Goal: Task Accomplishment & Management: Manage account settings

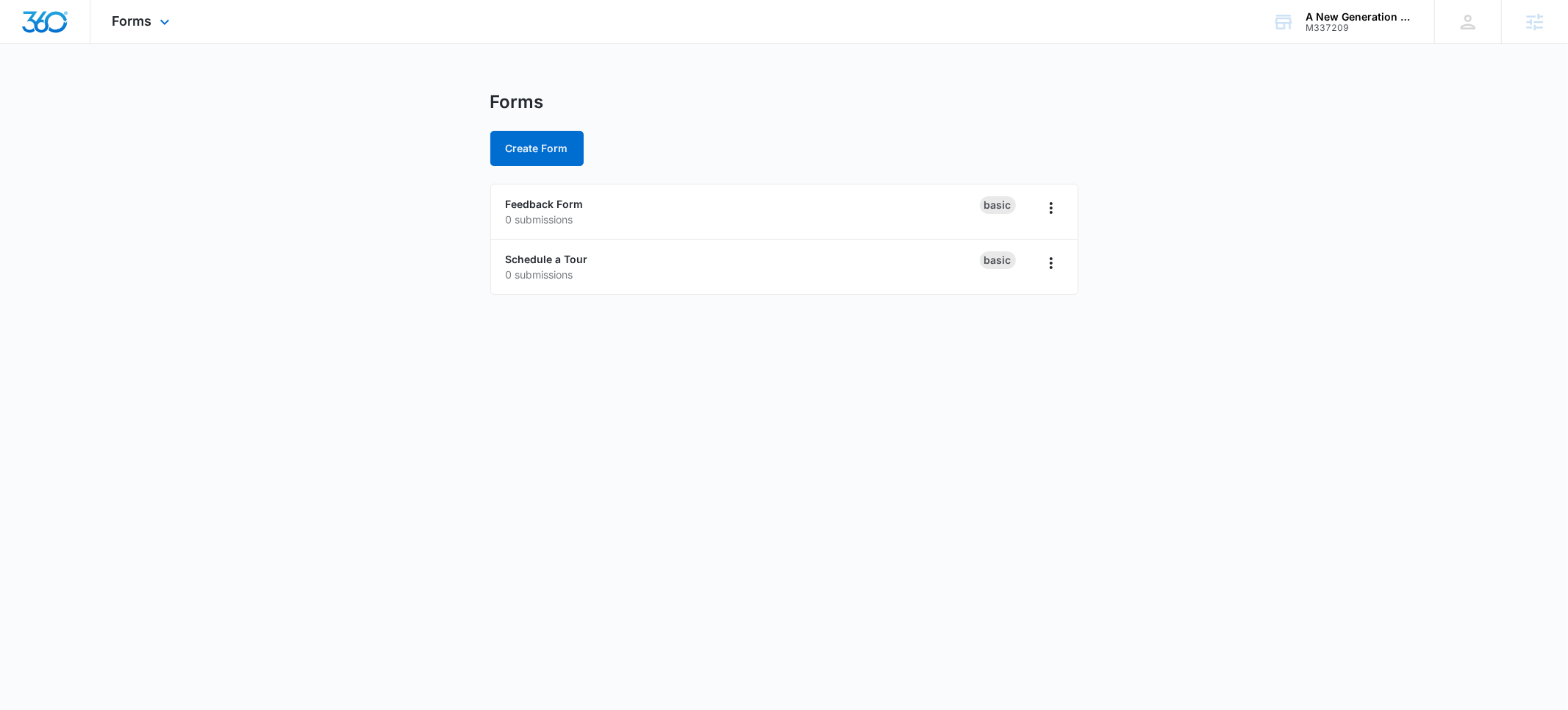
click at [159, 30] on div "Forms Apps Reputation Websites Forms CRM Email Social POS Content Ads Intellige…" at bounding box center [143, 22] width 105 height 44
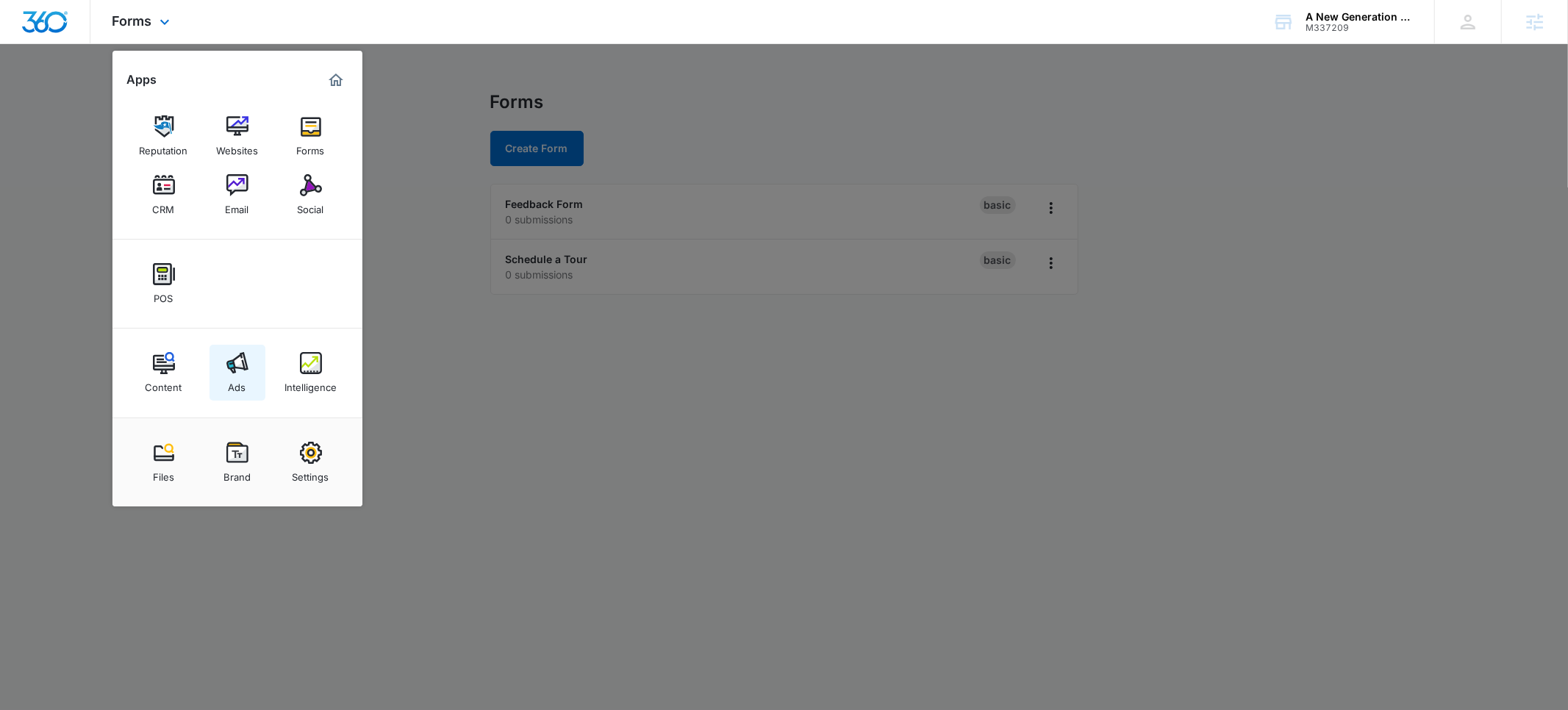
click at [242, 369] on img at bounding box center [237, 362] width 22 height 22
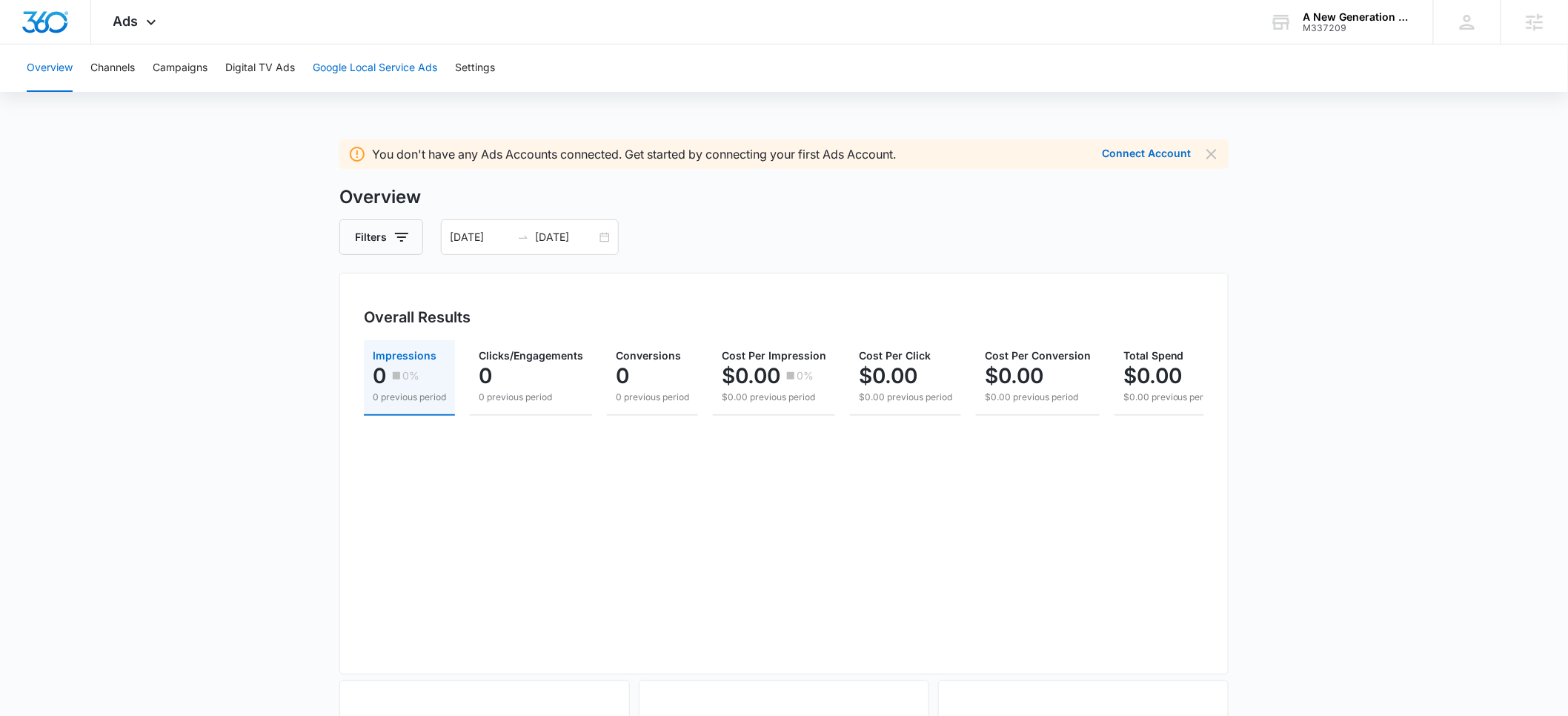
click at [363, 74] on button "Google Local Service Ads" at bounding box center [375, 69] width 125 height 47
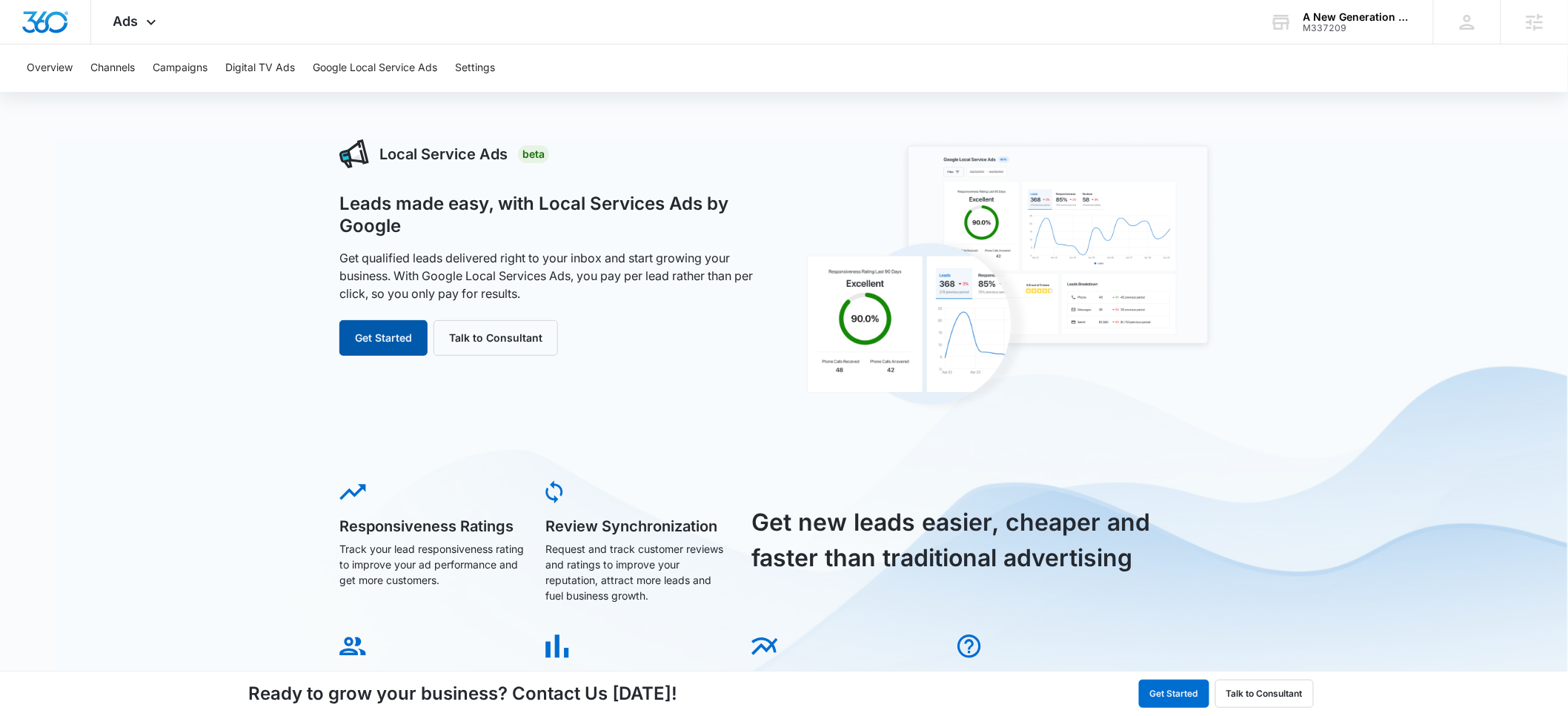
click at [372, 346] on button "Get Started" at bounding box center [384, 338] width 88 height 36
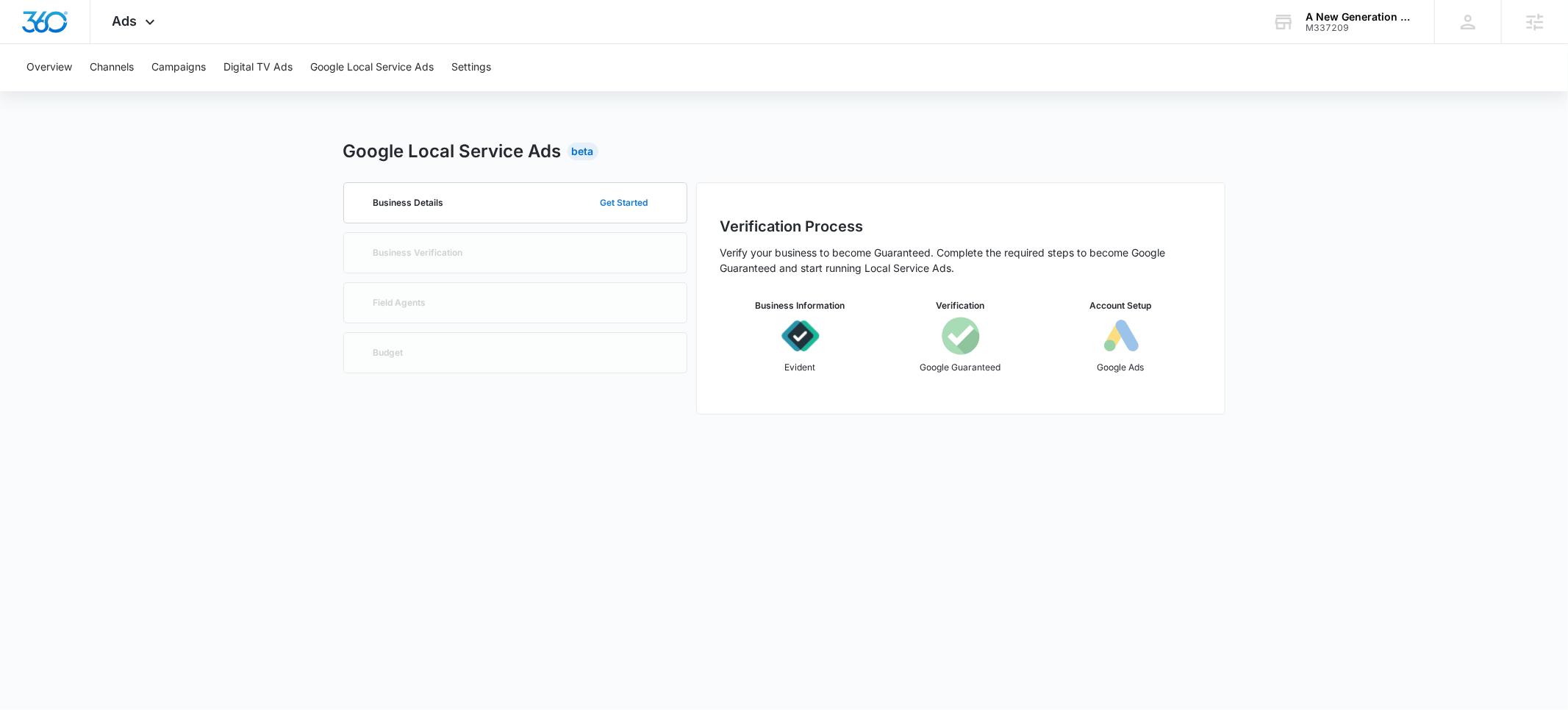
click at [636, 206] on button "Get Started" at bounding box center [625, 203] width 78 height 36
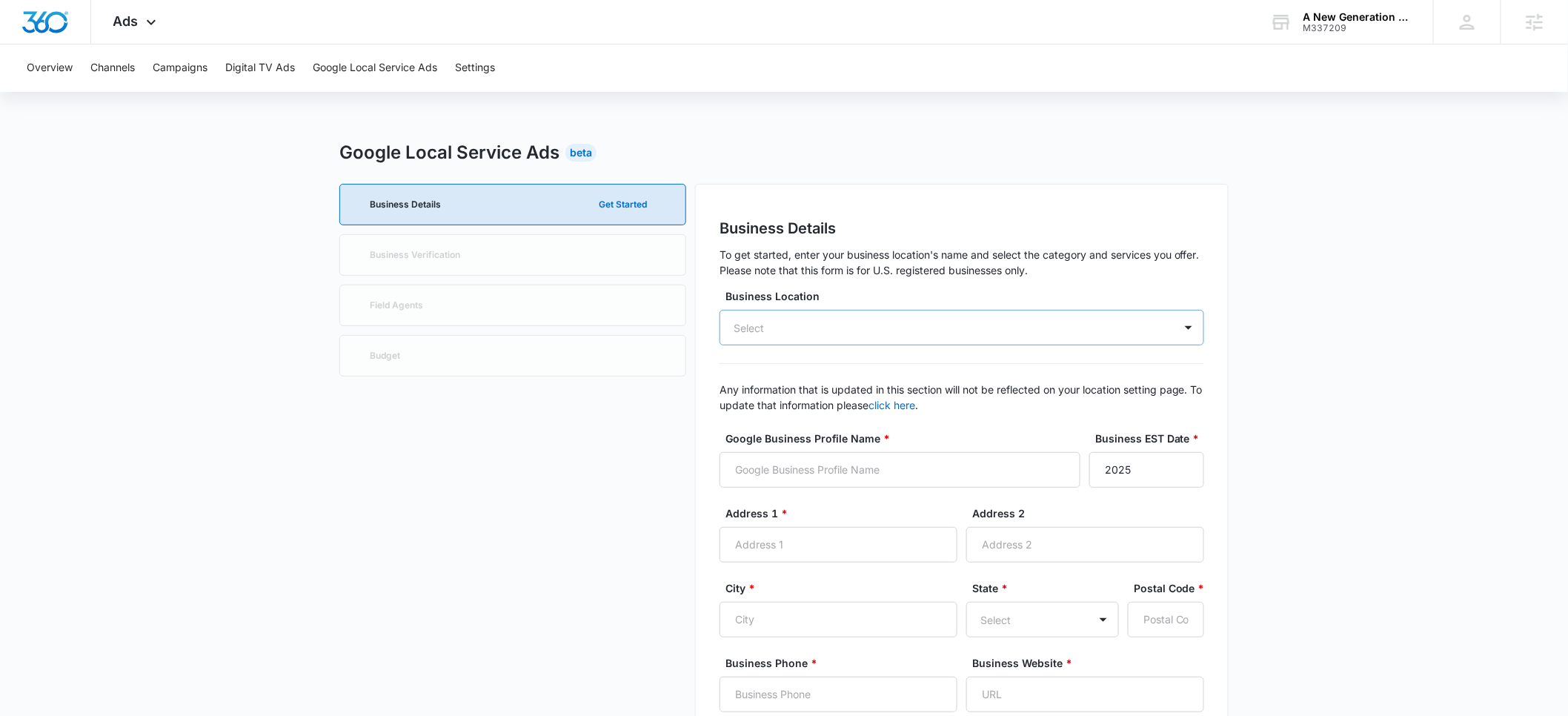
click at [837, 333] on div "Select" at bounding box center [962, 328] width 485 height 36
click at [957, 326] on div "Select" at bounding box center [962, 328] width 485 height 36
click at [876, 387] on p "A New Generation Child Care" at bounding box center [960, 381] width 446 height 18
type input "A New Generation Child Care"
type input "[STREET_ADDRESS]"
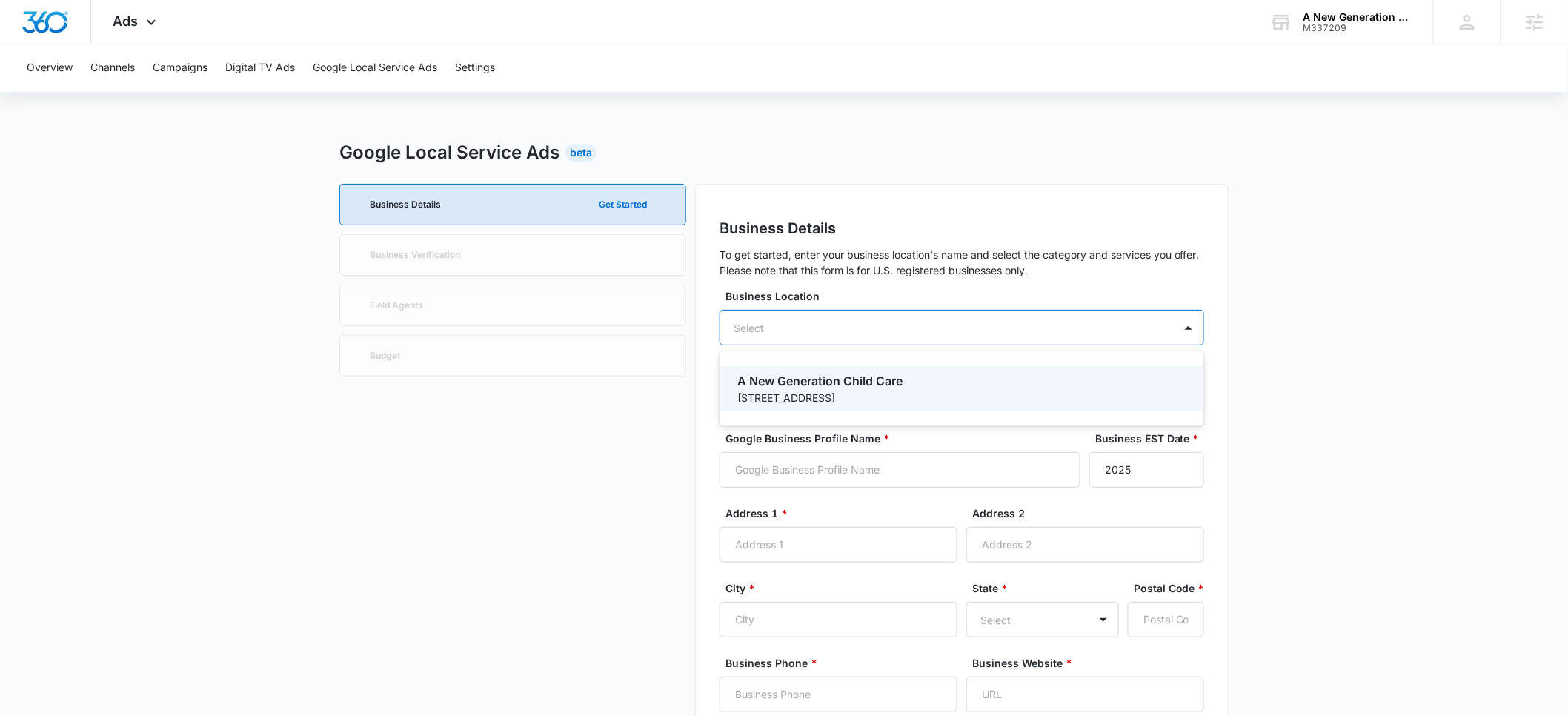
type input "Broomfield"
type input "80020"
type input "3034694068"
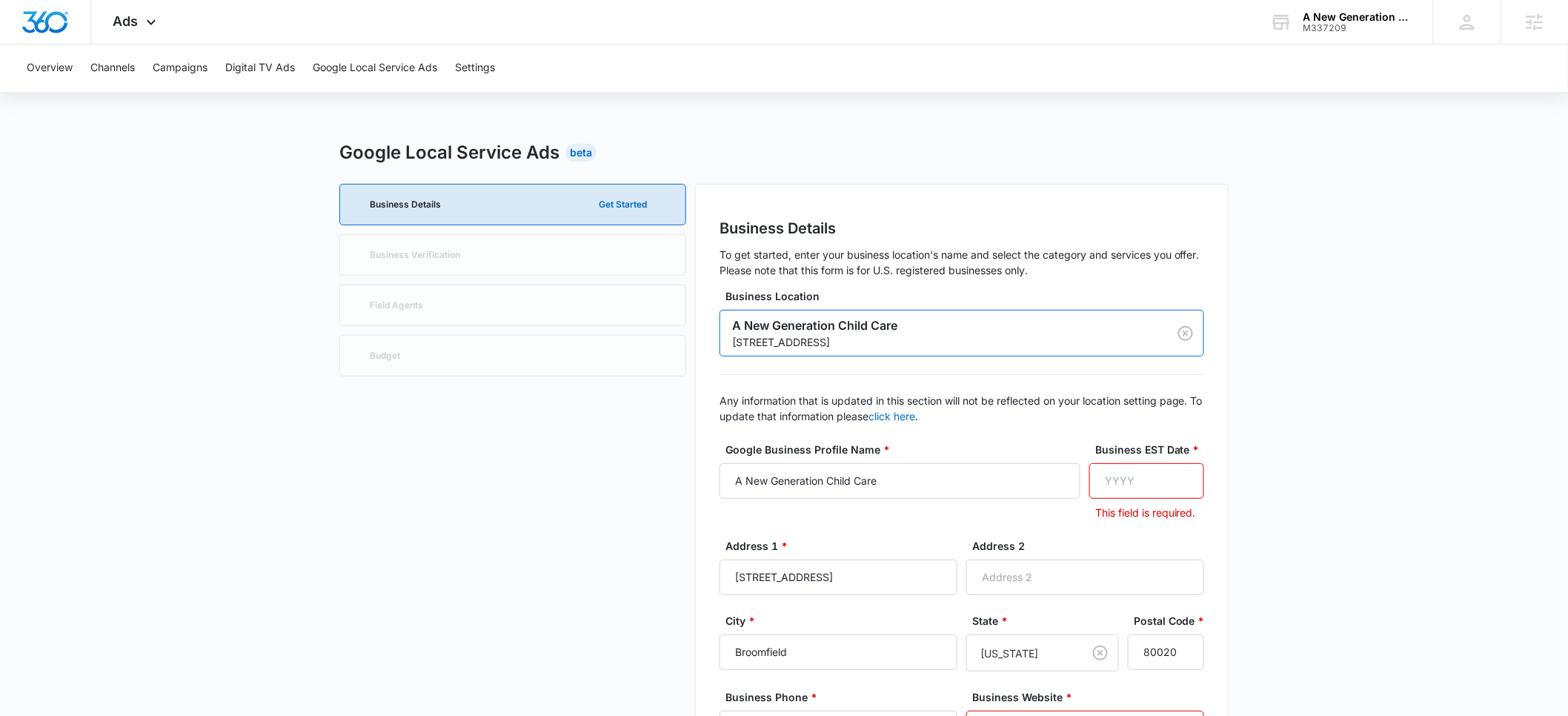
click at [1109, 477] on input "Business EST Date *" at bounding box center [1147, 481] width 115 height 36
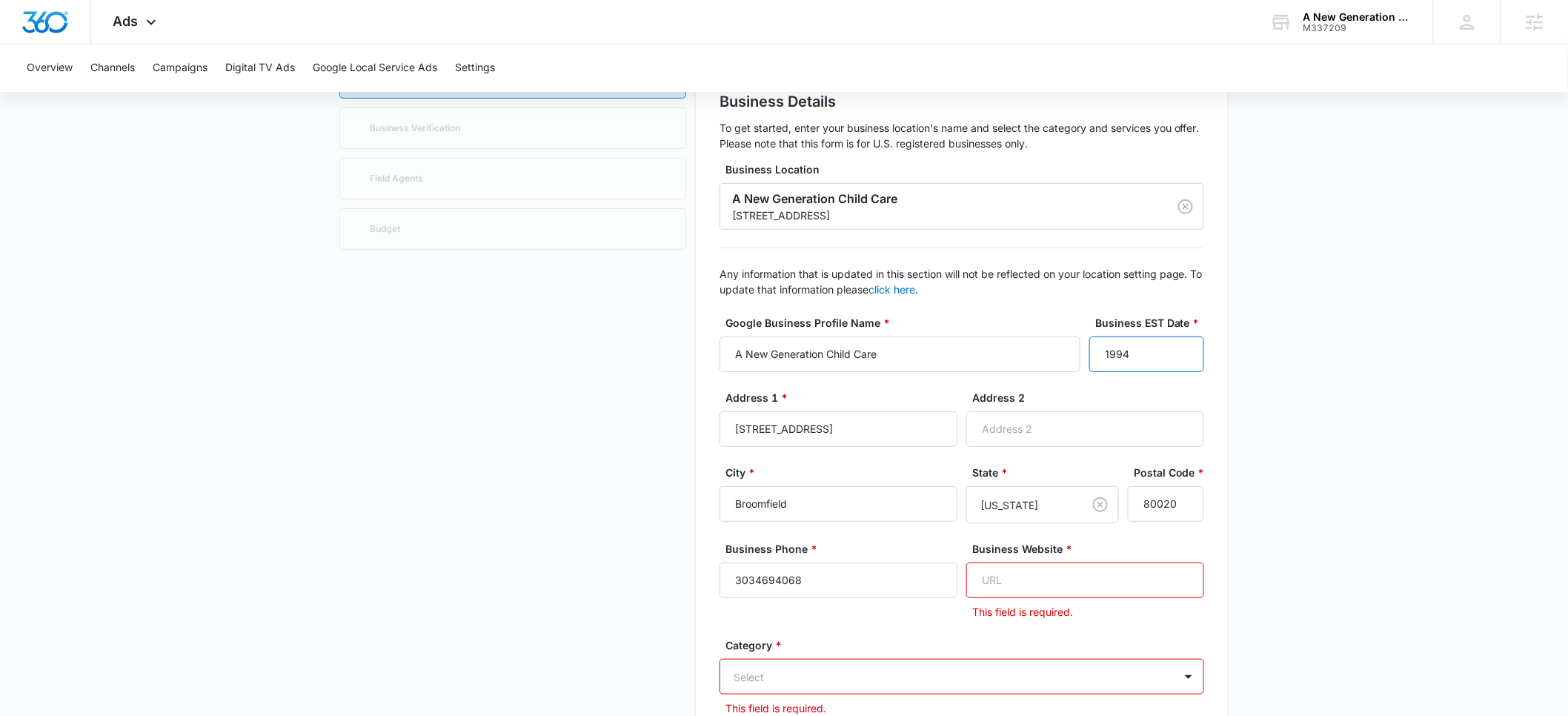
scroll to position [143, 0]
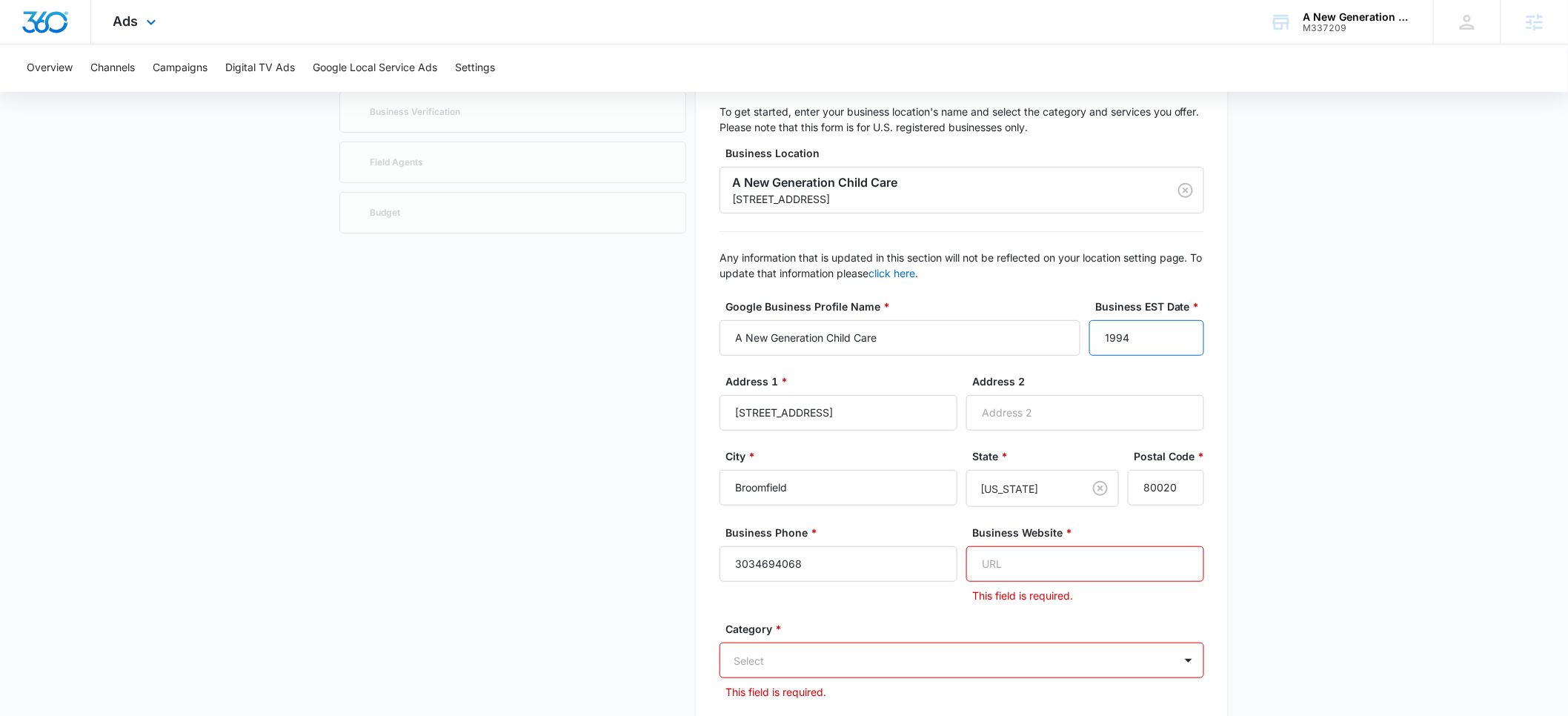
type input "1994"
click at [995, 552] on input "Business Website *" at bounding box center [1085, 564] width 238 height 36
paste input "[URL][DOMAIN_NAME]"
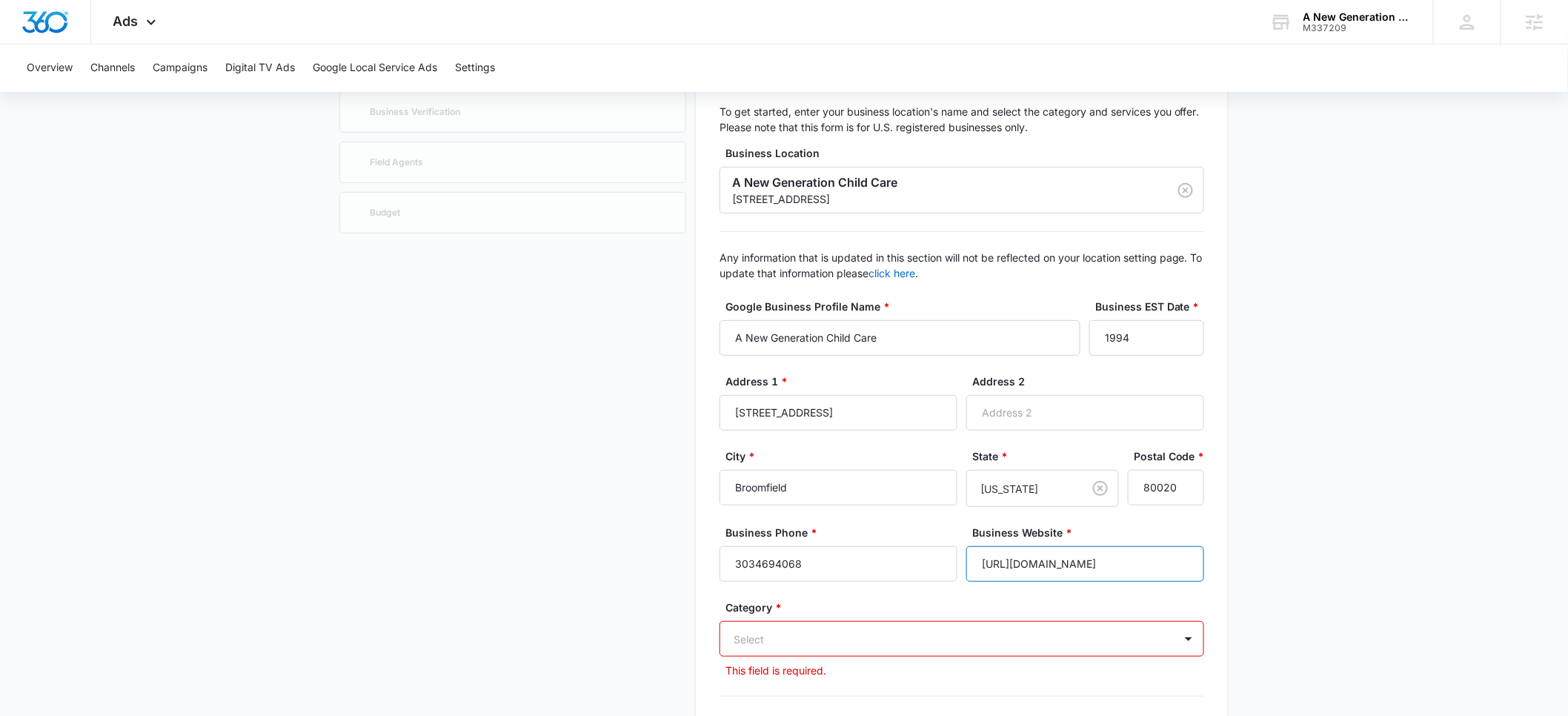
type input "[URL][DOMAIN_NAME]"
click at [826, 640] on div "Select" at bounding box center [962, 639] width 485 height 36
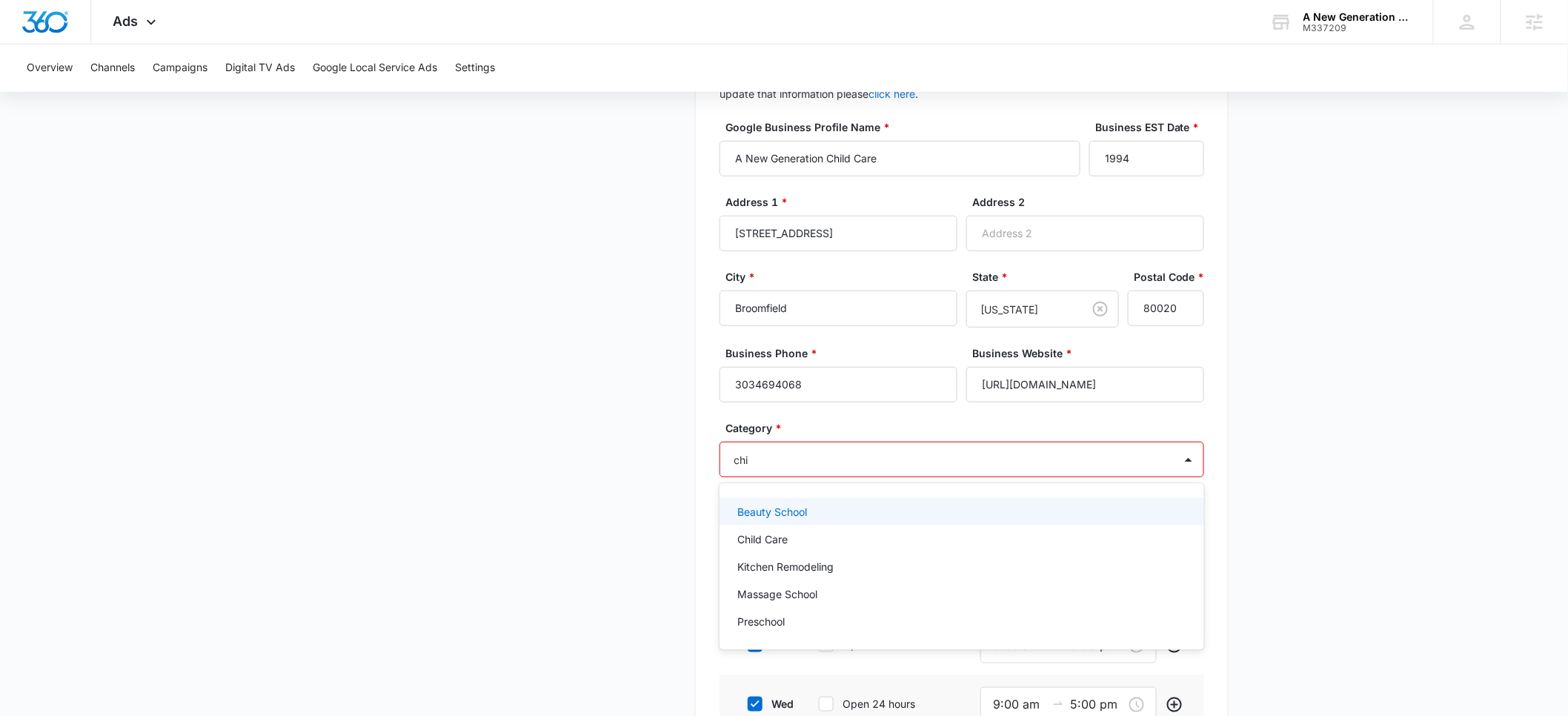
type input "chil"
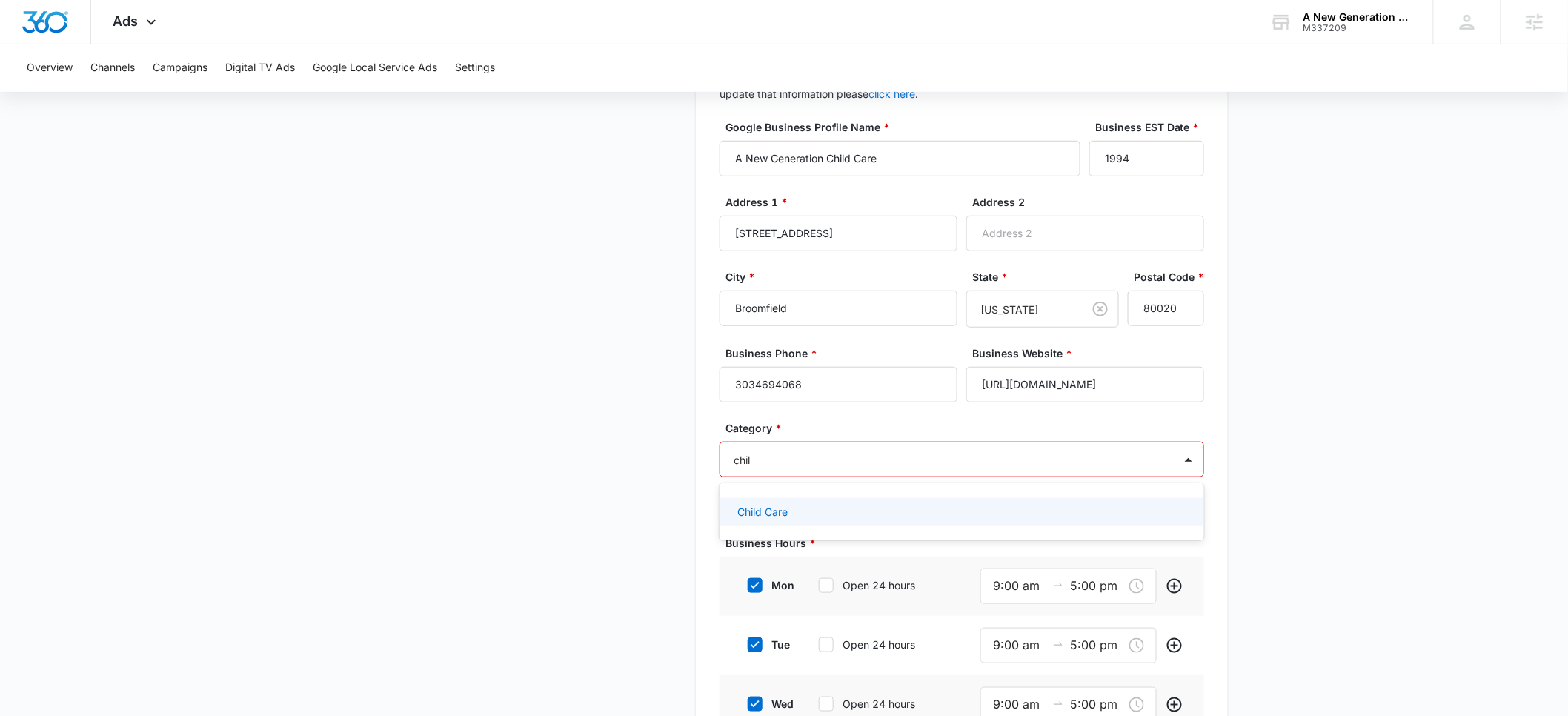
click at [788, 518] on div "Child Care" at bounding box center [960, 512] width 446 height 16
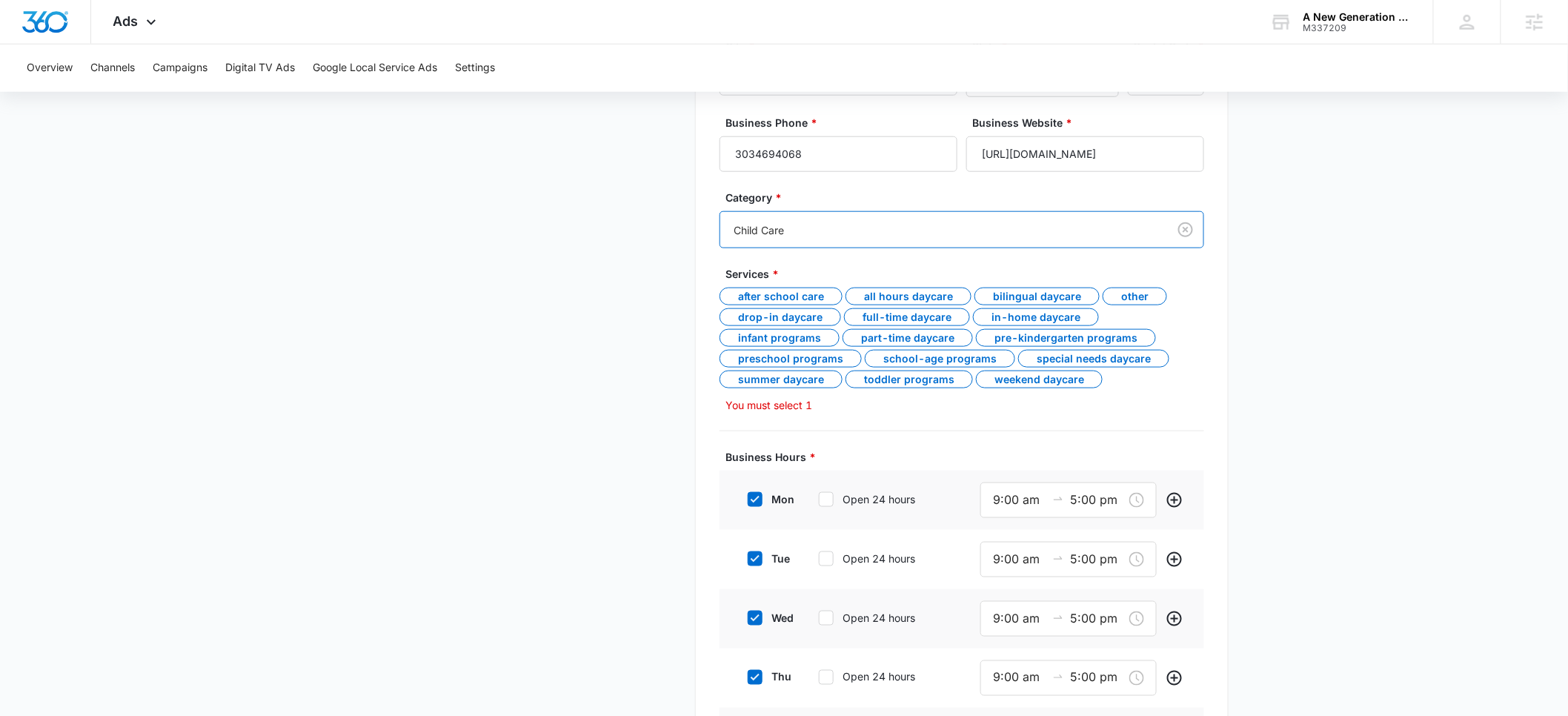
scroll to position [557, 0]
click at [792, 292] on div "After school care" at bounding box center [781, 293] width 123 height 18
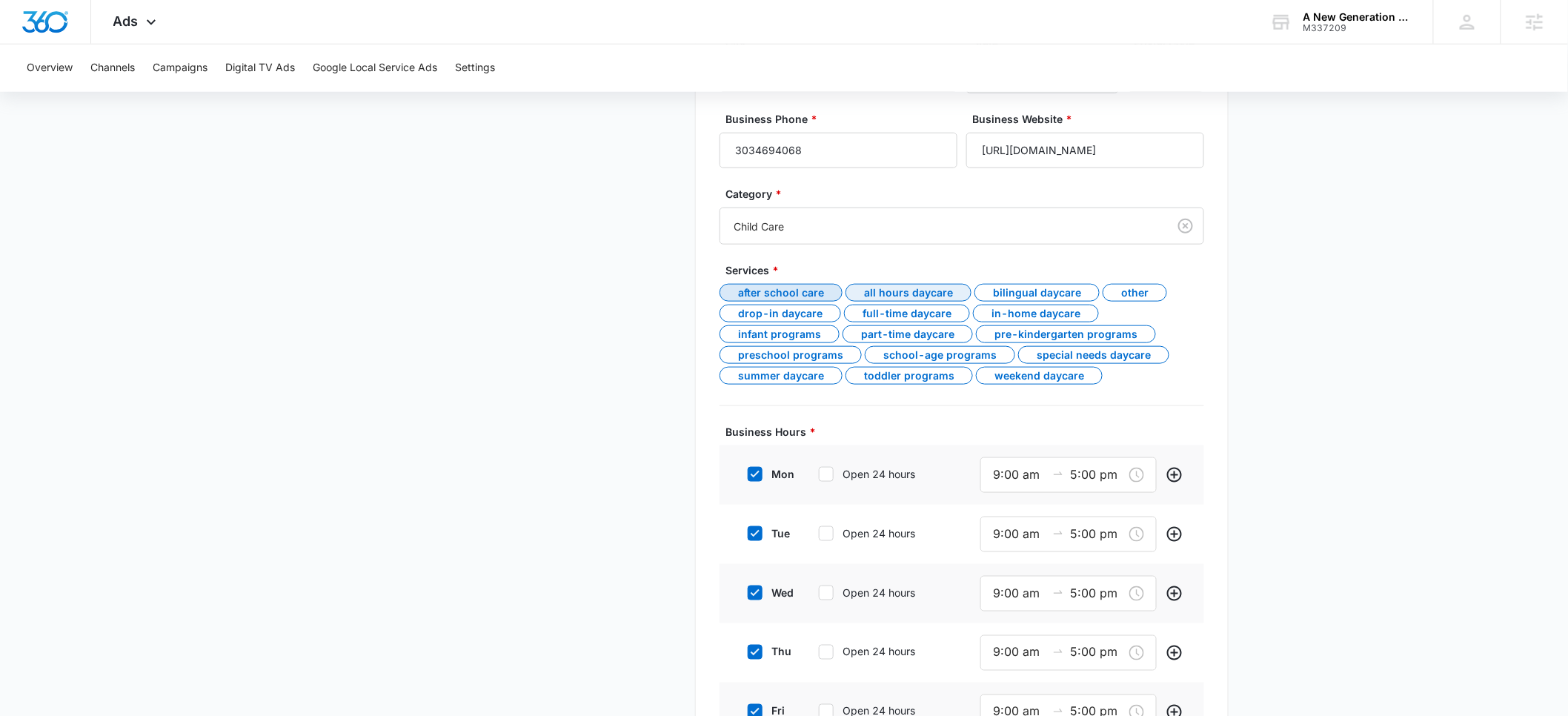
click at [875, 287] on div "All hours daycare" at bounding box center [908, 293] width 126 height 18
click at [1013, 287] on div "Bilingual daycare" at bounding box center [1037, 293] width 126 height 18
click at [910, 315] on div "Full-time daycare" at bounding box center [906, 314] width 126 height 18
click at [781, 315] on div "Drop-in daycare" at bounding box center [780, 314] width 121 height 18
click at [780, 335] on div "Infant programs" at bounding box center [780, 335] width 120 height 18
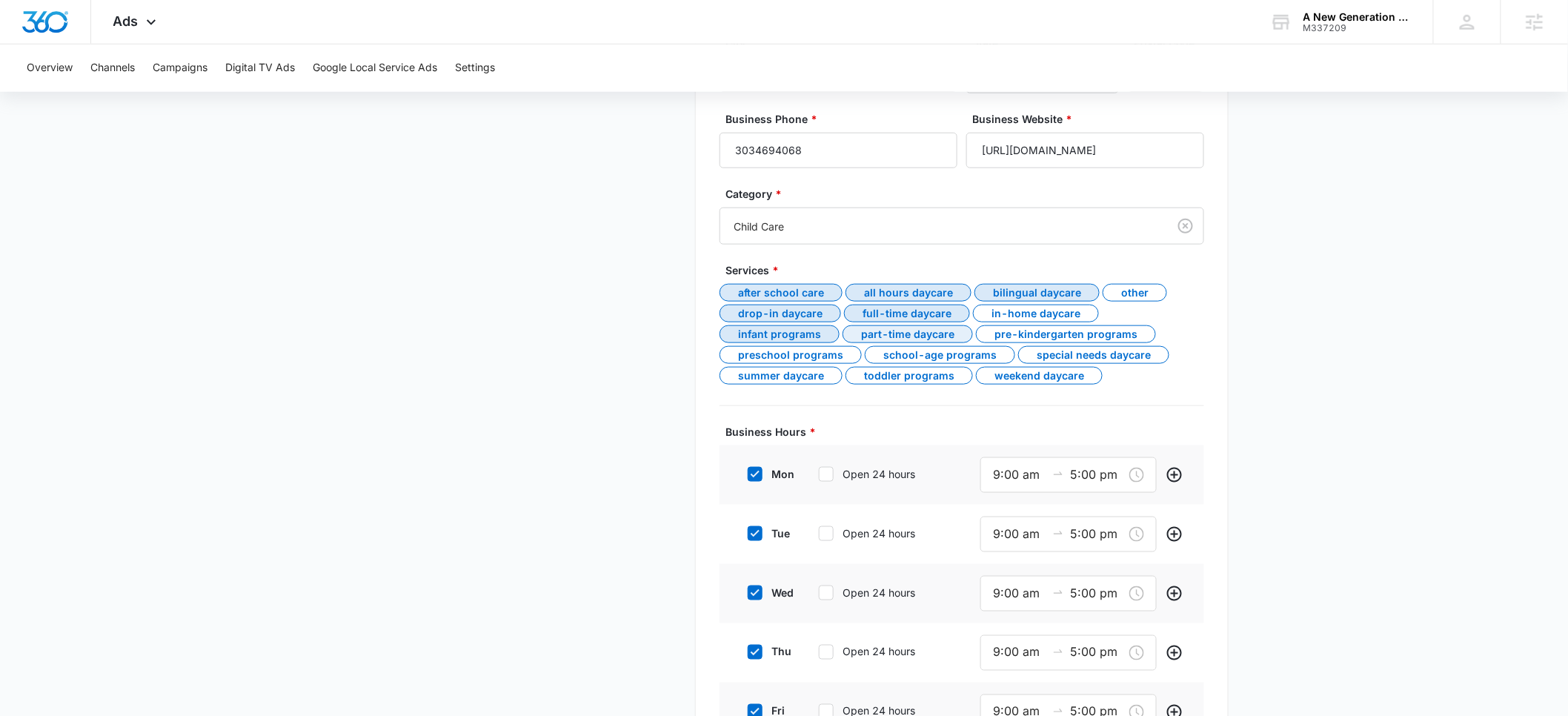
click at [914, 334] on div "Part-time daycare" at bounding box center [908, 335] width 131 height 18
click at [997, 333] on div "Pre-kindergarten programs" at bounding box center [1066, 335] width 180 height 18
click at [1040, 352] on div "Special needs daycare" at bounding box center [1094, 355] width 151 height 18
click at [938, 353] on div "School-age programs" at bounding box center [939, 355] width 150 height 18
click at [811, 353] on div "Preschool programs" at bounding box center [791, 355] width 142 height 18
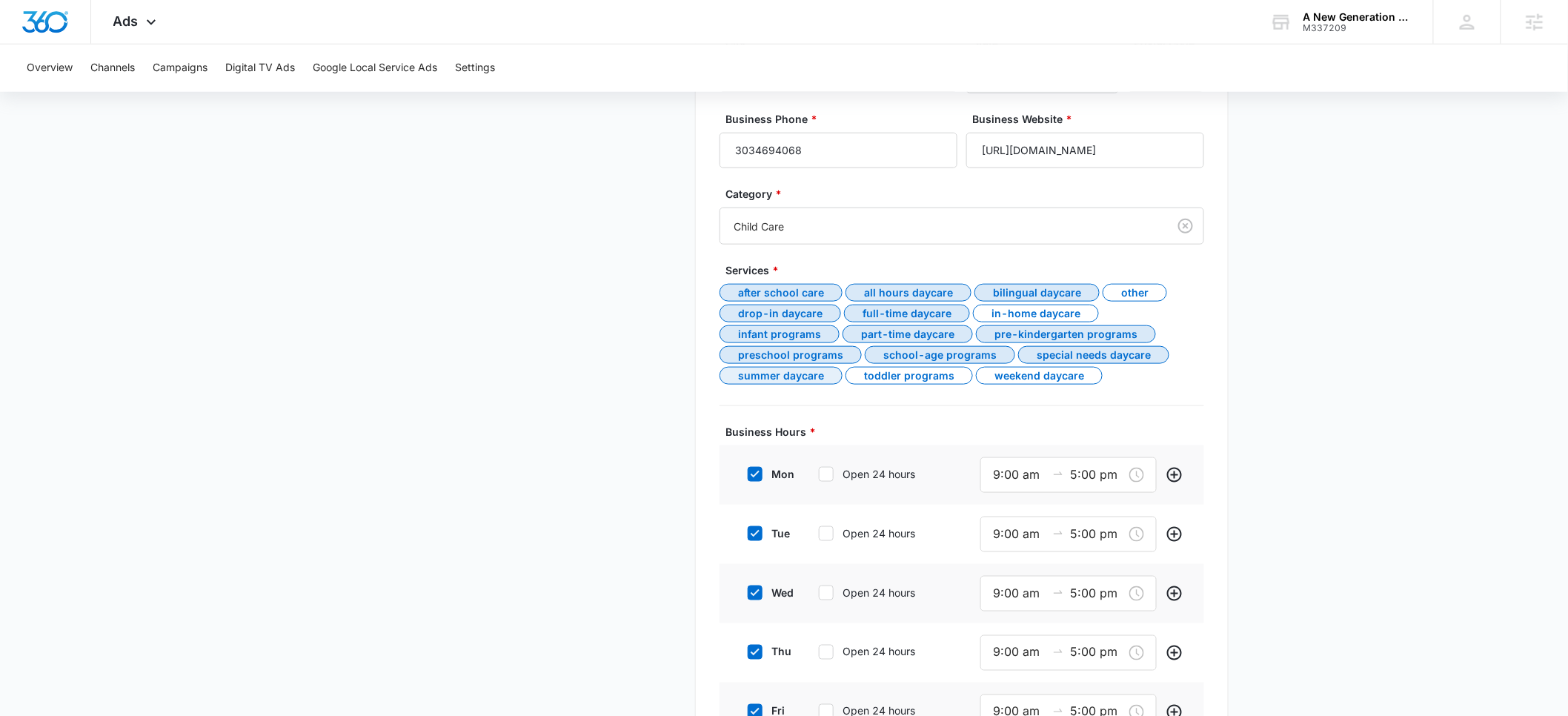
click at [801, 378] on div "Summer daycare" at bounding box center [781, 376] width 123 height 18
click at [938, 381] on div "Toddler programs" at bounding box center [909, 376] width 127 height 18
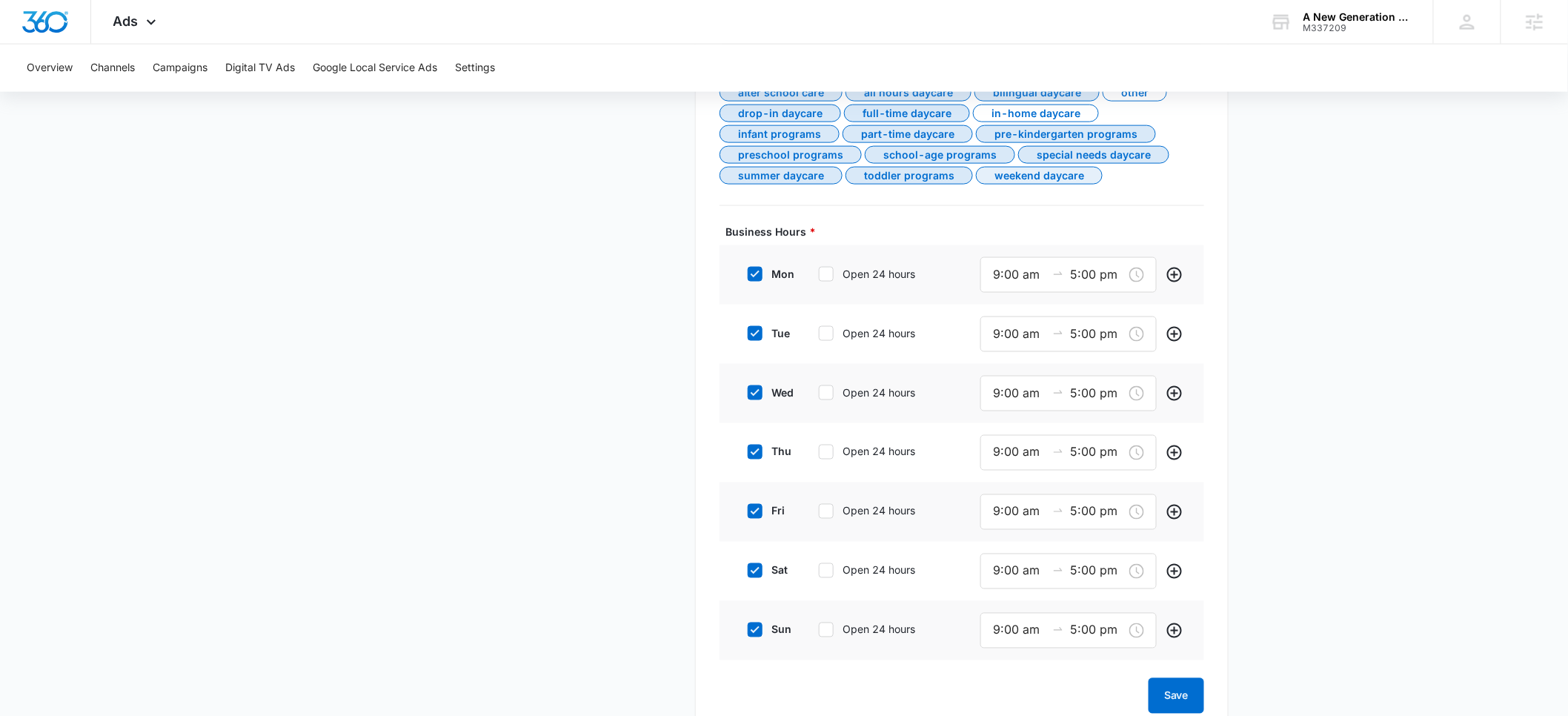
scroll to position [796, 0]
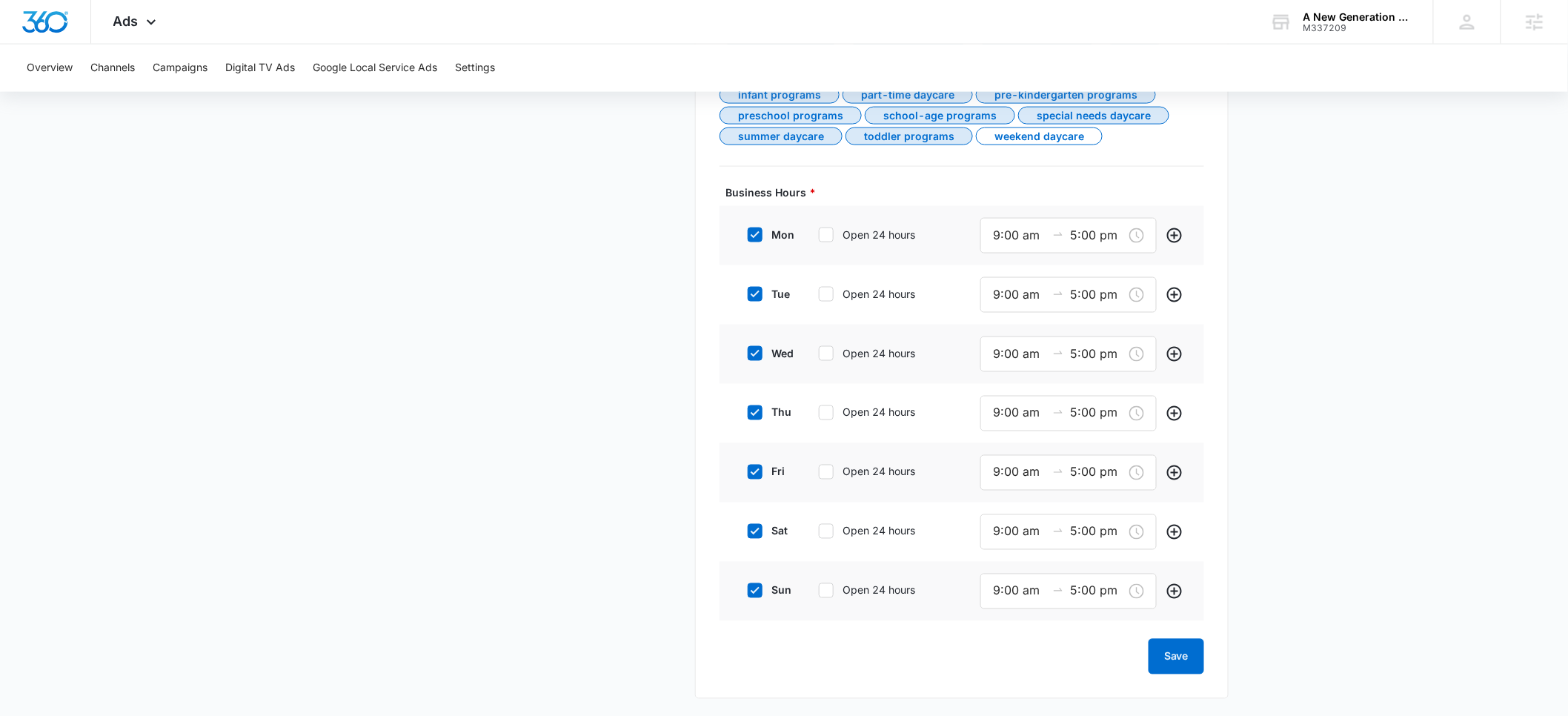
click at [757, 533] on icon at bounding box center [754, 532] width 13 height 13
click at [748, 533] on input "sat" at bounding box center [743, 532] width 11 height 11
checkbox input "false"
click at [751, 589] on icon at bounding box center [754, 590] width 13 height 13
click at [748, 589] on input "sun" at bounding box center [743, 591] width 11 height 11
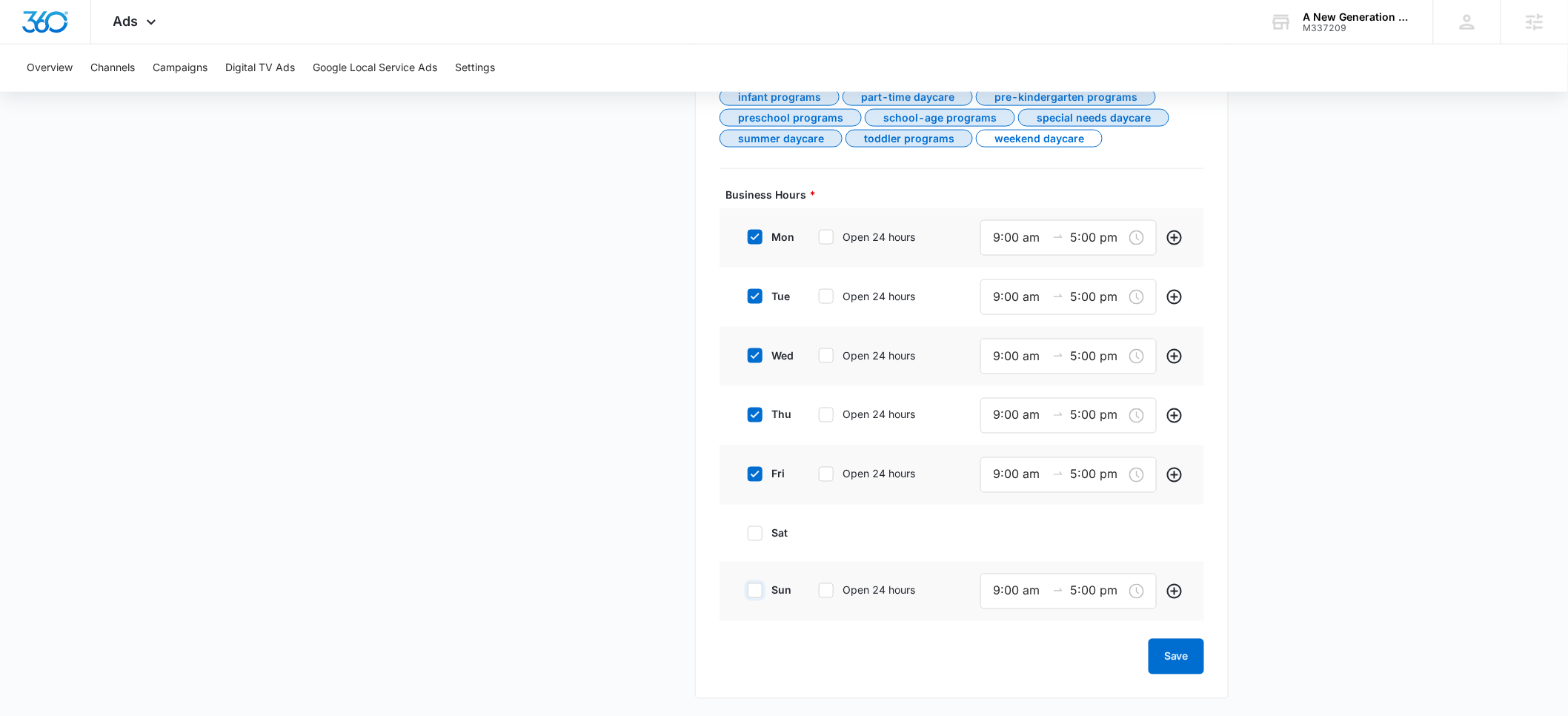
checkbox input "false"
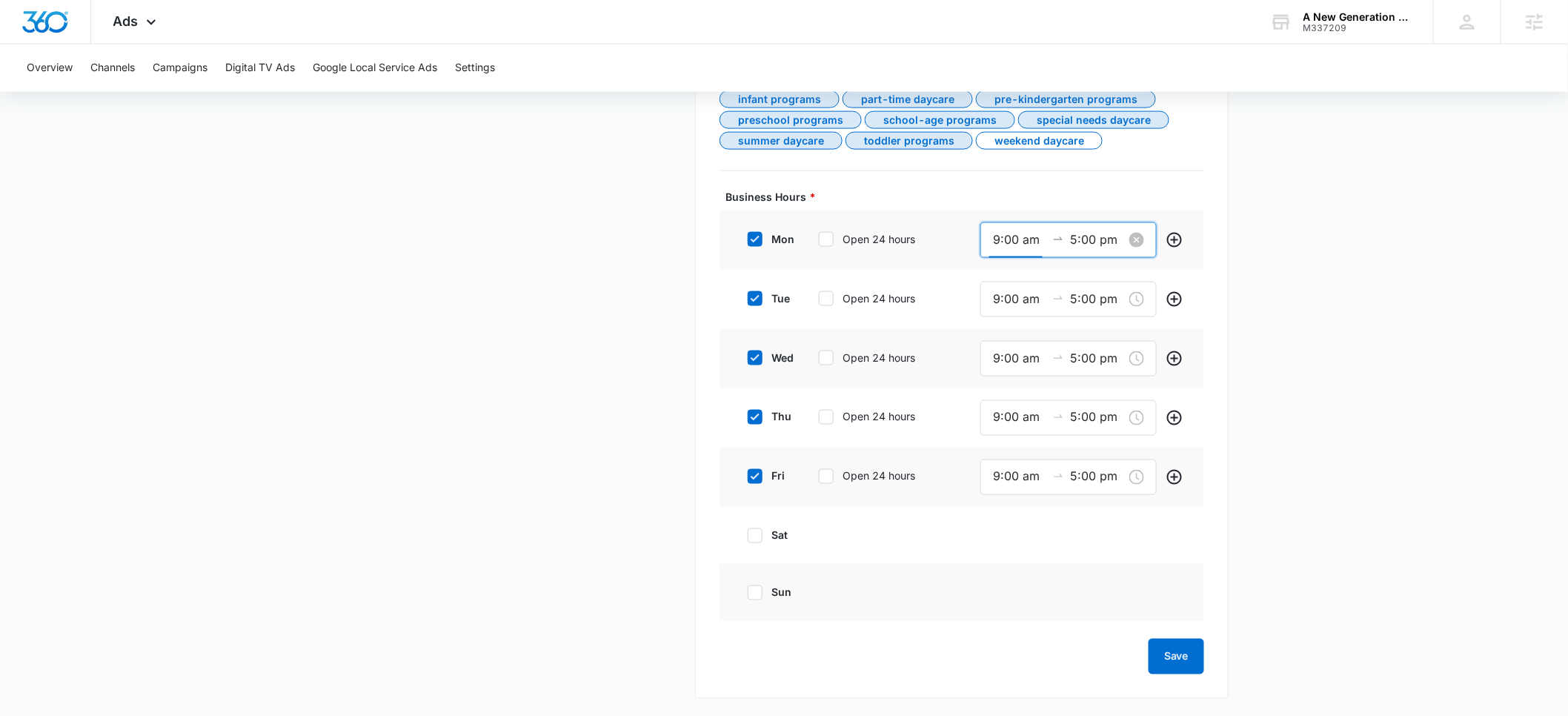
click at [999, 236] on input "9:00 am" at bounding box center [1019, 239] width 54 height 18
click at [998, 271] on div "06" at bounding box center [1001, 272] width 41 height 21
click at [1041, 356] on div "30" at bounding box center [1043, 359] width 40 height 21
type input "6:30 am"
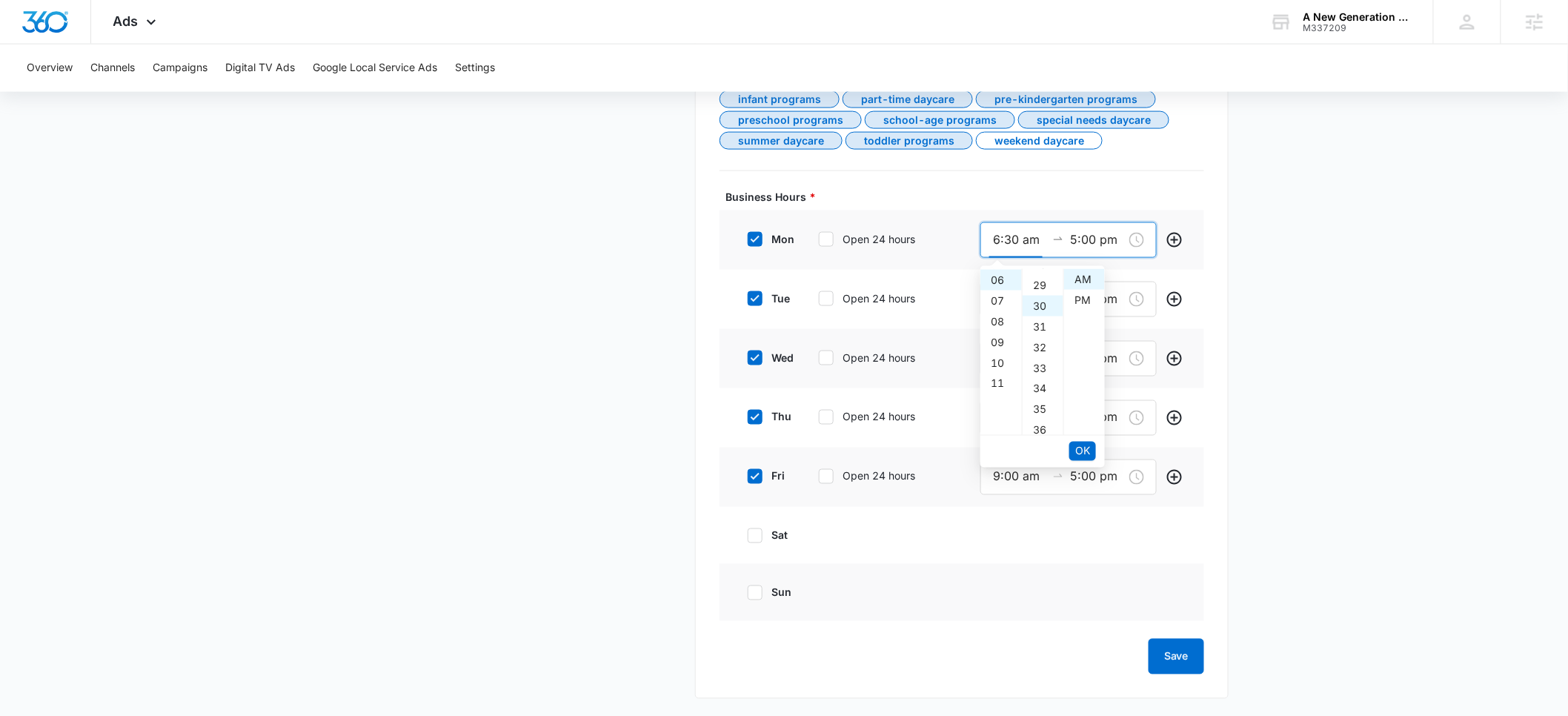
scroll to position [623, 0]
click at [1086, 447] on span "OK" at bounding box center [1082, 452] width 15 height 17
click at [1036, 377] on div "30" at bounding box center [1043, 379] width 40 height 21
type input "5:30 pm"
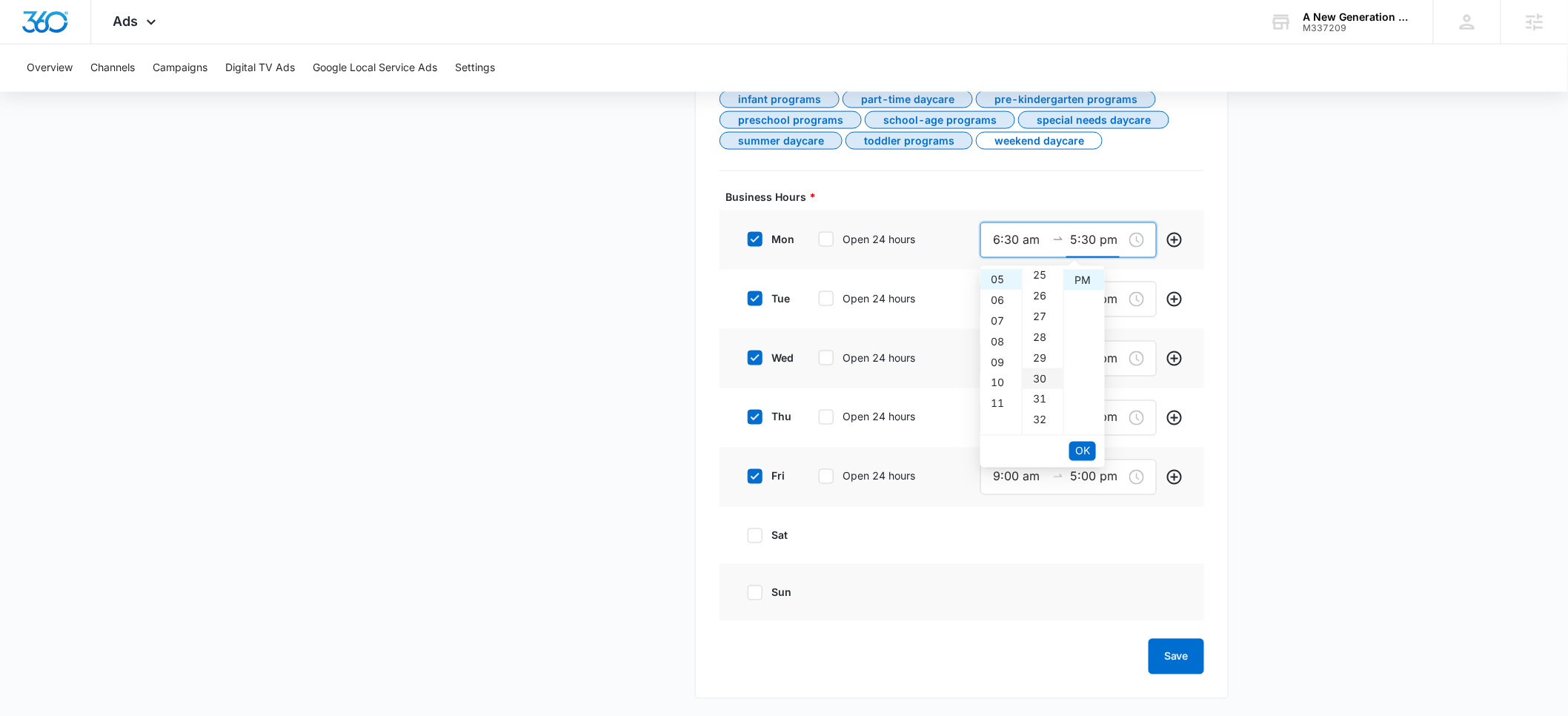
scroll to position [623, 0]
click at [1082, 452] on span "OK" at bounding box center [1082, 452] width 15 height 17
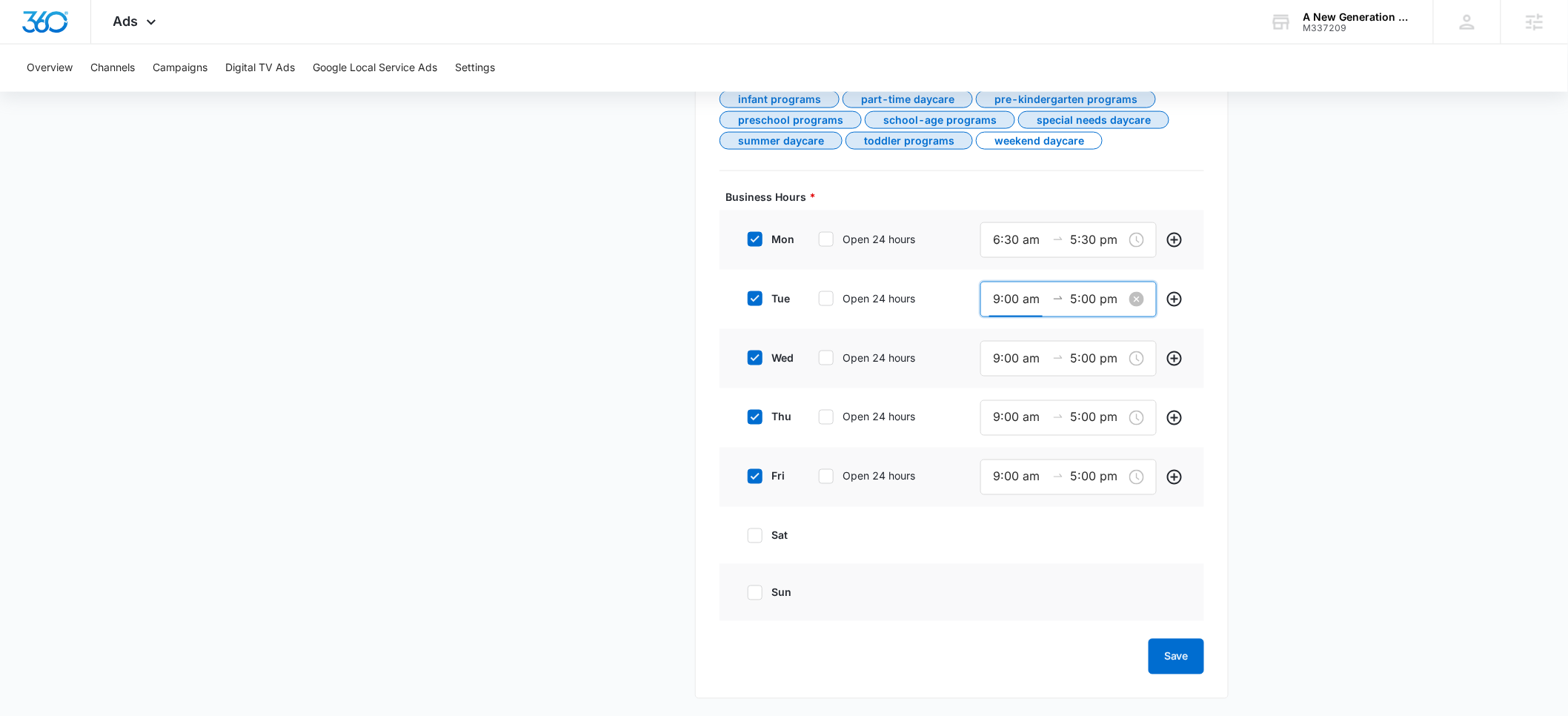
click at [1001, 298] on input "9:00 am" at bounding box center [1019, 299] width 54 height 18
click at [996, 426] on div "06" at bounding box center [1001, 422] width 41 height 21
click at [1040, 420] on div "30" at bounding box center [1043, 426] width 40 height 21
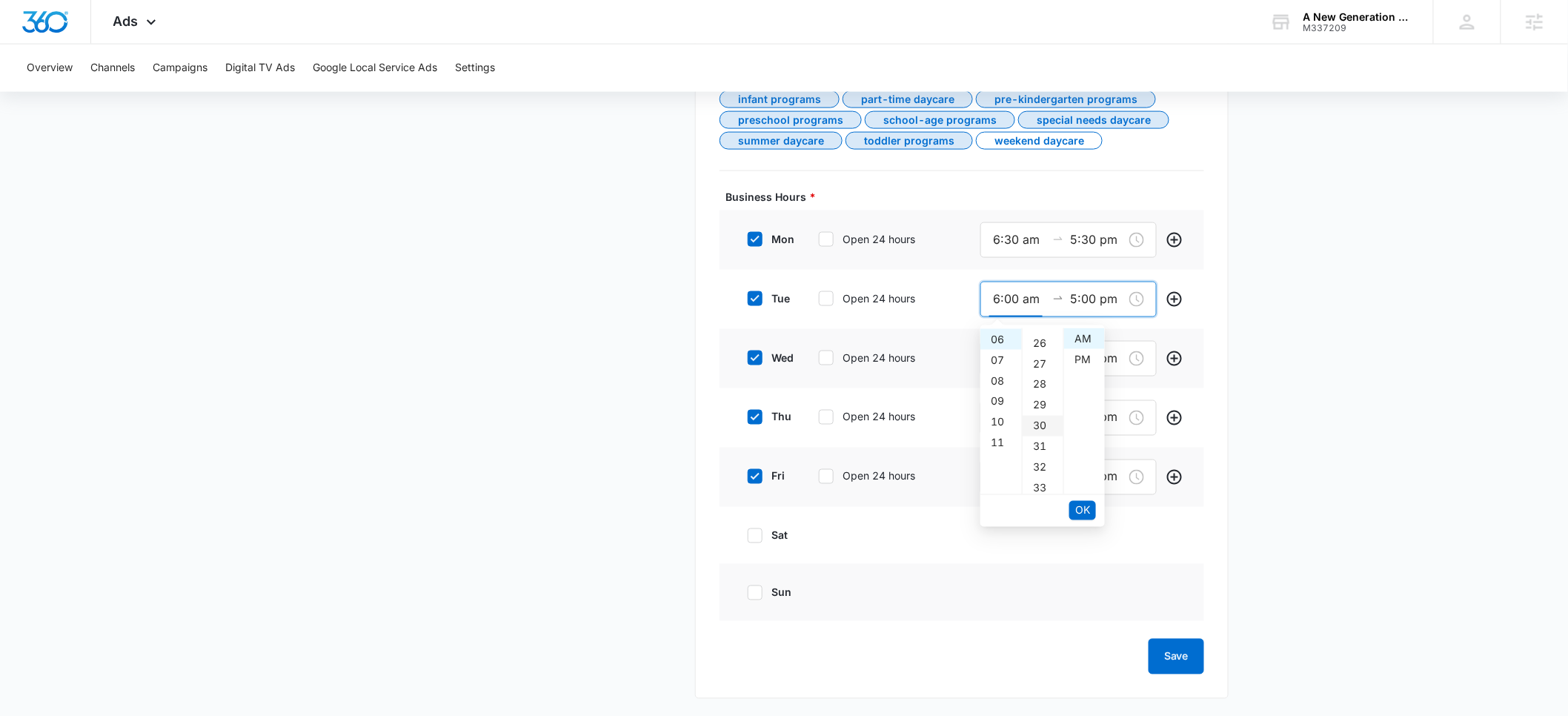
type input "6:30 am"
click at [1081, 514] on span "OK" at bounding box center [1082, 510] width 15 height 17
click at [1037, 427] on div "30" at bounding box center [1043, 428] width 40 height 21
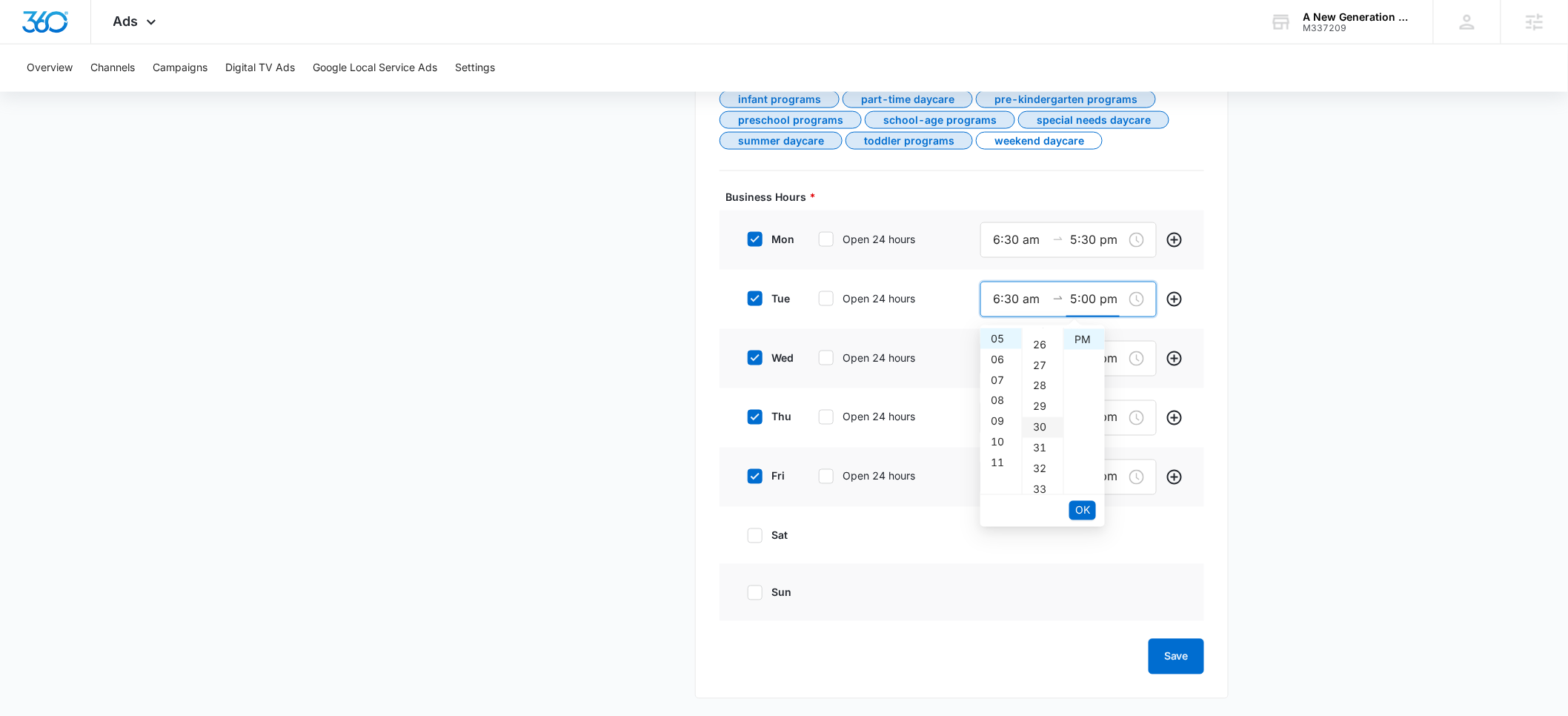
type input "5:30 pm"
click at [1090, 511] on span "OK" at bounding box center [1082, 510] width 15 height 17
click at [998, 364] on input "9:00 am" at bounding box center [1019, 358] width 54 height 18
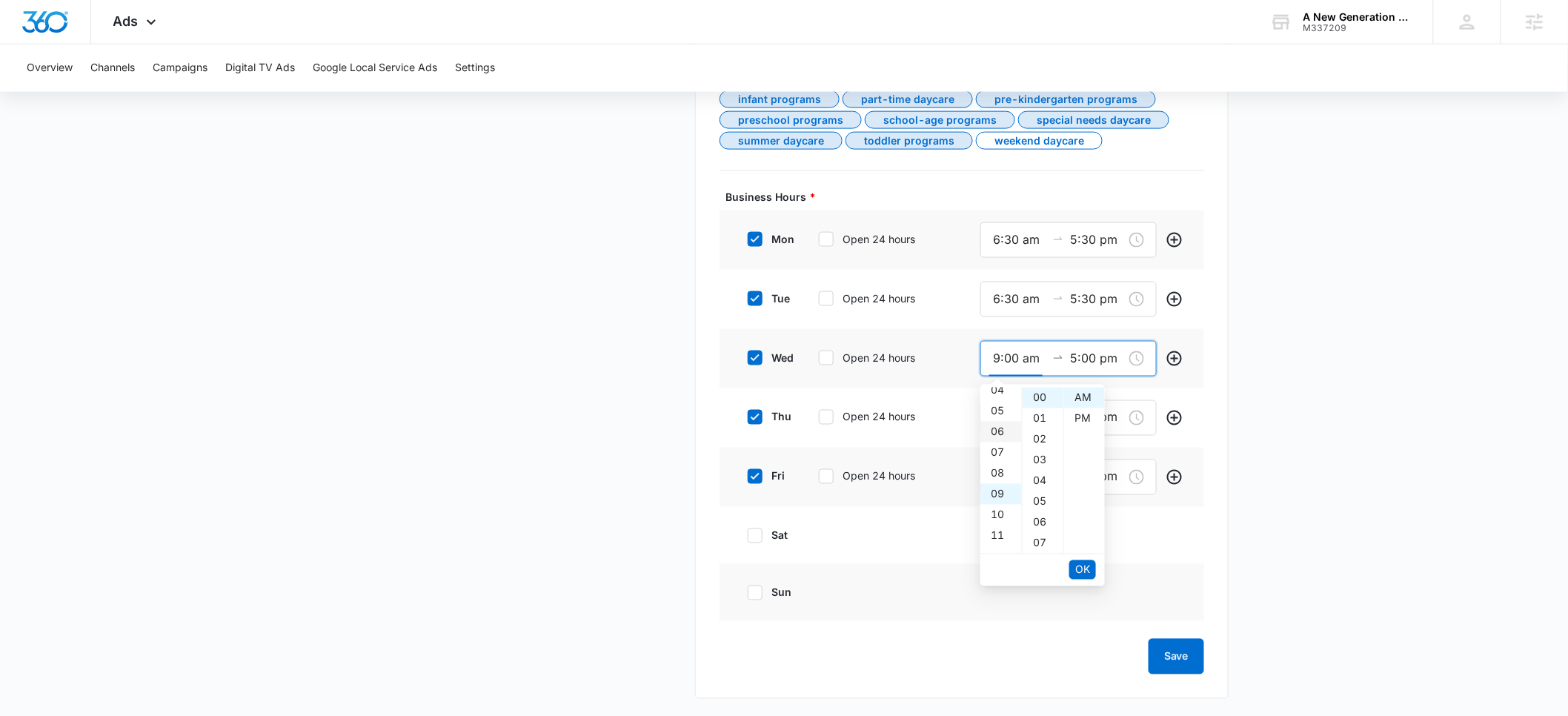
click at [998, 430] on div "06" at bounding box center [1001, 432] width 41 height 21
click at [1042, 518] on div "30" at bounding box center [1043, 520] width 40 height 21
type input "6:30 am"
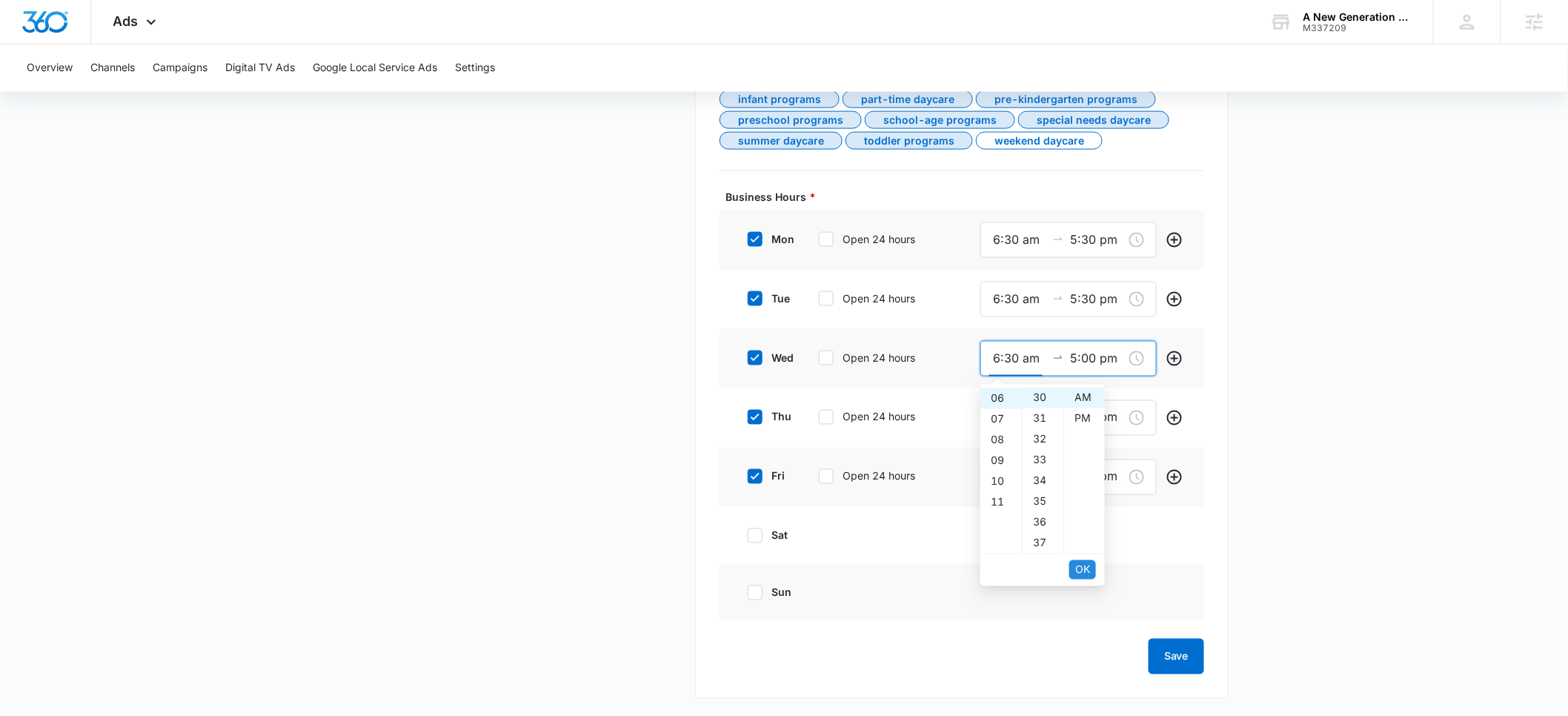
click at [1082, 568] on span "OK" at bounding box center [1082, 570] width 15 height 17
click at [1039, 443] on div "30" at bounding box center [1043, 441] width 40 height 21
type input "5:30 pm"
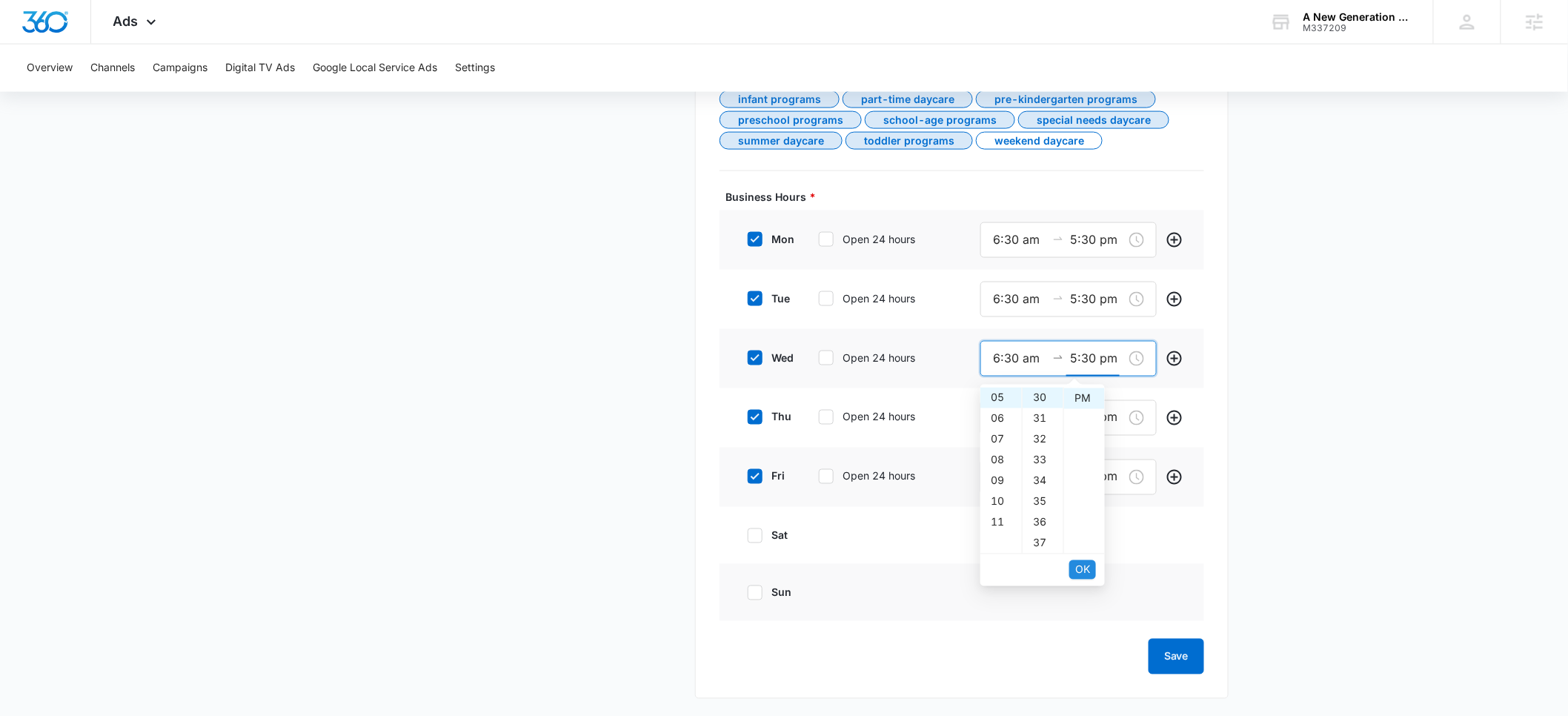
click at [1080, 568] on span "OK" at bounding box center [1082, 570] width 15 height 17
click at [1002, 421] on input "9:00 am" at bounding box center [1019, 417] width 54 height 18
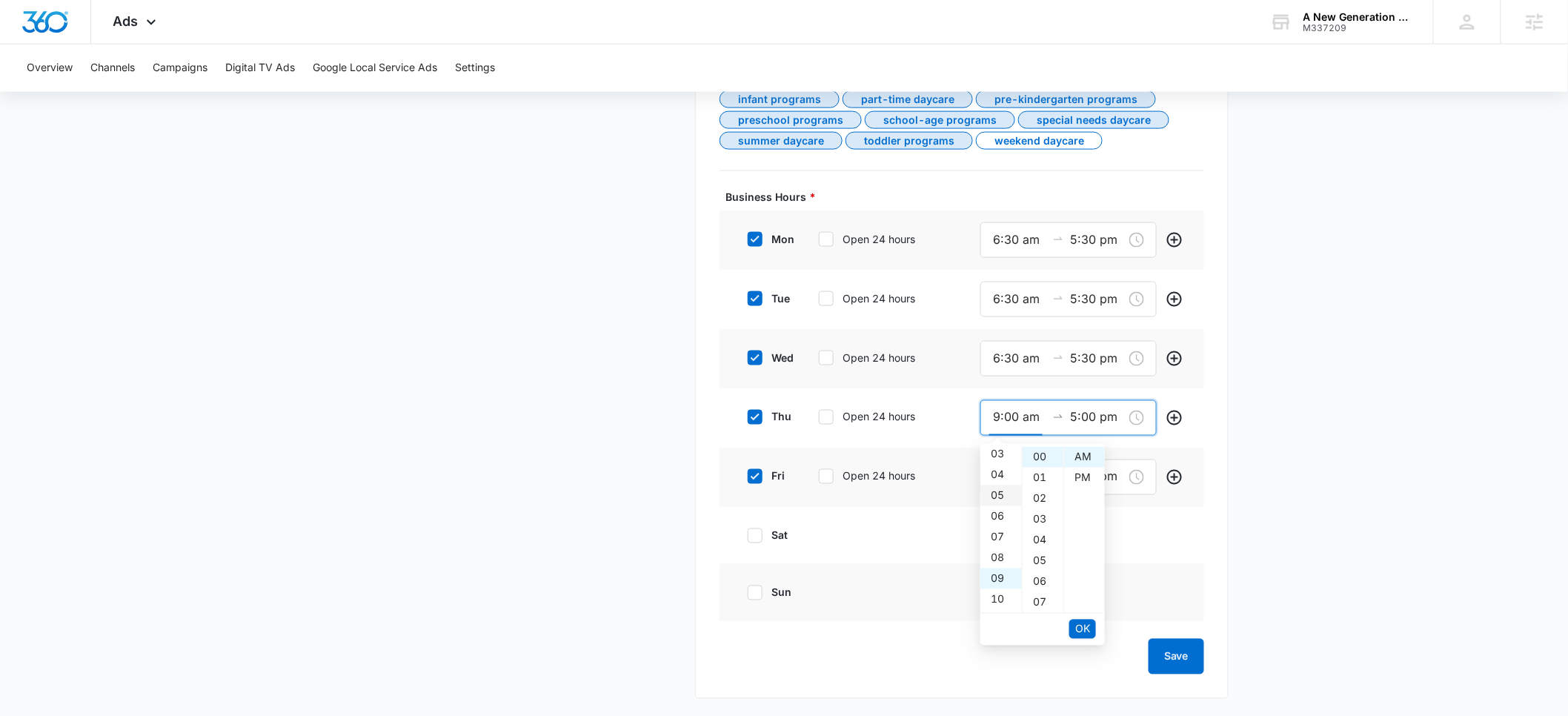
scroll to position [63, 0]
click at [997, 517] on div "06" at bounding box center [1001, 519] width 41 height 21
click at [1036, 484] on div "30" at bounding box center [1043, 488] width 40 height 21
type input "6:30 am"
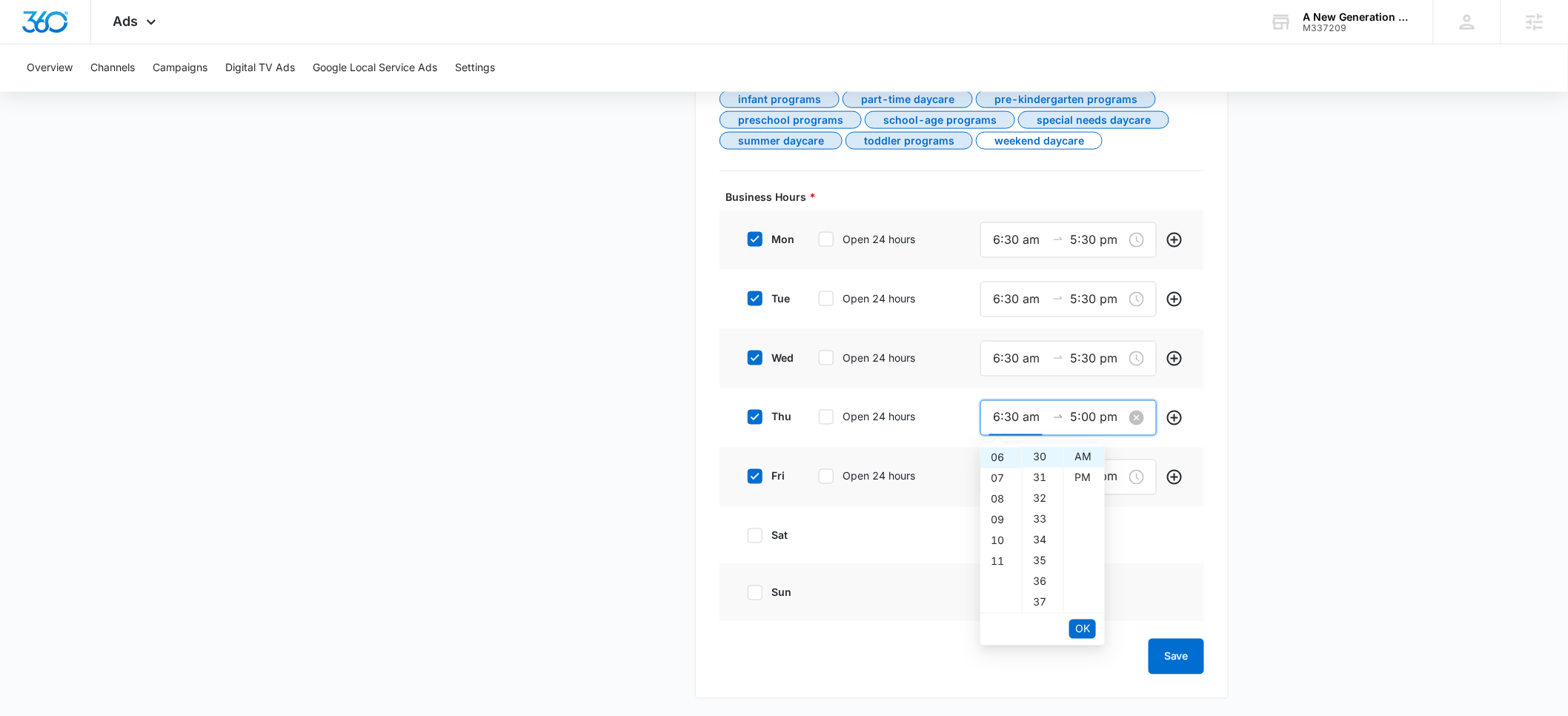
click at [1091, 415] on input "5:00 pm" at bounding box center [1097, 417] width 54 height 18
click at [1039, 573] on div "30" at bounding box center [1043, 578] width 40 height 21
type input "5:30 pm"
click at [1081, 622] on span "OK" at bounding box center [1082, 629] width 15 height 17
click at [1006, 469] on input "9:00 am" at bounding box center [1019, 477] width 54 height 18
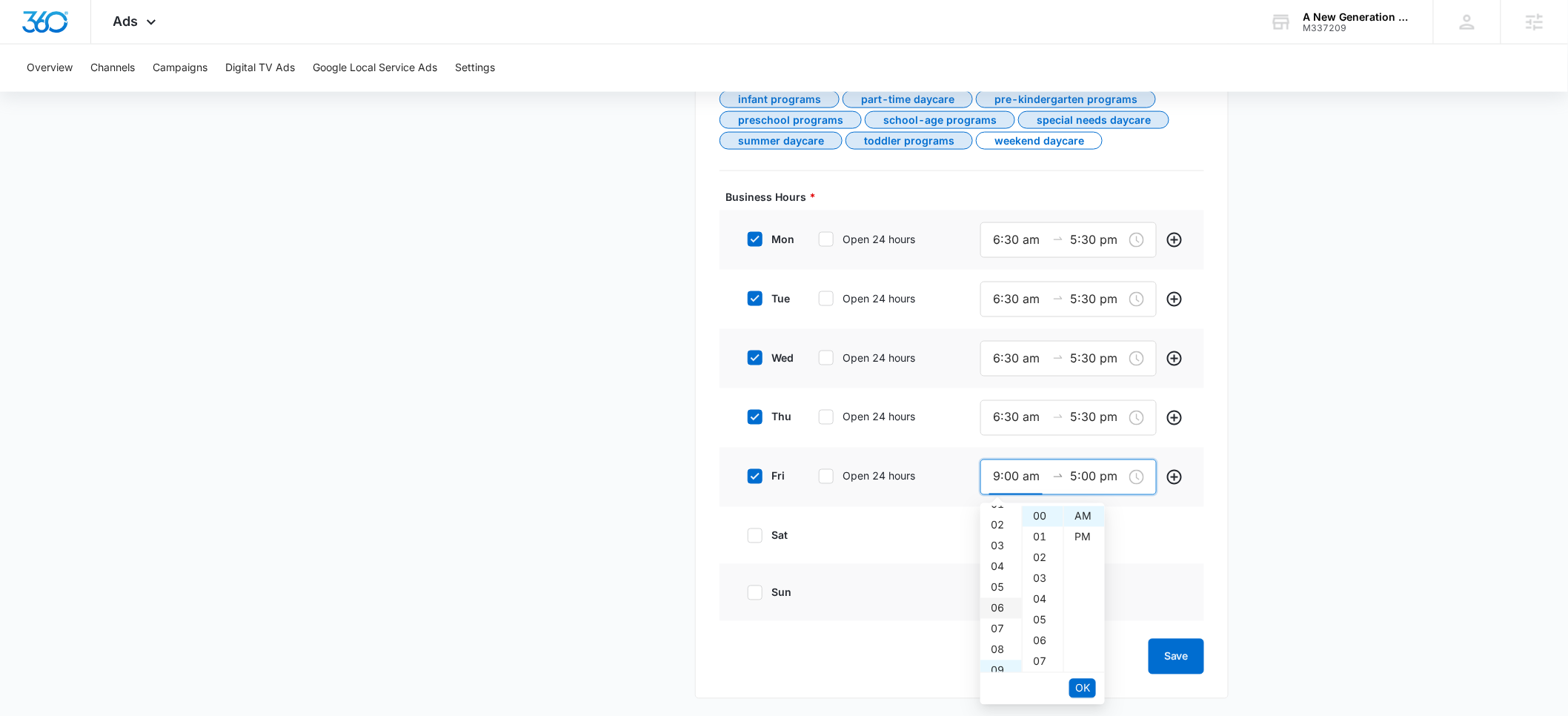
click at [998, 607] on div "06" at bounding box center [1001, 609] width 41 height 21
click at [1042, 630] on div "30" at bounding box center [1043, 631] width 40 height 21
type input "6:30 am"
click at [1077, 682] on span "OK" at bounding box center [1082, 689] width 15 height 17
click at [1038, 586] on div "30" at bounding box center [1043, 589] width 40 height 21
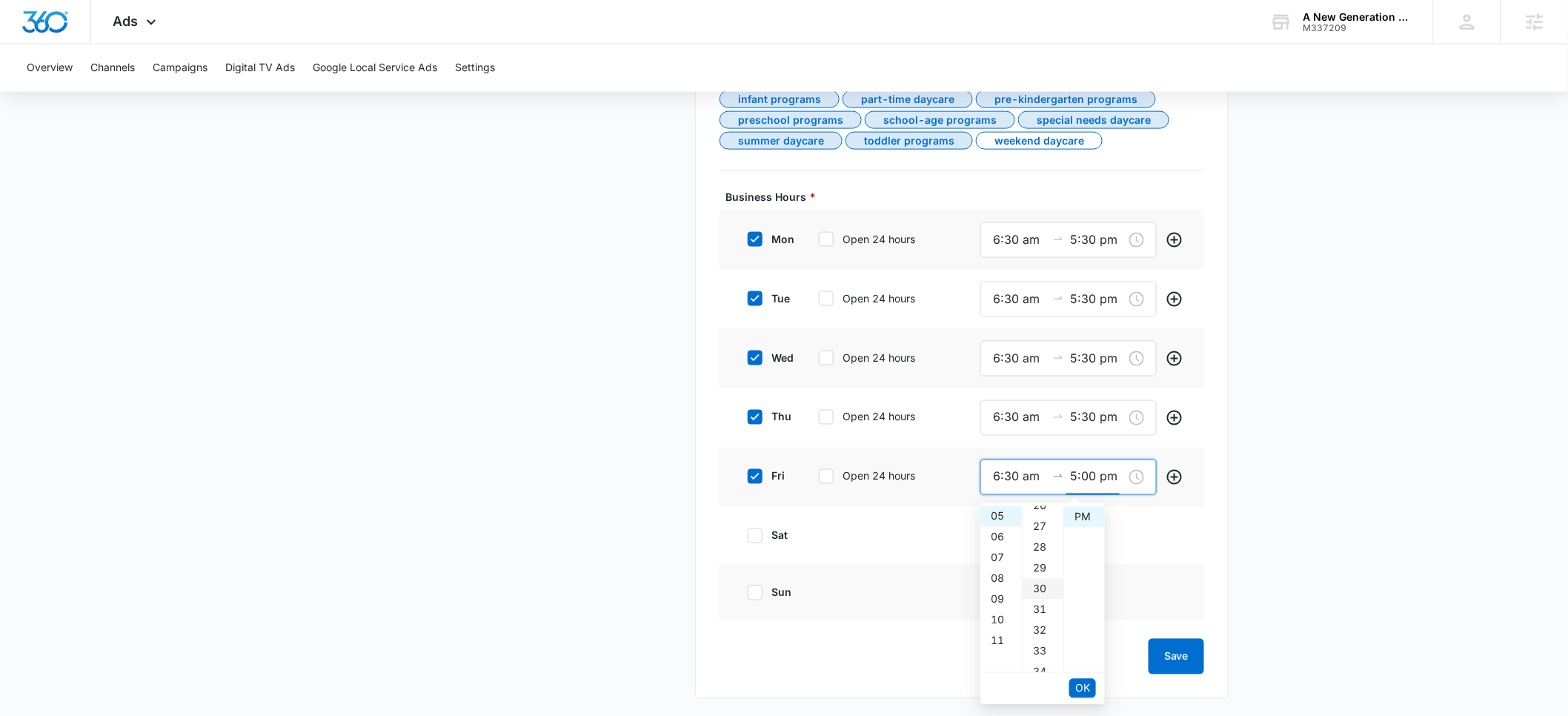
type input "5:30 pm"
click at [1075, 687] on span "OK" at bounding box center [1082, 689] width 15 height 17
click at [1166, 661] on button "Save" at bounding box center [1176, 657] width 55 height 36
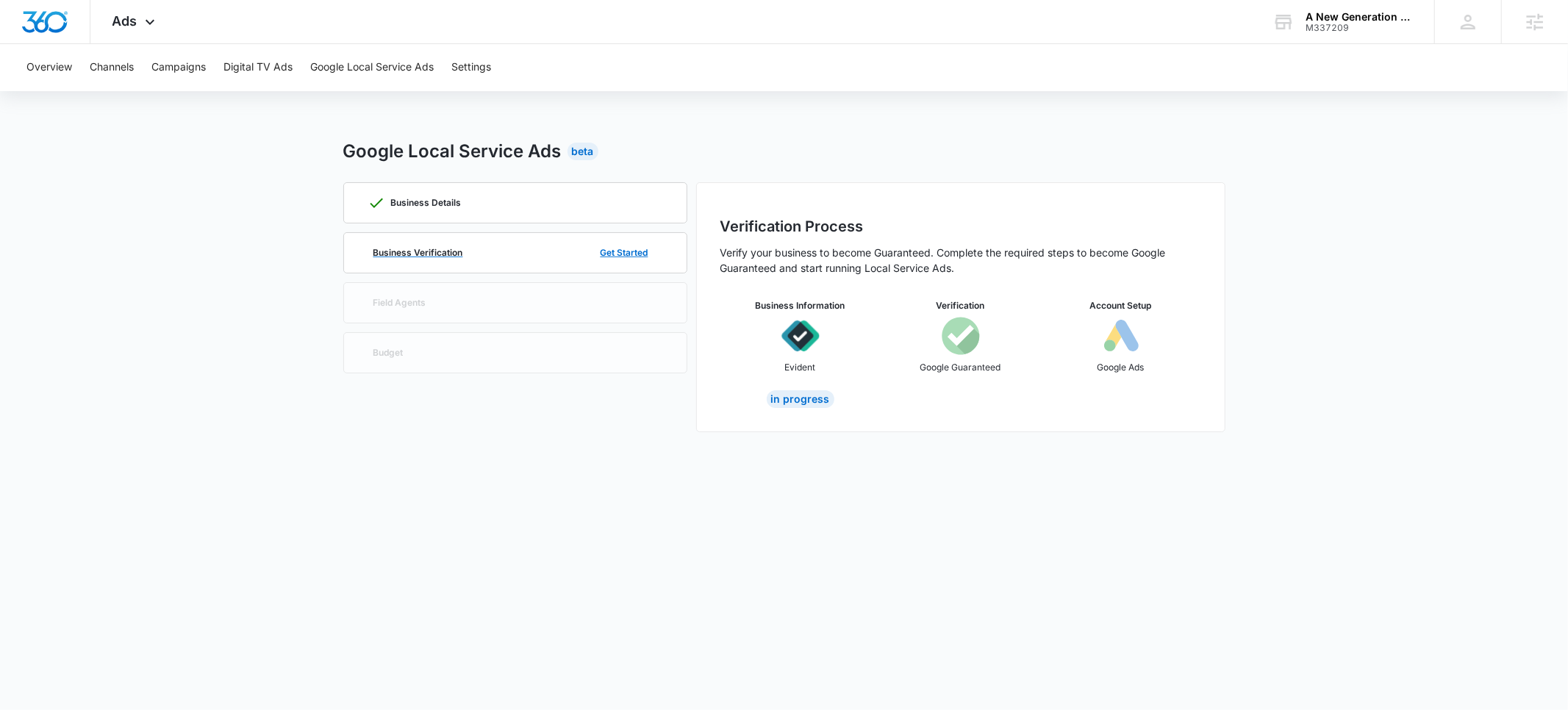
click at [436, 243] on div "Business Verification Get Started" at bounding box center [515, 254] width 295 height 40
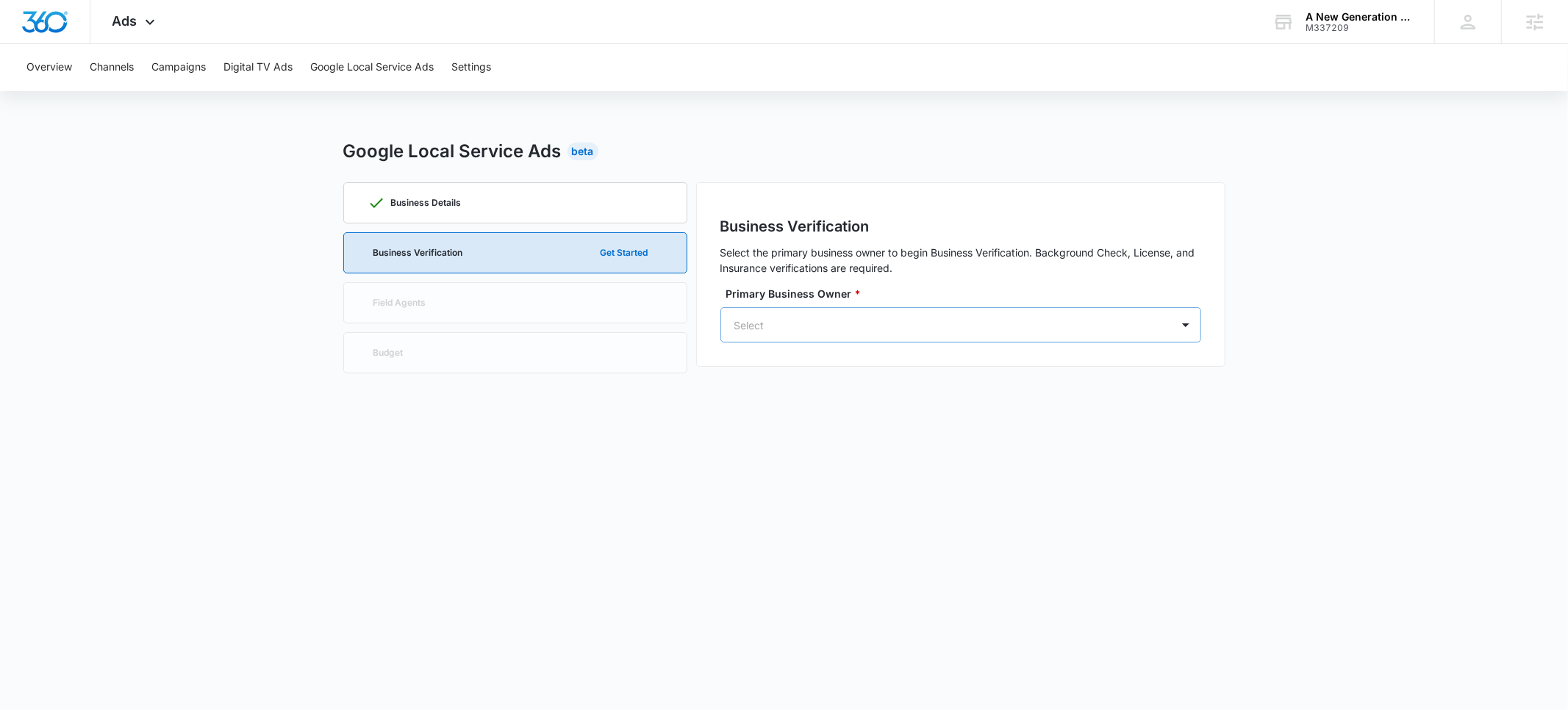
click at [1072, 331] on div at bounding box center [943, 325] width 417 height 18
click at [1019, 388] on div "AP [PERSON_NAME] [EMAIL_ADDRESS][DOMAIN_NAME]" at bounding box center [959, 391] width 443 height 38
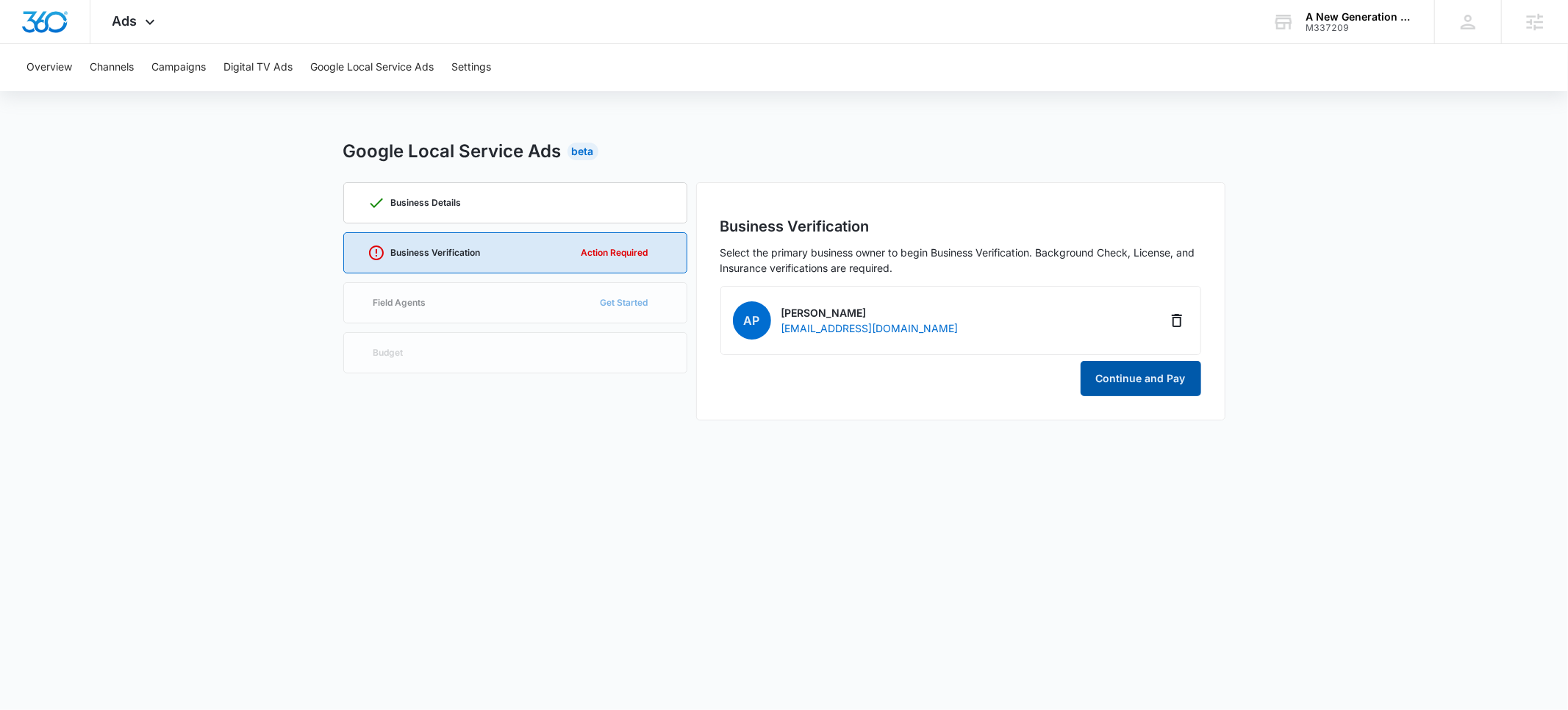
click at [1126, 385] on button "Continue and Pay" at bounding box center [1141, 378] width 120 height 36
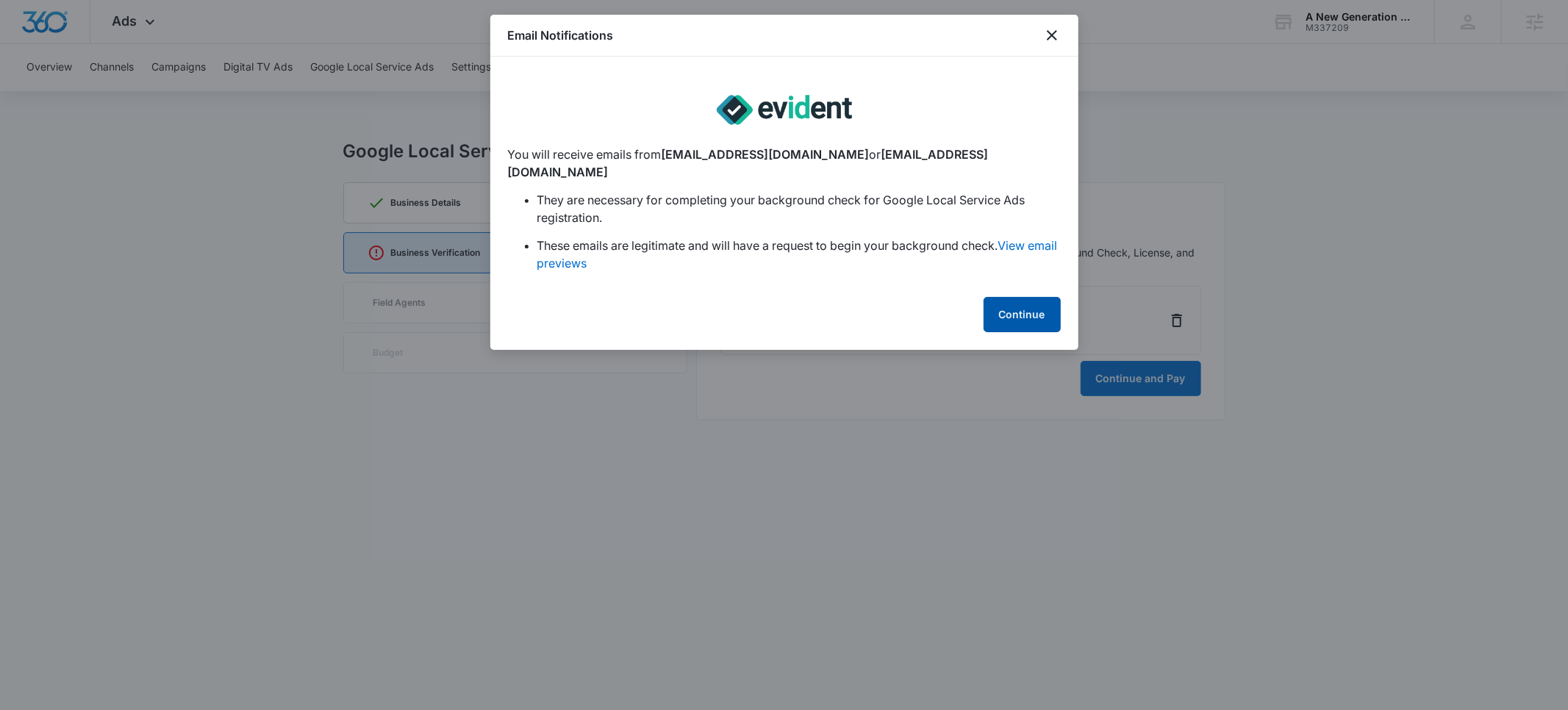
click at [999, 301] on button "Continue" at bounding box center [1022, 314] width 78 height 36
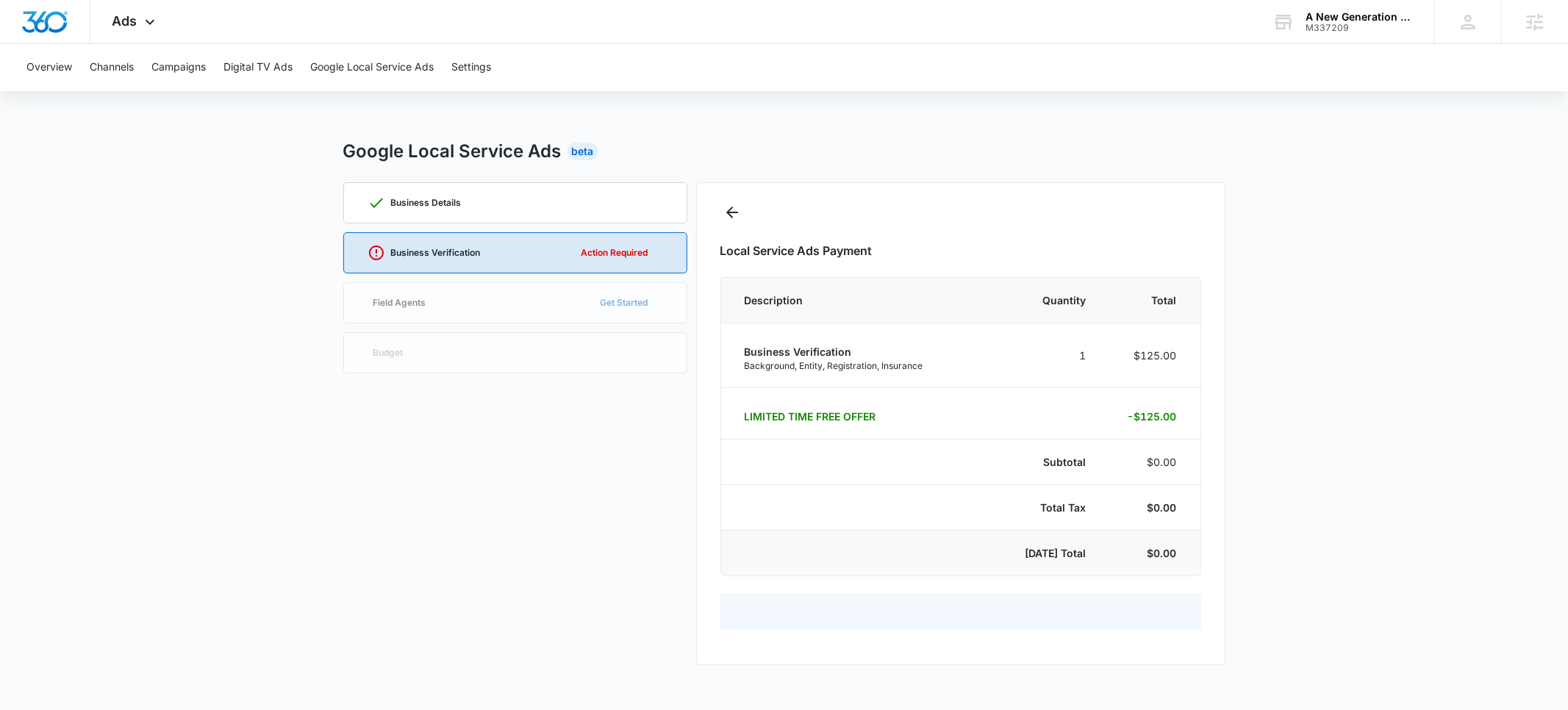
select select "pm_1S0mmCA4n8RTgNjUYQKc6FWG"
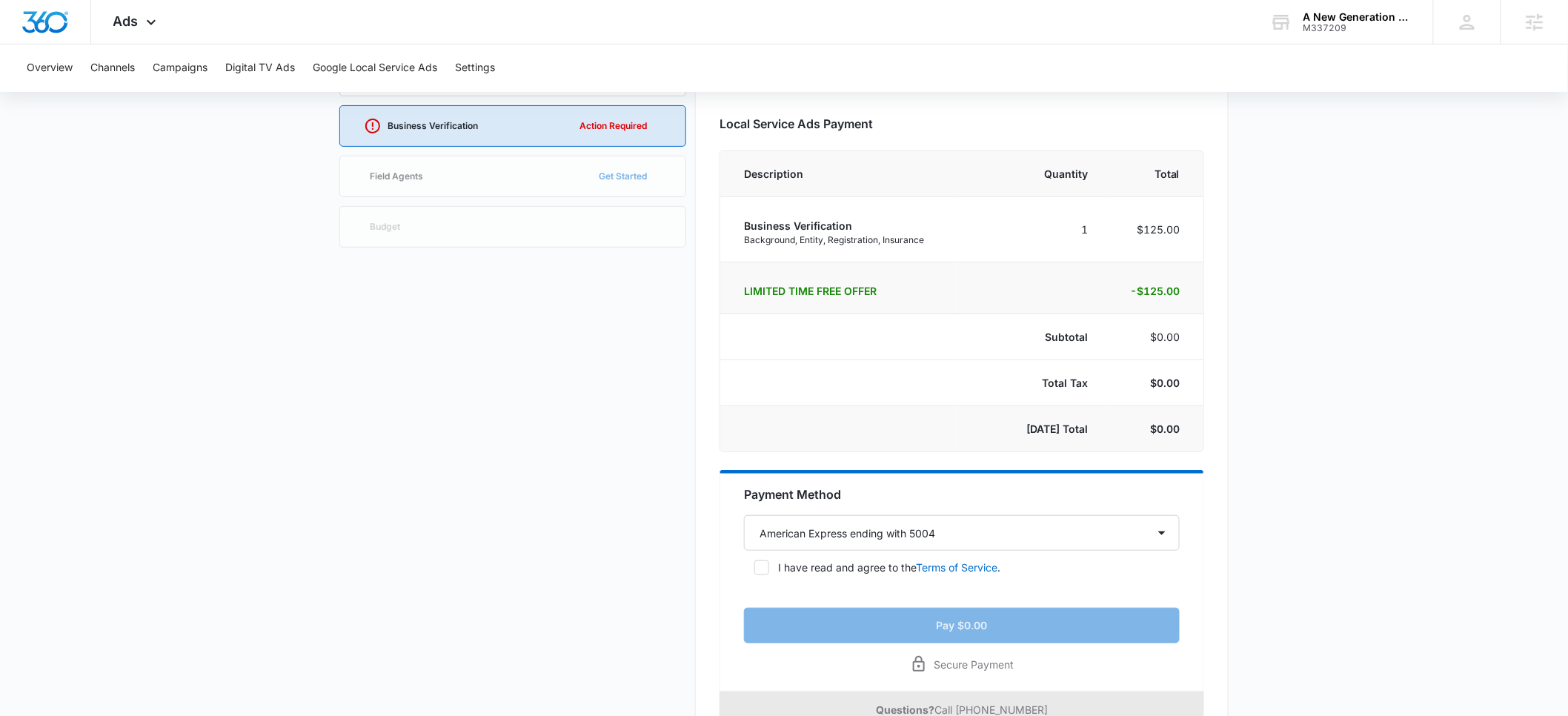
scroll to position [183, 0]
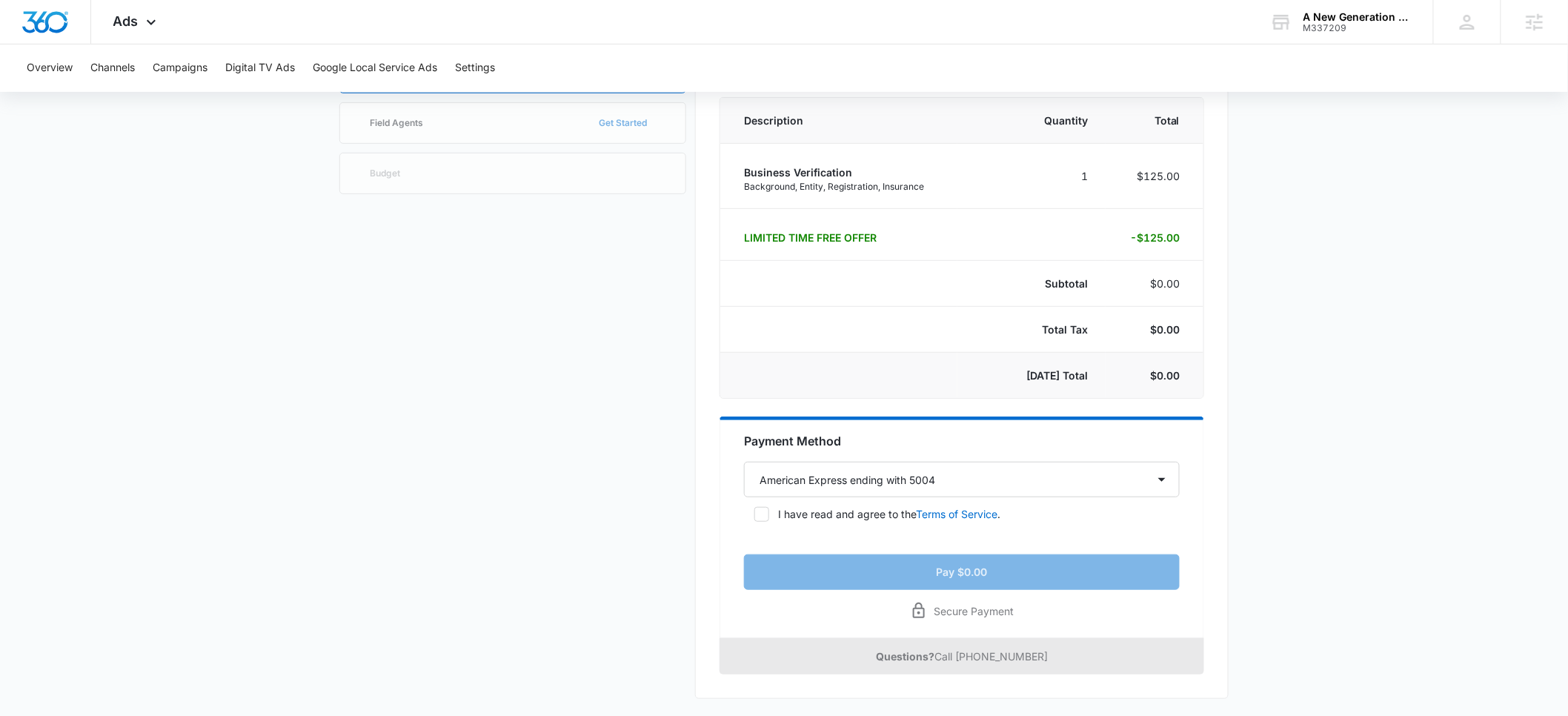
click at [758, 519] on icon at bounding box center [761, 514] width 13 height 13
click at [754, 519] on input "I have read and agree to the Terms of Service ." at bounding box center [749, 515] width 11 height 11
checkbox input "true"
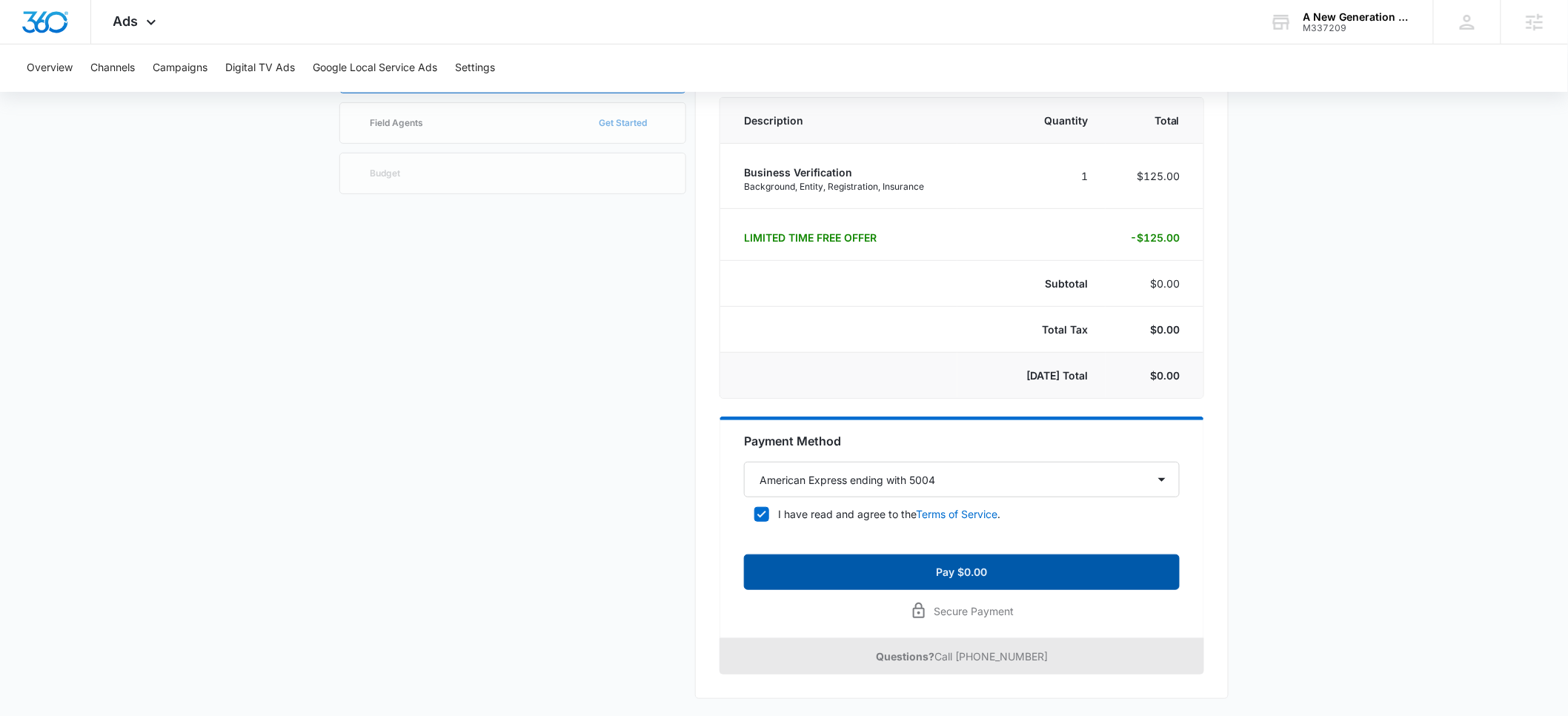
click at [920, 569] on button "Pay $0.00" at bounding box center [961, 572] width 435 height 36
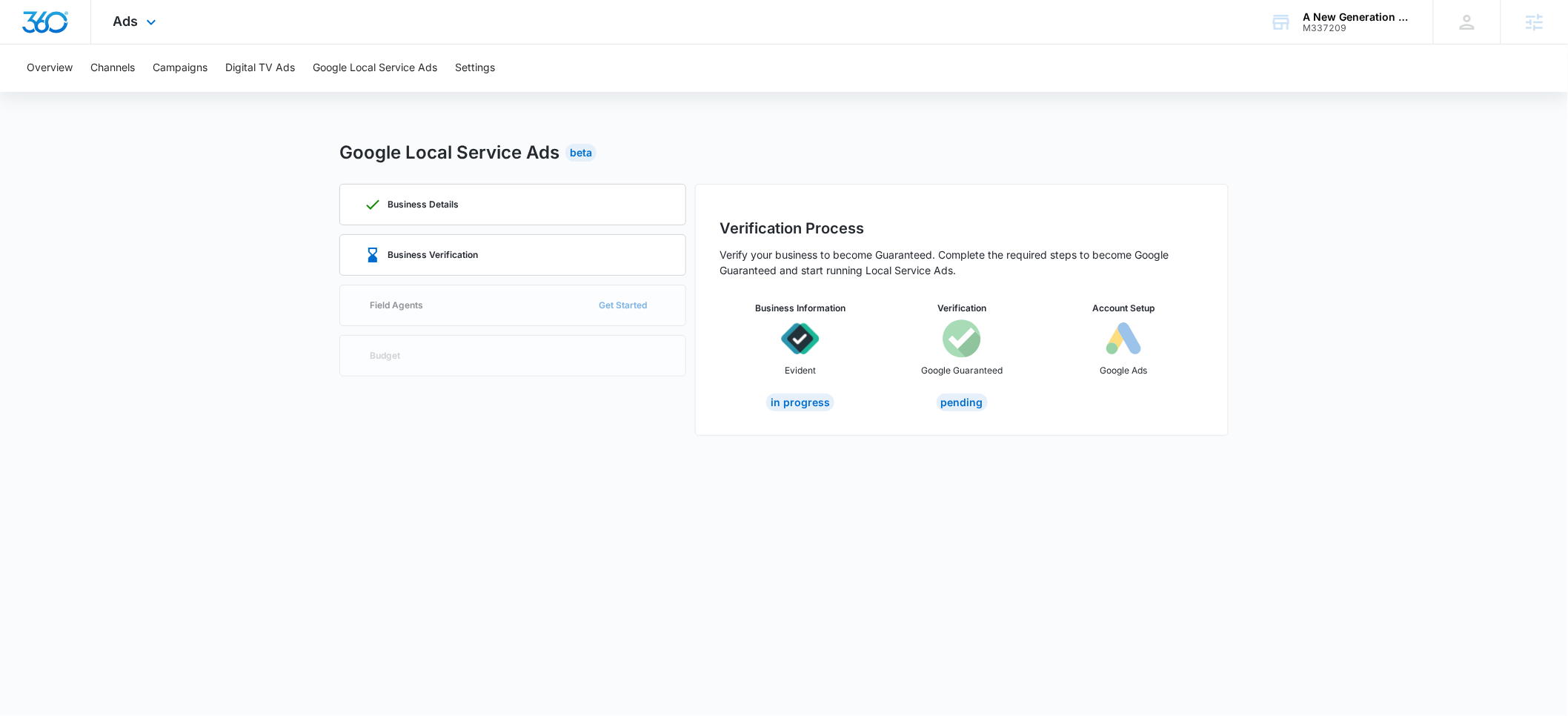
scroll to position [0, 0]
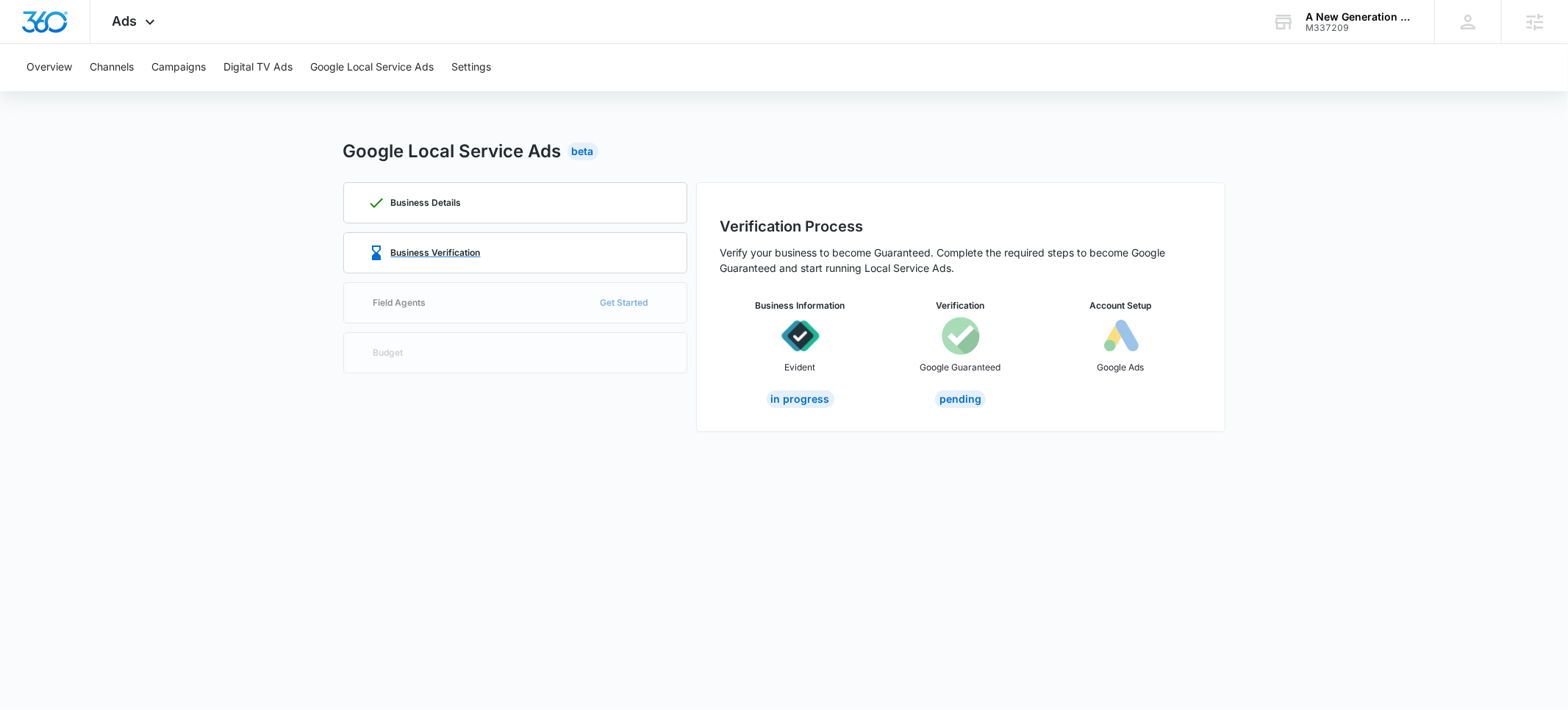
click at [431, 256] on p "Business Verification" at bounding box center [436, 253] width 90 height 9
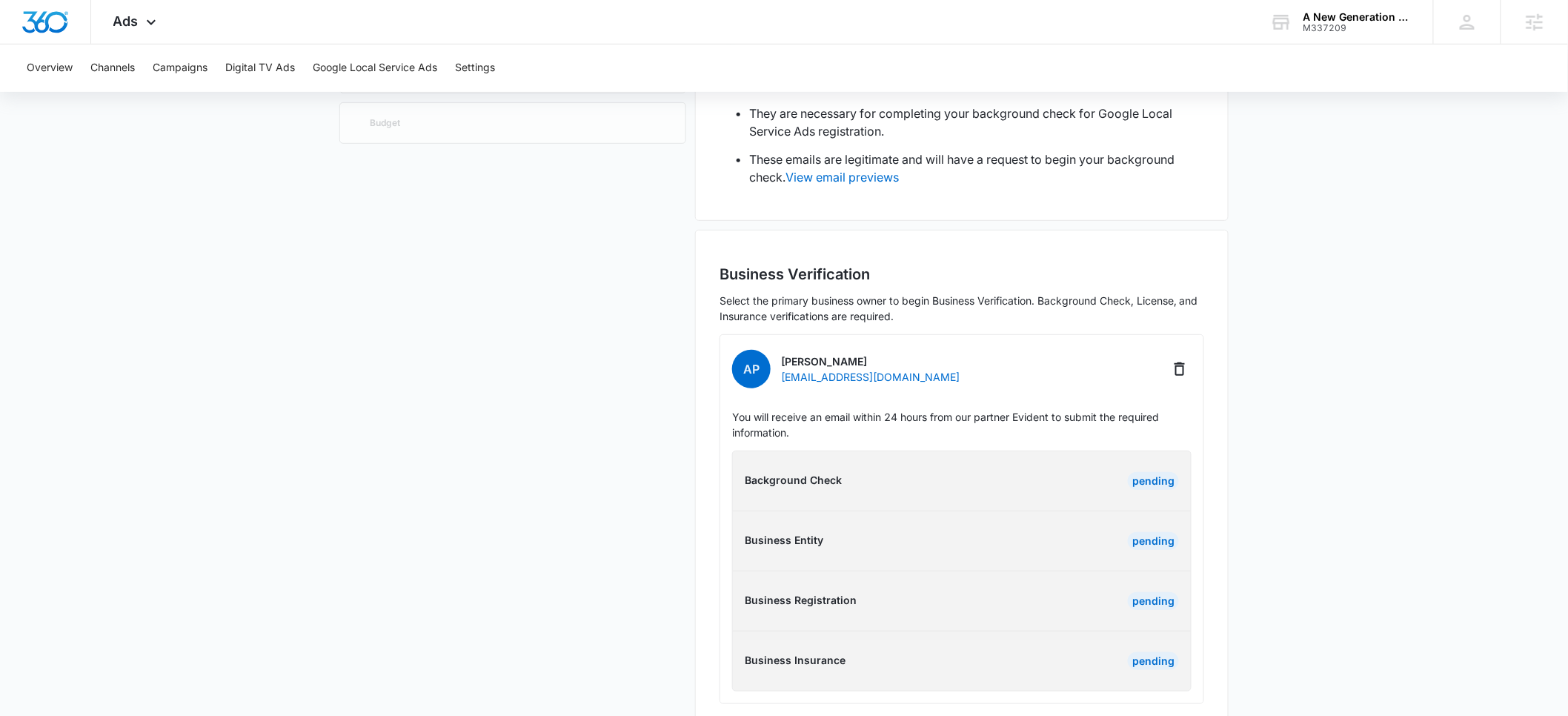
scroll to position [245, 0]
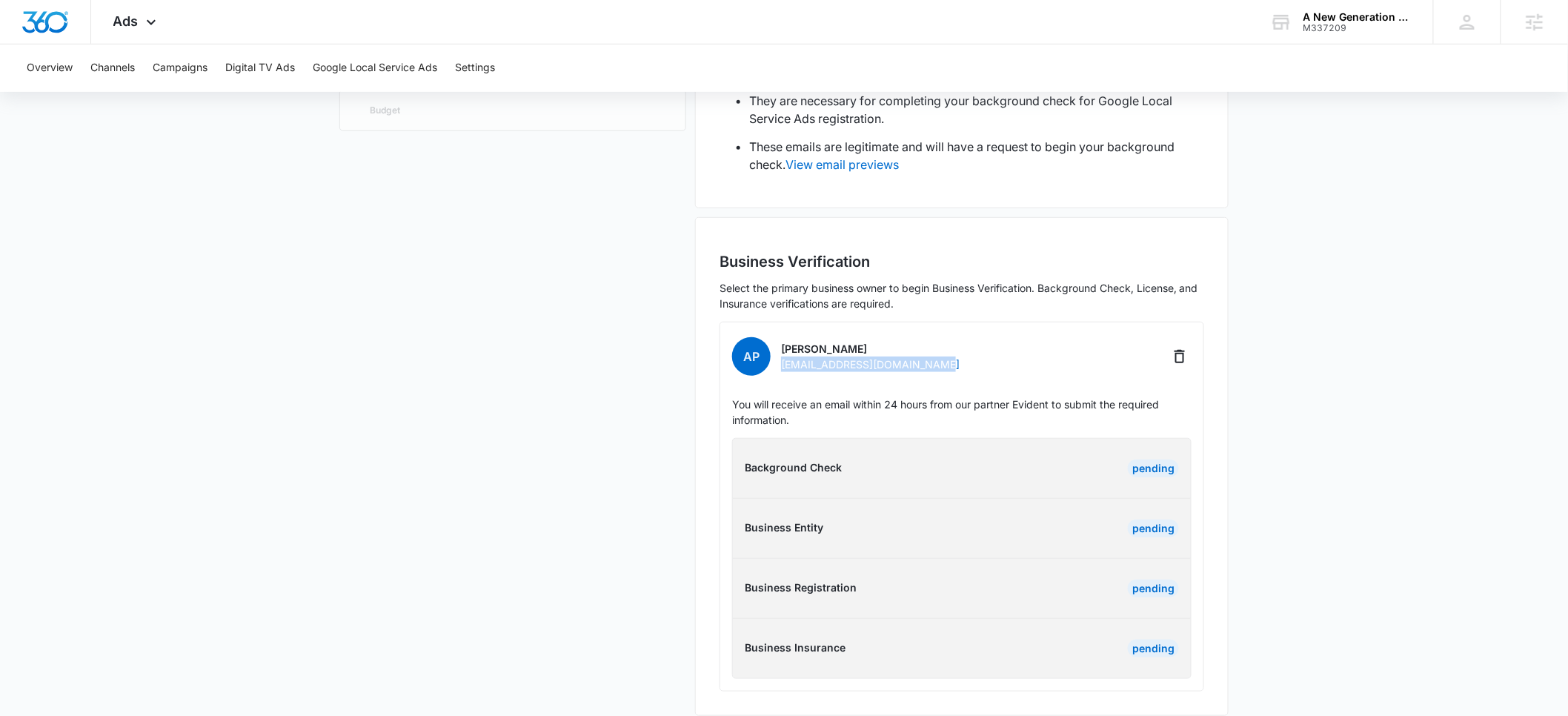
drag, startPoint x: 957, startPoint y: 348, endPoint x: 783, endPoint y: 348, distance: 174.0
click at [783, 348] on div "AP [PERSON_NAME] [EMAIL_ADDRESS][DOMAIN_NAME]" at bounding box center [961, 357] width 459 height 45
copy p "[EMAIL_ADDRESS][DOMAIN_NAME]"
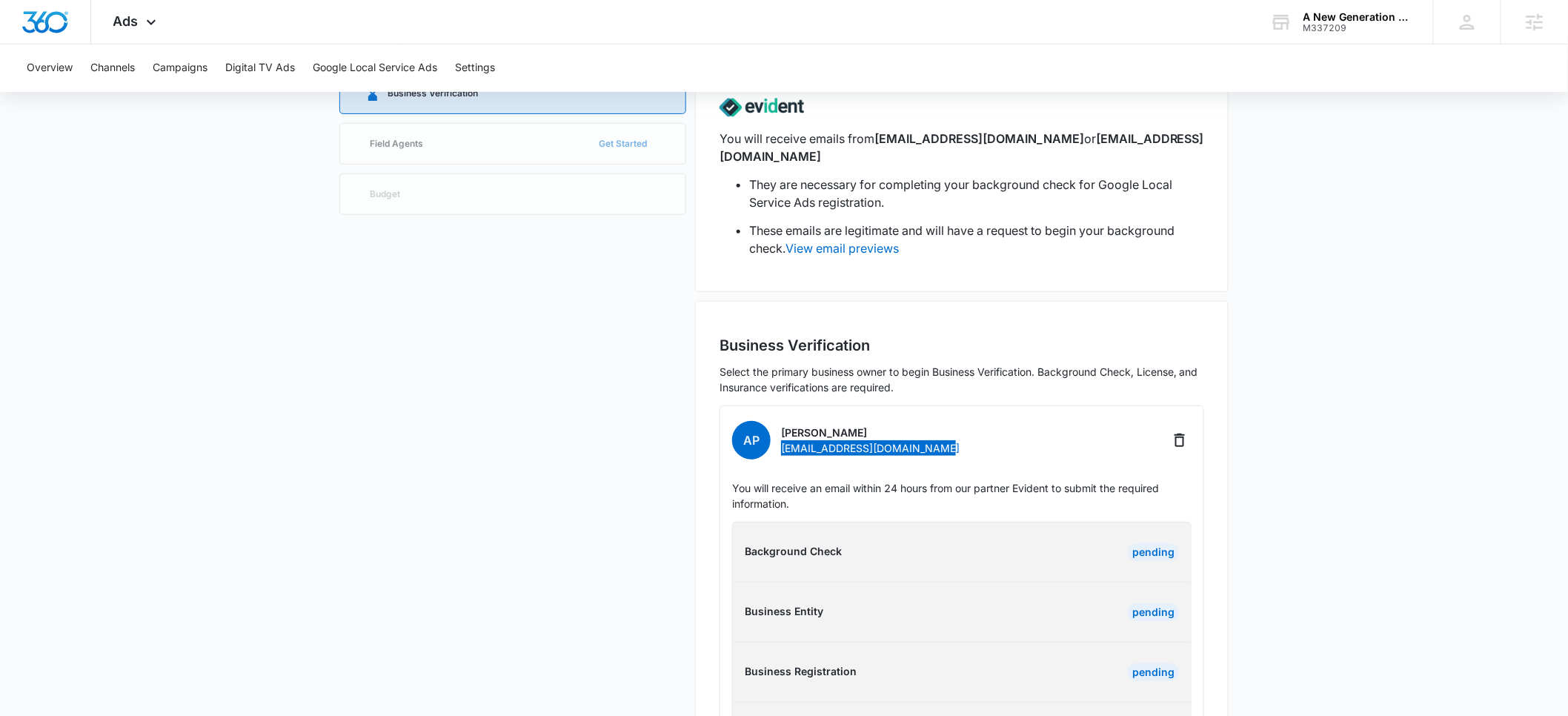
scroll to position [0, 0]
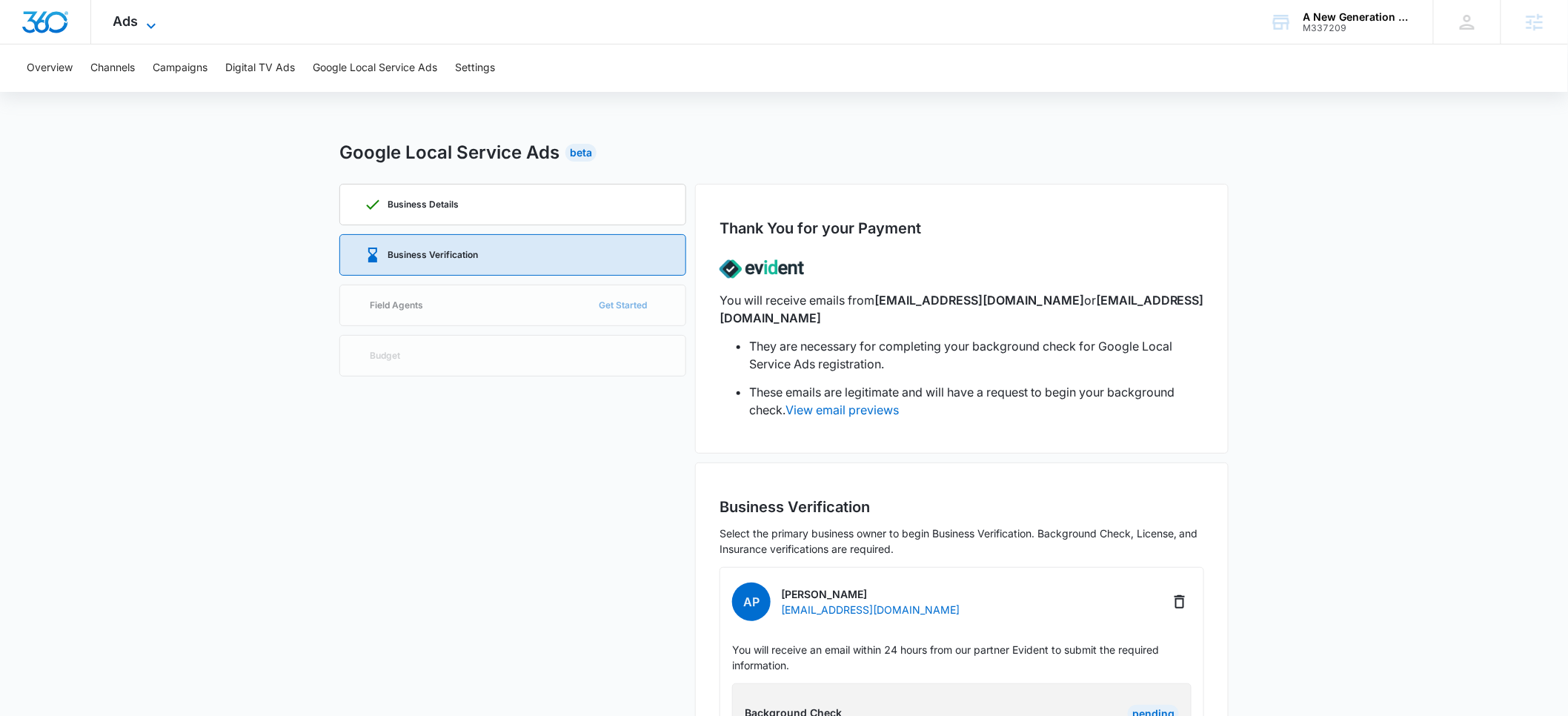
click at [135, 25] on span "Ads" at bounding box center [126, 21] width 25 height 16
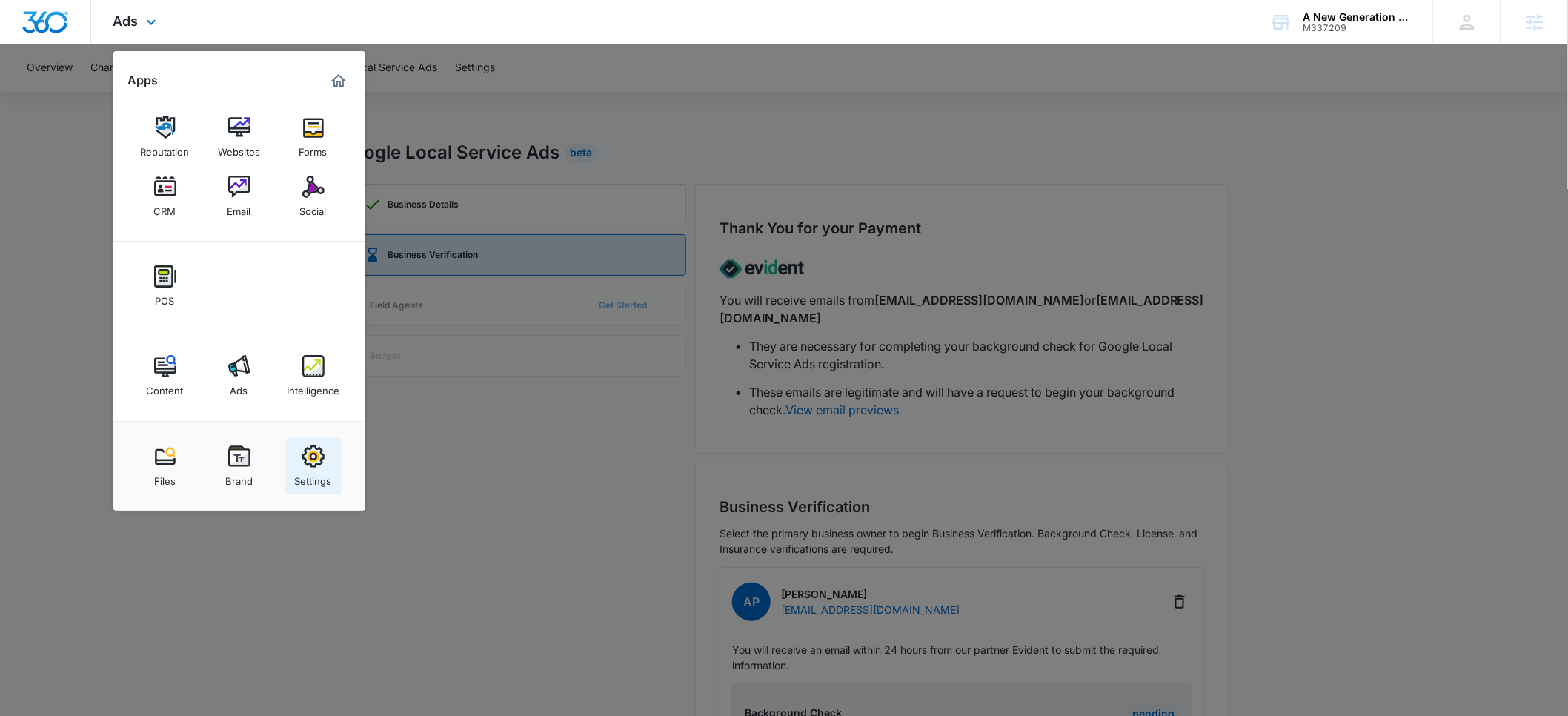
click at [325, 466] on link "Settings" at bounding box center [313, 466] width 56 height 56
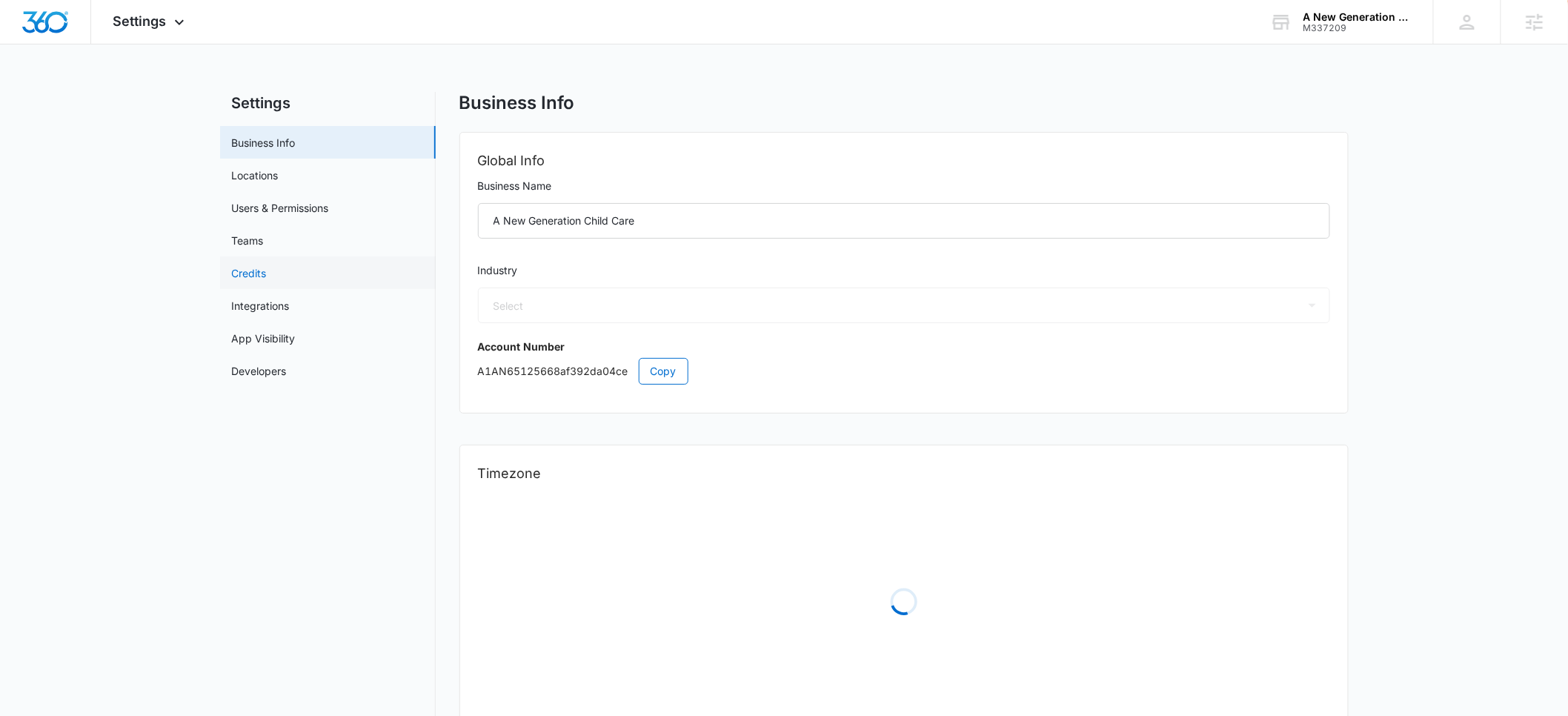
select select "27"
select select "US"
select select "America/[GEOGRAPHIC_DATA]"
click at [263, 176] on link "Locations" at bounding box center [255, 176] width 47 height 16
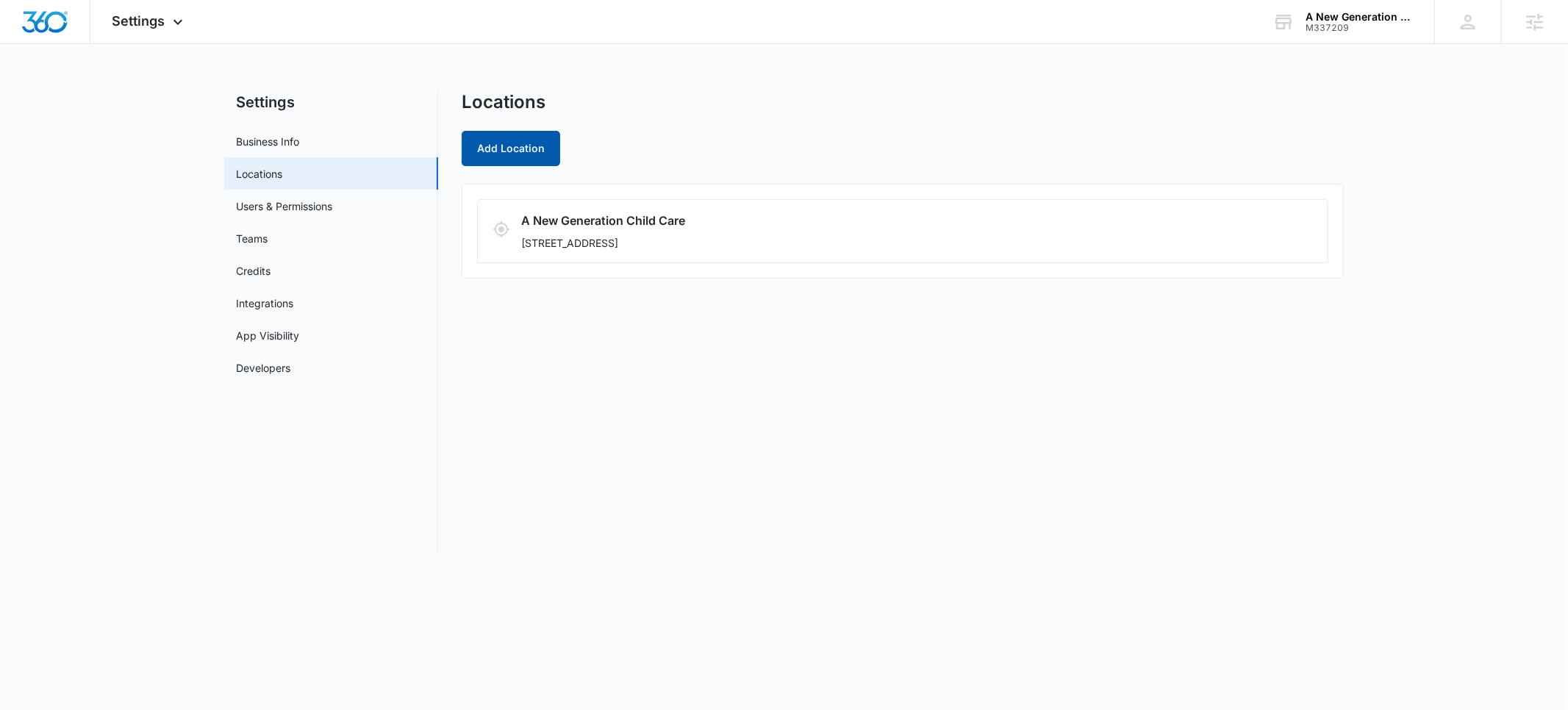
click at [498, 152] on button "Add Location" at bounding box center [510, 148] width 98 height 36
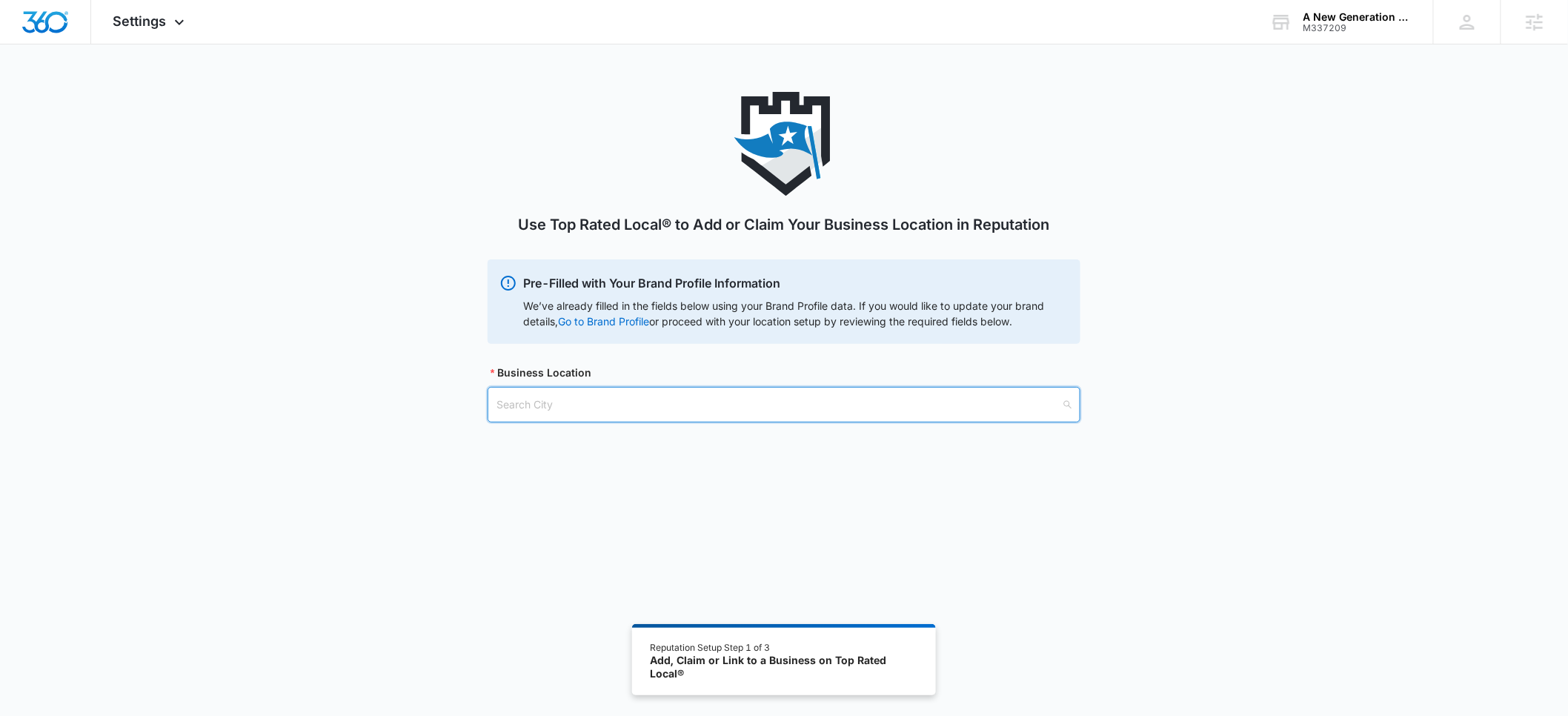
click at [562, 407] on input "search" at bounding box center [778, 404] width 565 height 34
click at [156, 21] on span "Settings" at bounding box center [140, 21] width 54 height 16
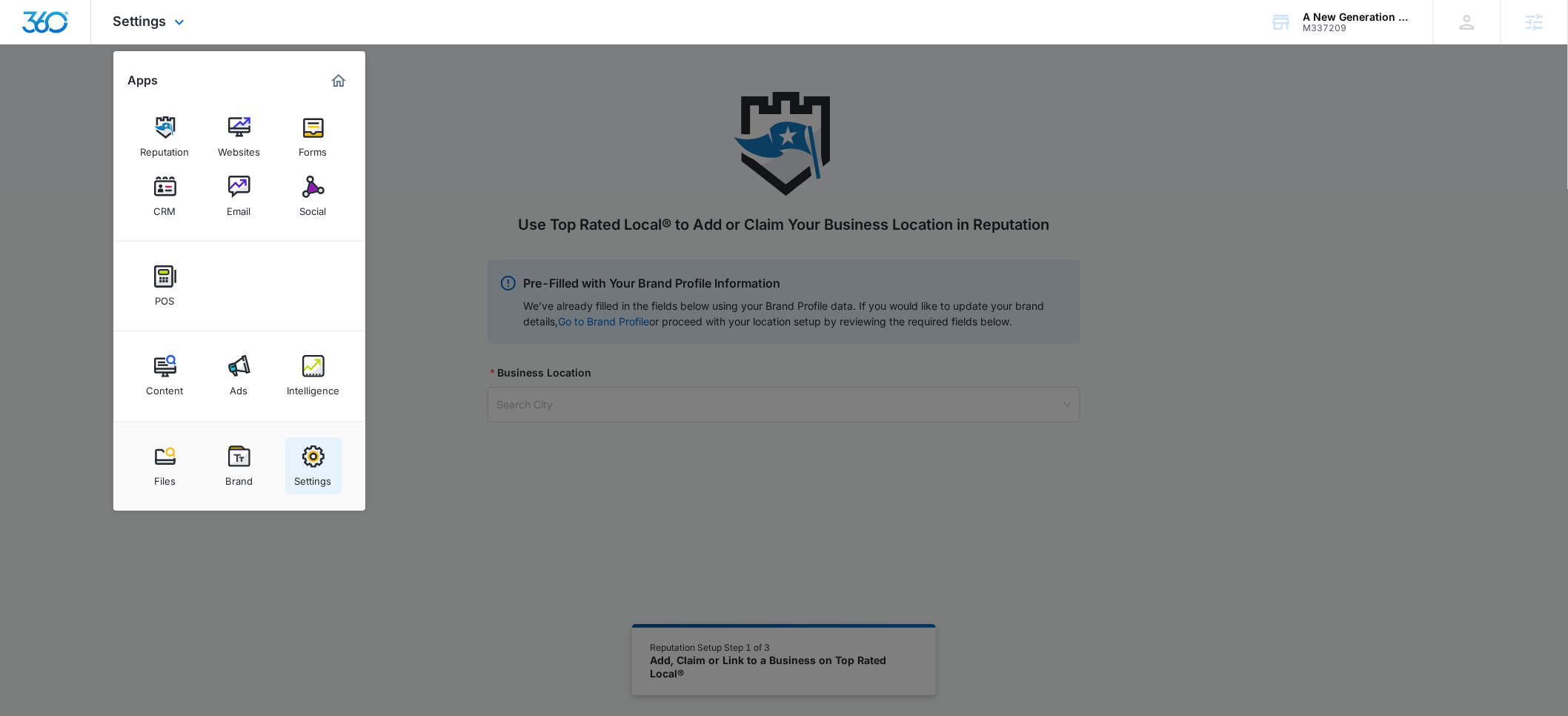
click at [313, 459] on img at bounding box center [313, 456] width 22 height 22
select select "27"
select select "US"
select select "America/[GEOGRAPHIC_DATA]"
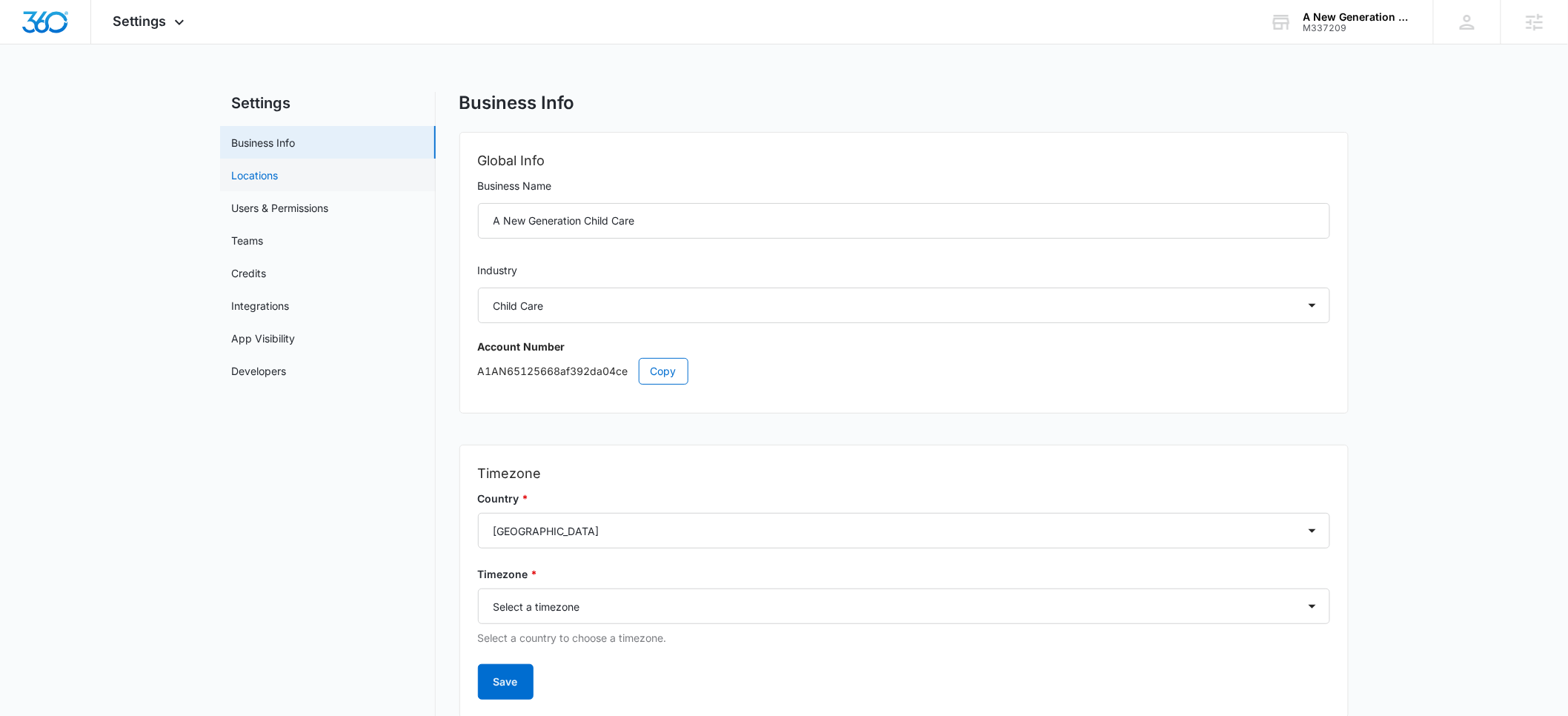
click at [267, 174] on link "Locations" at bounding box center [255, 176] width 47 height 16
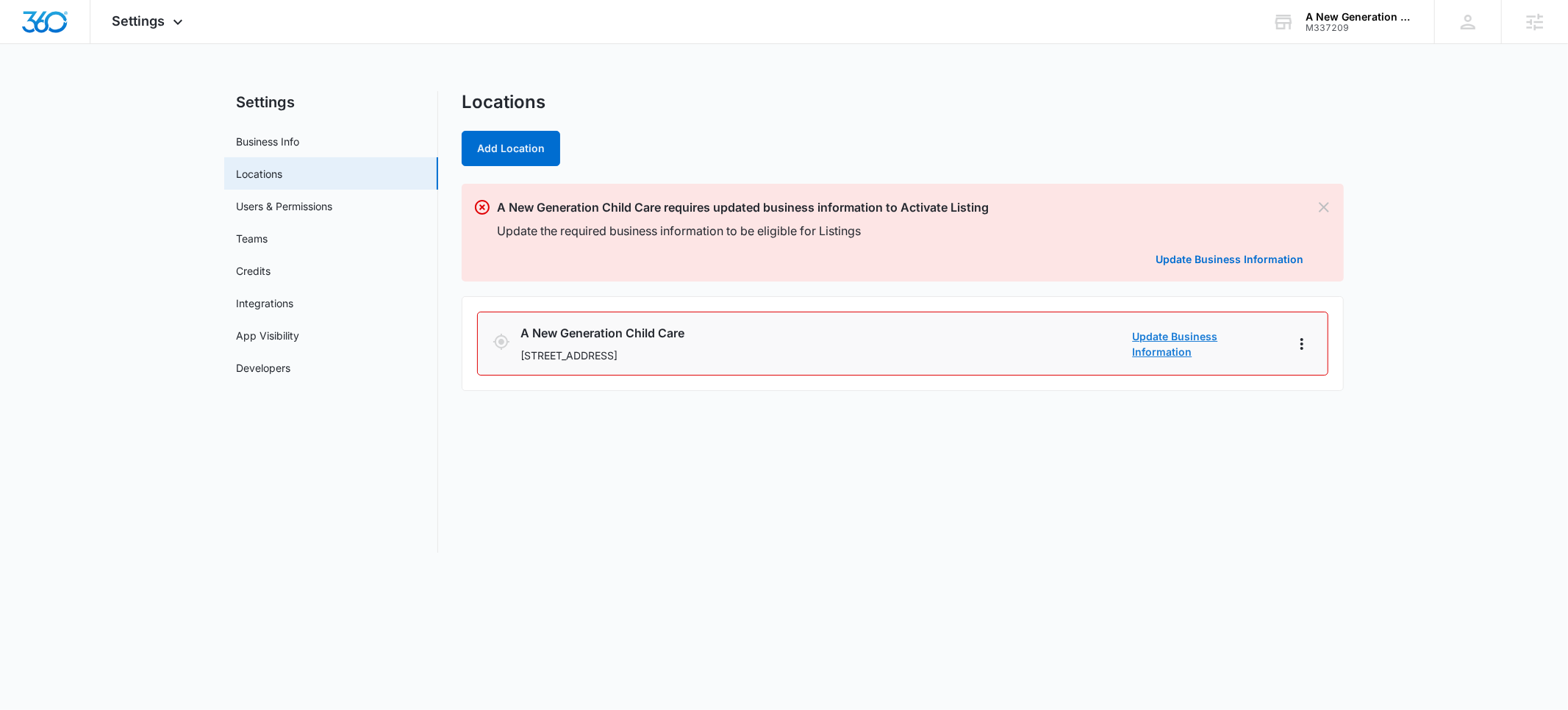
click at [1200, 345] on link "Update Business Information" at bounding box center [1206, 343] width 147 height 30
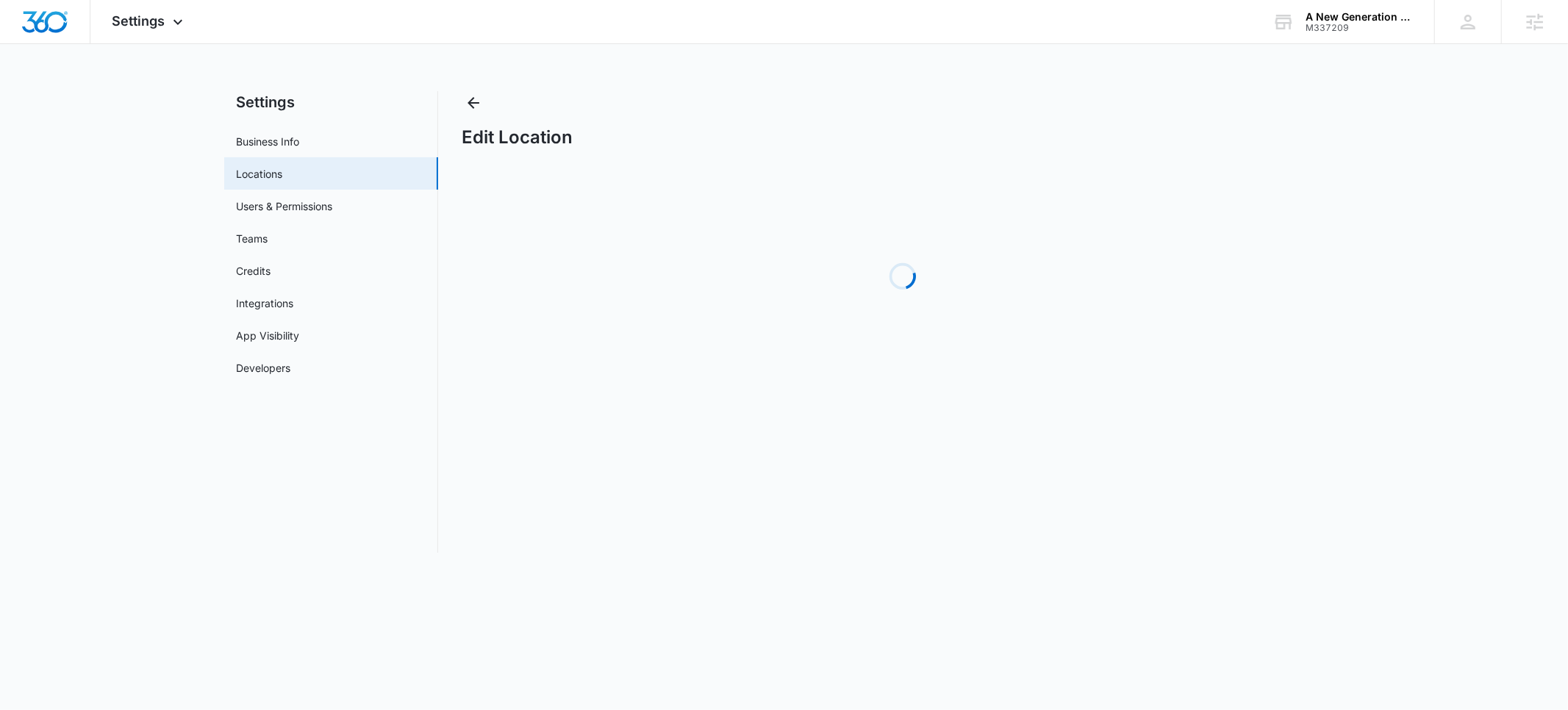
select select "[US_STATE]"
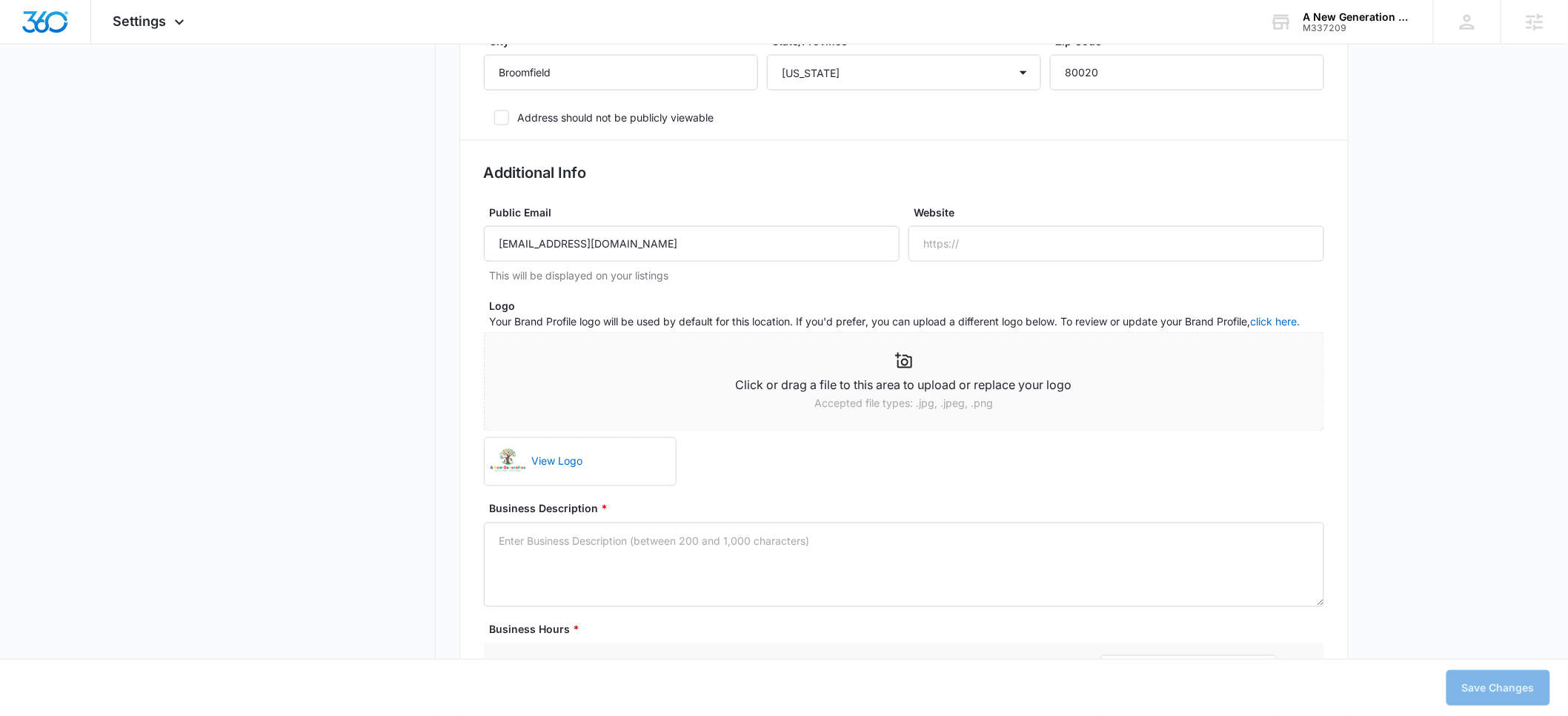
scroll to position [828, 0]
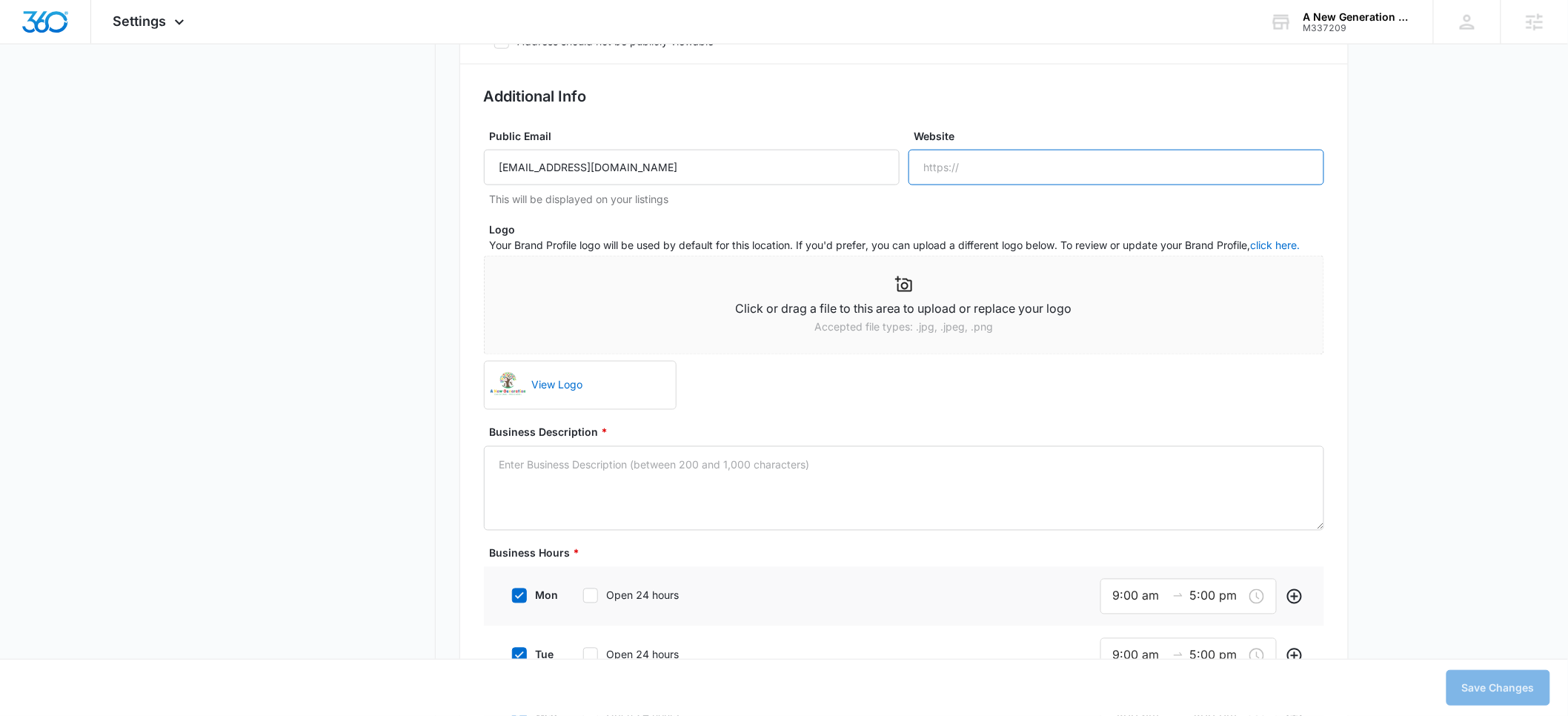
click at [981, 163] on input "Website" at bounding box center [1116, 167] width 415 height 36
paste input "[URL][DOMAIN_NAME]"
type input "[URL][DOMAIN_NAME]"
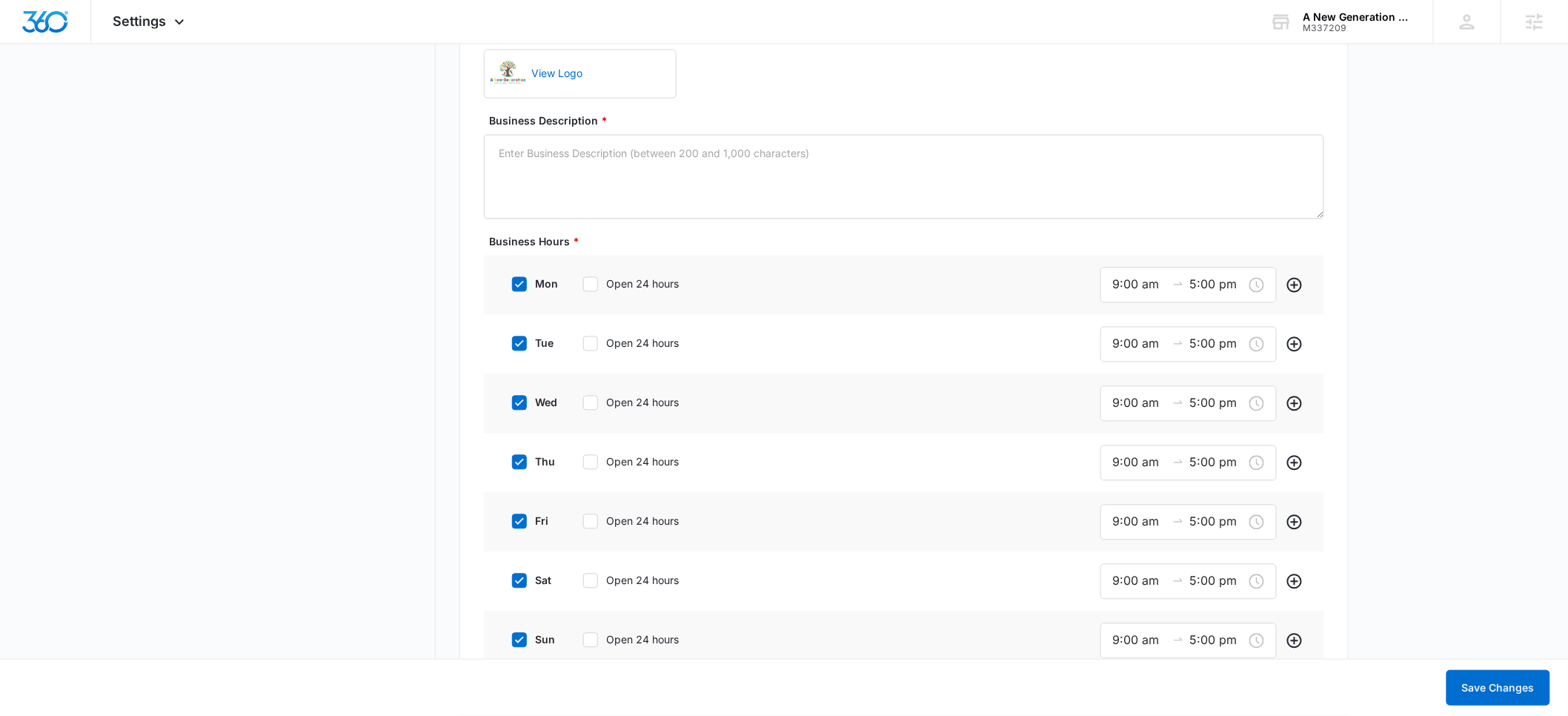
scroll to position [1149, 0]
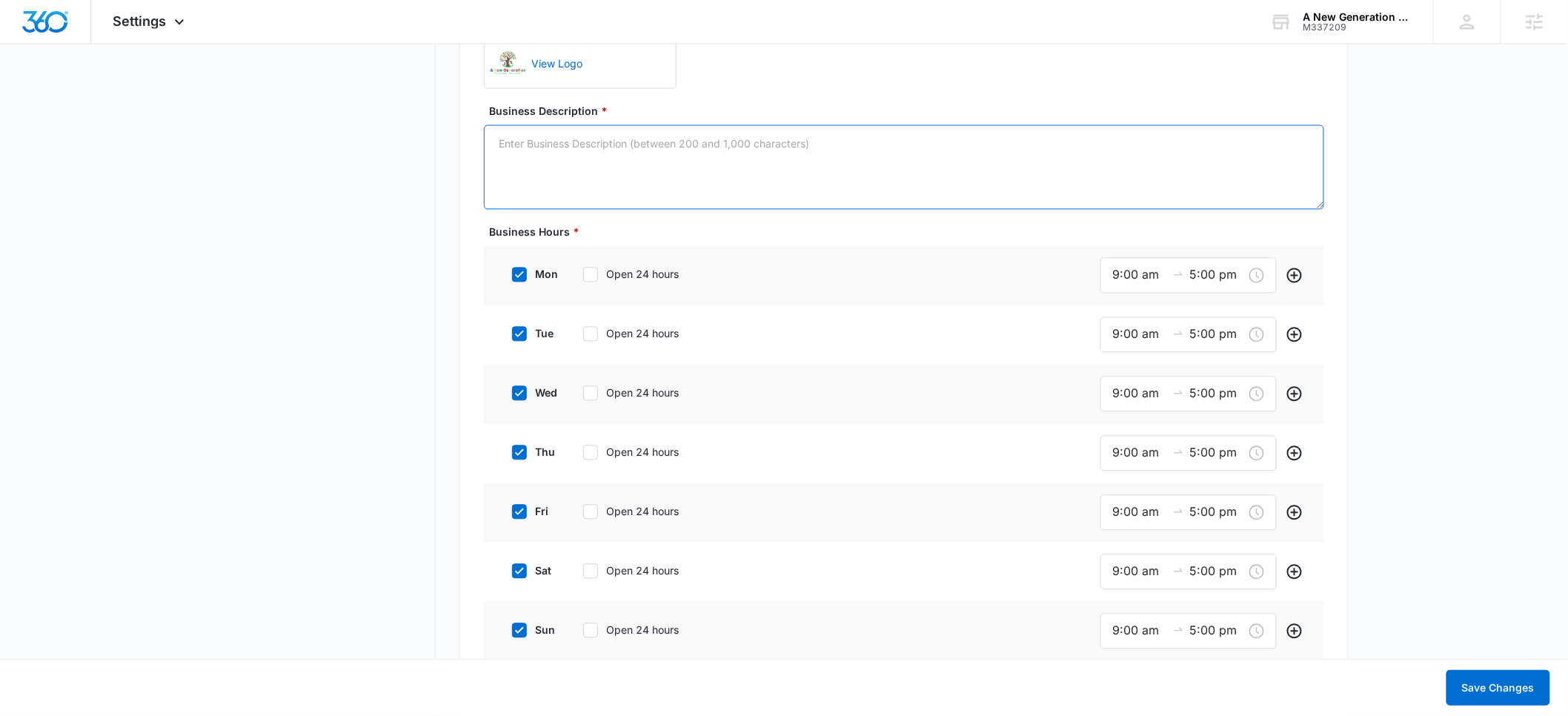
click at [541, 145] on textarea "Business Description *" at bounding box center [903, 168] width 840 height 84
paste textarea "A New Generation Childcare, your community partner in early childhood education…"
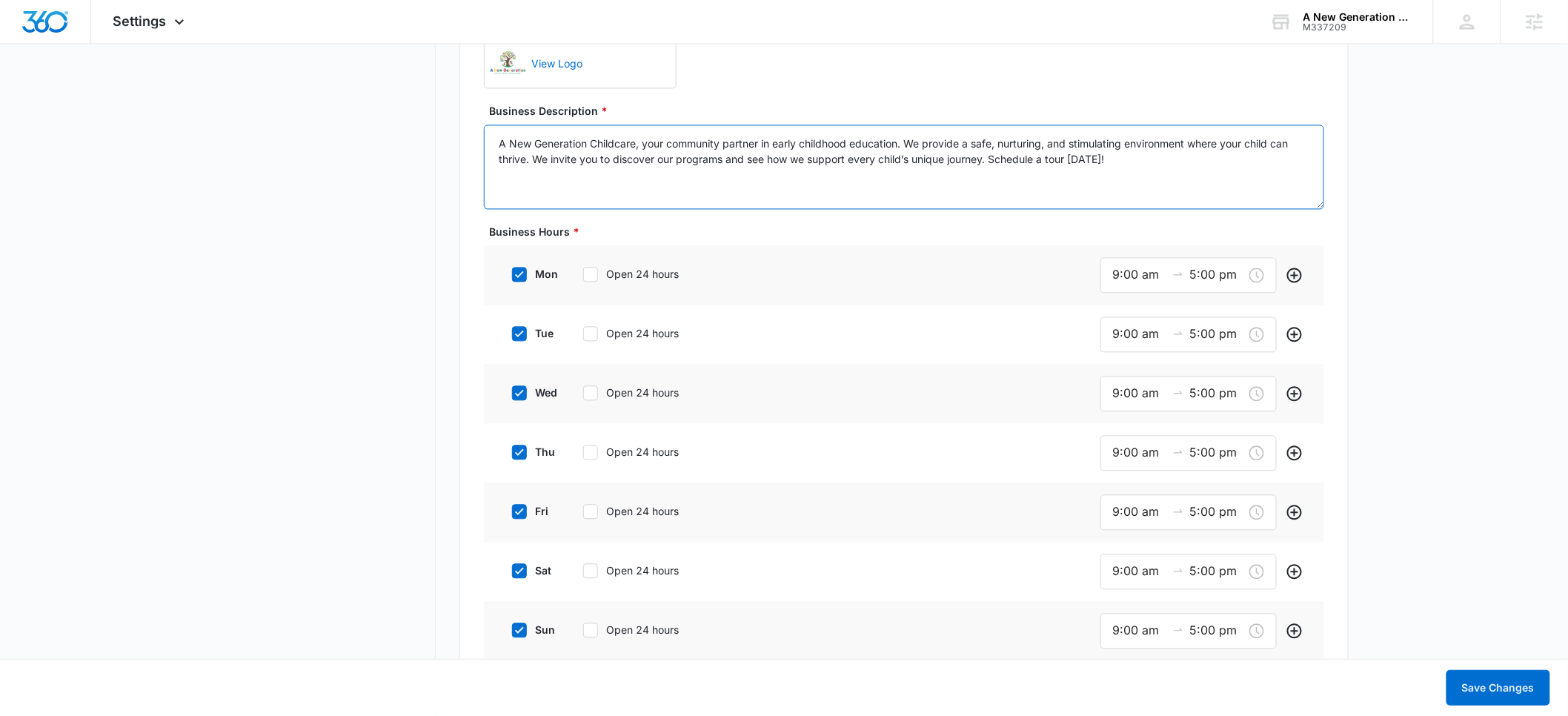
click at [643, 146] on textarea "A New Generation Childcare, your community partner in early childhood education…" at bounding box center [903, 168] width 840 height 84
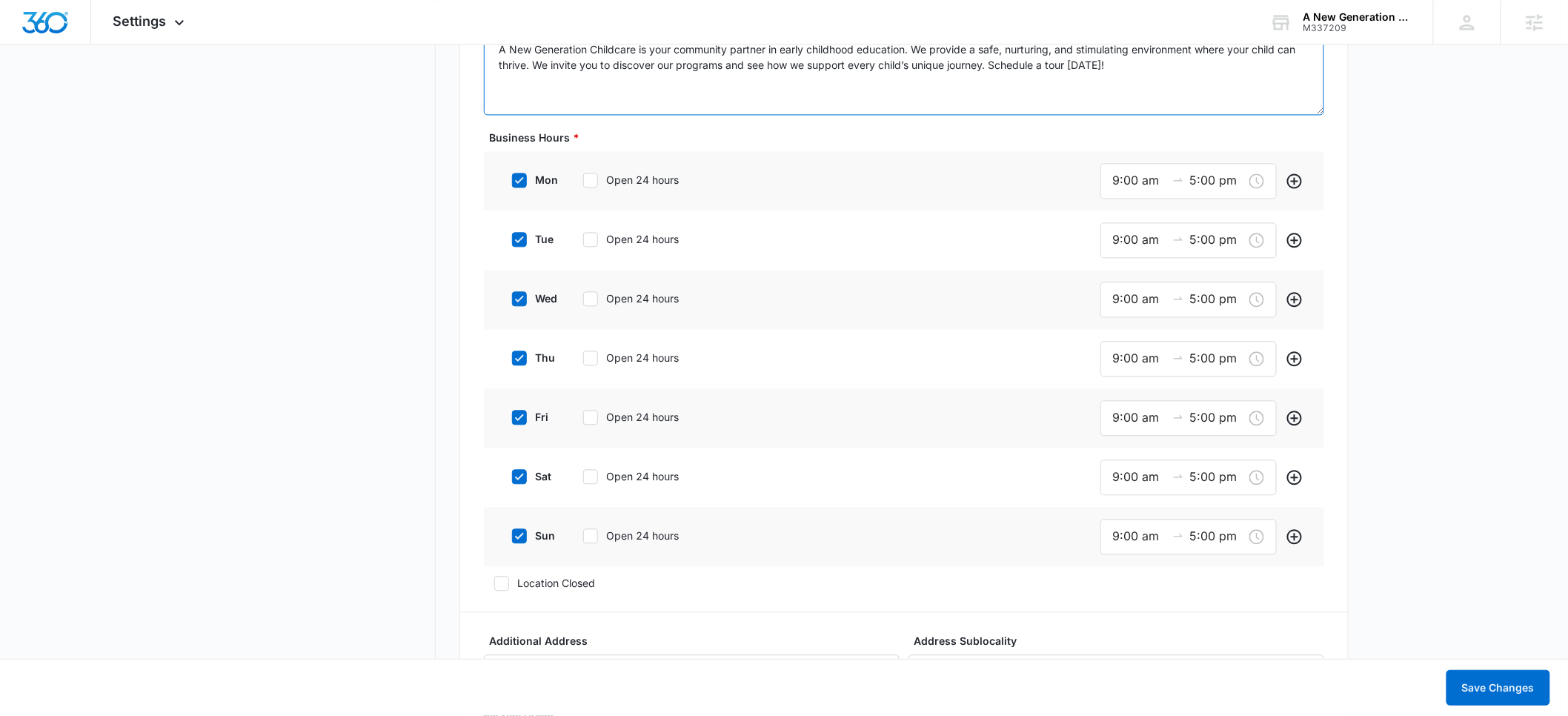
scroll to position [1248, 0]
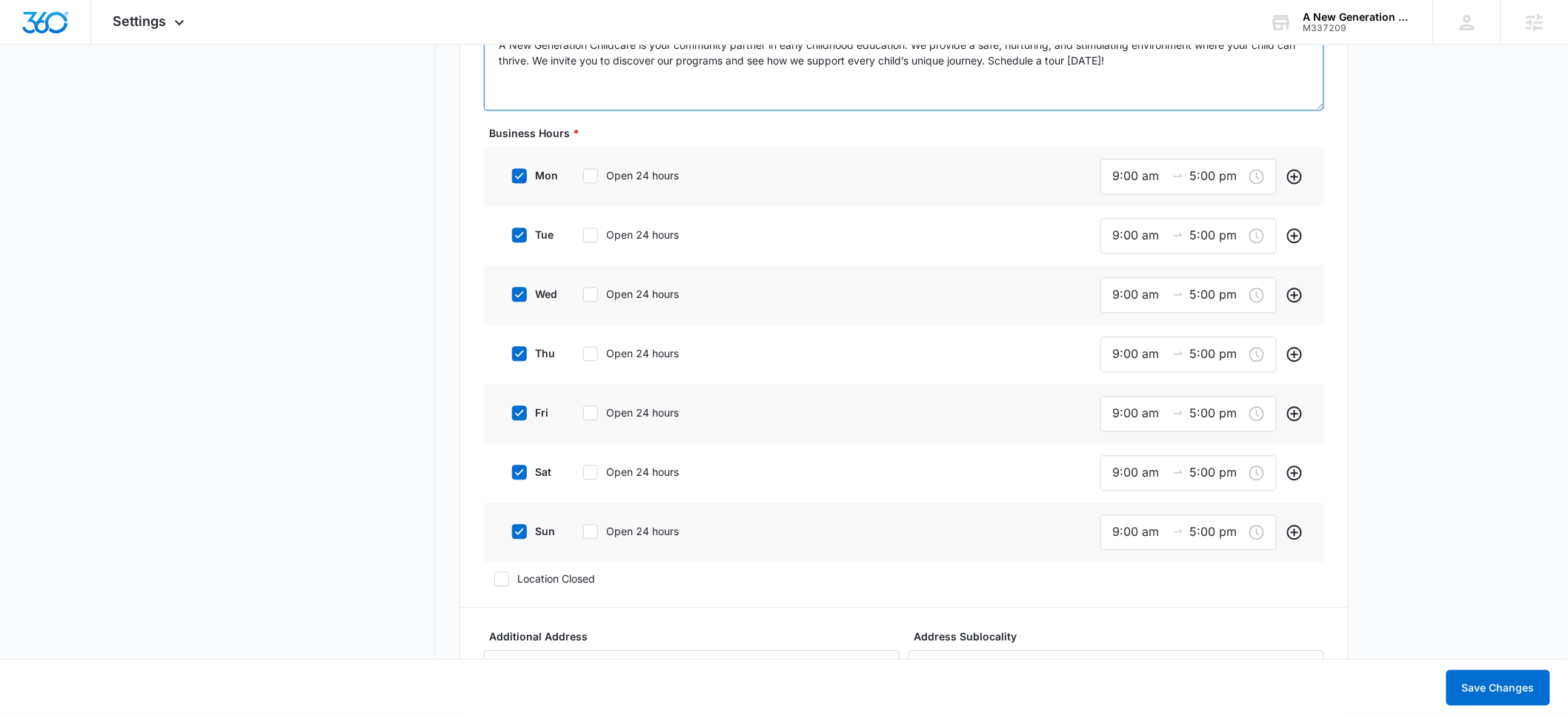
type textarea "A New Generation Childcare is your community partner in early childhood educati…"
click at [521, 466] on icon at bounding box center [519, 472] width 13 height 13
click at [512, 467] on input "sat" at bounding box center [507, 473] width 11 height 11
checkbox input "false"
click at [523, 524] on icon at bounding box center [519, 529] width 13 height 13
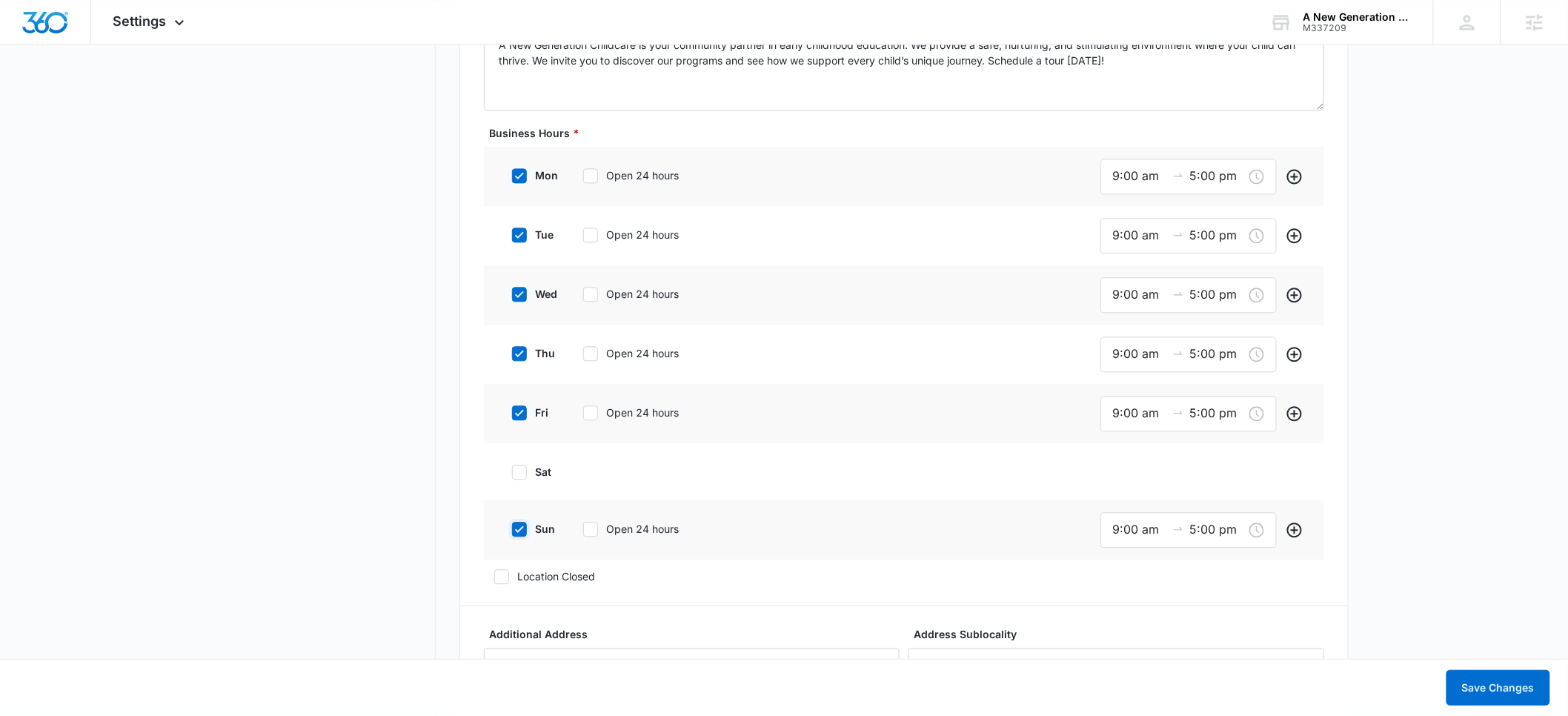
click at [512, 524] on input "sun" at bounding box center [507, 530] width 11 height 11
checkbox input "false"
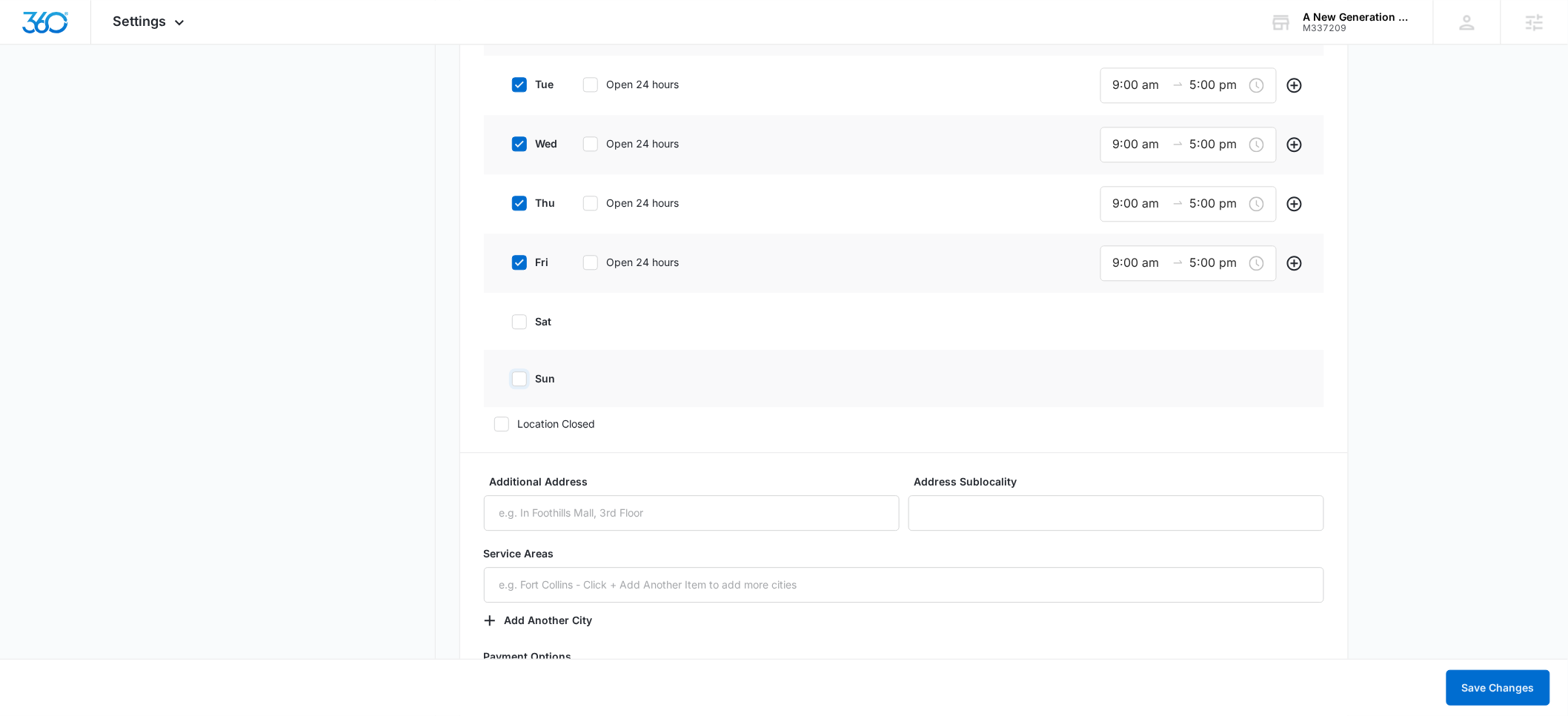
scroll to position [1087, 0]
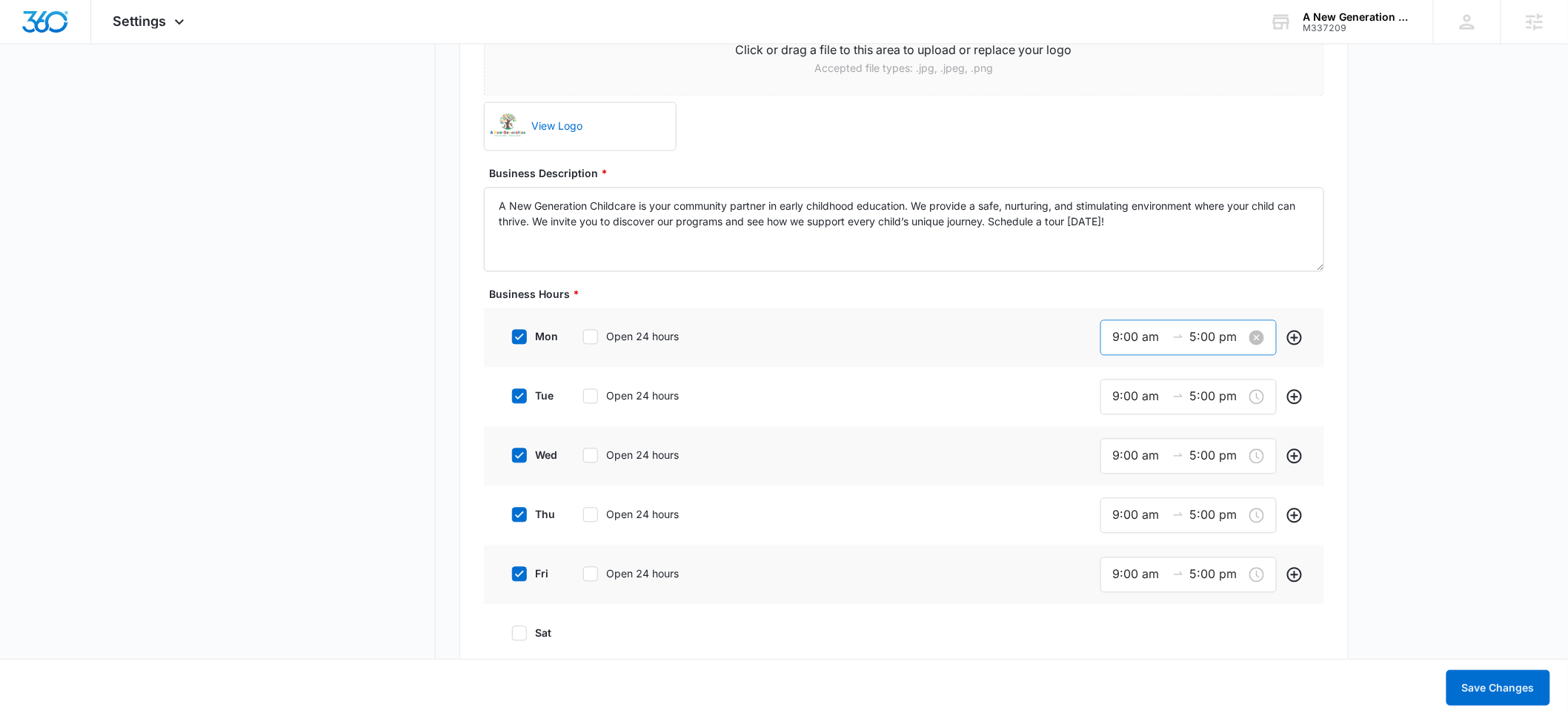
click at [1129, 340] on input "9:00 am" at bounding box center [1140, 337] width 54 height 18
click at [1116, 423] on div "06" at bounding box center [1119, 419] width 41 height 21
click at [1156, 440] on div "30" at bounding box center [1162, 444] width 40 height 21
type input "6:30 am"
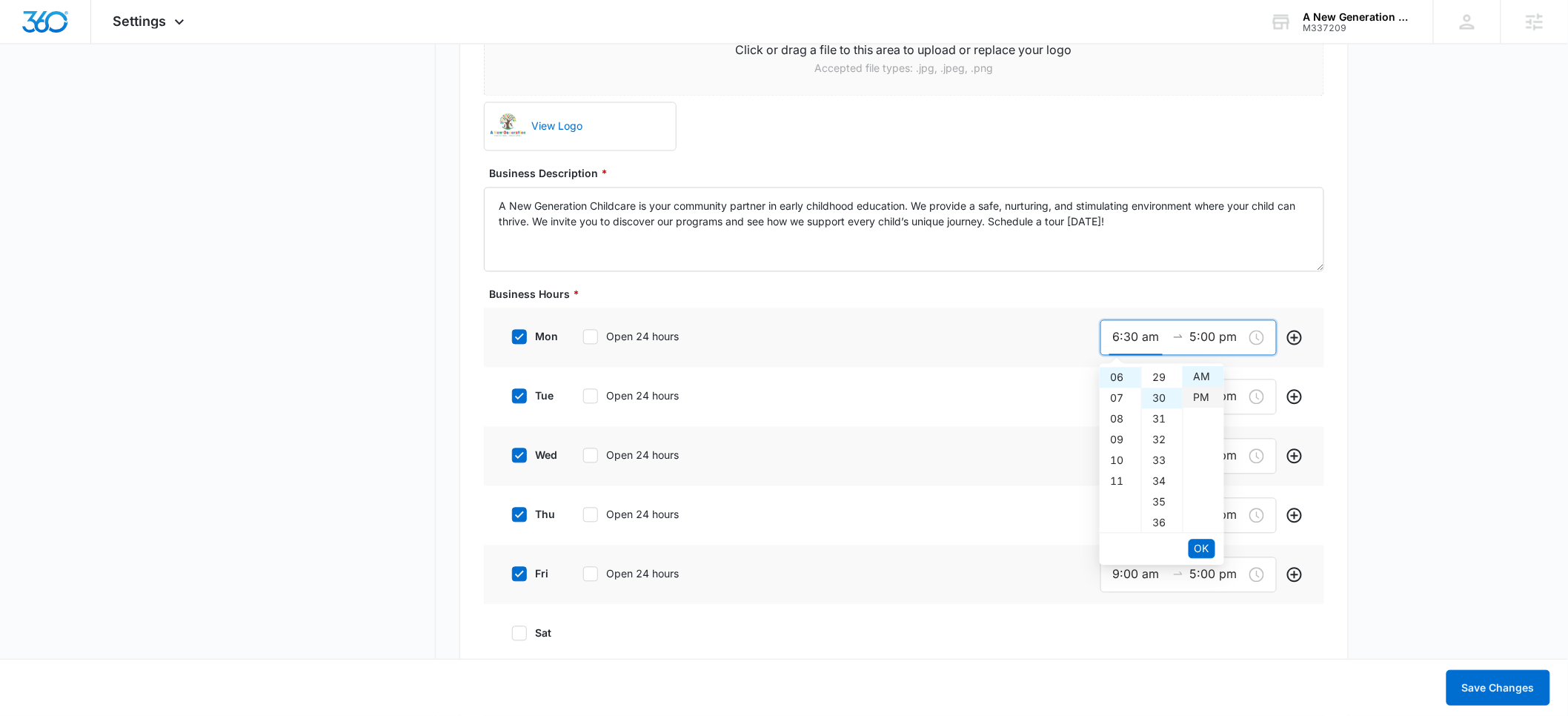
scroll to position [623, 0]
click at [1204, 548] on span "OK" at bounding box center [1201, 549] width 15 height 17
click at [1158, 445] on div "30" at bounding box center [1162, 445] width 40 height 21
type input "5:30 pm"
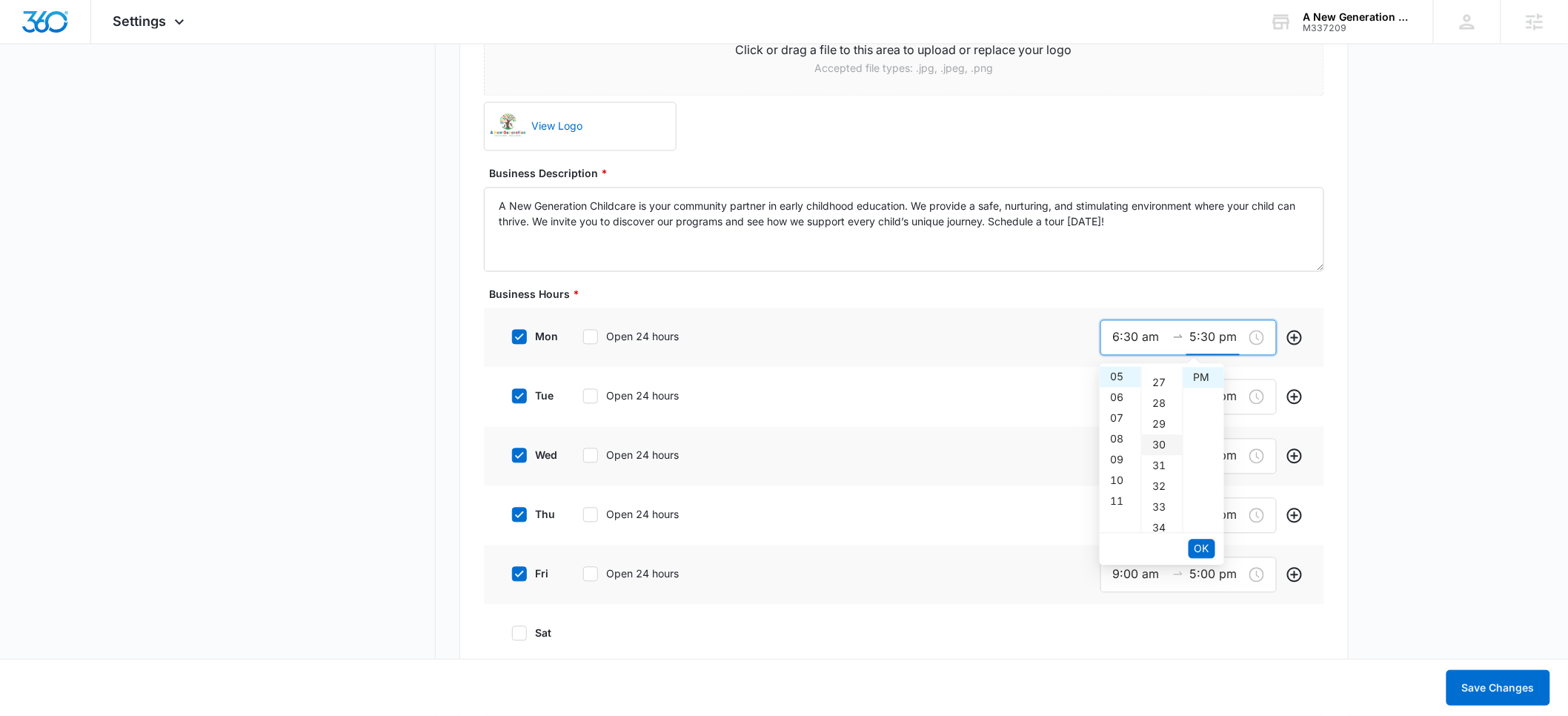
scroll to position [623, 0]
click at [1201, 546] on span "OK" at bounding box center [1201, 549] width 15 height 17
click at [1137, 401] on input "9:00 am" at bounding box center [1140, 396] width 54 height 18
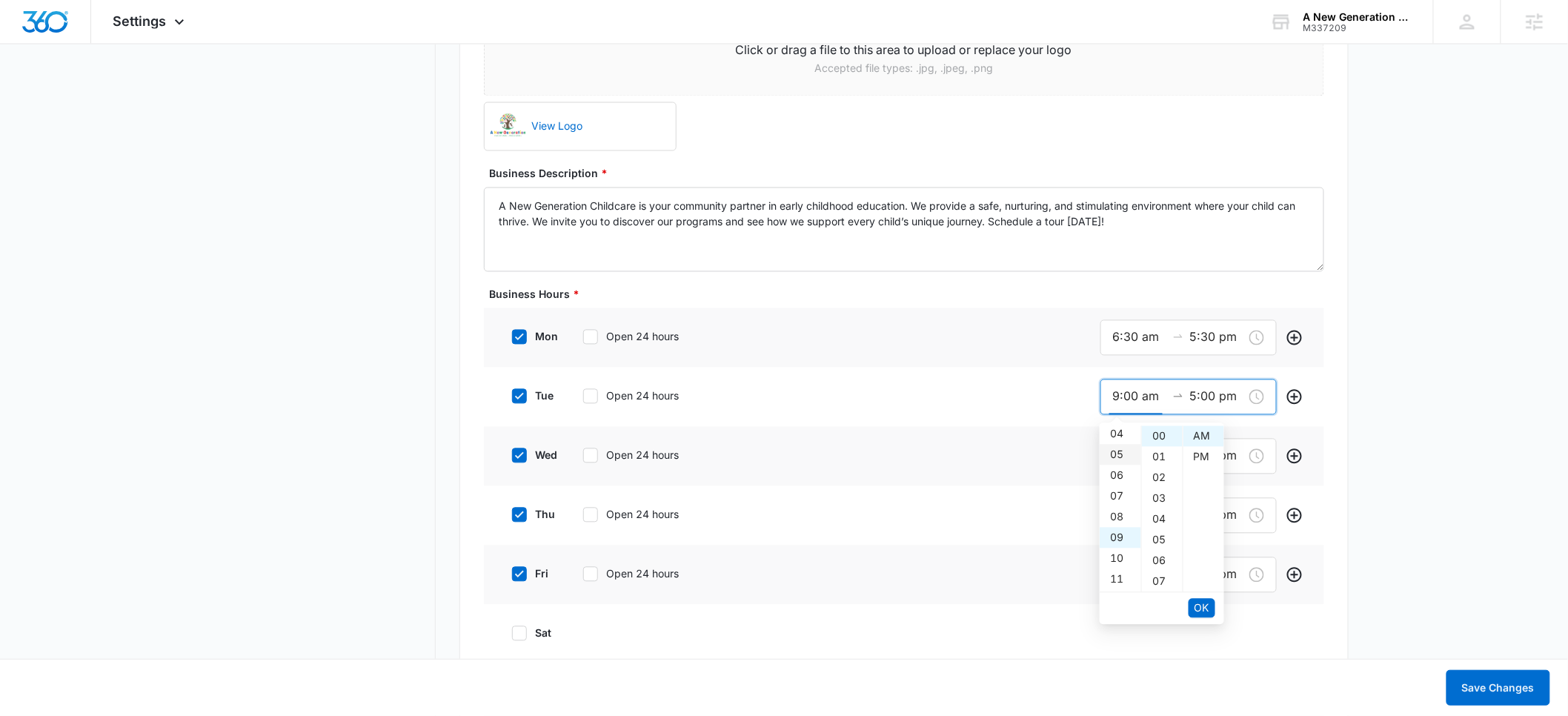
scroll to position [76, 0]
click at [1118, 488] on div "06" at bounding box center [1119, 486] width 41 height 21
click at [1162, 552] on div "30" at bounding box center [1162, 555] width 40 height 21
type input "6:30 am"
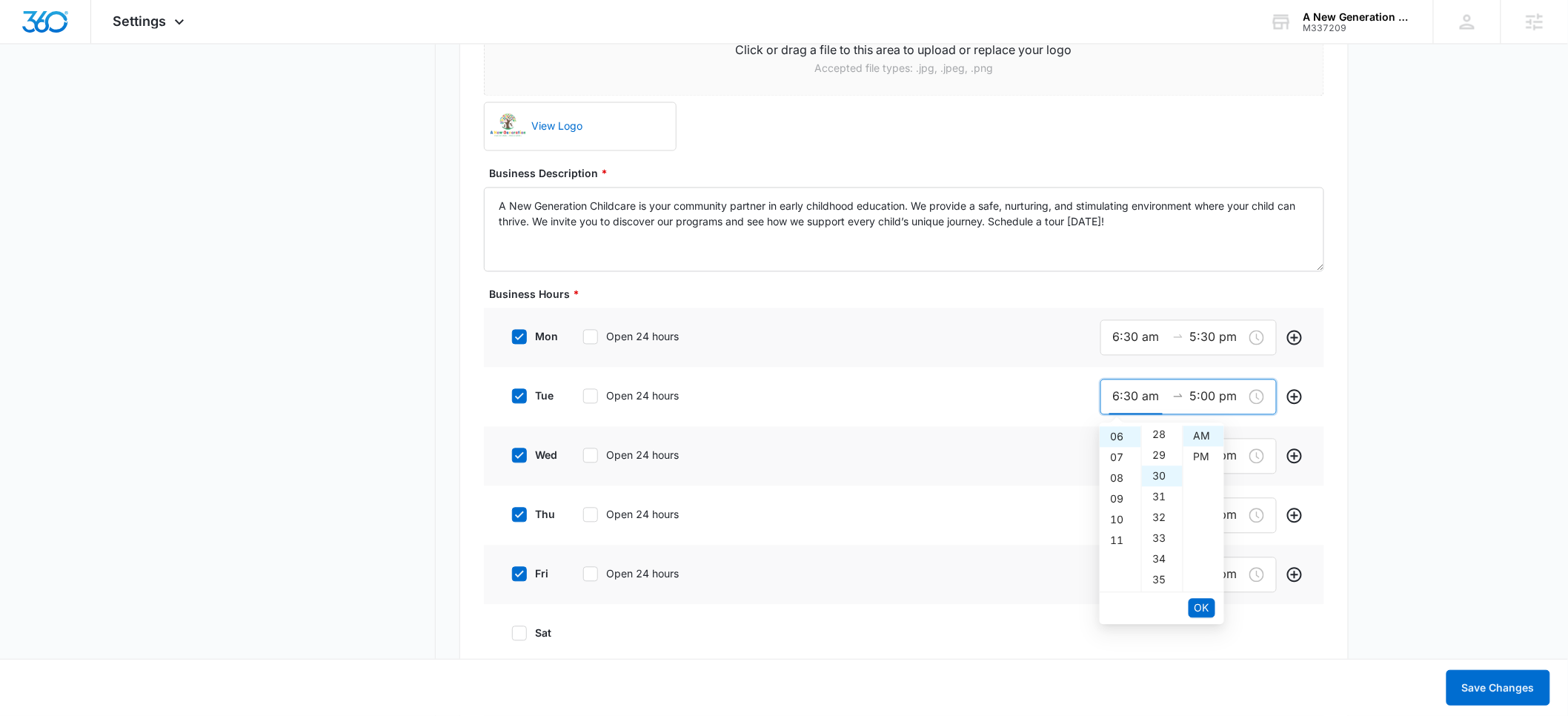
scroll to position [623, 0]
click at [1199, 603] on span "OK" at bounding box center [1201, 609] width 15 height 17
click at [1157, 487] on div "30" at bounding box center [1162, 491] width 40 height 21
type input "5:30 pm"
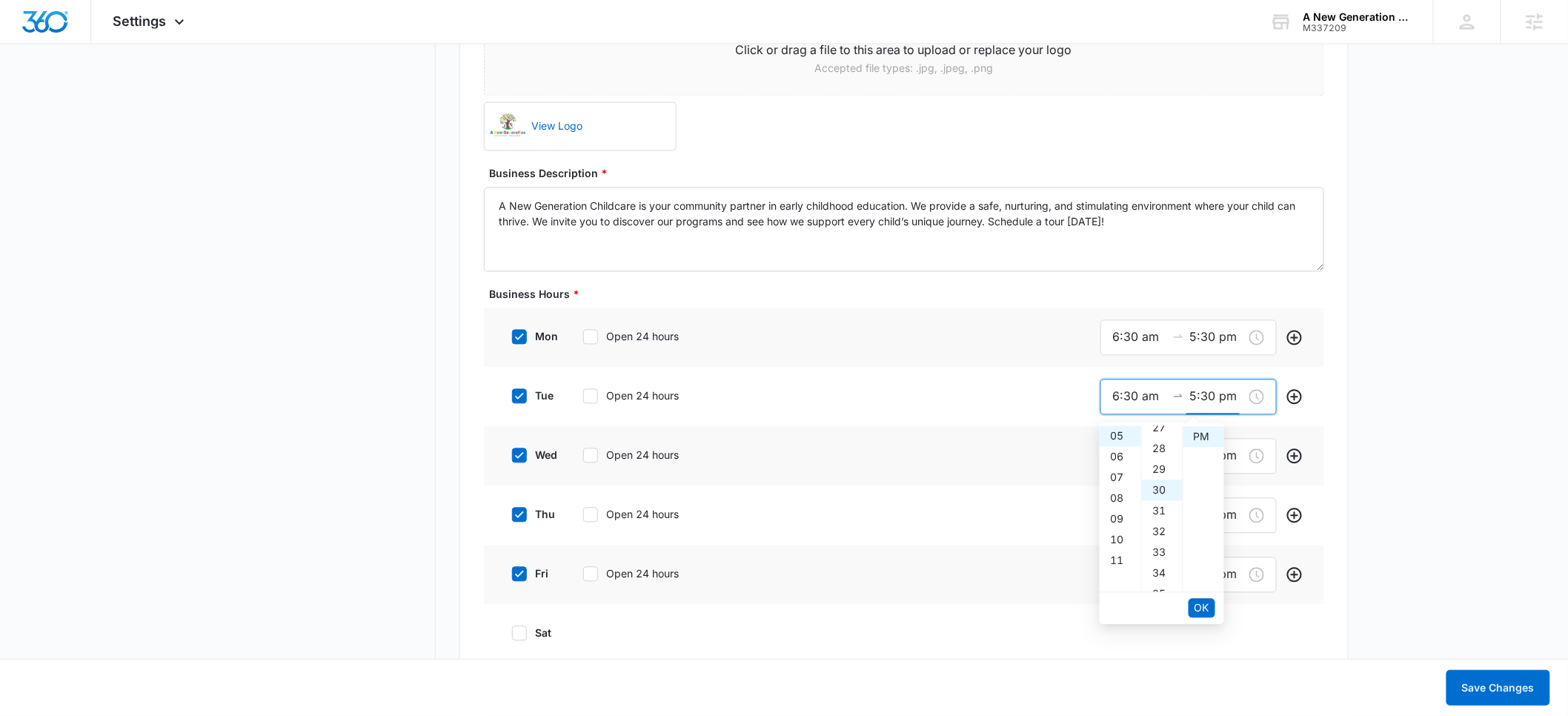
scroll to position [623, 0]
click at [1204, 605] on span "OK" at bounding box center [1201, 609] width 15 height 17
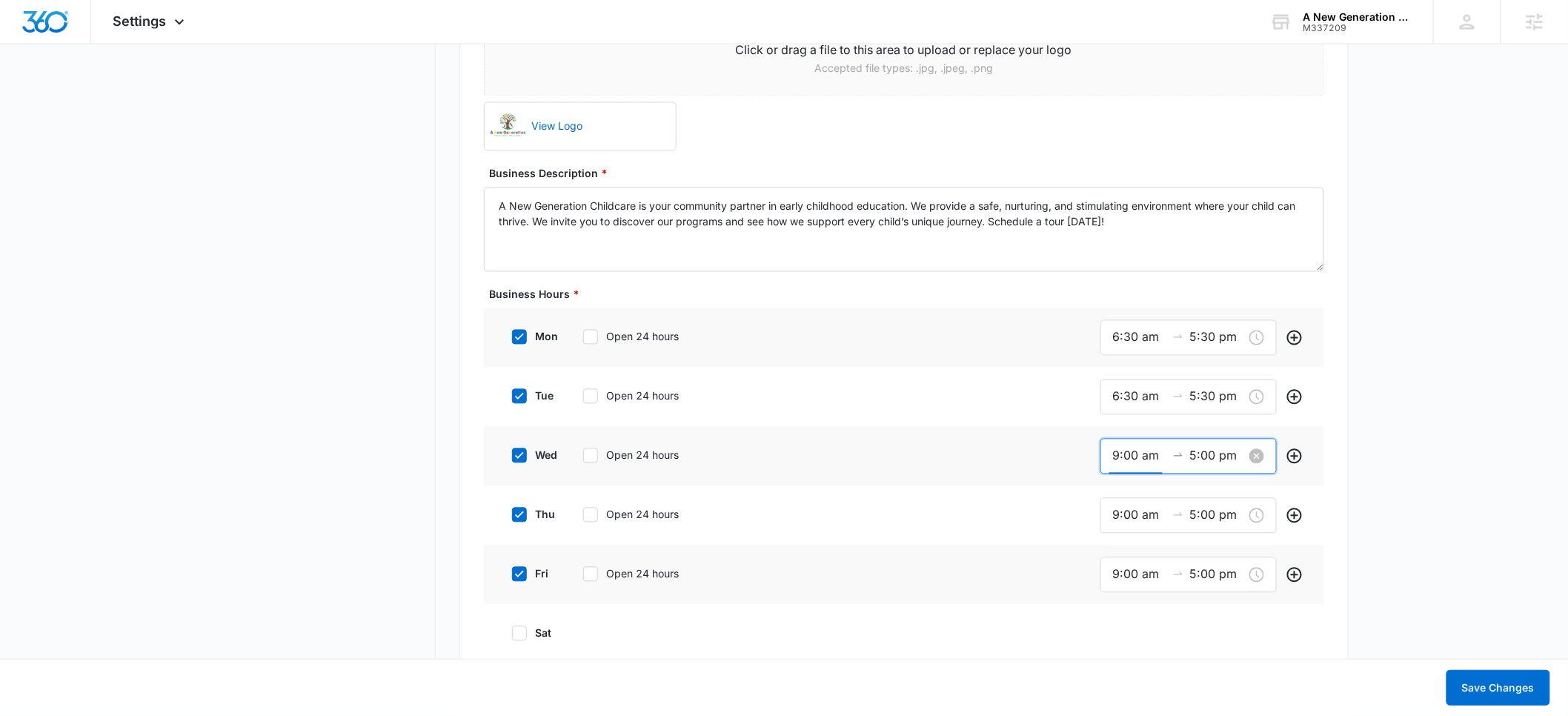
scroll to position [187, 0]
drag, startPoint x: 1138, startPoint y: 457, endPoint x: 1104, endPoint y: 456, distance: 34.0
click at [1104, 456] on div "9:00 am 5:00 pm" at bounding box center [1188, 457] width 176 height 36
drag, startPoint x: 1138, startPoint y: 459, endPoint x: 1090, endPoint y: 459, distance: 48.0
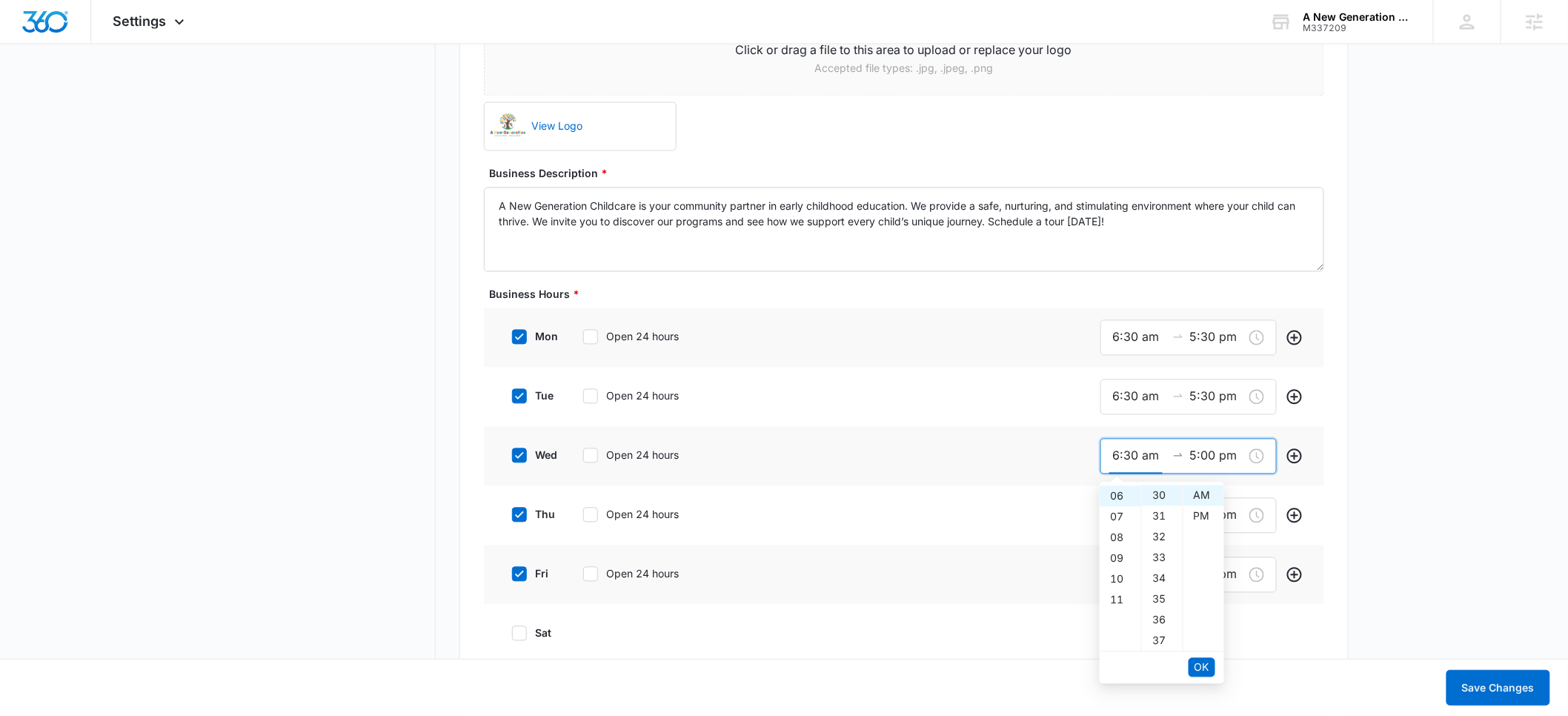
click at [1090, 459] on div "wed Open 24 hours 6:30 am 5:00 pm" at bounding box center [903, 457] width 840 height 60
click at [1205, 658] on button "OK" at bounding box center [1202, 668] width 26 height 19
type input "6:30 am"
click at [1154, 611] on div "30" at bounding box center [1162, 611] width 40 height 21
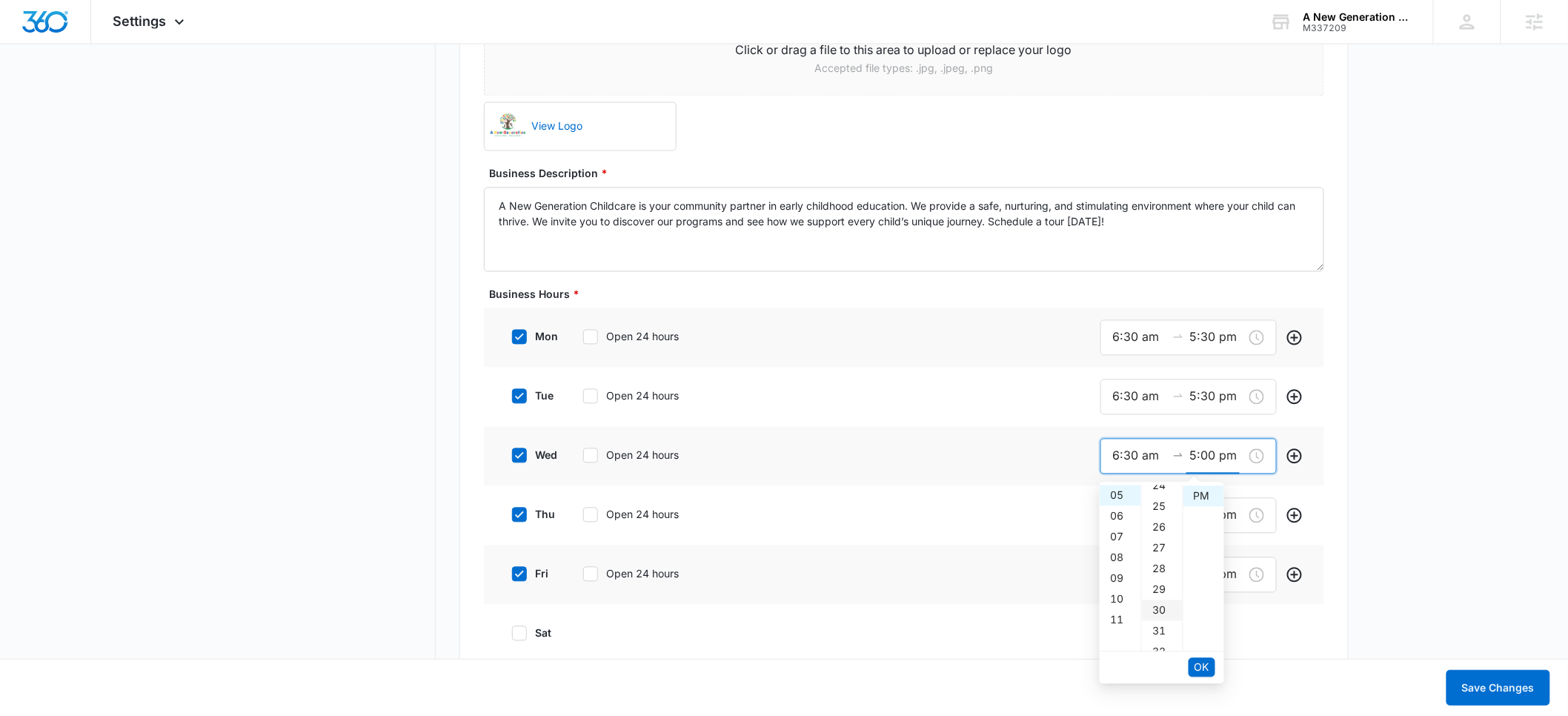
type input "5:30 pm"
click at [1194, 663] on span "OK" at bounding box center [1201, 668] width 15 height 17
click at [1123, 519] on input "9:00 am" at bounding box center [1140, 515] width 54 height 18
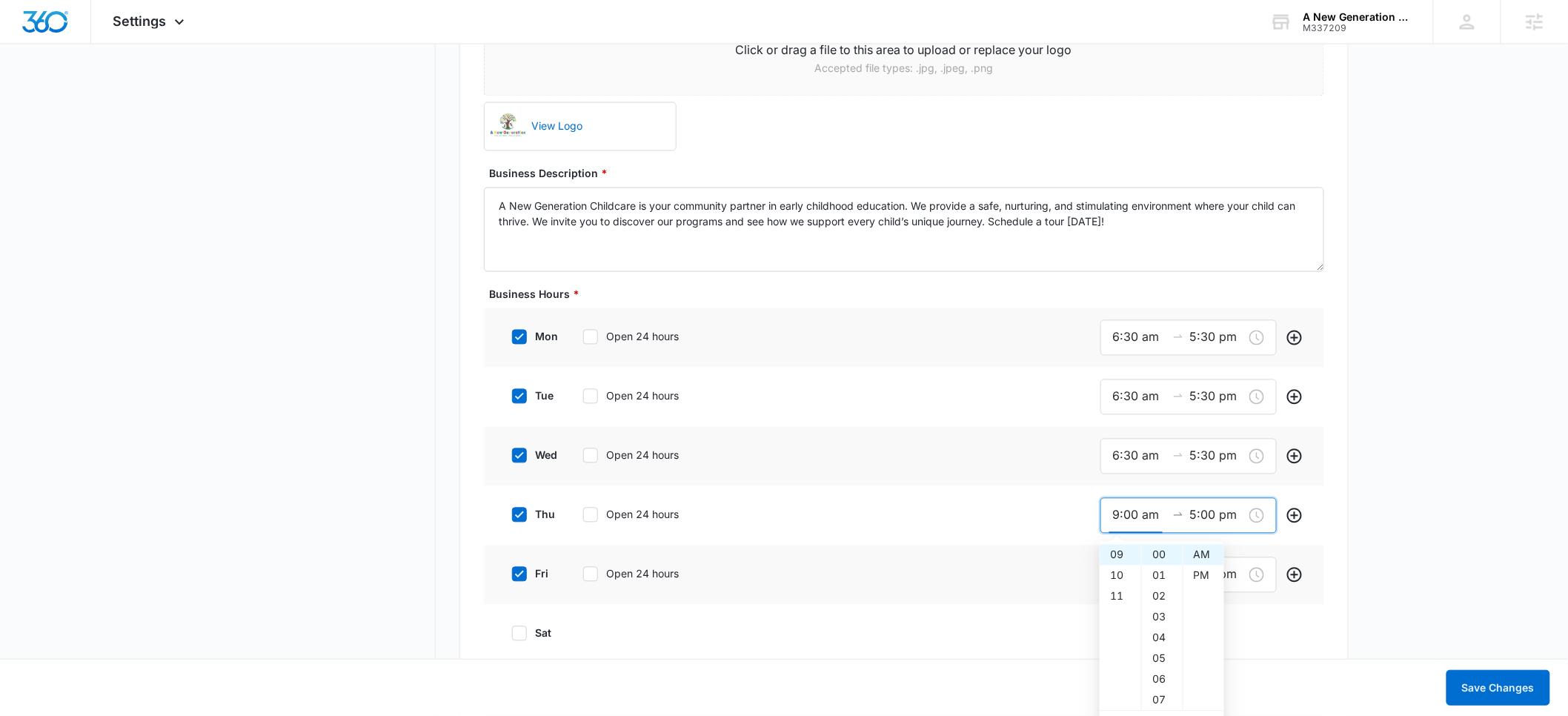
drag, startPoint x: 1137, startPoint y: 514, endPoint x: 1095, endPoint y: 516, distance: 42.0
click at [1095, 516] on div "thu Open 24 hours 9:00 am 5:00 pm" at bounding box center [903, 517] width 840 height 60
paste input "6:3"
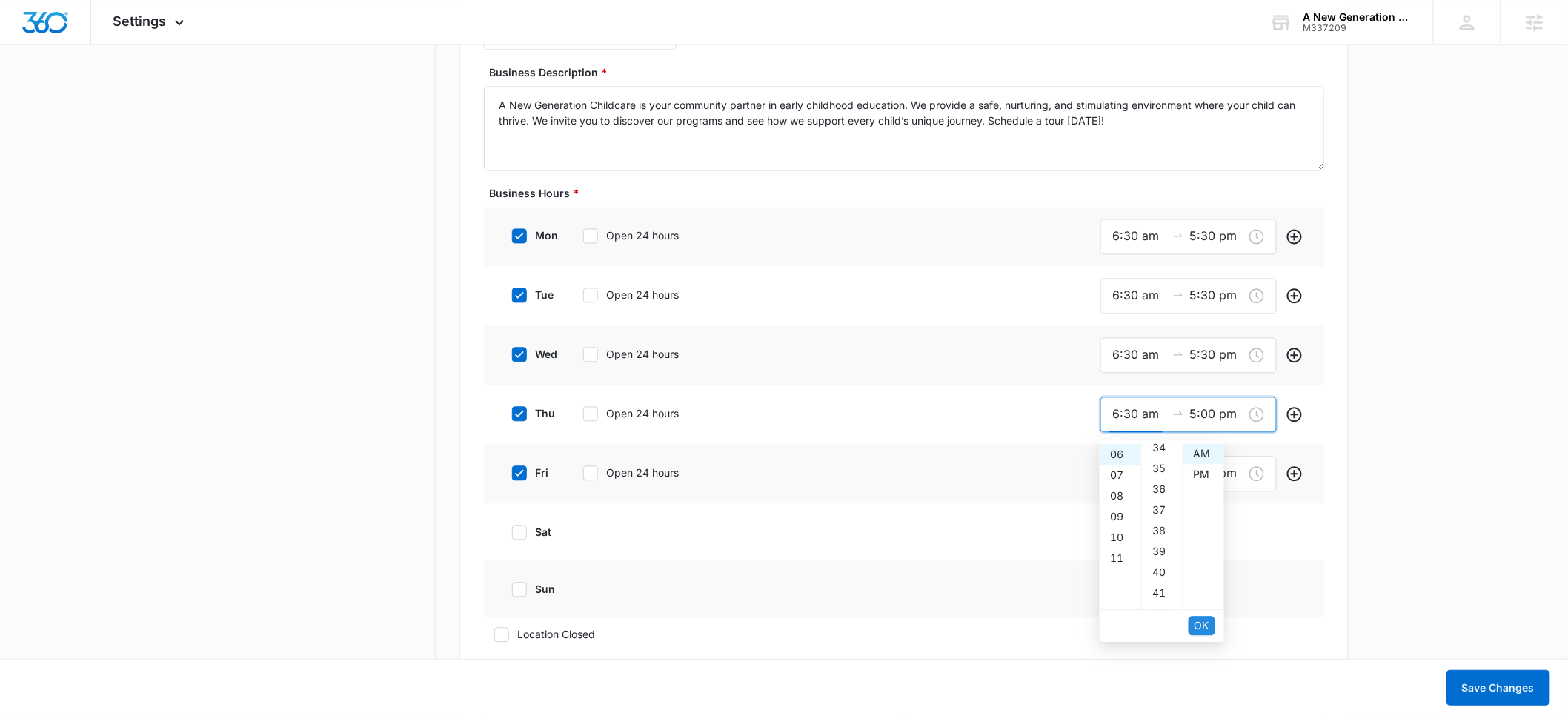
click at [1206, 624] on span "OK" at bounding box center [1201, 626] width 15 height 17
type input "6:30 am"
click at [1159, 575] on div "30" at bounding box center [1162, 578] width 40 height 21
type input "5:30 pm"
click at [1201, 623] on span "OK" at bounding box center [1201, 626] width 15 height 17
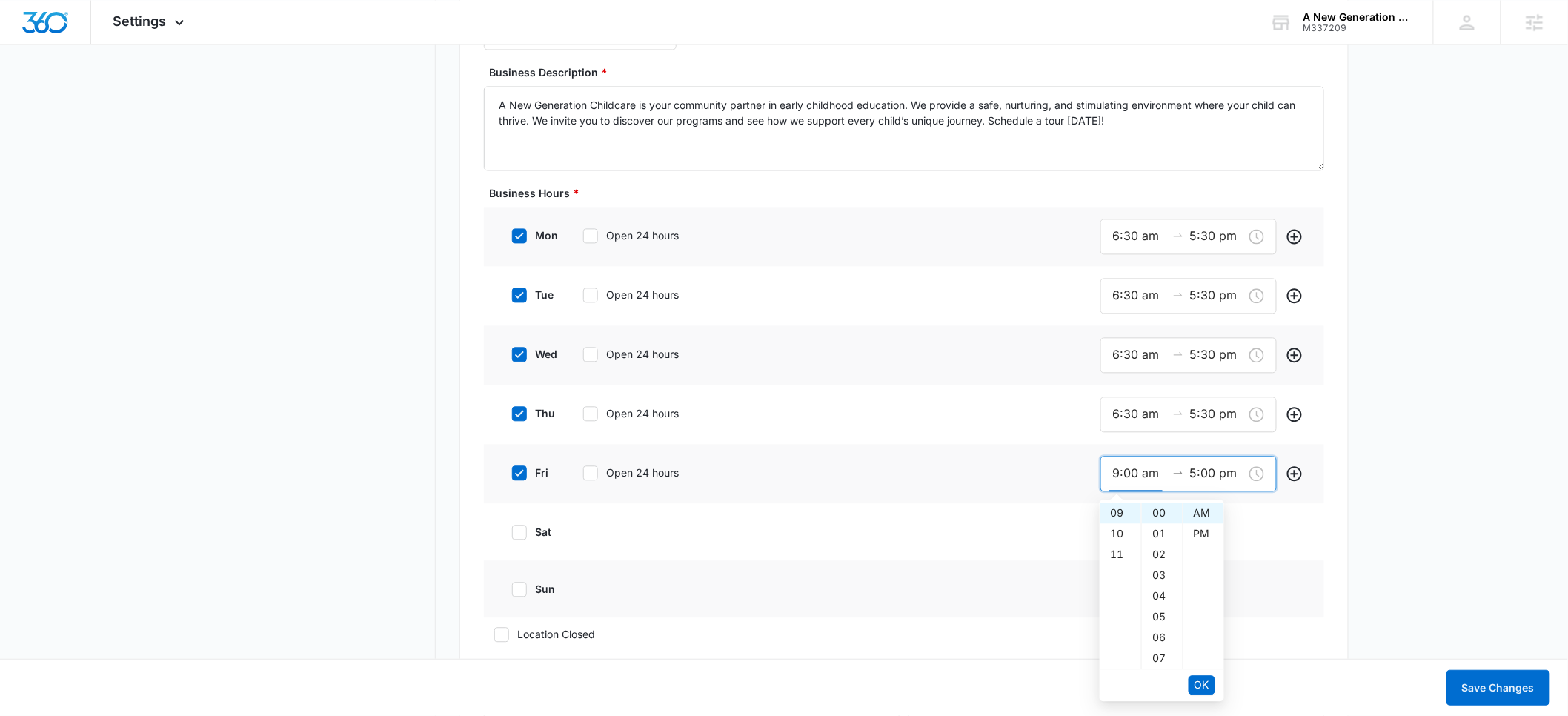
drag, startPoint x: 1136, startPoint y: 473, endPoint x: 1094, endPoint y: 473, distance: 42.0
click at [1094, 473] on div "fri Open 24 hours 9:00 am 5:00 pm" at bounding box center [903, 474] width 840 height 60
paste input "6:3"
click at [1203, 687] on span "OK" at bounding box center [1201, 684] width 15 height 17
type input "6:30 am"
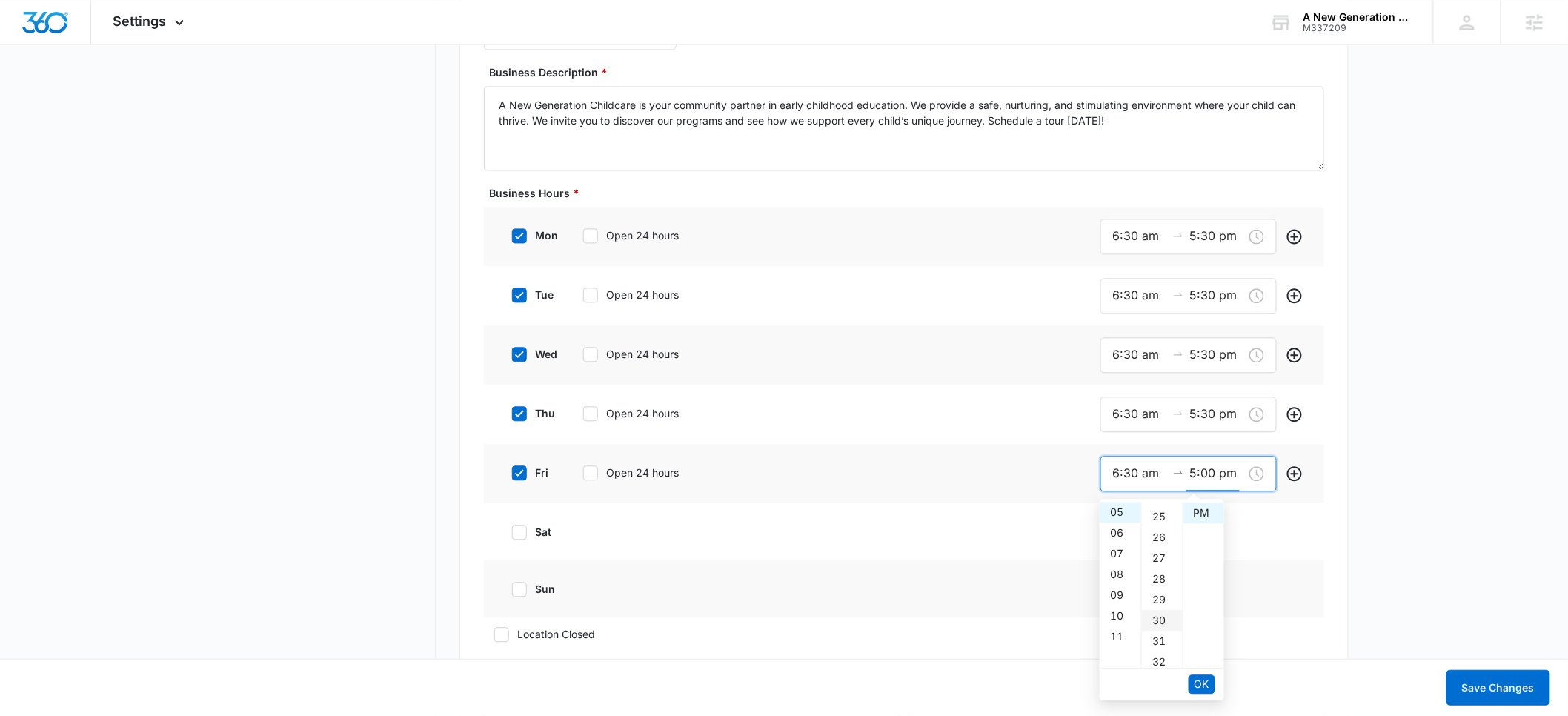
click at [1160, 620] on div "30" at bounding box center [1162, 621] width 40 height 21
type input "5:30 pm"
click at [1205, 687] on span "OK" at bounding box center [1201, 684] width 15 height 17
click at [1091, 592] on div "sun" at bounding box center [903, 589] width 840 height 57
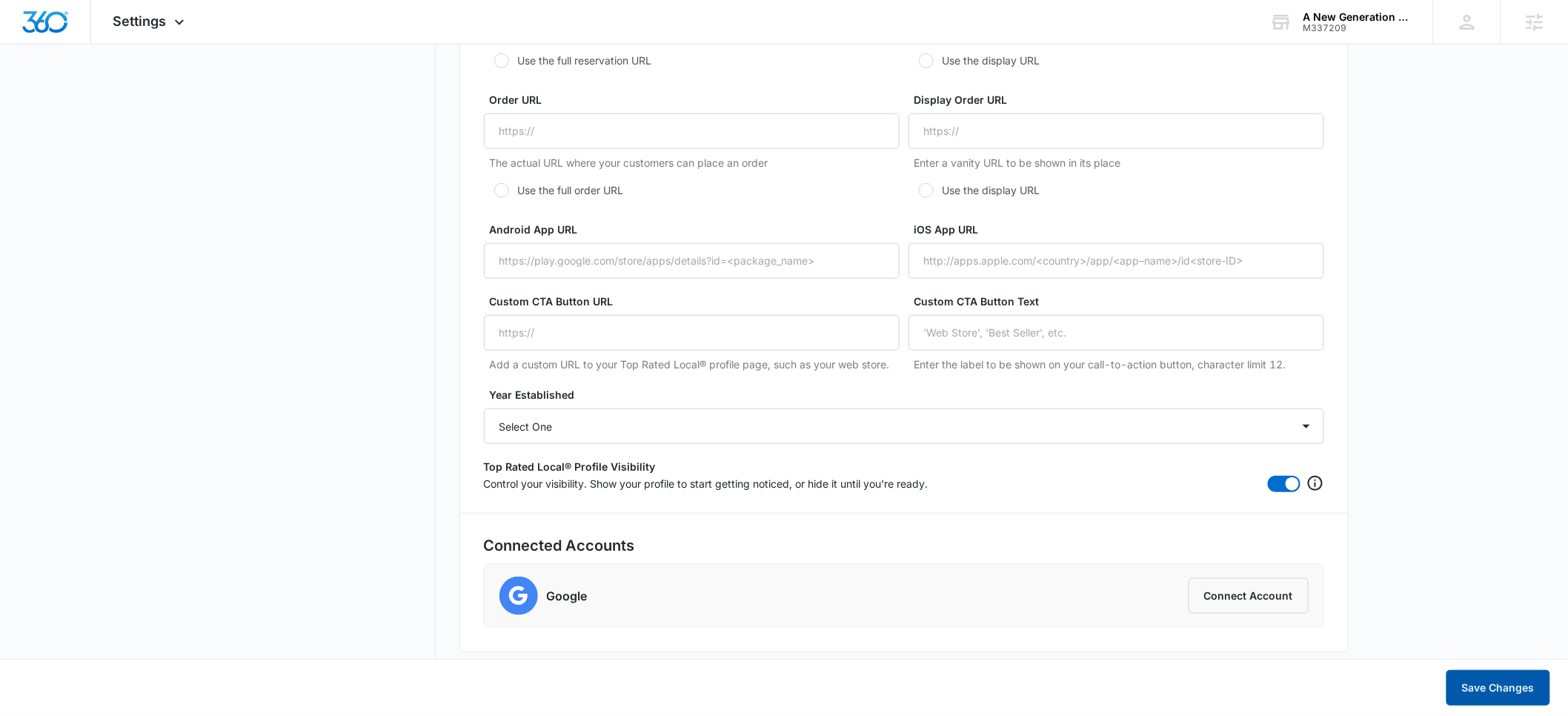
click at [1484, 689] on button "Save Changes" at bounding box center [1498, 688] width 104 height 36
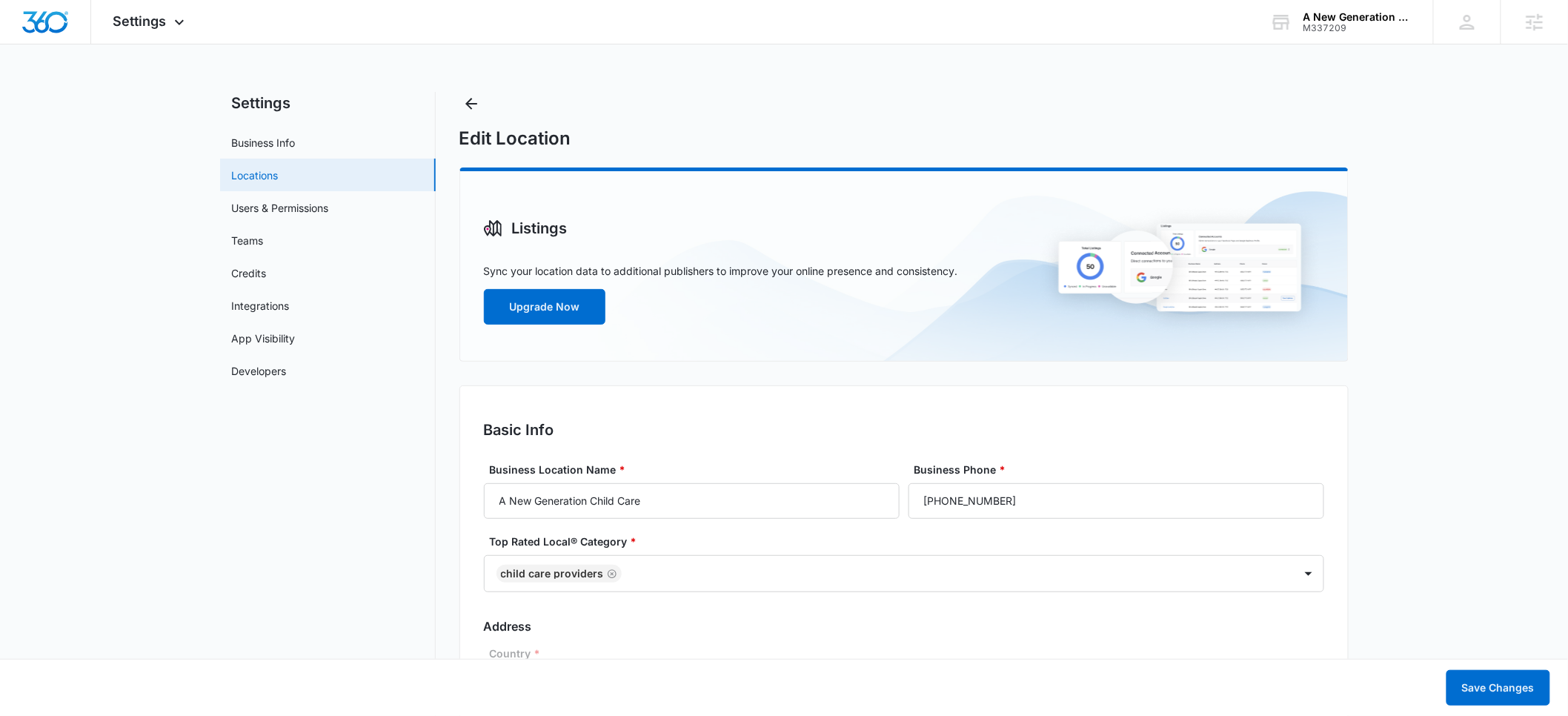
click at [250, 173] on link "Locations" at bounding box center [255, 176] width 47 height 16
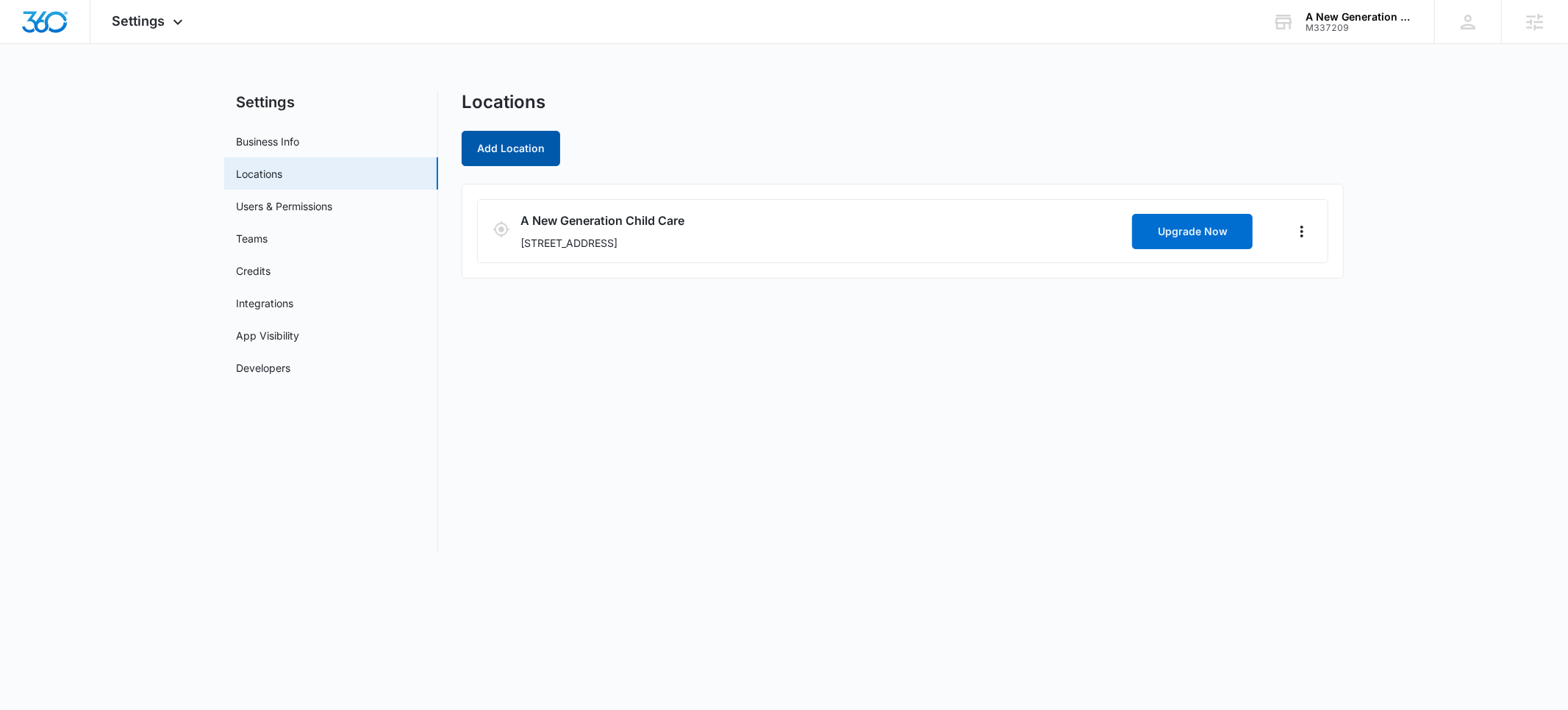
click at [506, 154] on button "Add Location" at bounding box center [510, 148] width 98 height 36
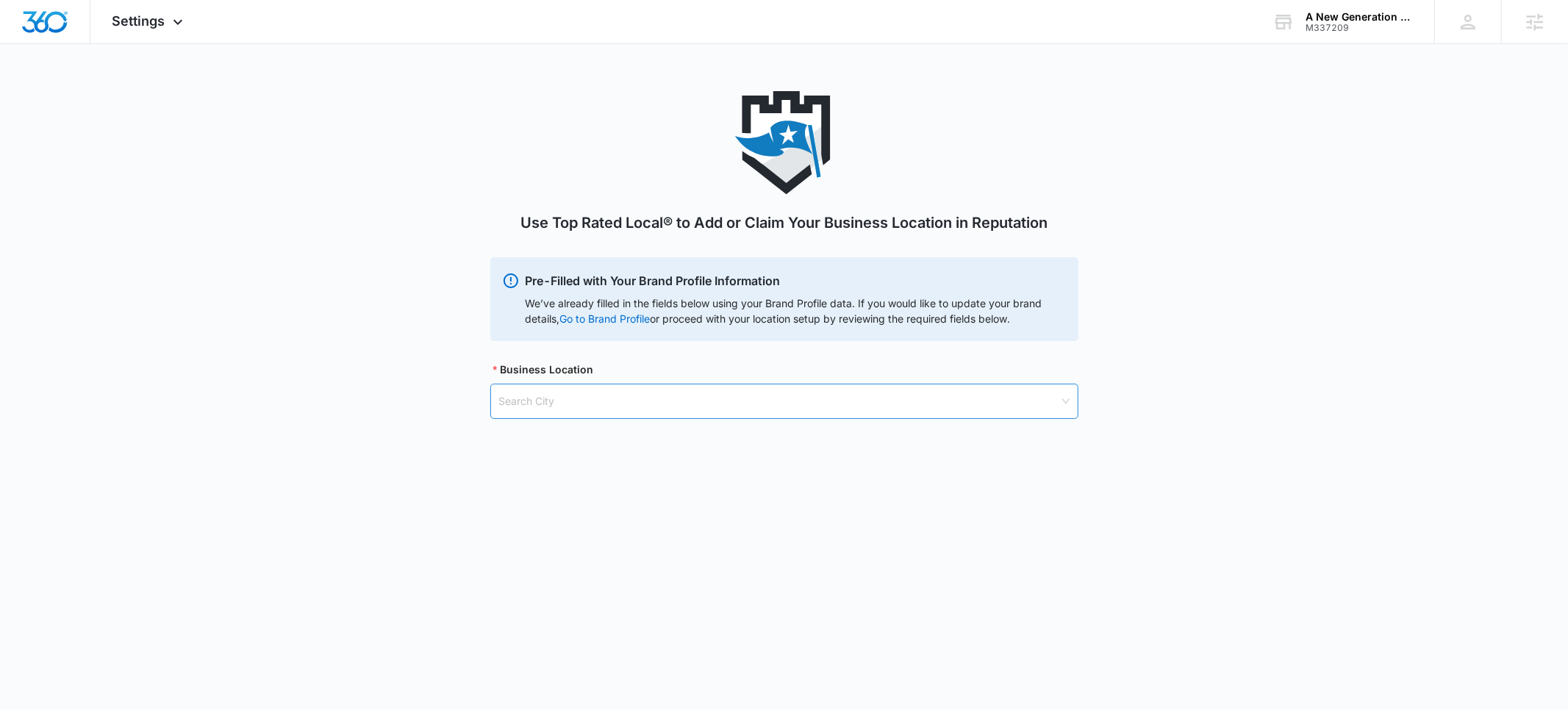
click at [566, 398] on input "search" at bounding box center [779, 401] width 560 height 34
type input "a new generation"
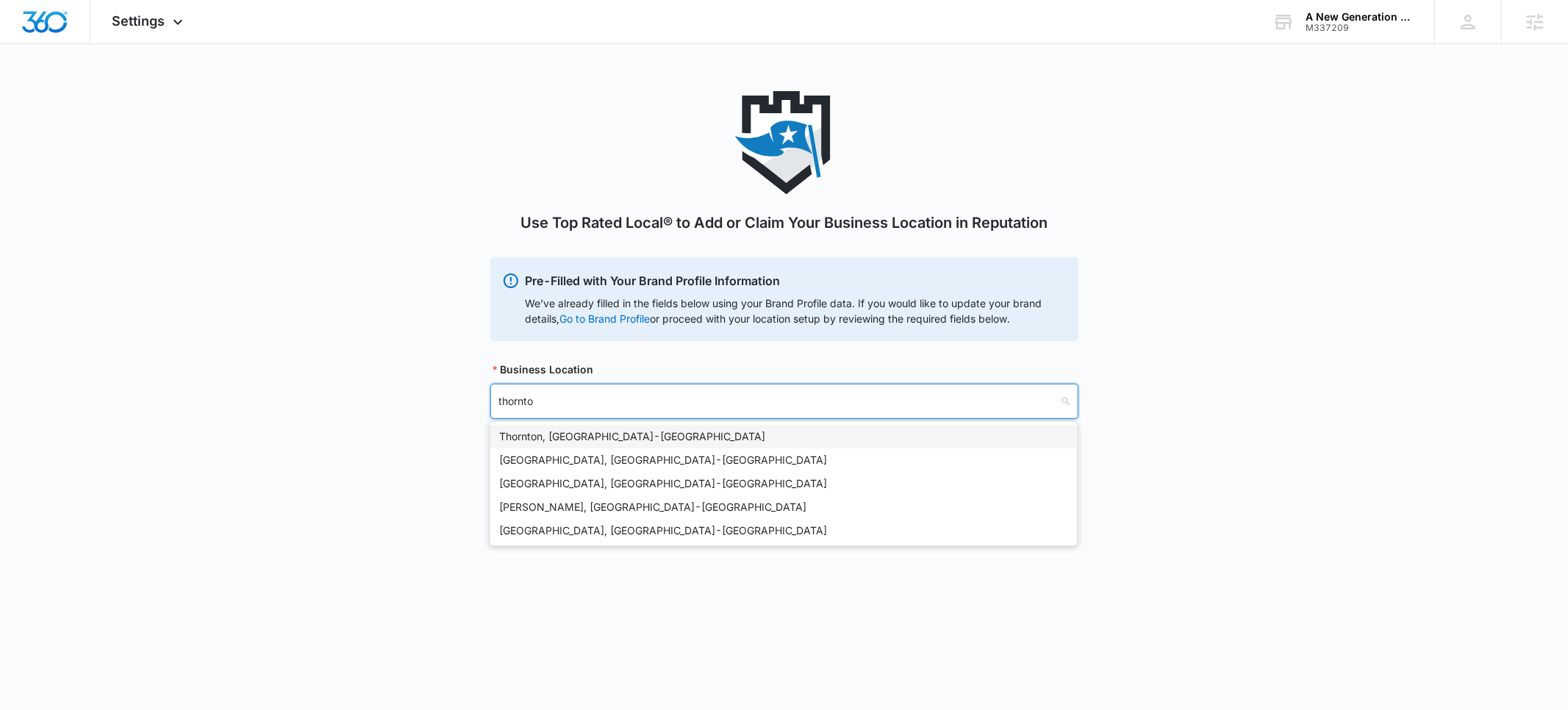
type input "[PERSON_NAME]"
click at [544, 449] on div "[PERSON_NAME], [GEOGRAPHIC_DATA] - [GEOGRAPHIC_DATA]" at bounding box center [783, 460] width 586 height 24
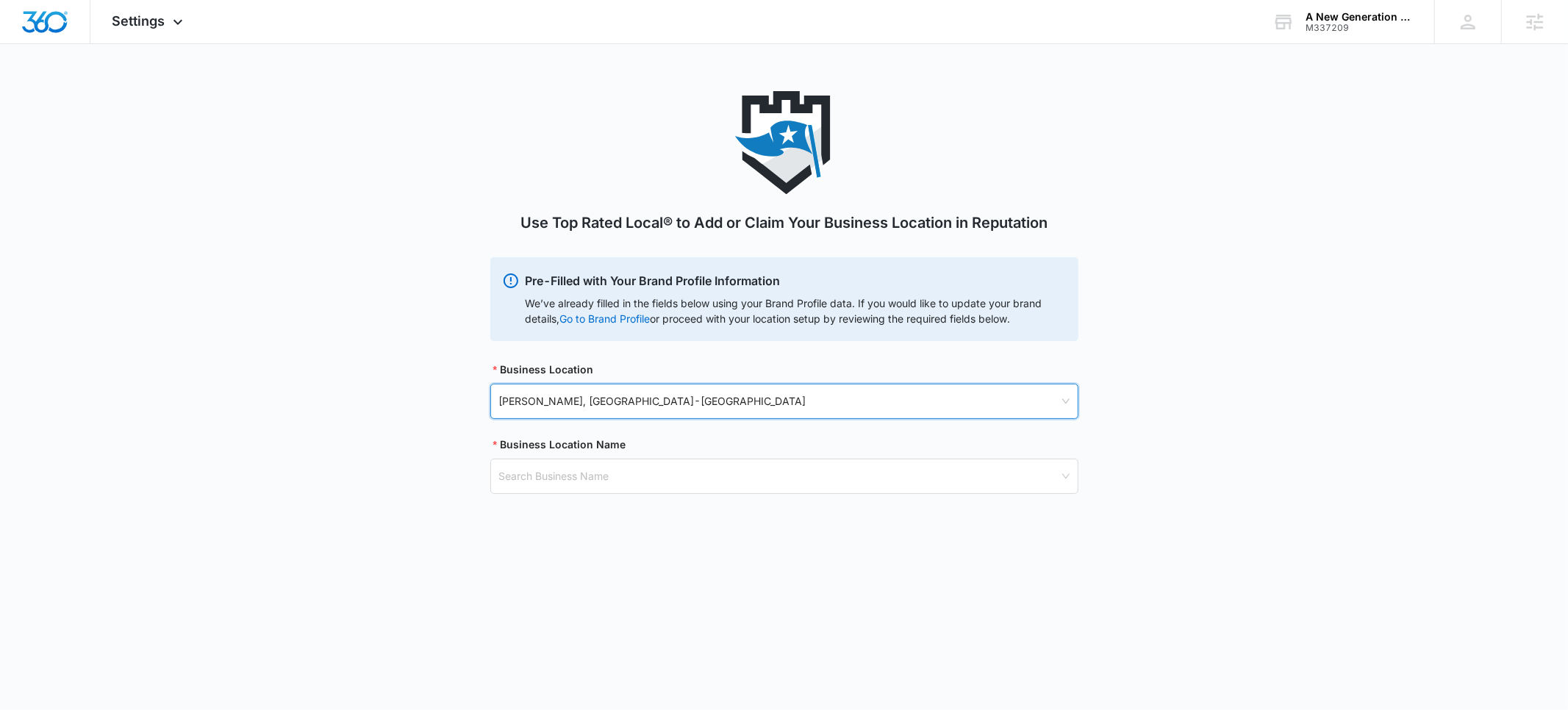
click at [578, 403] on span "[PERSON_NAME], [GEOGRAPHIC_DATA] - [GEOGRAPHIC_DATA]" at bounding box center [784, 401] width 571 height 25
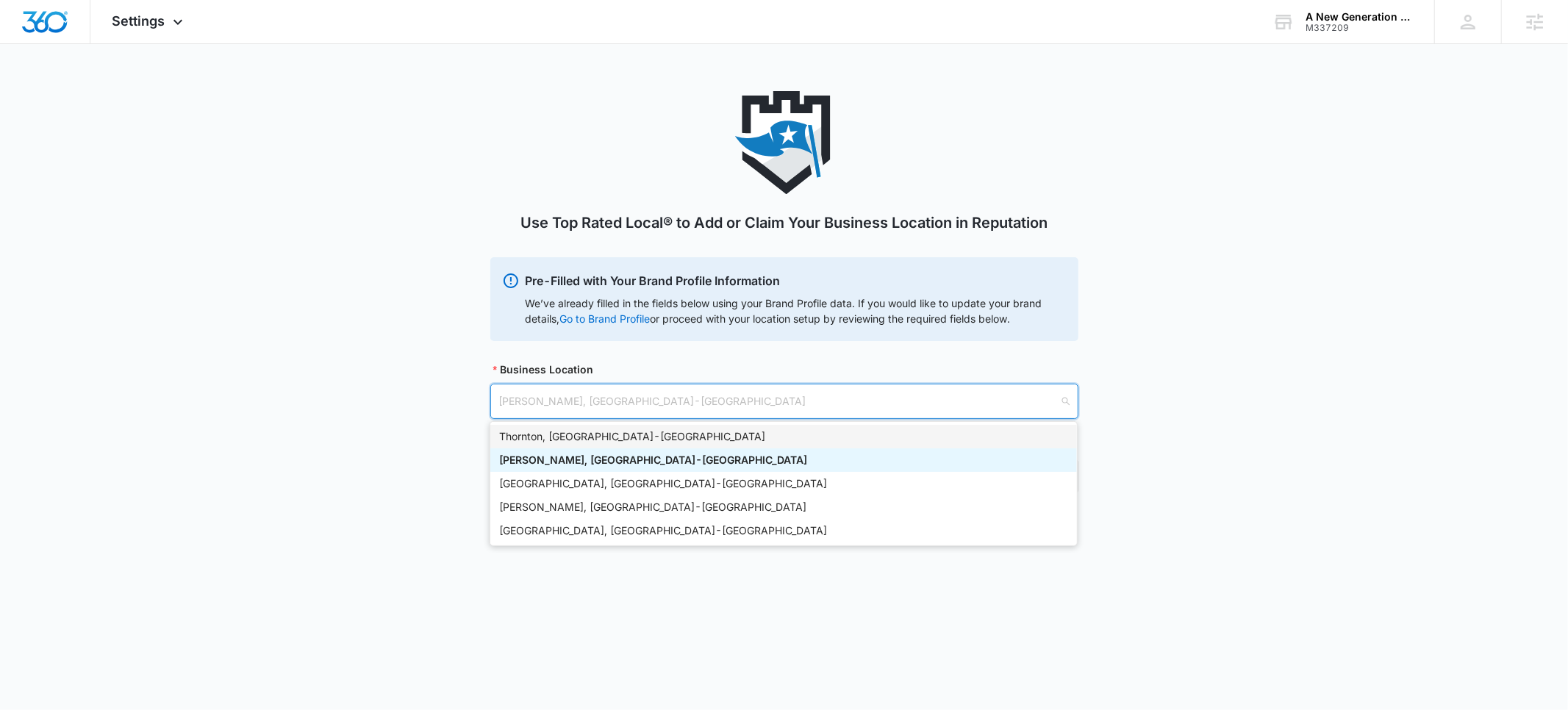
click at [568, 433] on div "[GEOGRAPHIC_DATA], [GEOGRAPHIC_DATA] - [GEOGRAPHIC_DATA]" at bounding box center [783, 436] width 569 height 17
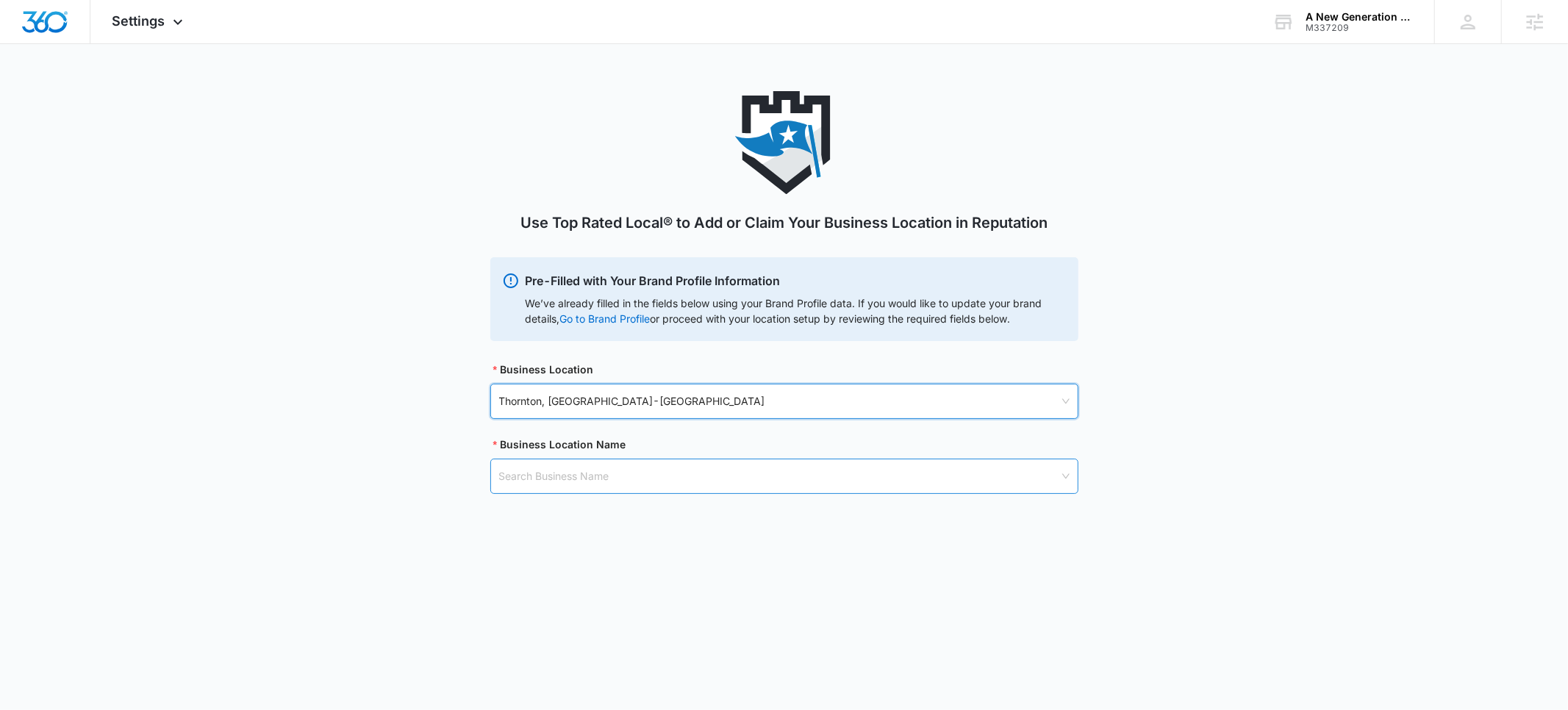
click at [551, 472] on input "search" at bounding box center [779, 476] width 560 height 34
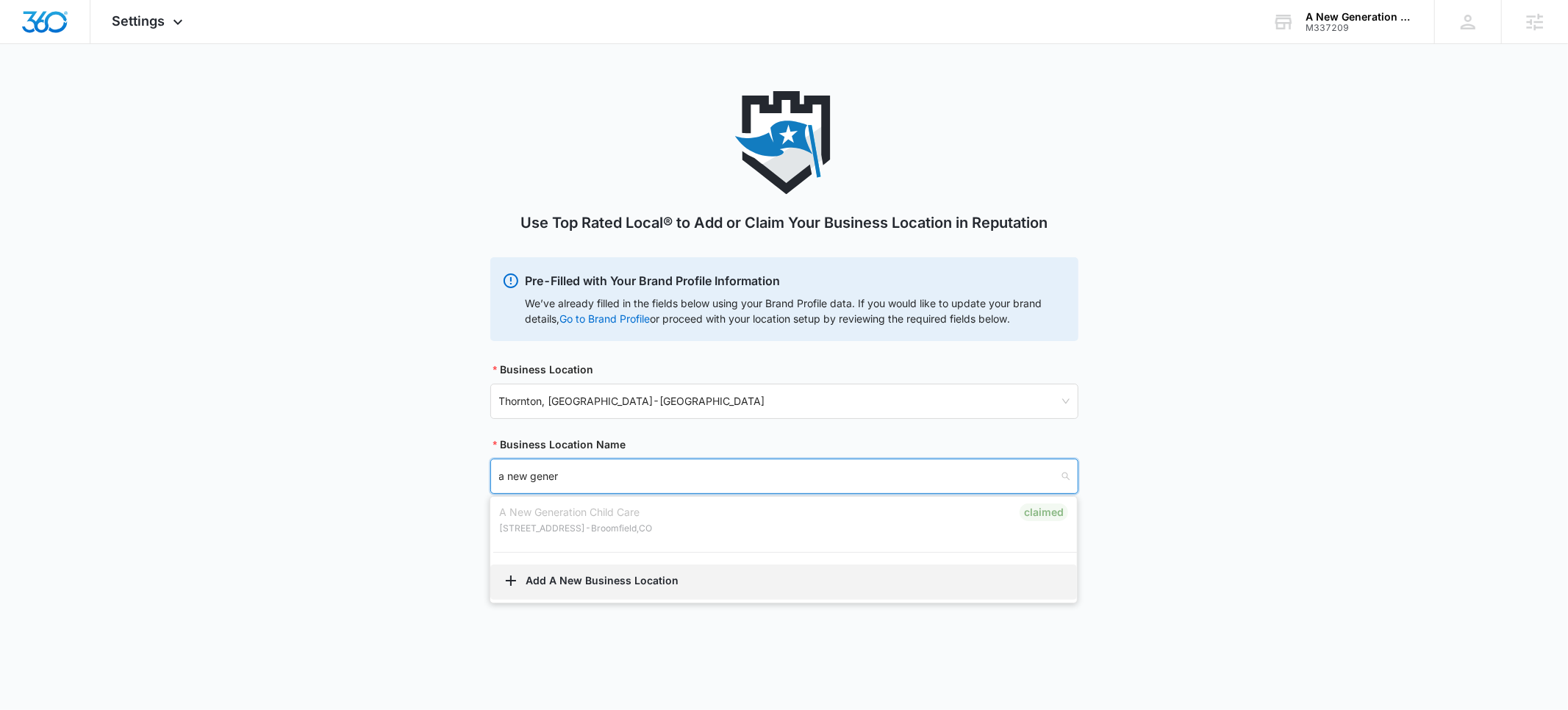
type input "a new gener"
click at [564, 572] on button "Add A New Business Location" at bounding box center [783, 582] width 586 height 36
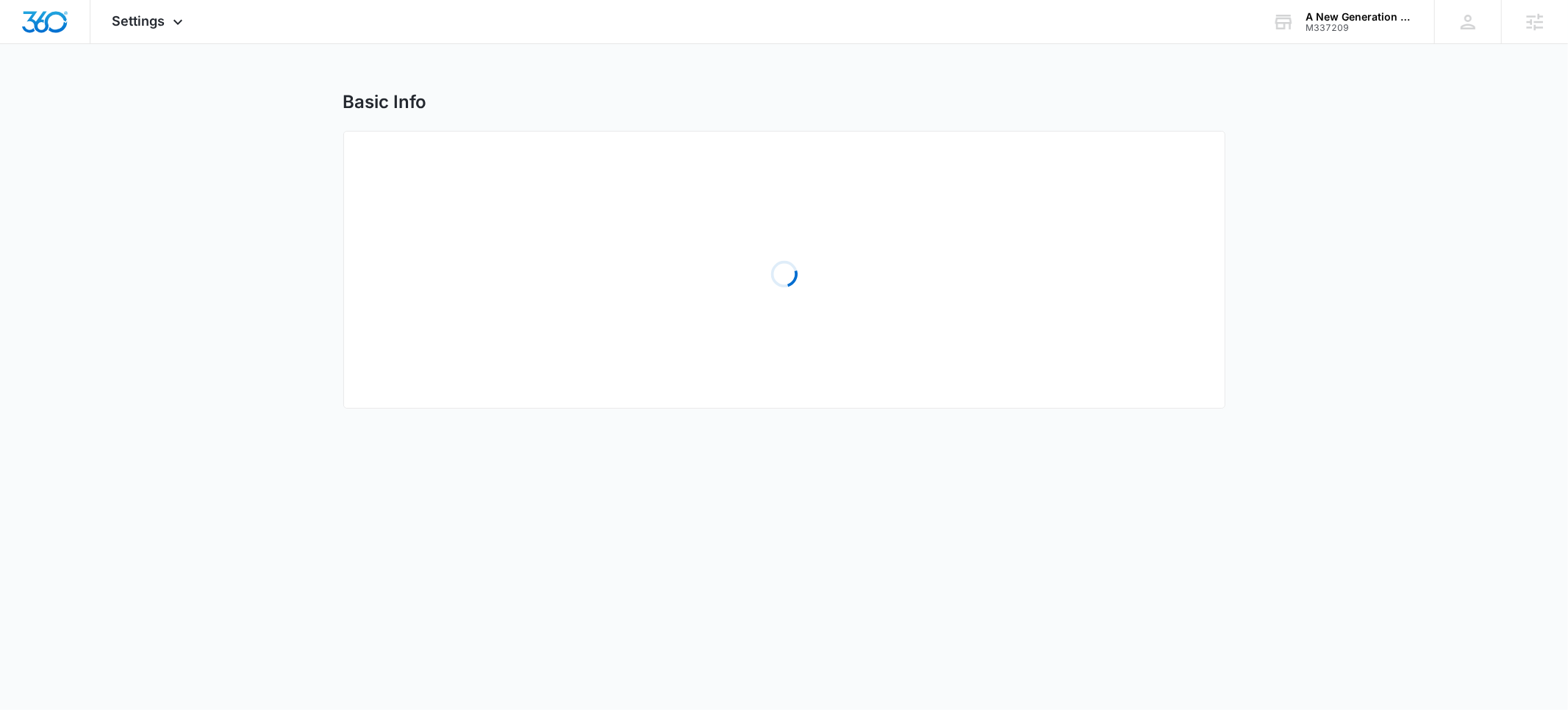
select select "[US_STATE]"
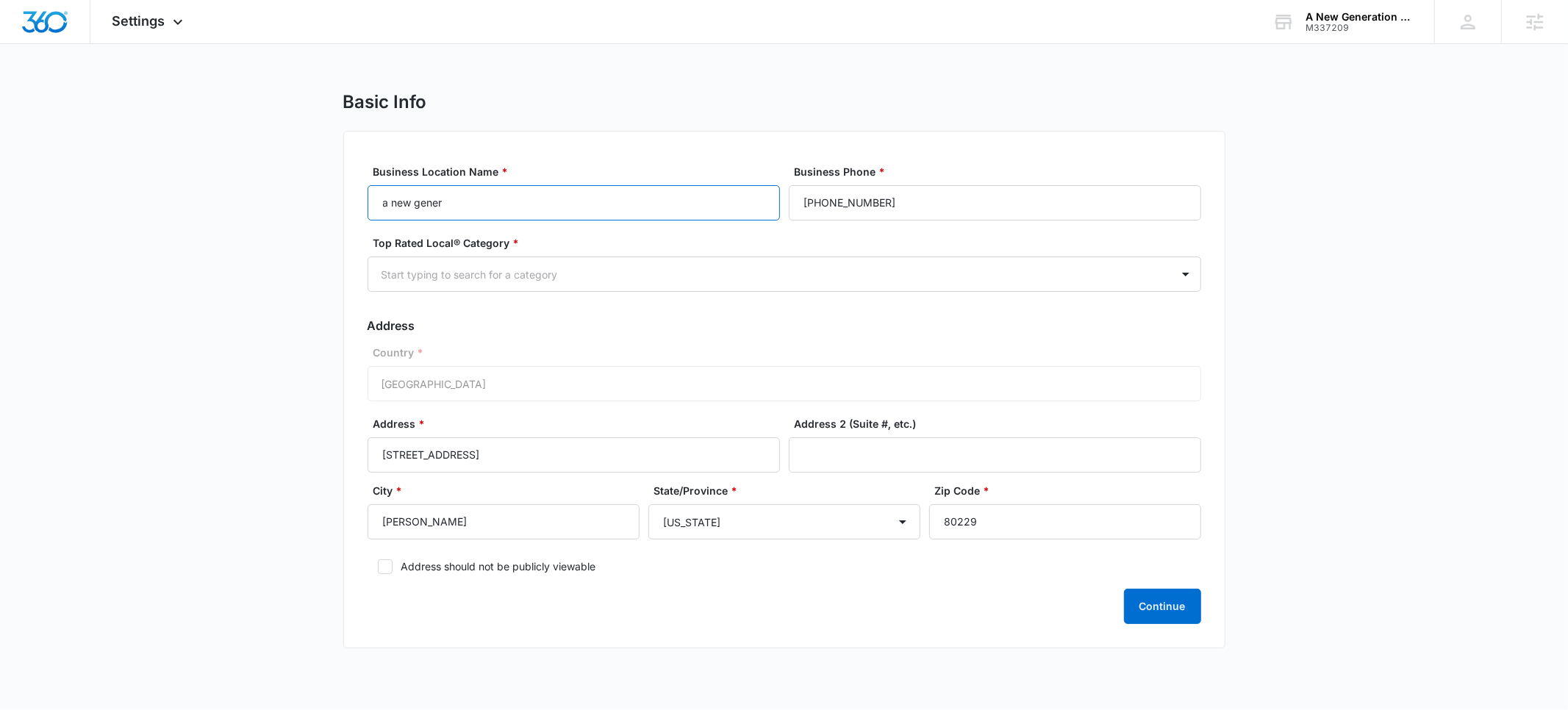
drag, startPoint x: 483, startPoint y: 206, endPoint x: 315, endPoint y: 206, distance: 168.0
click at [315, 206] on main "Basic Info Business Location Name * a new gener Business Phone * [PHONE_NUMBER]…" at bounding box center [784, 379] width 1568 height 575
paste input "A New Generation Childcare Preschool"
type input "A New Generation Childcare Preschool"
click at [462, 272] on div at bounding box center [767, 274] width 770 height 18
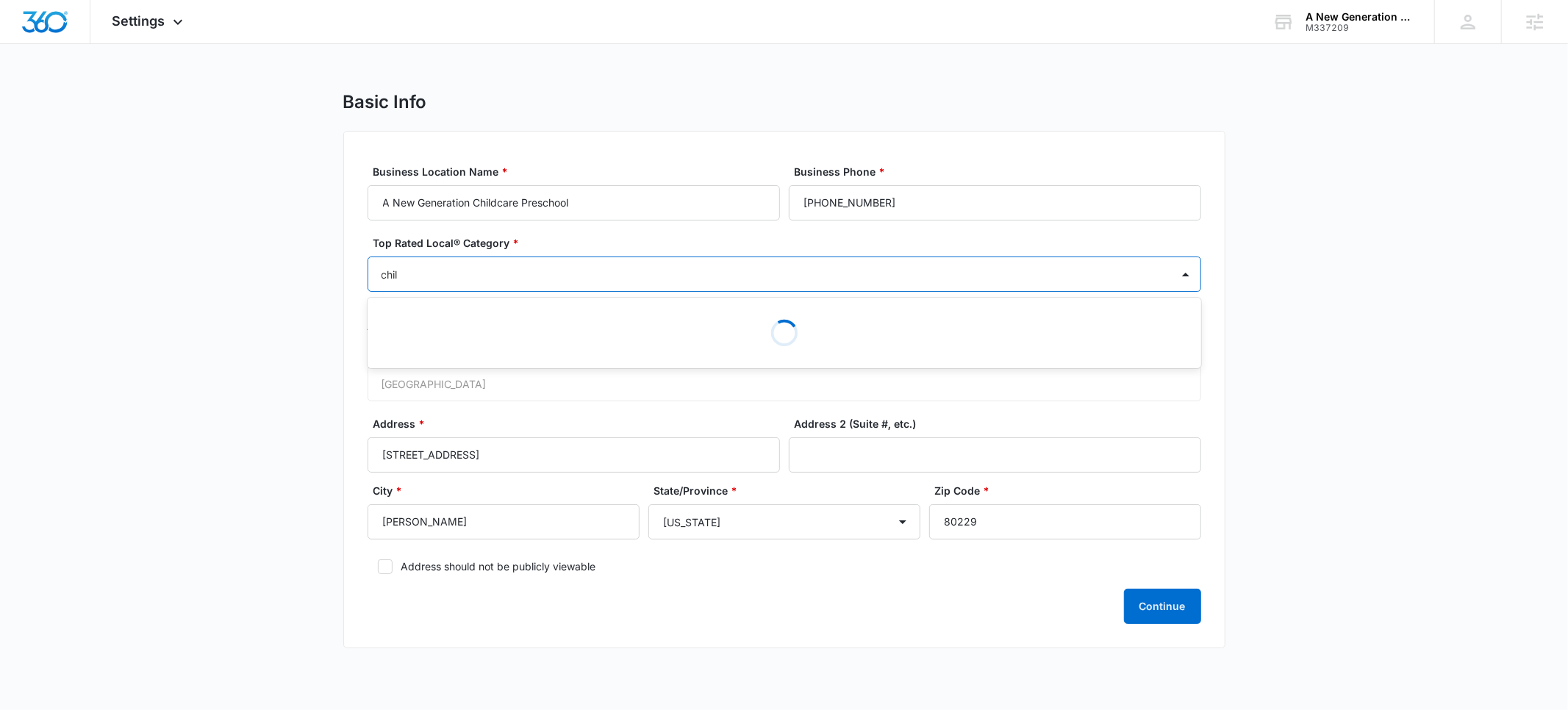
type input "child"
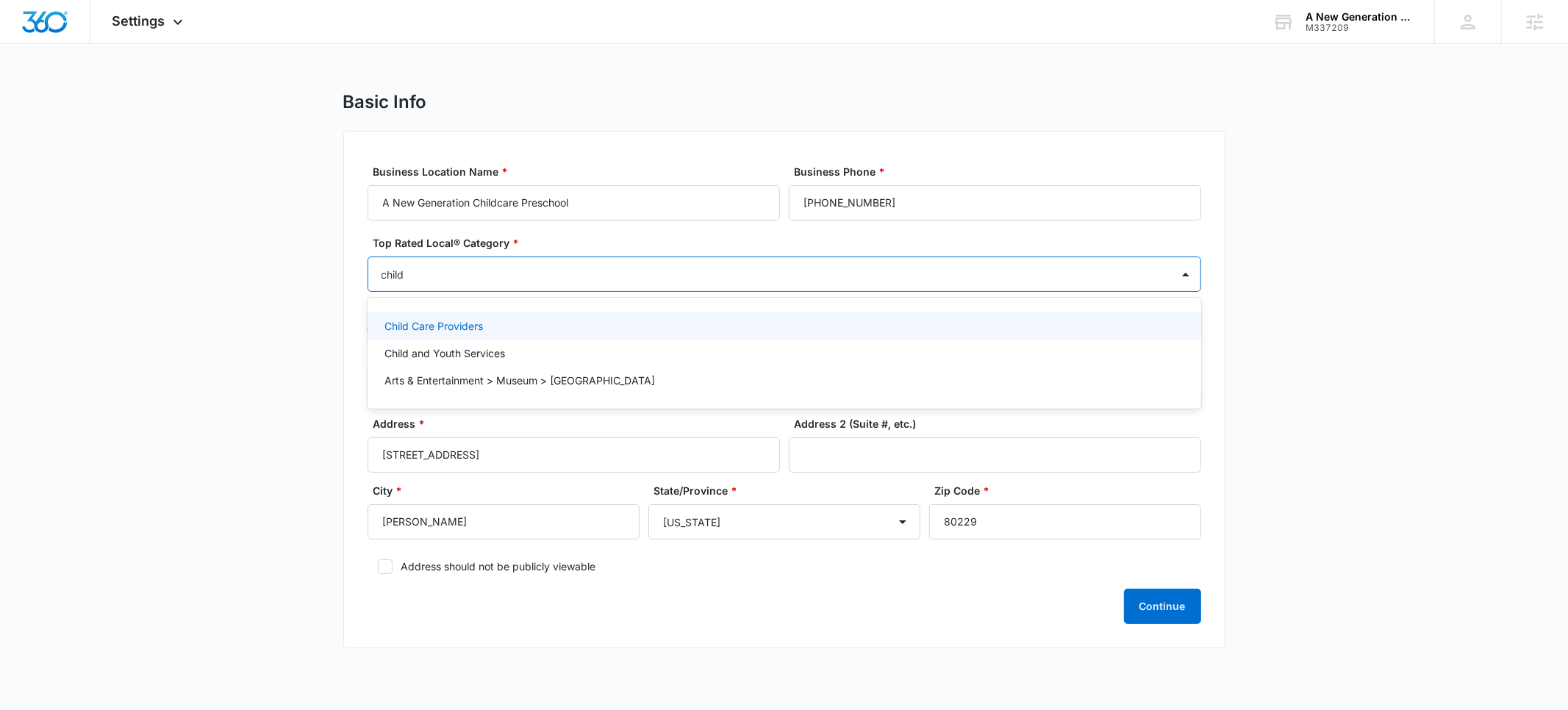
click at [470, 328] on p "Child Care Providers" at bounding box center [434, 326] width 98 height 16
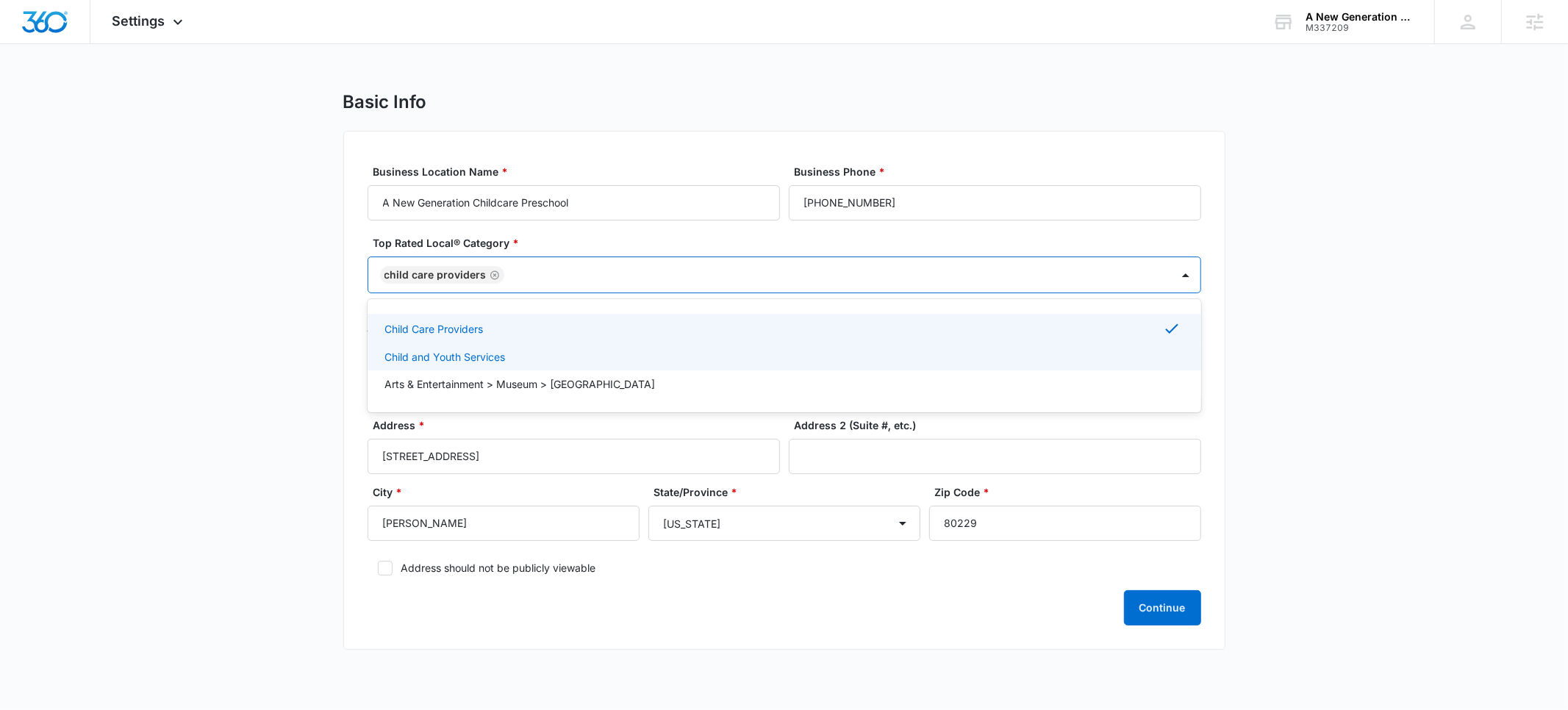
click at [284, 379] on main "Basic Info Business Location Name * A New Generation Childcare Preschool Busine…" at bounding box center [784, 380] width 1568 height 577
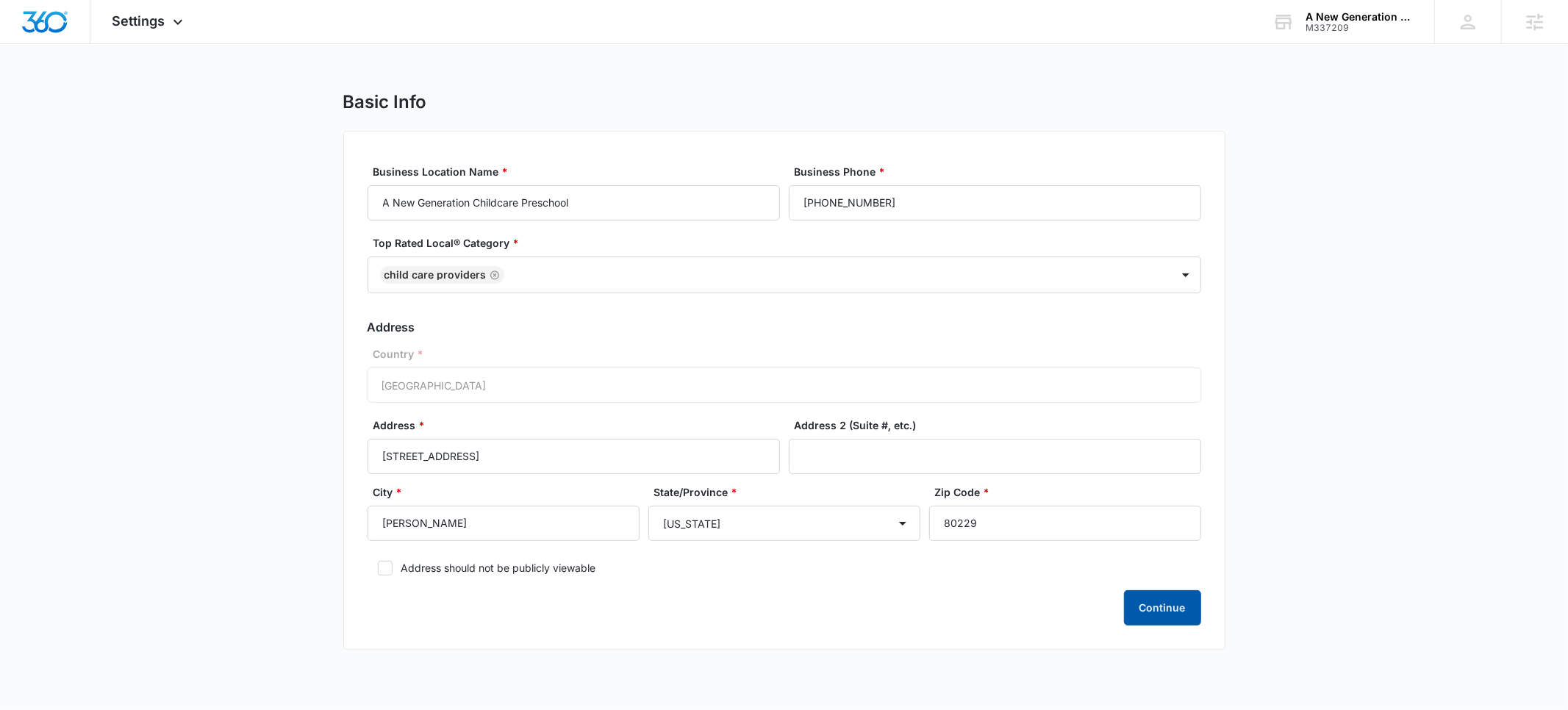
click at [1156, 608] on button "Continue" at bounding box center [1162, 608] width 78 height 36
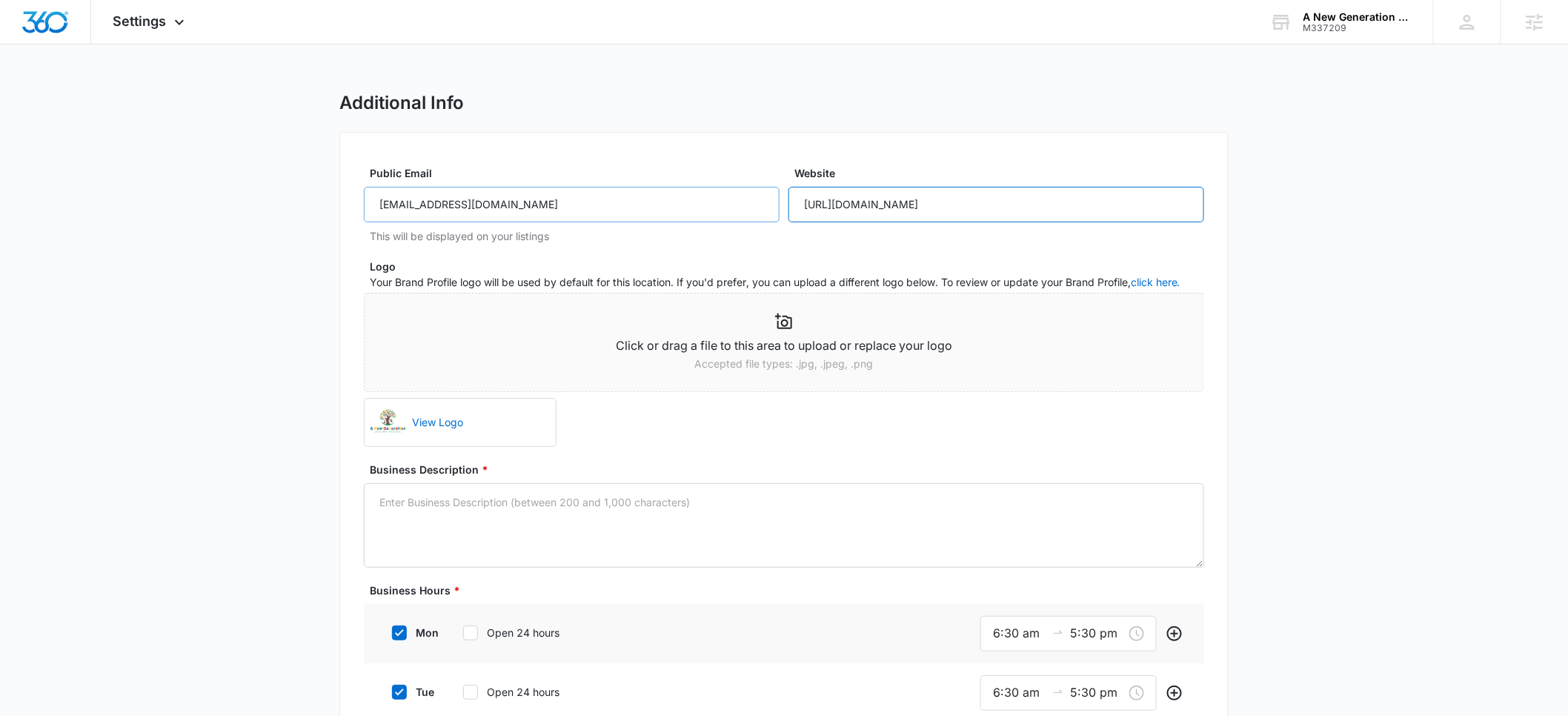
drag, startPoint x: 1070, startPoint y: 203, endPoint x: 735, endPoint y: 202, distance: 335.0
click at [735, 202] on div "Public Email [EMAIL_ADDRESS][DOMAIN_NAME] This will be displayed on your listin…" at bounding box center [783, 204] width 840 height 78
paste input "[DOMAIN_NAME]"
type input "[URL][DOMAIN_NAME]"
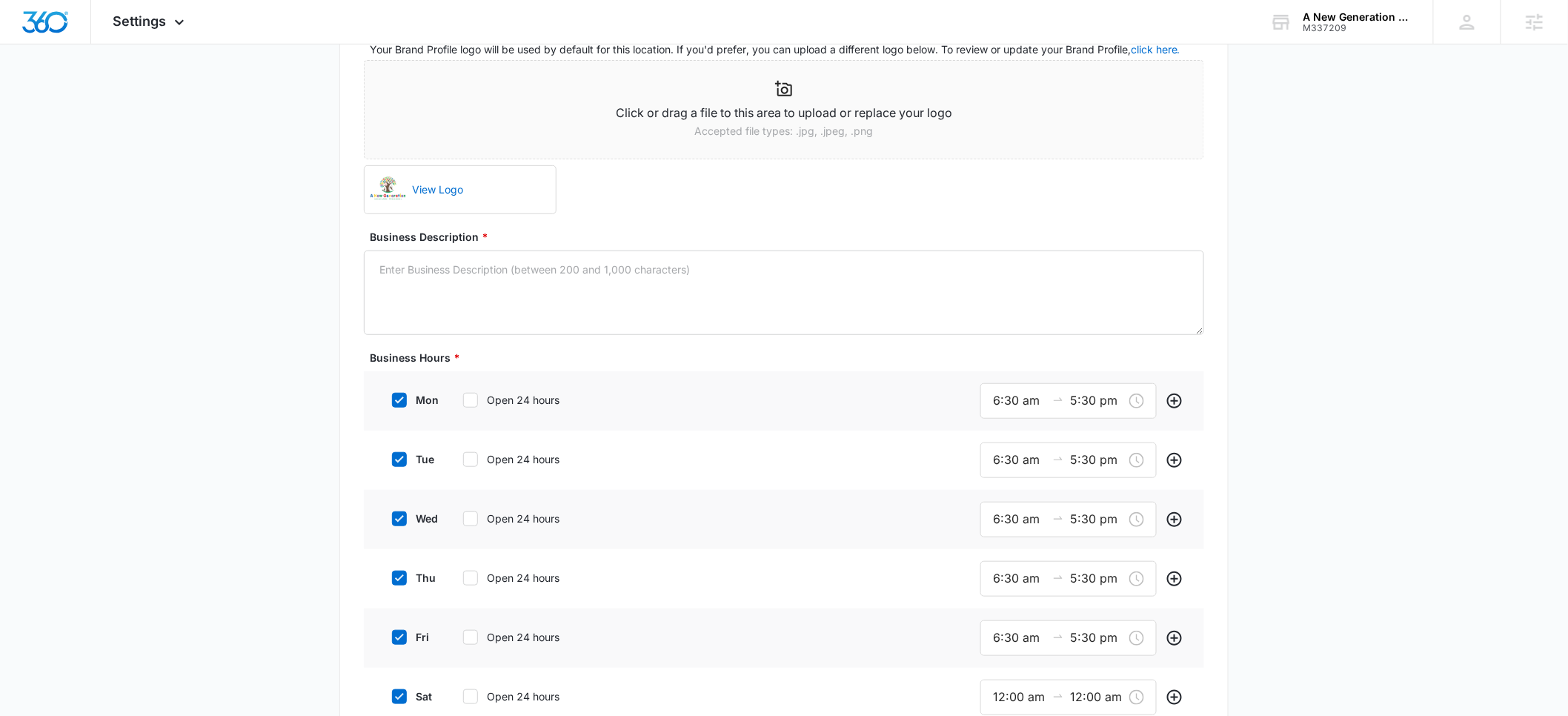
scroll to position [245, 0]
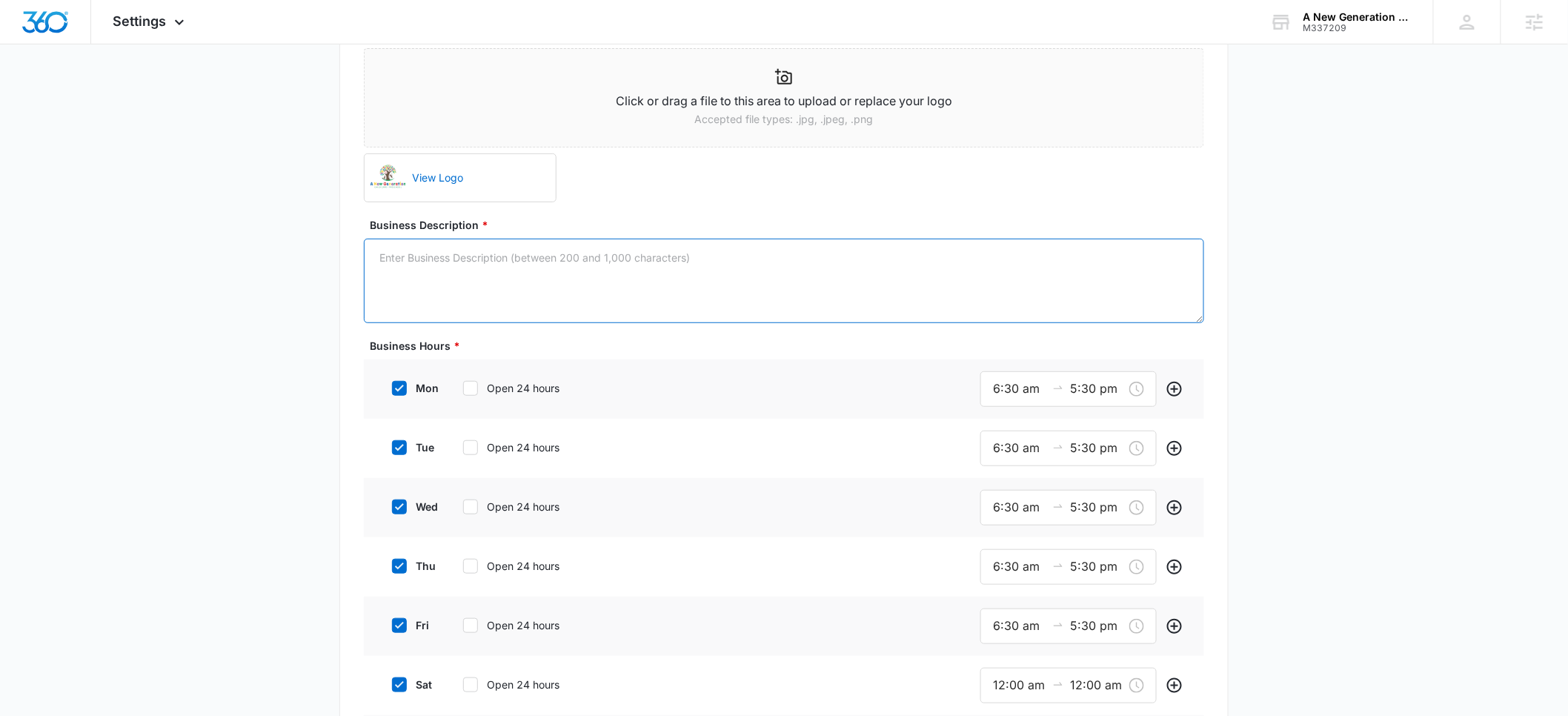
click at [462, 267] on textarea "Business Description *" at bounding box center [783, 281] width 840 height 84
paste textarea "A New Generation Childcare Preschool has been providing quality early childhood…"
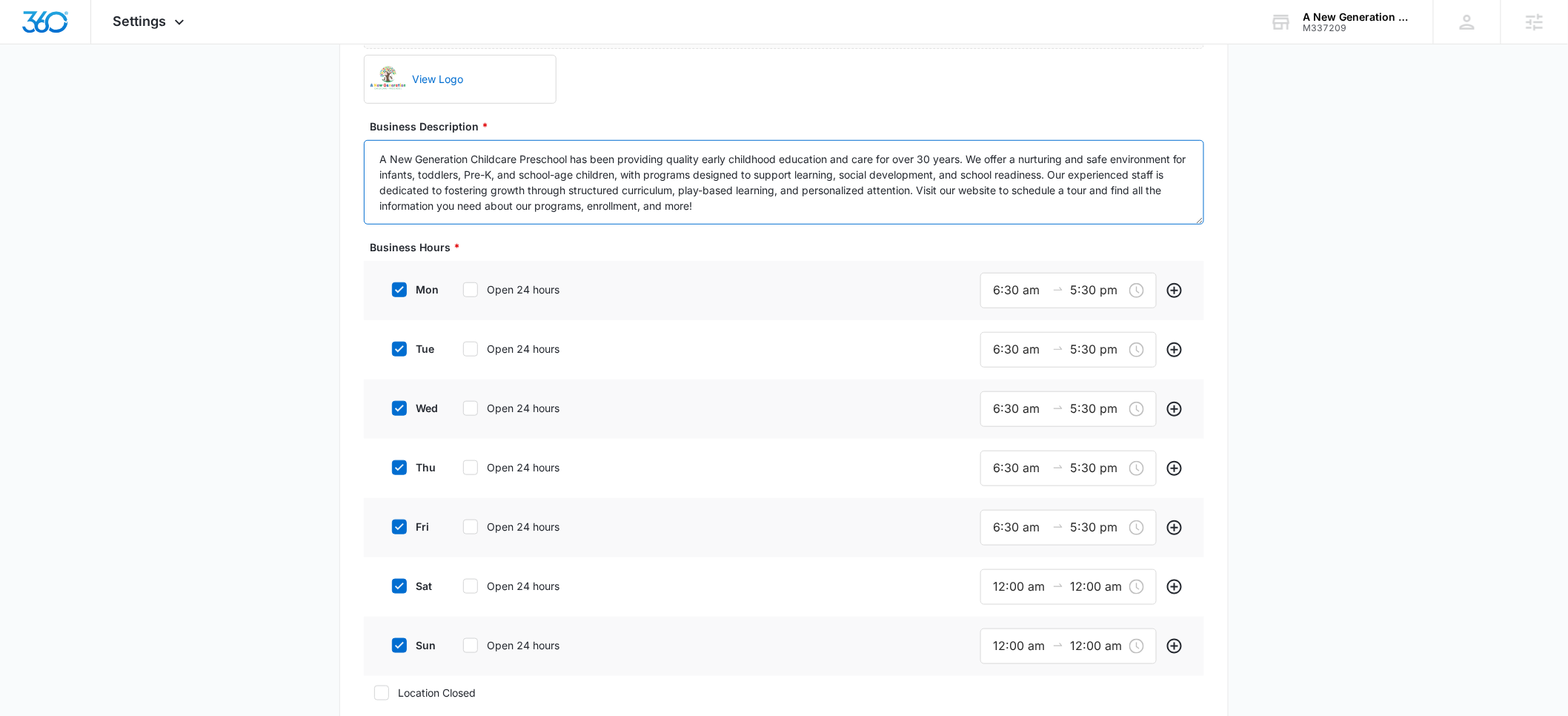
scroll to position [531, 0]
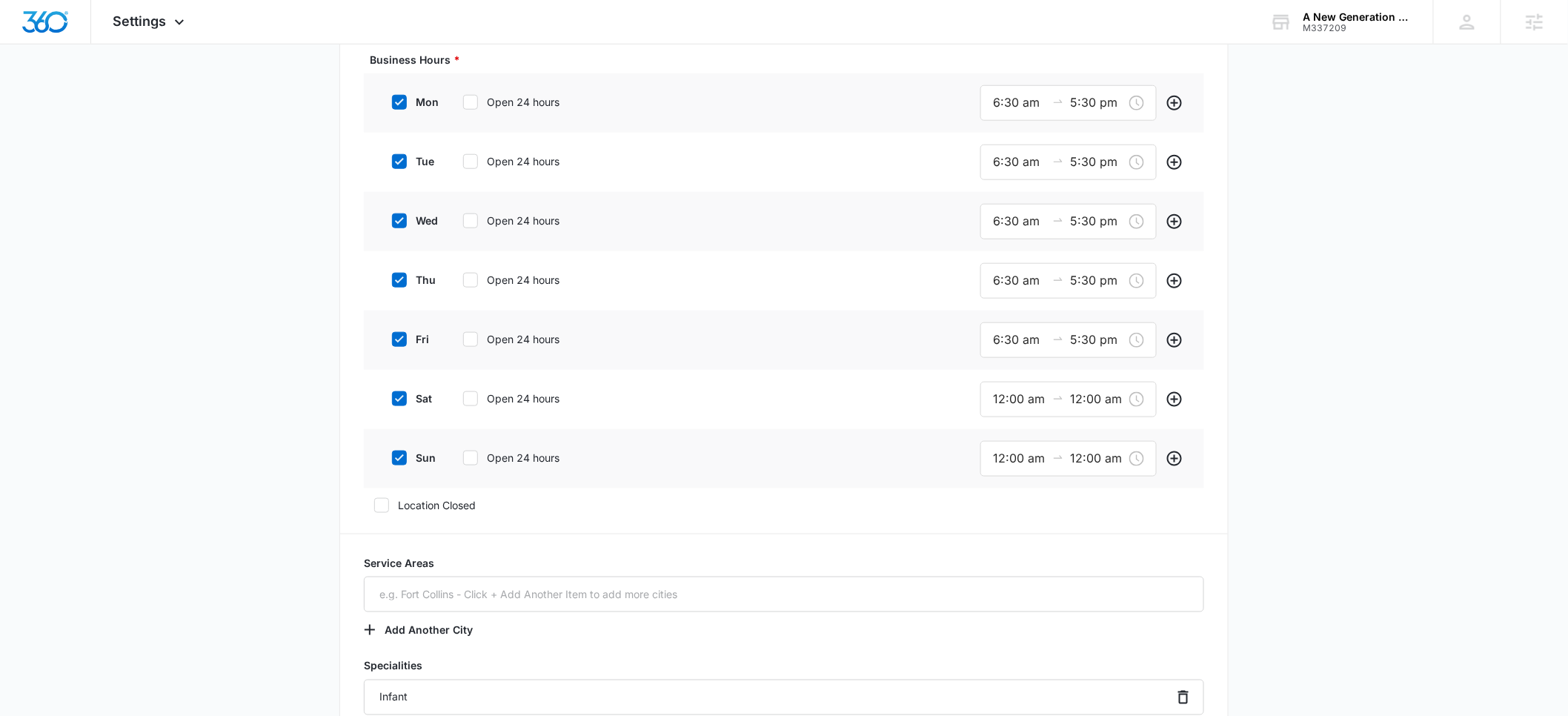
type textarea "A New Generation Childcare Preschool has been providing quality early childhood…"
click at [396, 458] on icon at bounding box center [399, 458] width 9 height 7
click at [392, 458] on input "sun" at bounding box center [387, 459] width 11 height 11
checkbox input "false"
drag, startPoint x: 399, startPoint y: 402, endPoint x: 421, endPoint y: 390, distance: 25.1
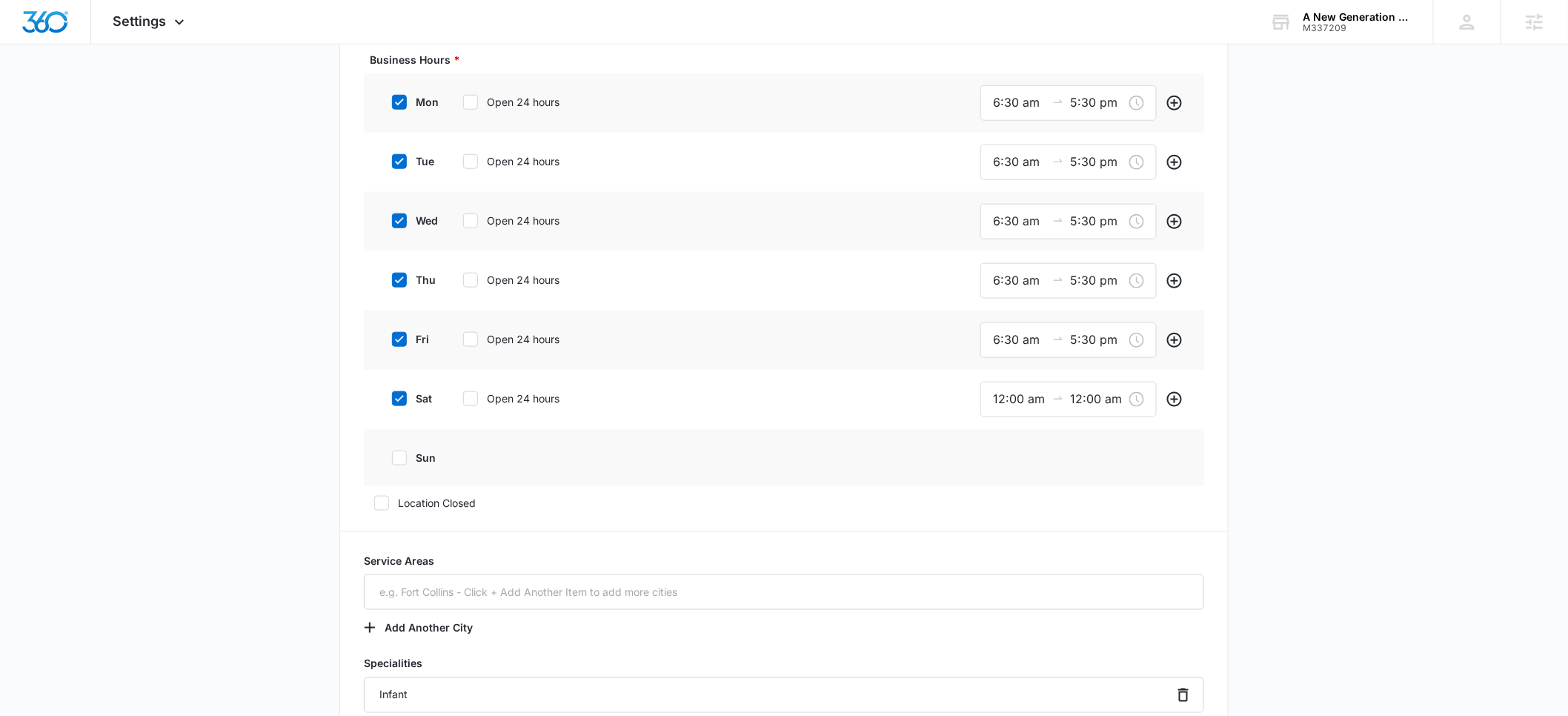
click at [398, 402] on icon at bounding box center [399, 398] width 13 height 13
click at [392, 402] on input "sat" at bounding box center [387, 399] width 11 height 11
checkbox input "false"
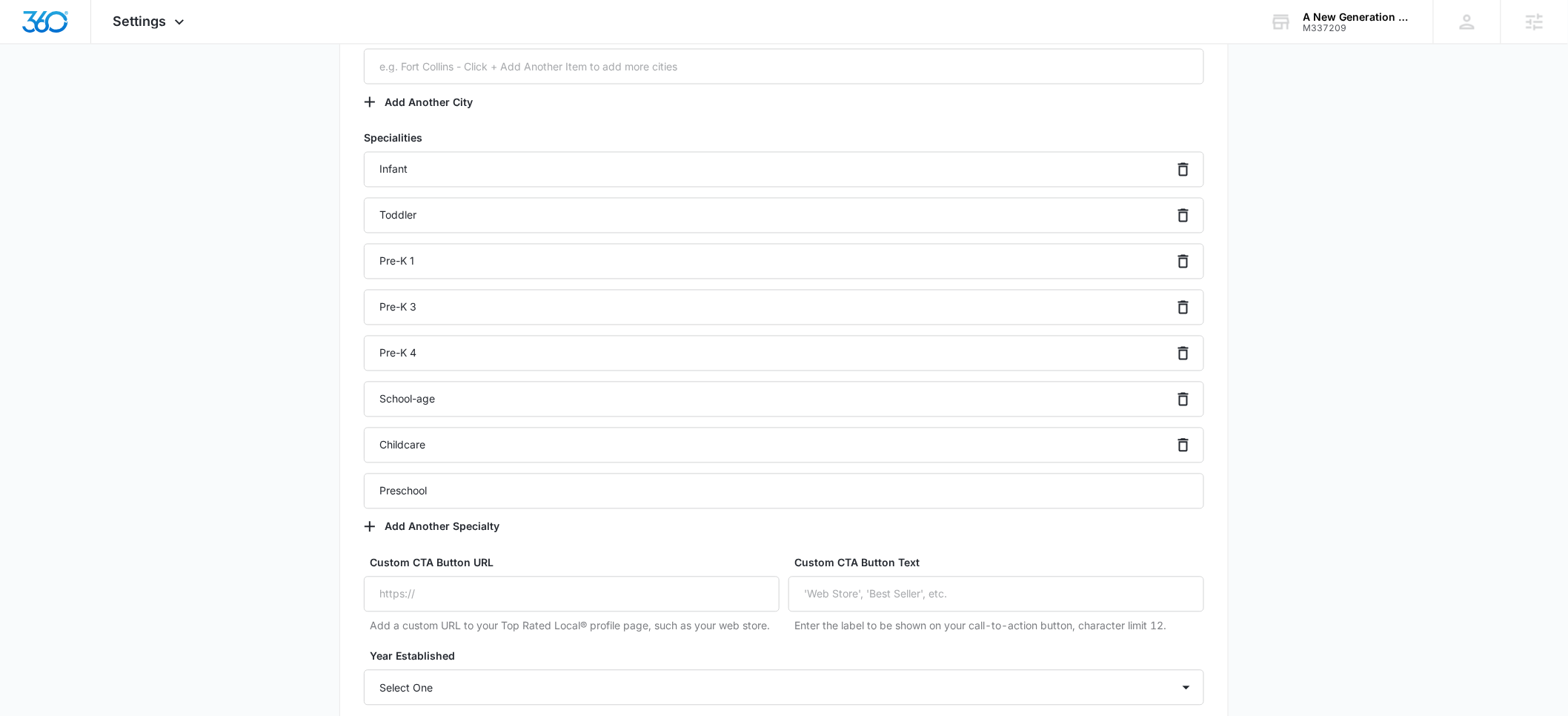
scroll to position [1190, 0]
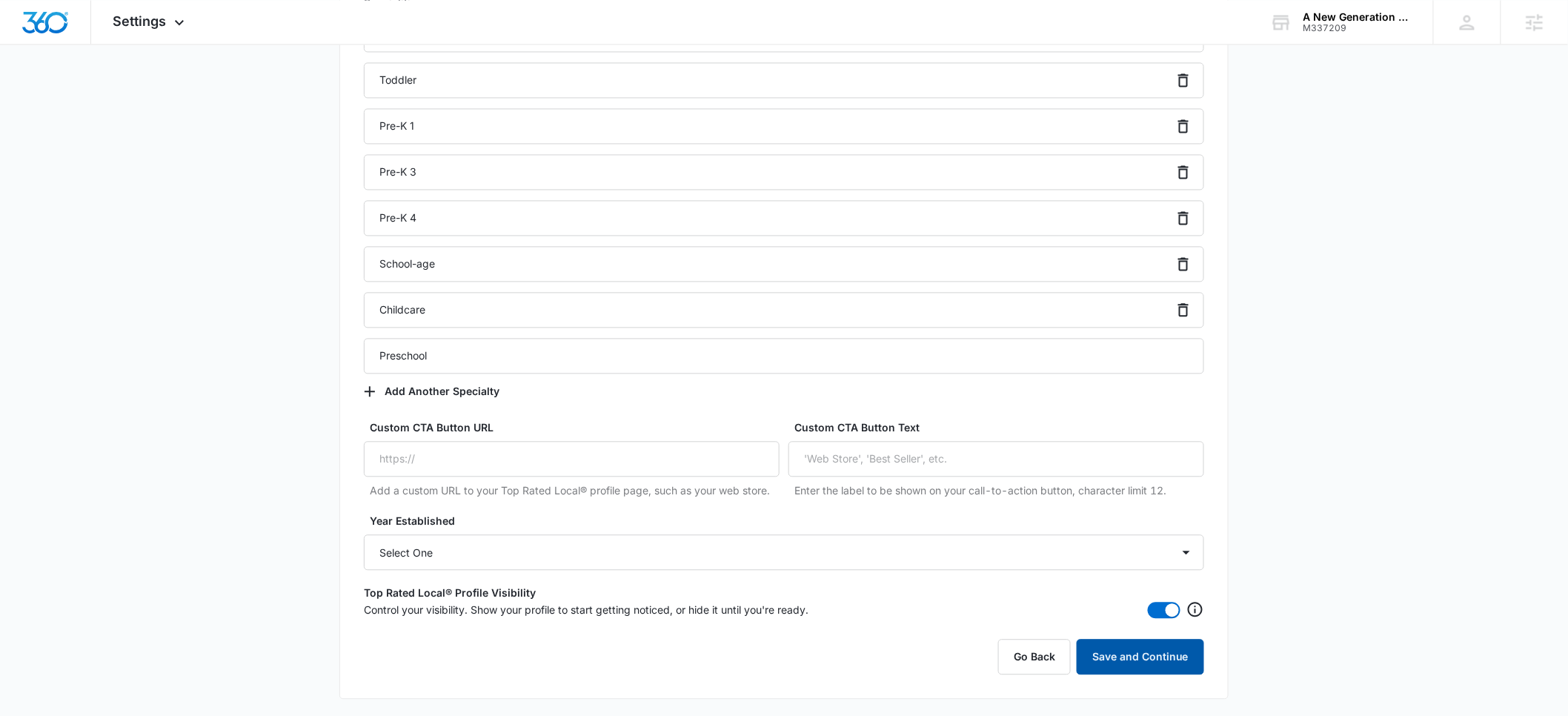
click at [1154, 650] on button "Save and Continue" at bounding box center [1140, 657] width 127 height 36
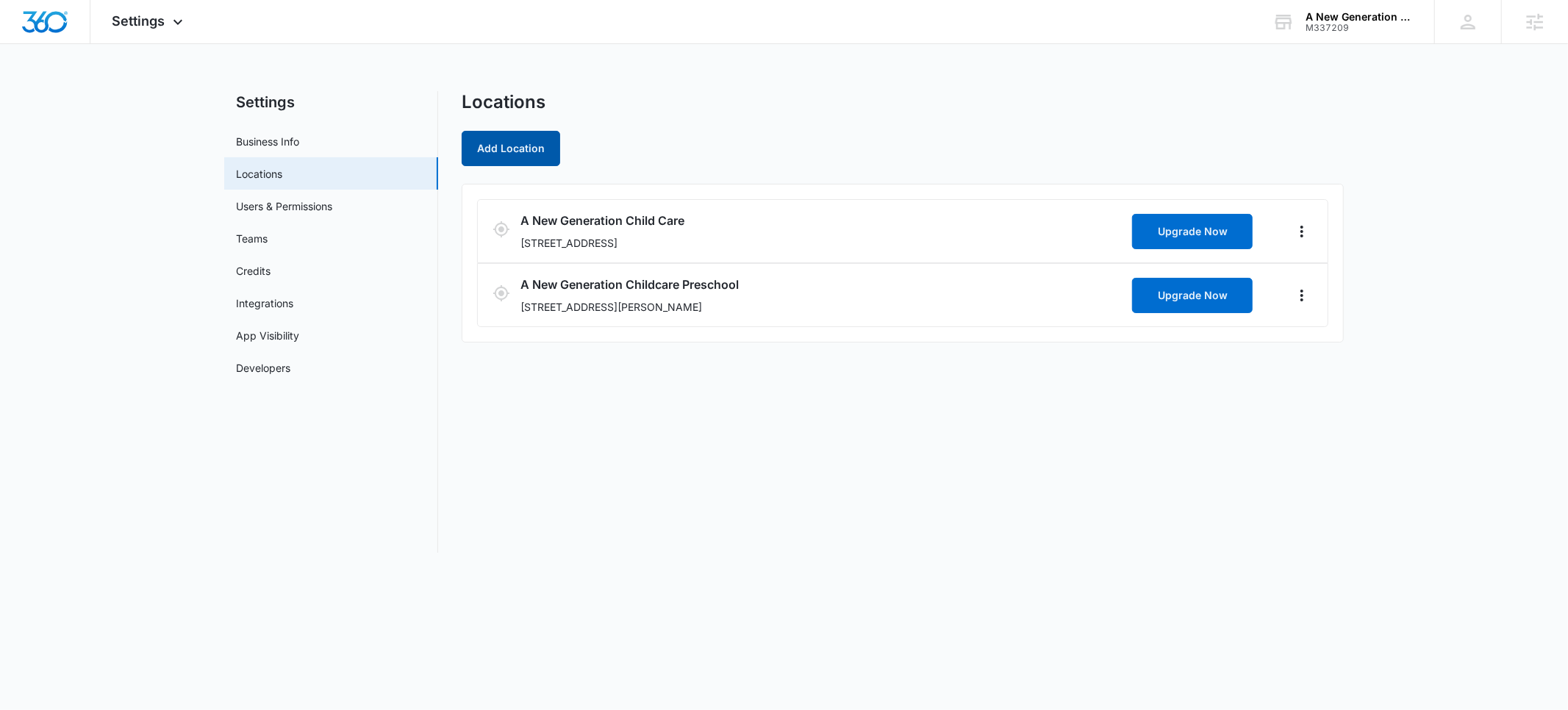
click at [502, 153] on button "Add Location" at bounding box center [510, 148] width 98 height 36
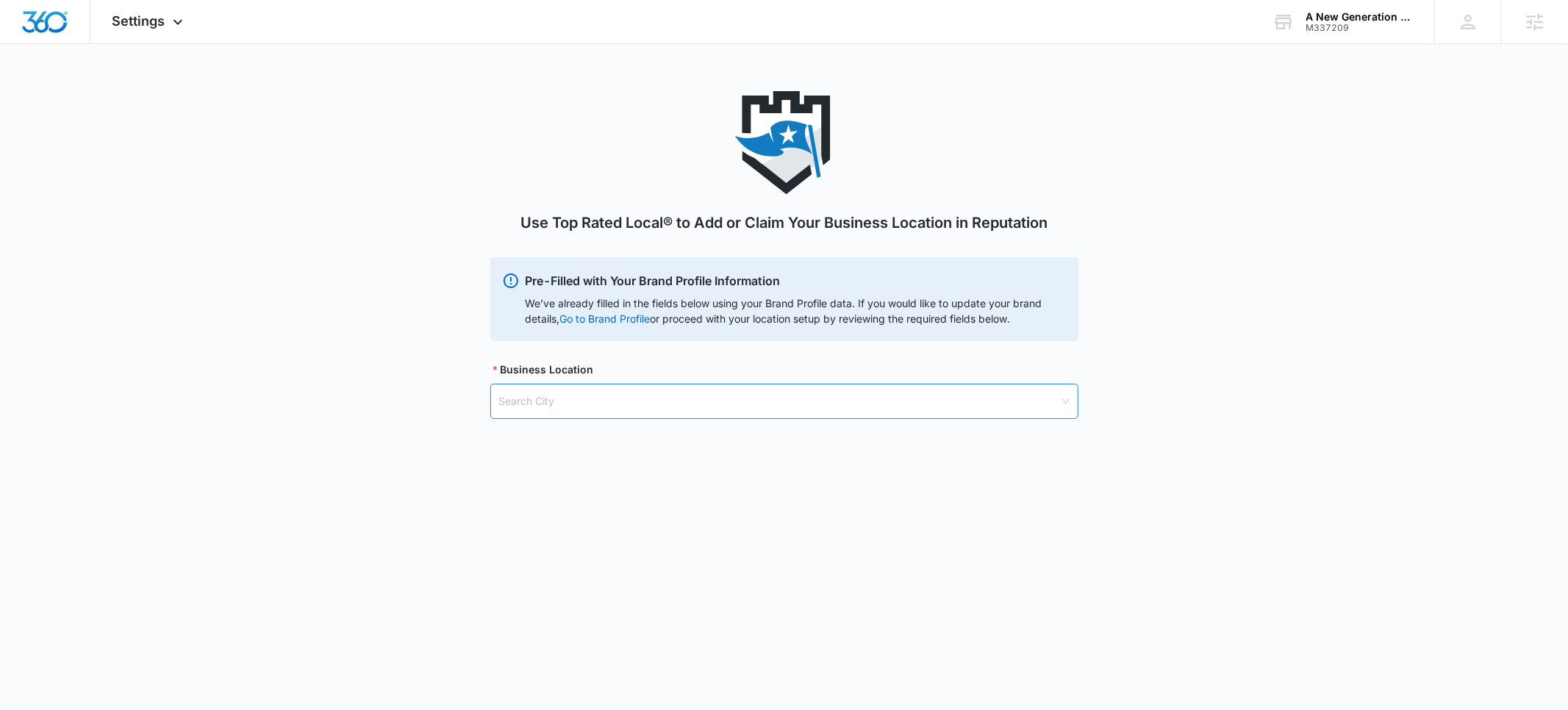
click at [556, 406] on input "search" at bounding box center [779, 401] width 560 height 34
type input "thor"
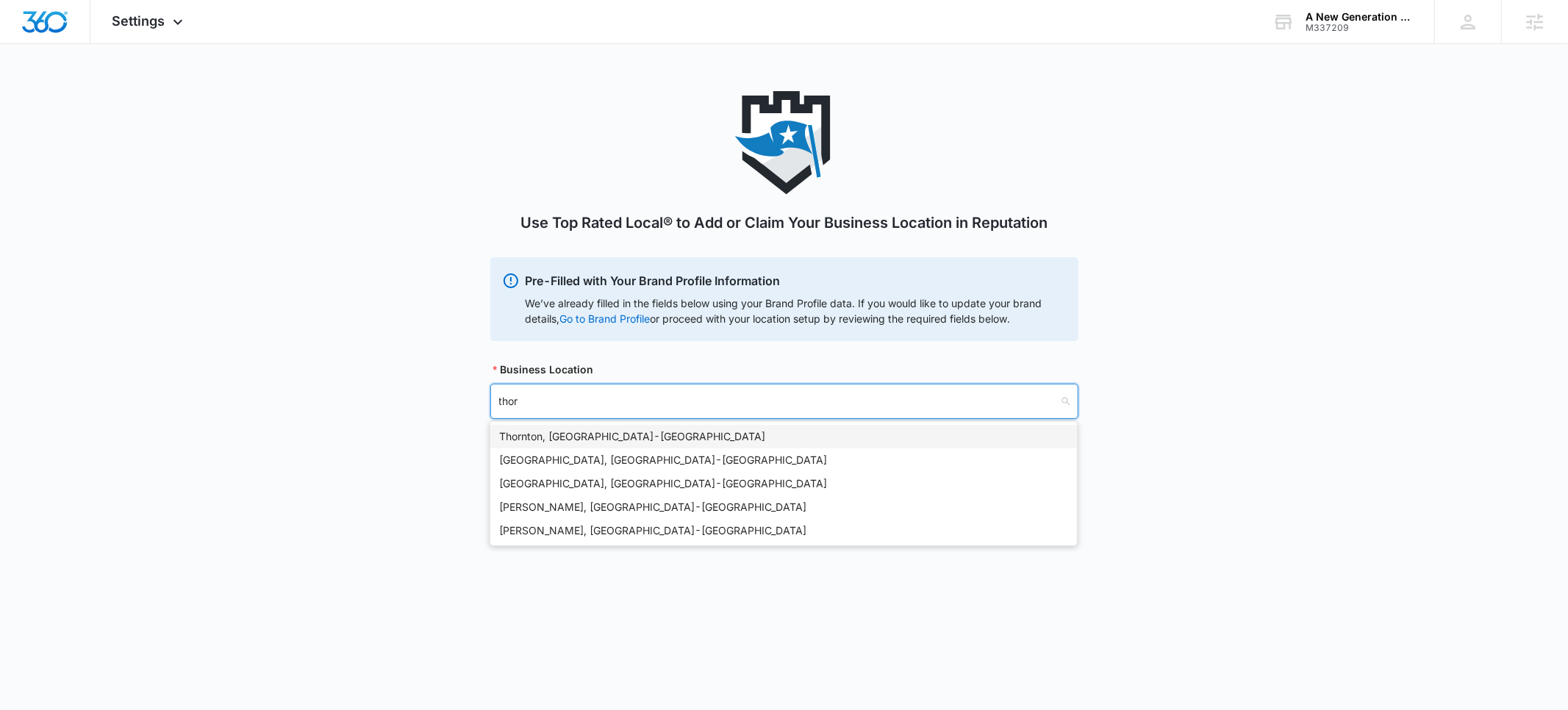
click at [557, 441] on div "[GEOGRAPHIC_DATA], [GEOGRAPHIC_DATA] - [GEOGRAPHIC_DATA]" at bounding box center [783, 436] width 569 height 17
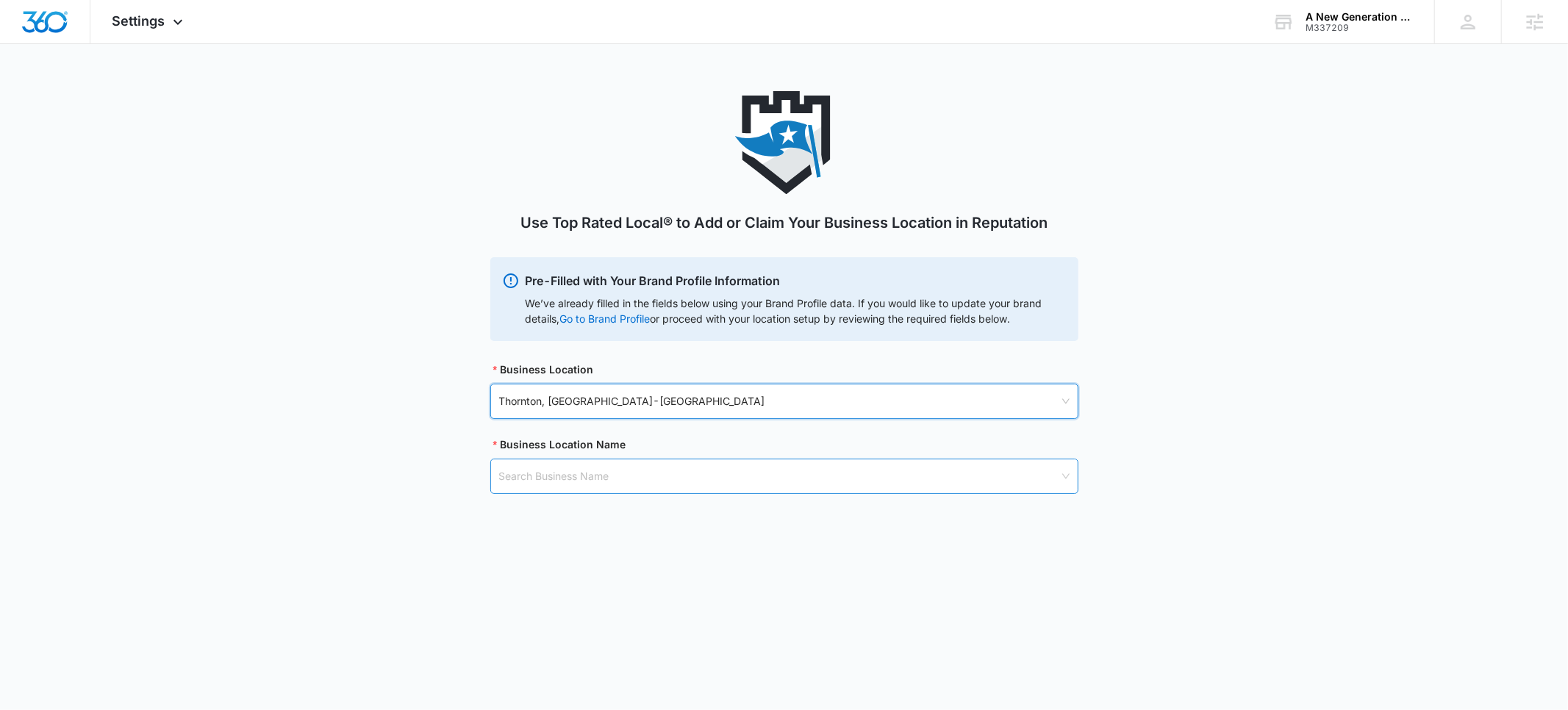
click at [540, 470] on input "search" at bounding box center [779, 476] width 560 height 34
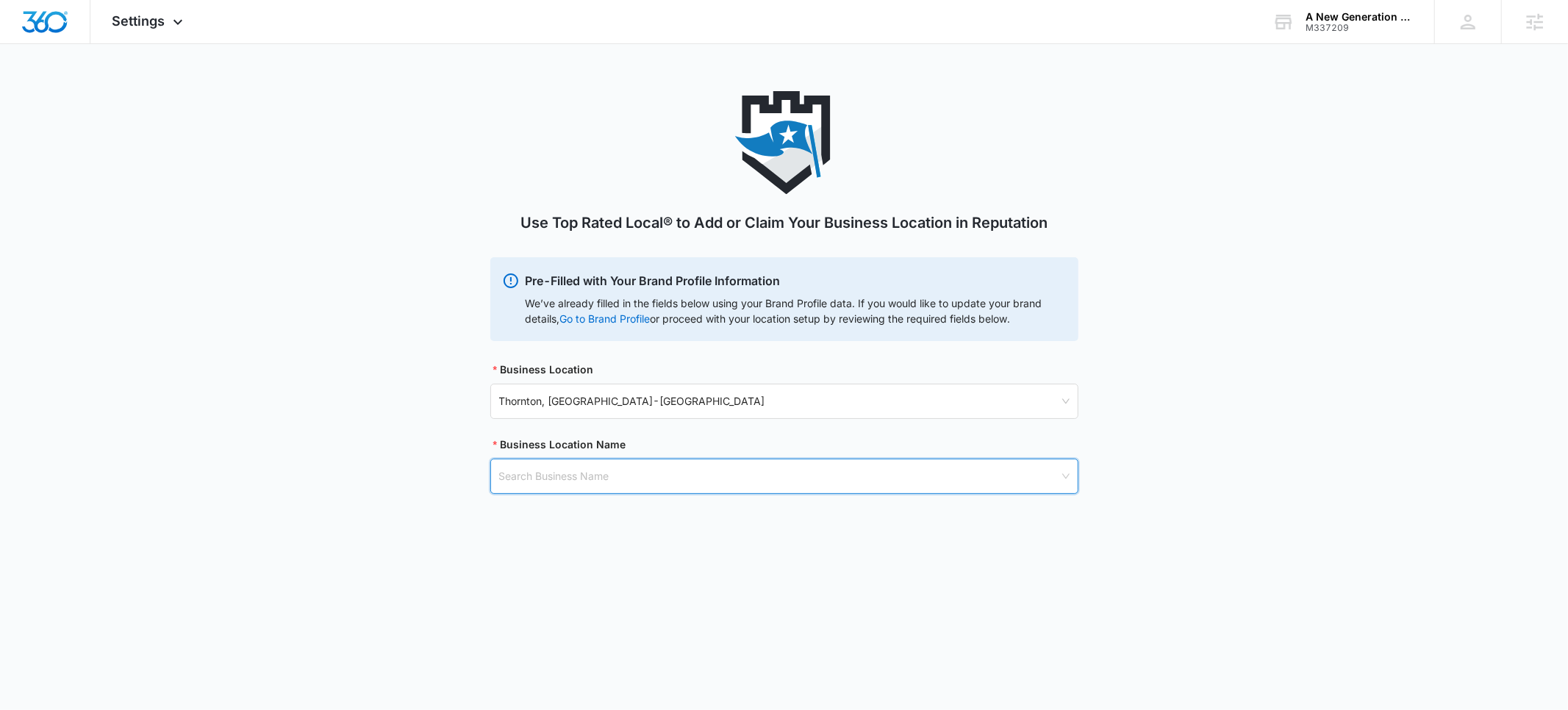
paste input "A New Generation Childcare III"
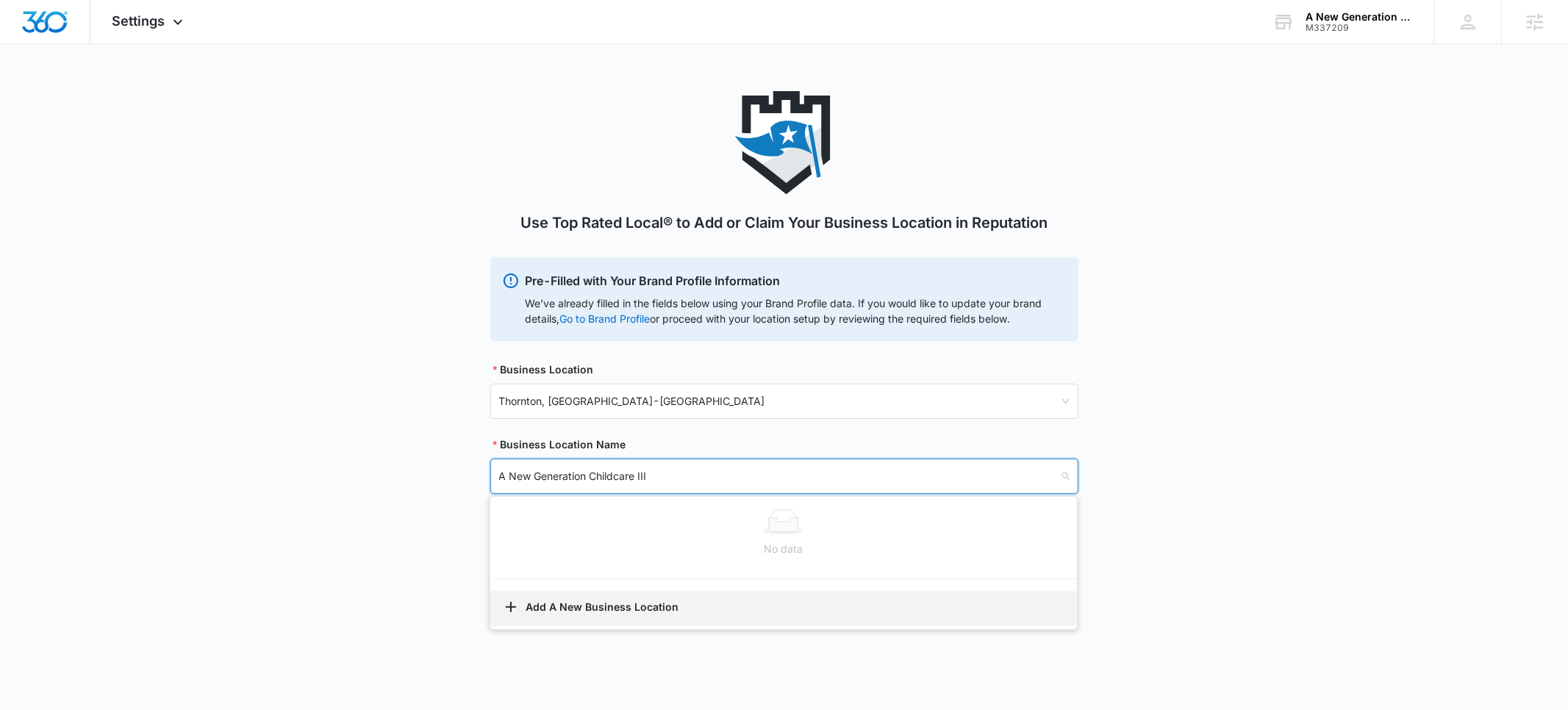
type input "A New Generation Childcare III"
click at [570, 606] on button "Add A New Business Location" at bounding box center [783, 609] width 586 height 36
select select "[US_STATE]"
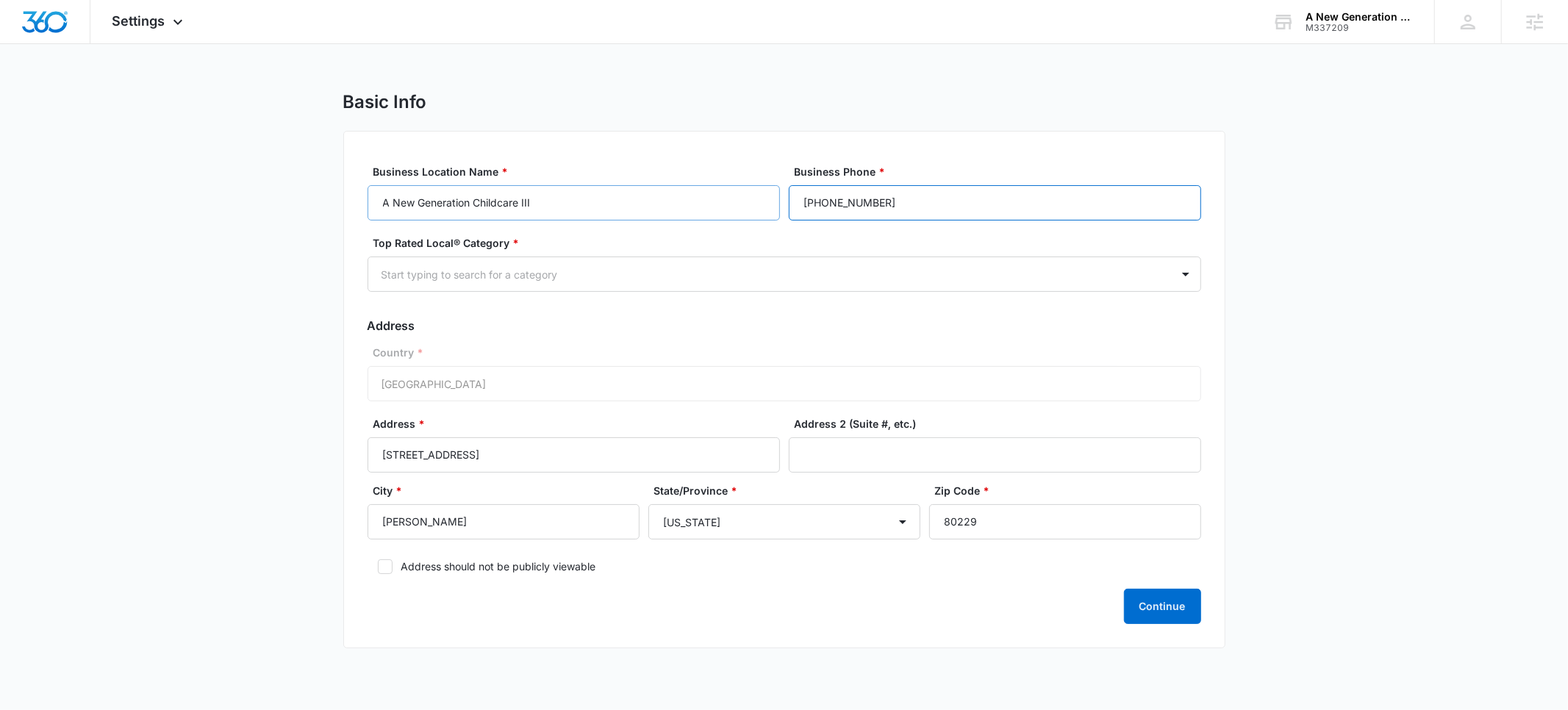
drag, startPoint x: 916, startPoint y: 205, endPoint x: 774, endPoint y: 199, distance: 142.1
click at [774, 199] on div "Business Location Name * A New Generation Childcare III Business Phone * [PHONE…" at bounding box center [784, 192] width 834 height 57
paste input "8-3896"
type input "[PHONE_NUMBER]"
click at [634, 275] on div at bounding box center [767, 274] width 770 height 18
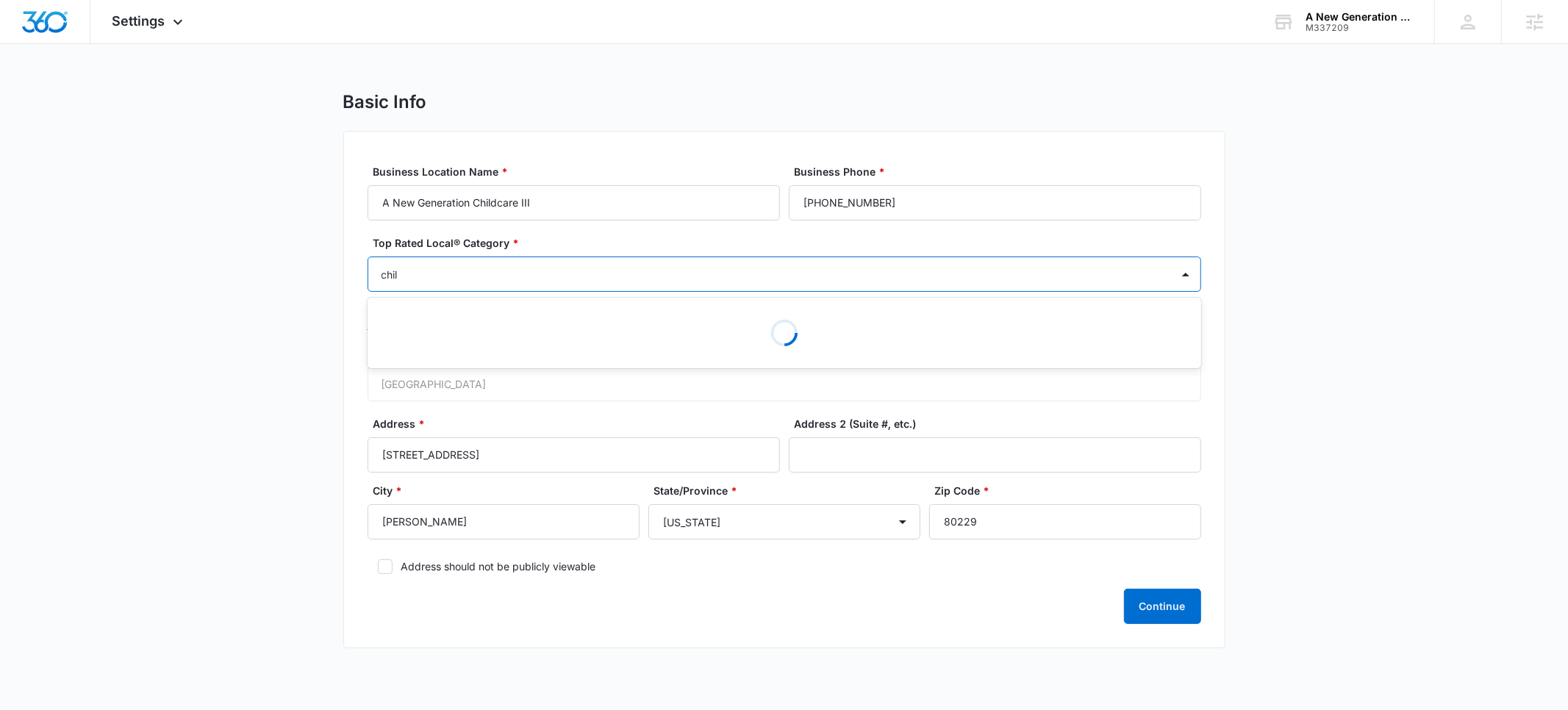
type input "child"
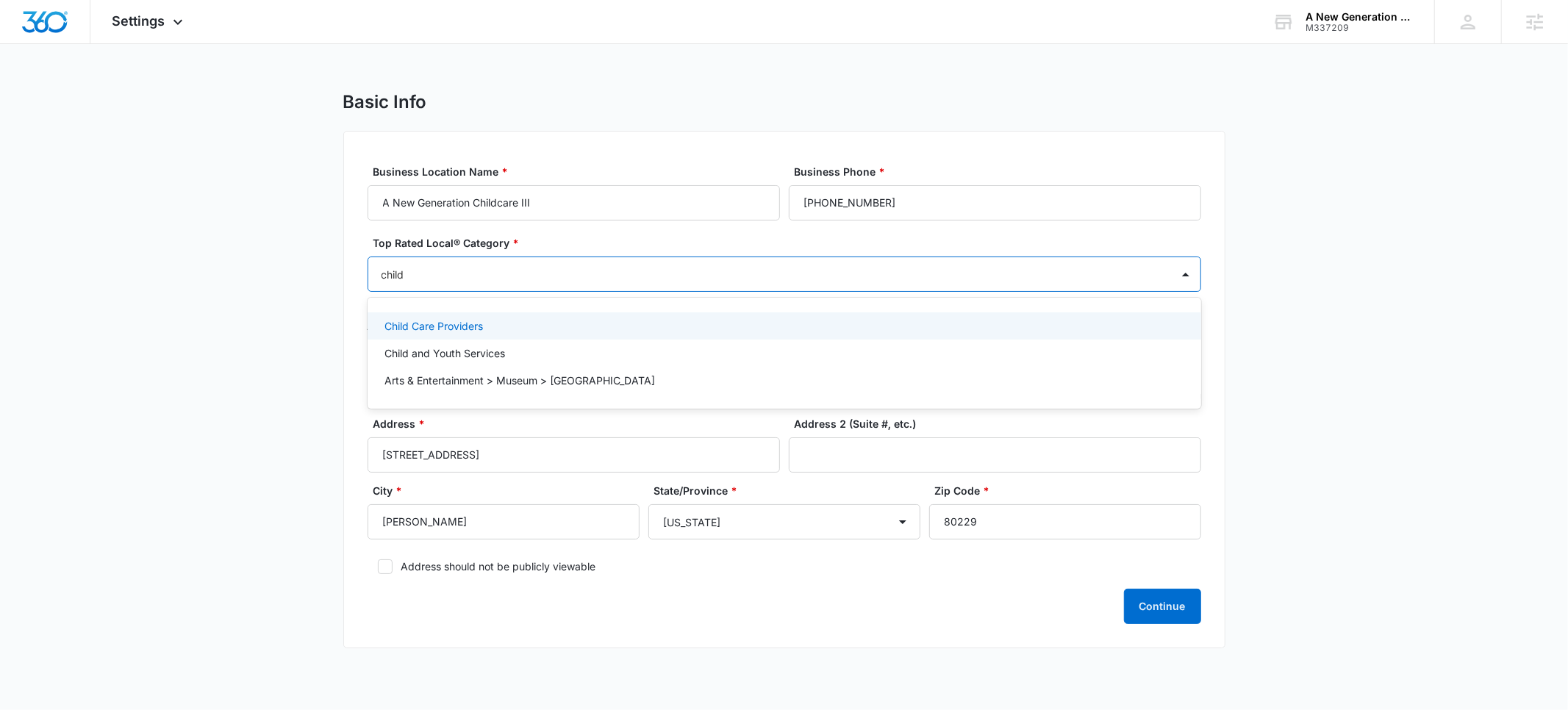
click at [453, 319] on p "Child Care Providers" at bounding box center [434, 326] width 98 height 16
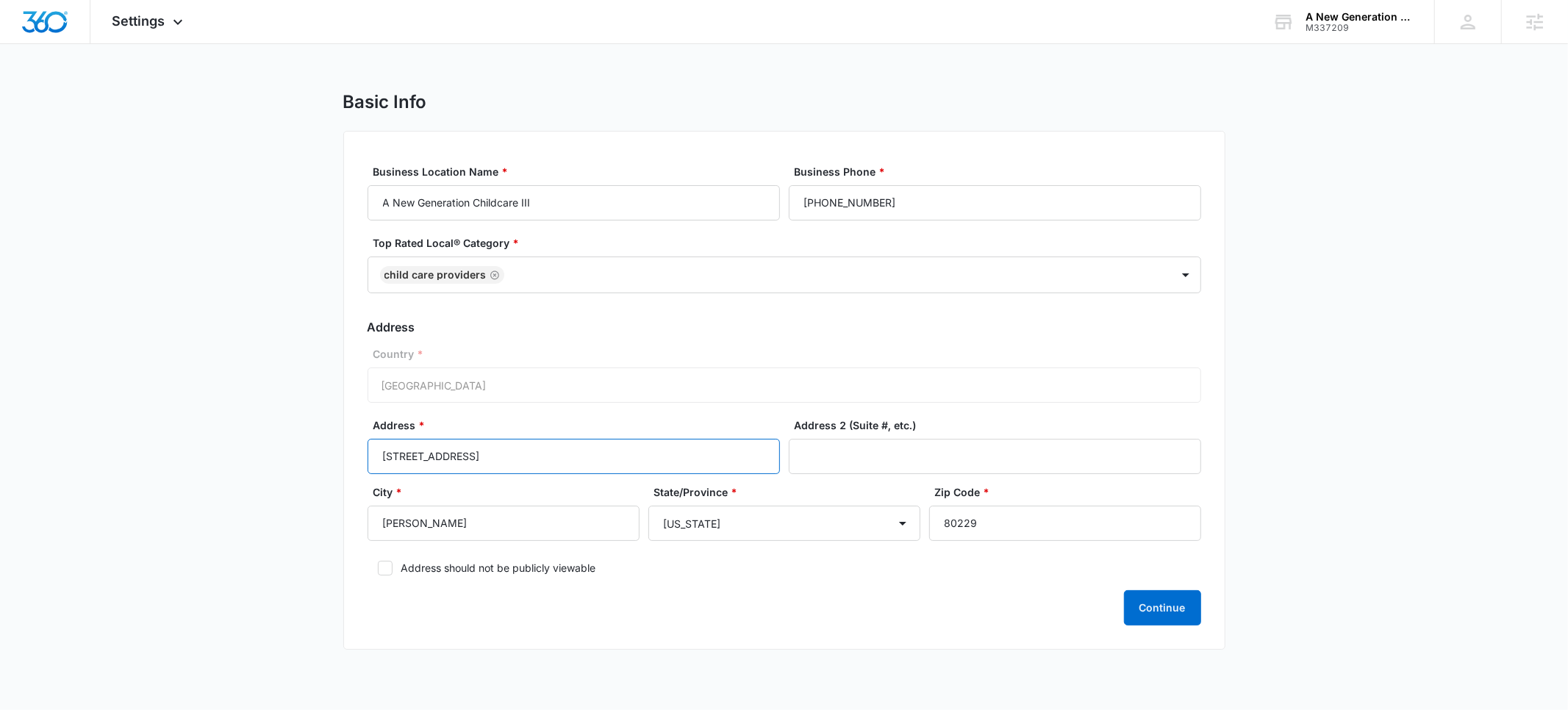
drag, startPoint x: 547, startPoint y: 455, endPoint x: 322, endPoint y: 455, distance: 225.0
click at [322, 455] on main "Basic Info Business Location Name * A New Generation Childcare III Business Pho…" at bounding box center [784, 380] width 1568 height 577
paste input "[STREET_ADDRESS][PERSON_NAME]"
type input "[STREET_ADDRESS][PERSON_NAME]"
click at [1143, 615] on button "Continue" at bounding box center [1162, 608] width 78 height 36
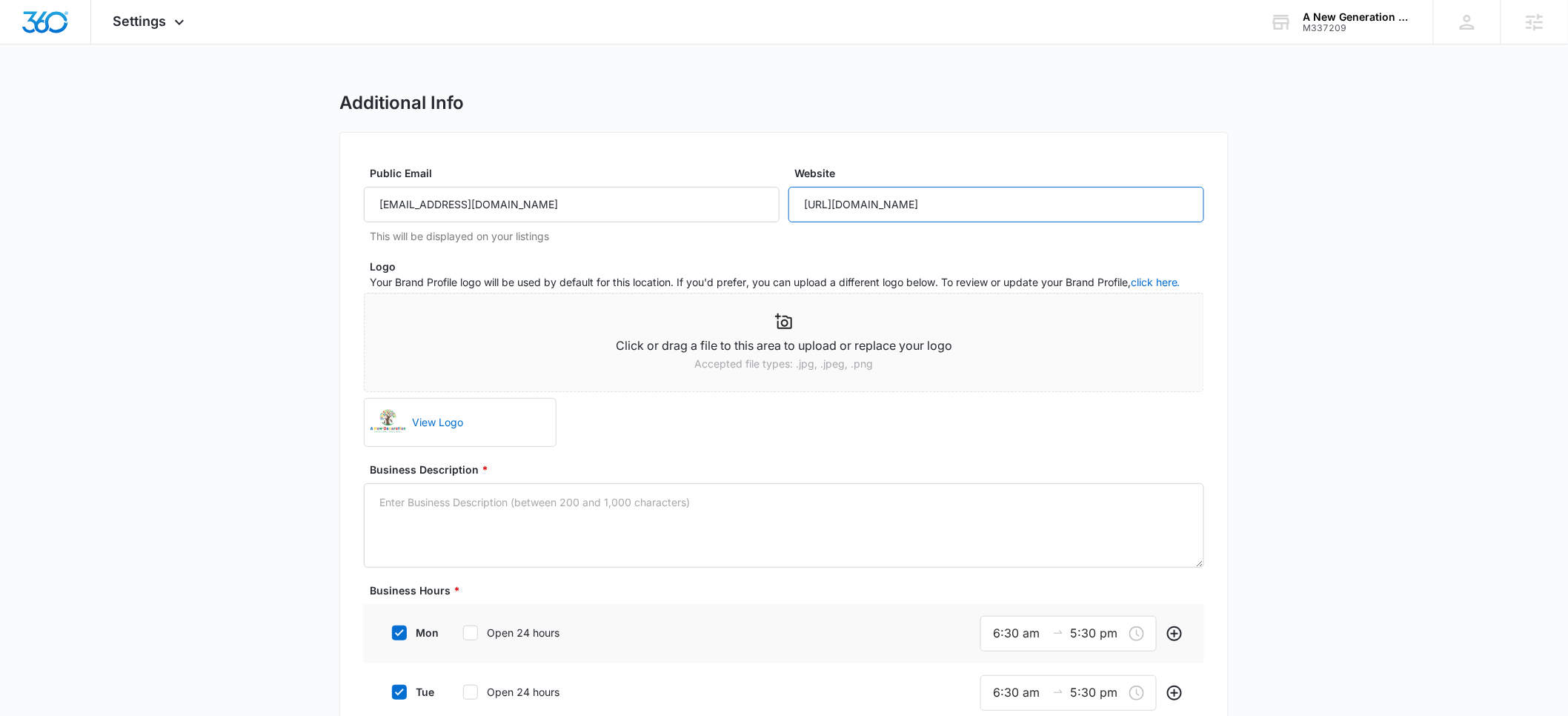
drag, startPoint x: 1052, startPoint y: 202, endPoint x: 784, endPoint y: 202, distance: 268.0
click at [784, 202] on div "Public Email [EMAIL_ADDRESS][DOMAIN_NAME] This will be displayed on your listin…" at bounding box center [783, 204] width 840 height 78
paste input "[DOMAIN_NAME]"
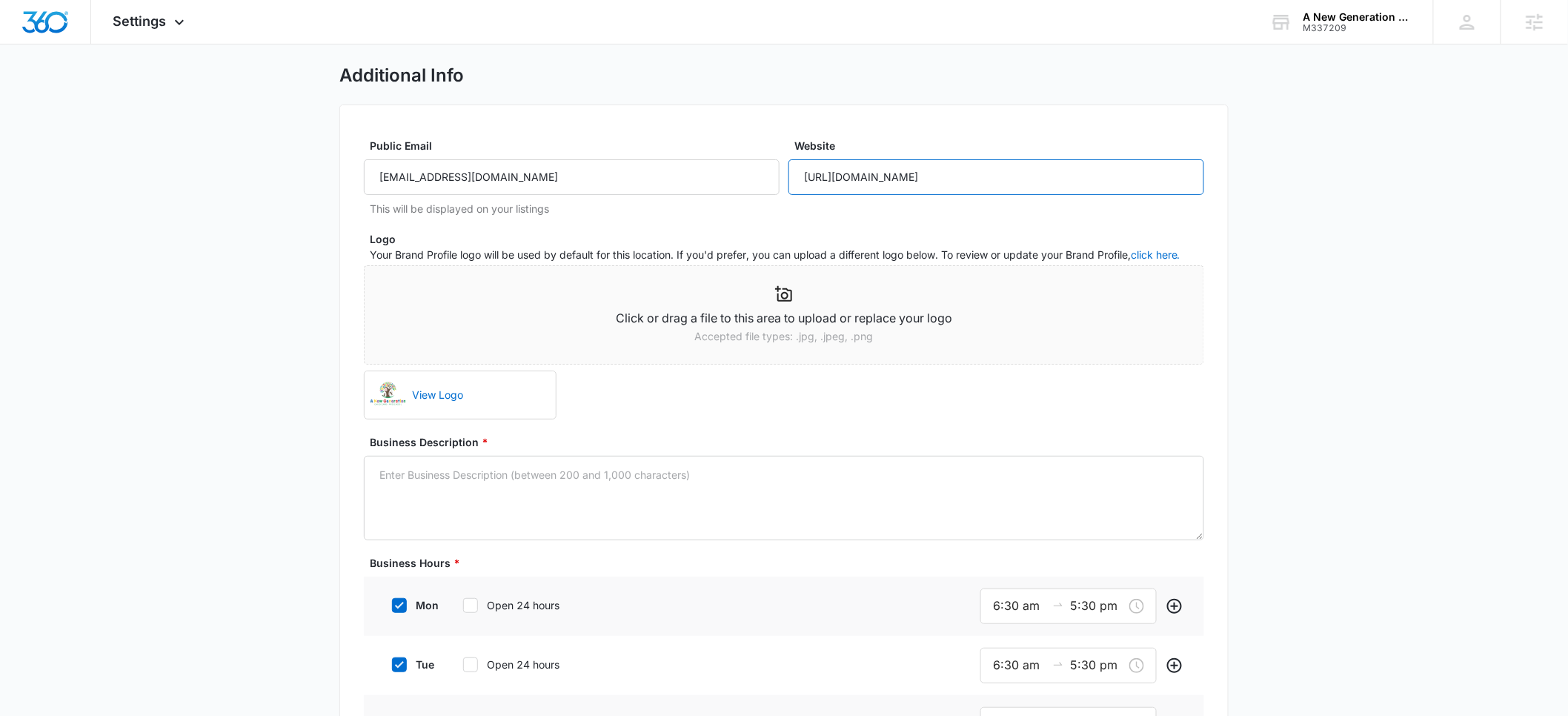
scroll to position [138, 0]
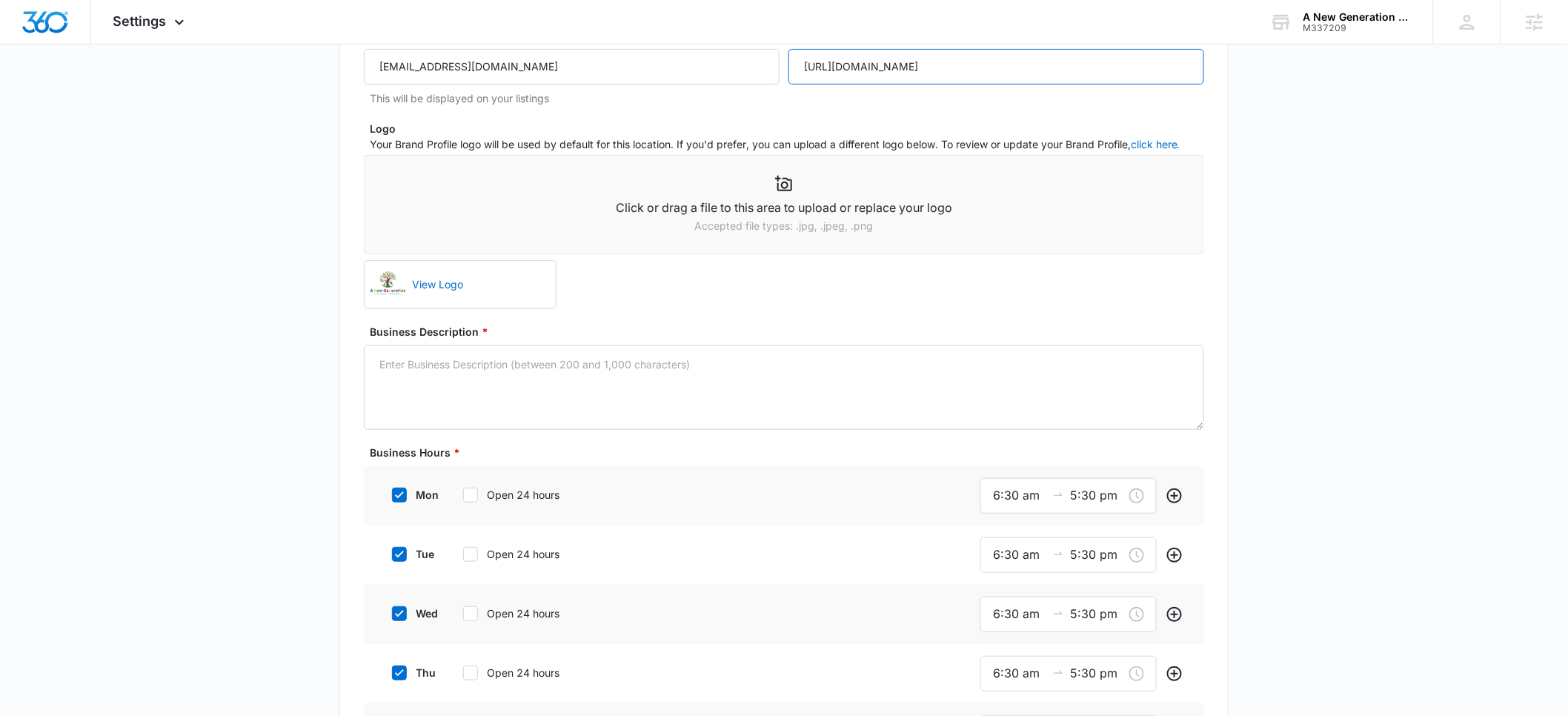
type input "[URL][DOMAIN_NAME]"
click at [523, 372] on textarea "Business Description *" at bounding box center [783, 387] width 840 height 84
paste textarea "[URL][DOMAIN_NAME]"
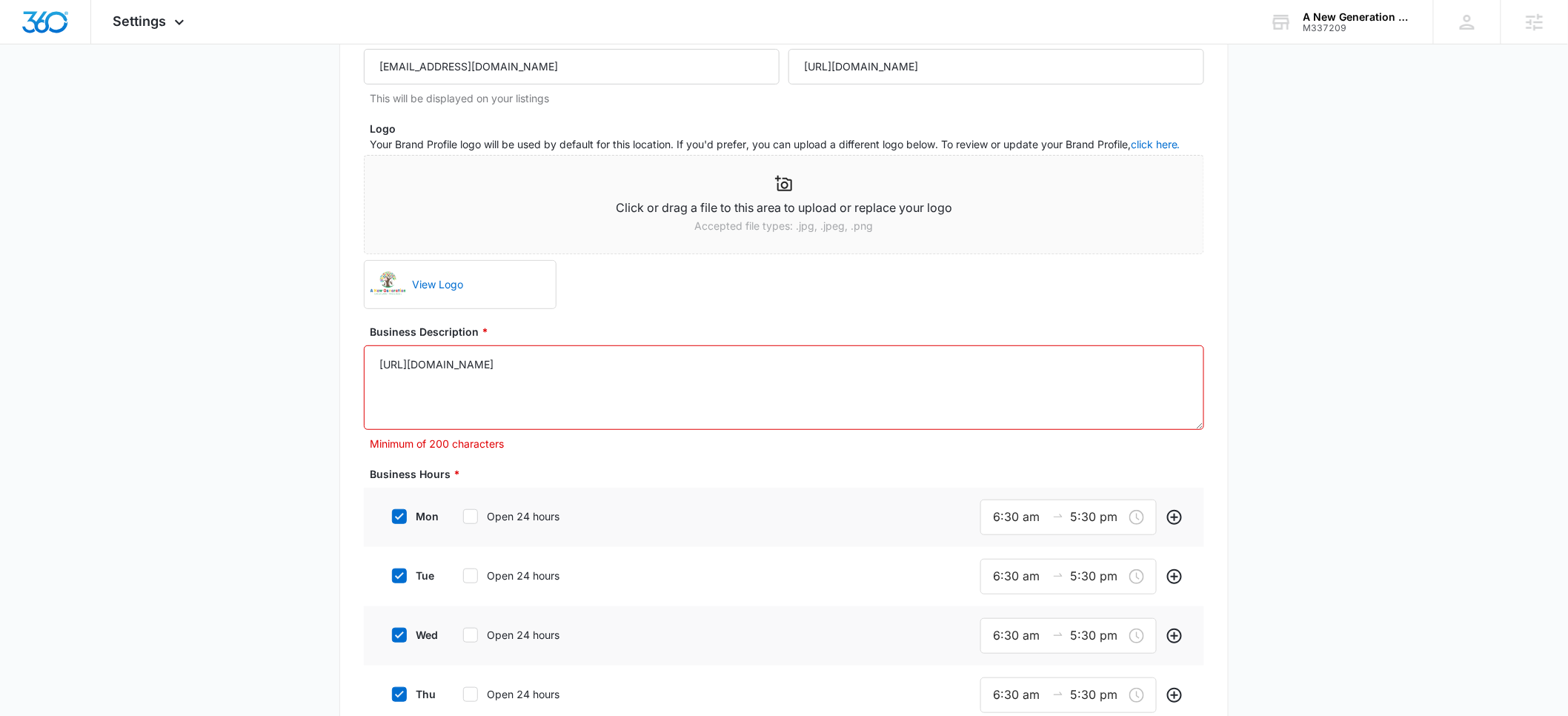
drag, startPoint x: 590, startPoint y: 362, endPoint x: 340, endPoint y: 367, distance: 250.0
paste textarea "A New Generation Childcare, your community partner in early childhood education…"
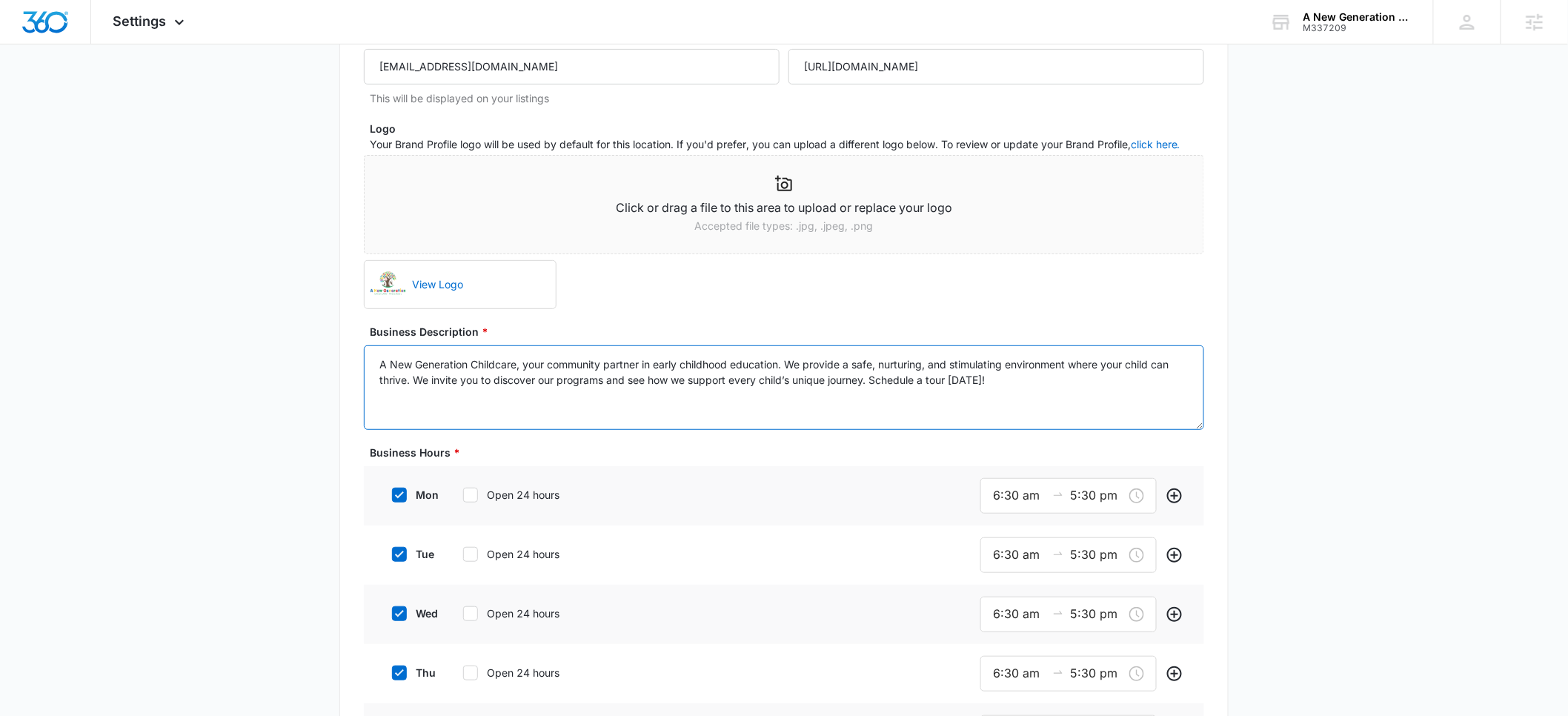
click at [521, 366] on textarea "A New Generation Childcare, your community partner in early childhood education…" at bounding box center [783, 387] width 840 height 84
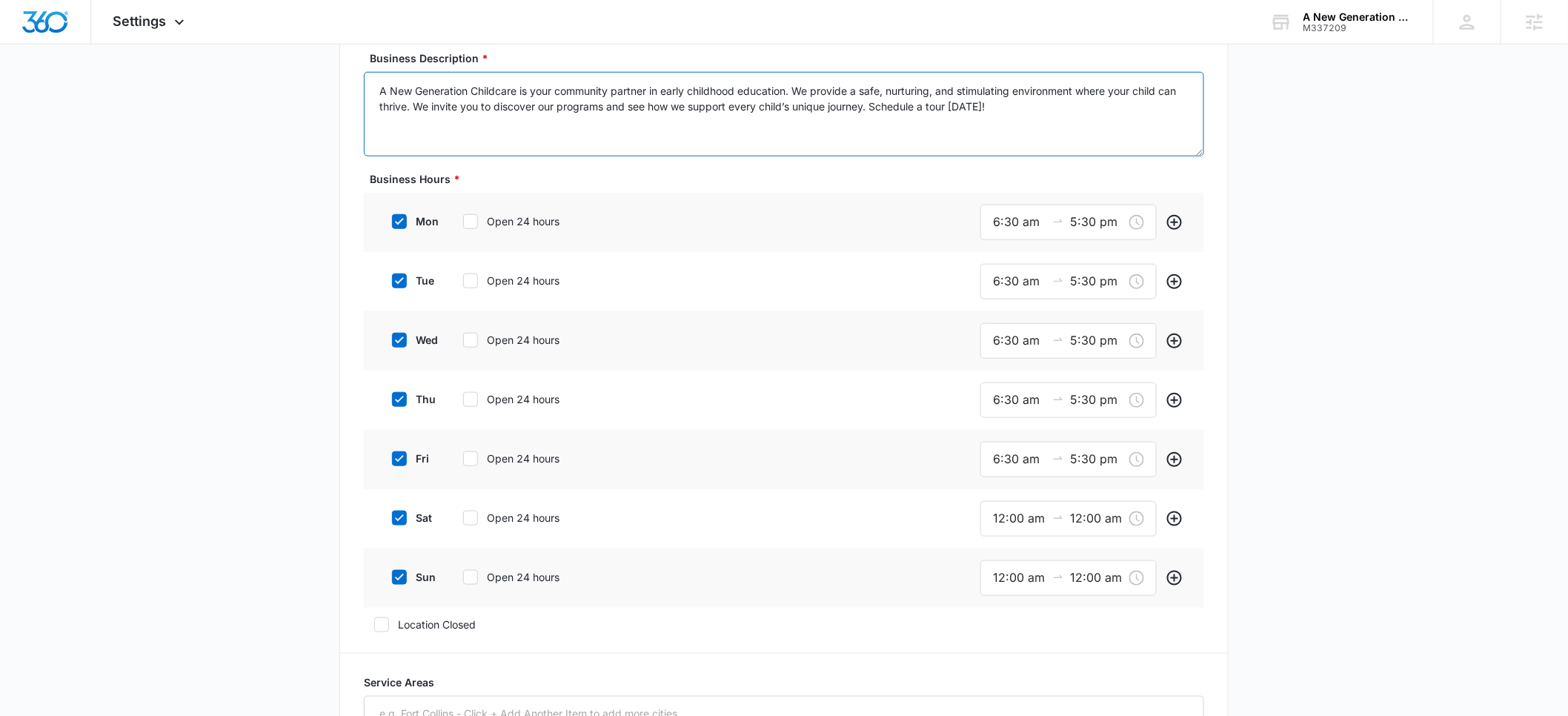
scroll to position [479, 0]
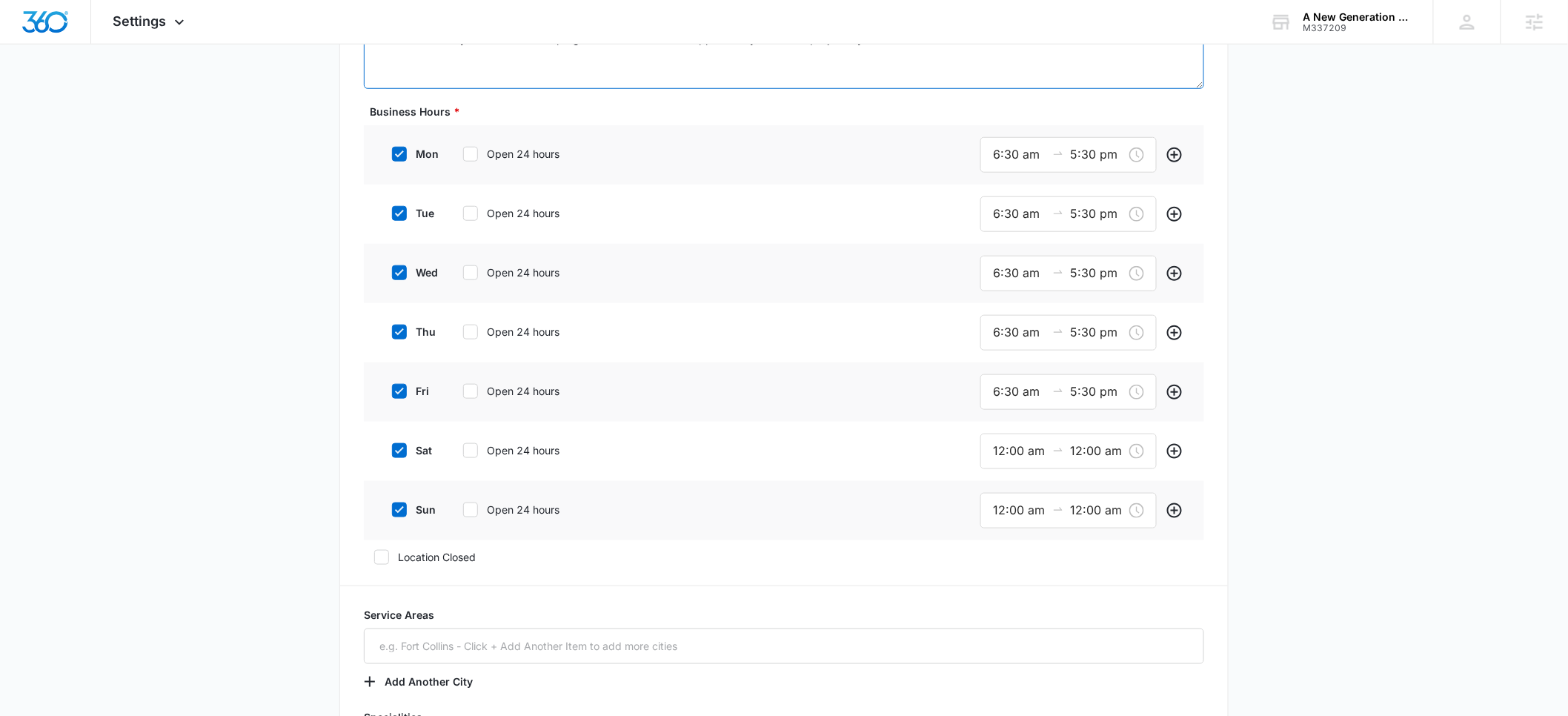
type textarea "A New Generation Childcare is your community partner in early childhood educati…"
click at [406, 453] on label "sat" at bounding box center [412, 451] width 60 height 16
click at [392, 453] on input "sat" at bounding box center [387, 451] width 11 height 11
checkbox input "false"
click at [403, 509] on icon at bounding box center [399, 508] width 13 height 13
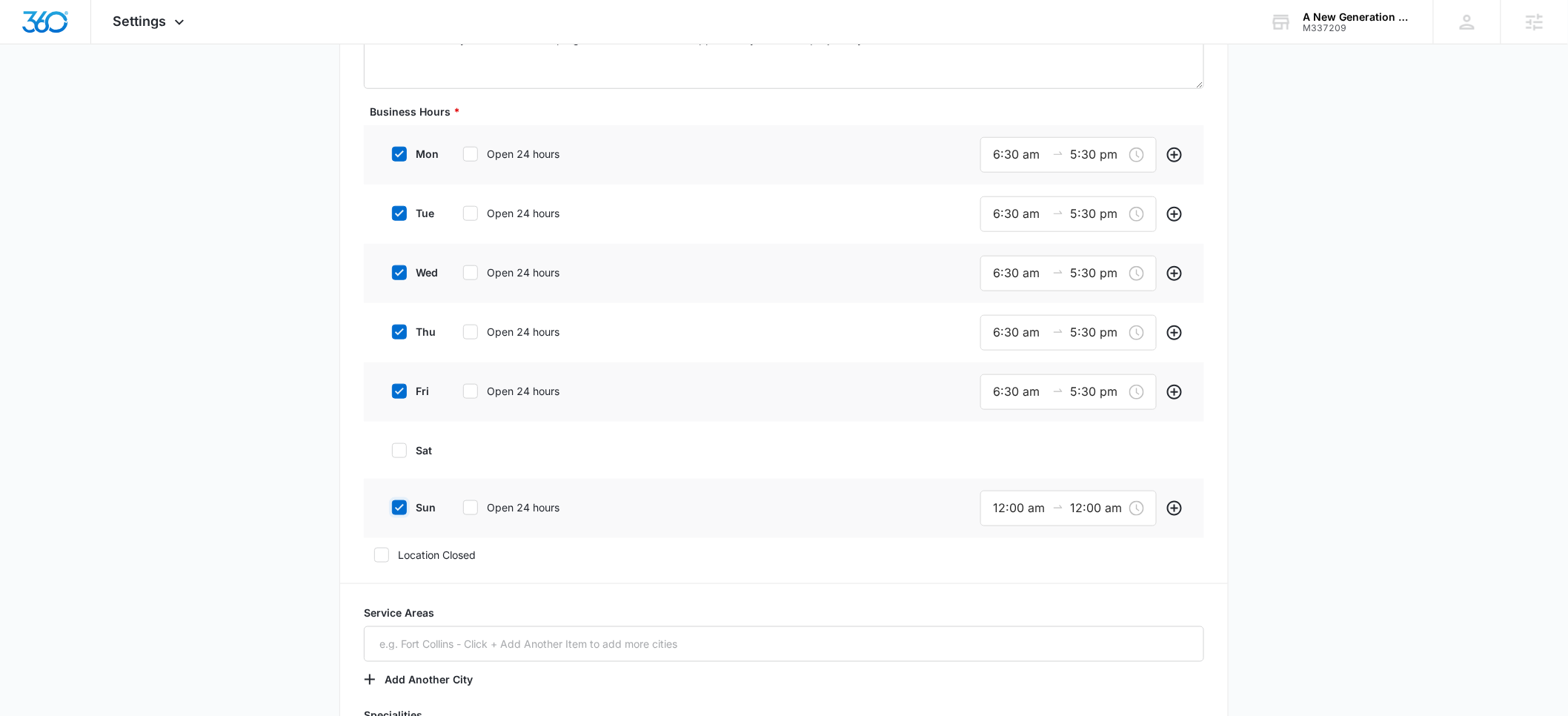
click at [392, 509] on input "sun" at bounding box center [387, 508] width 11 height 11
checkbox input "false"
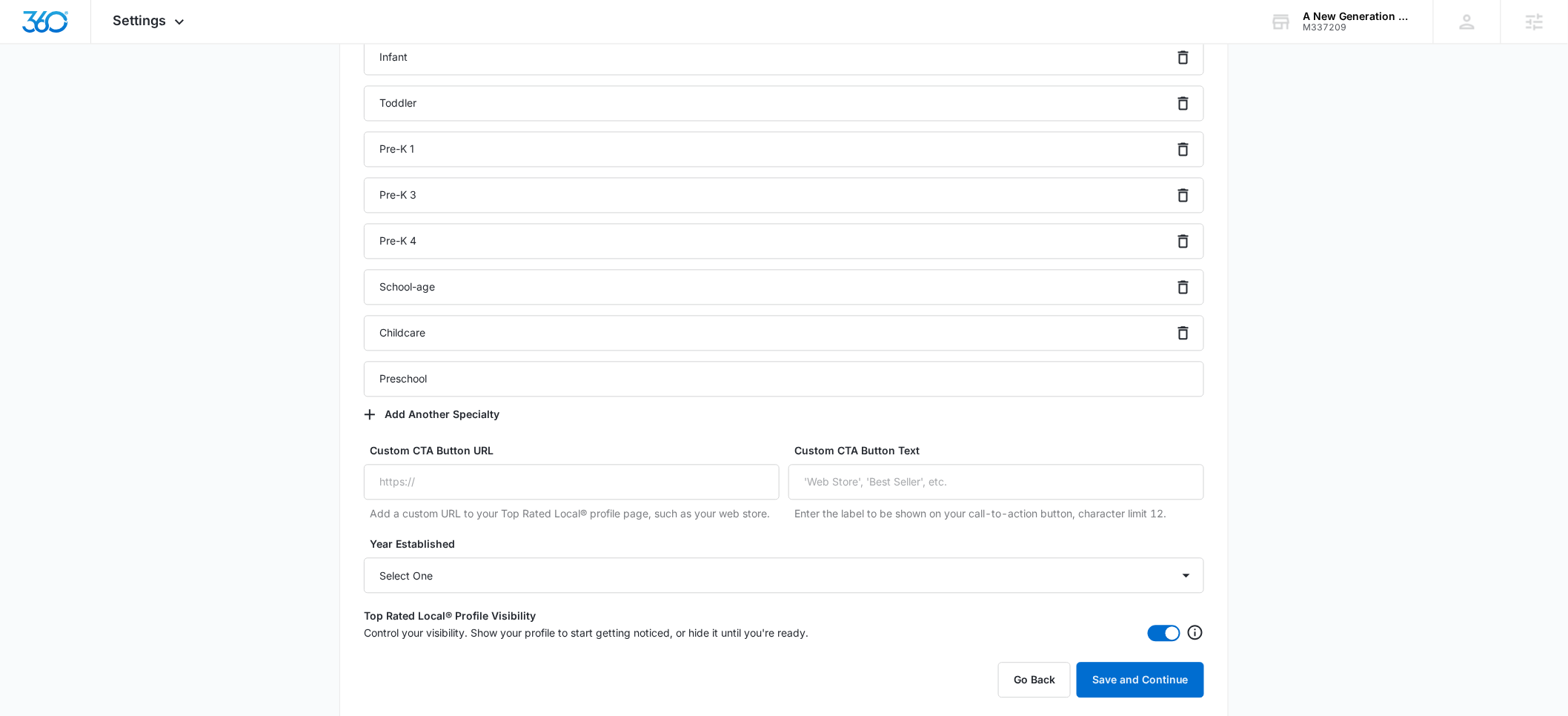
scroll to position [1190, 0]
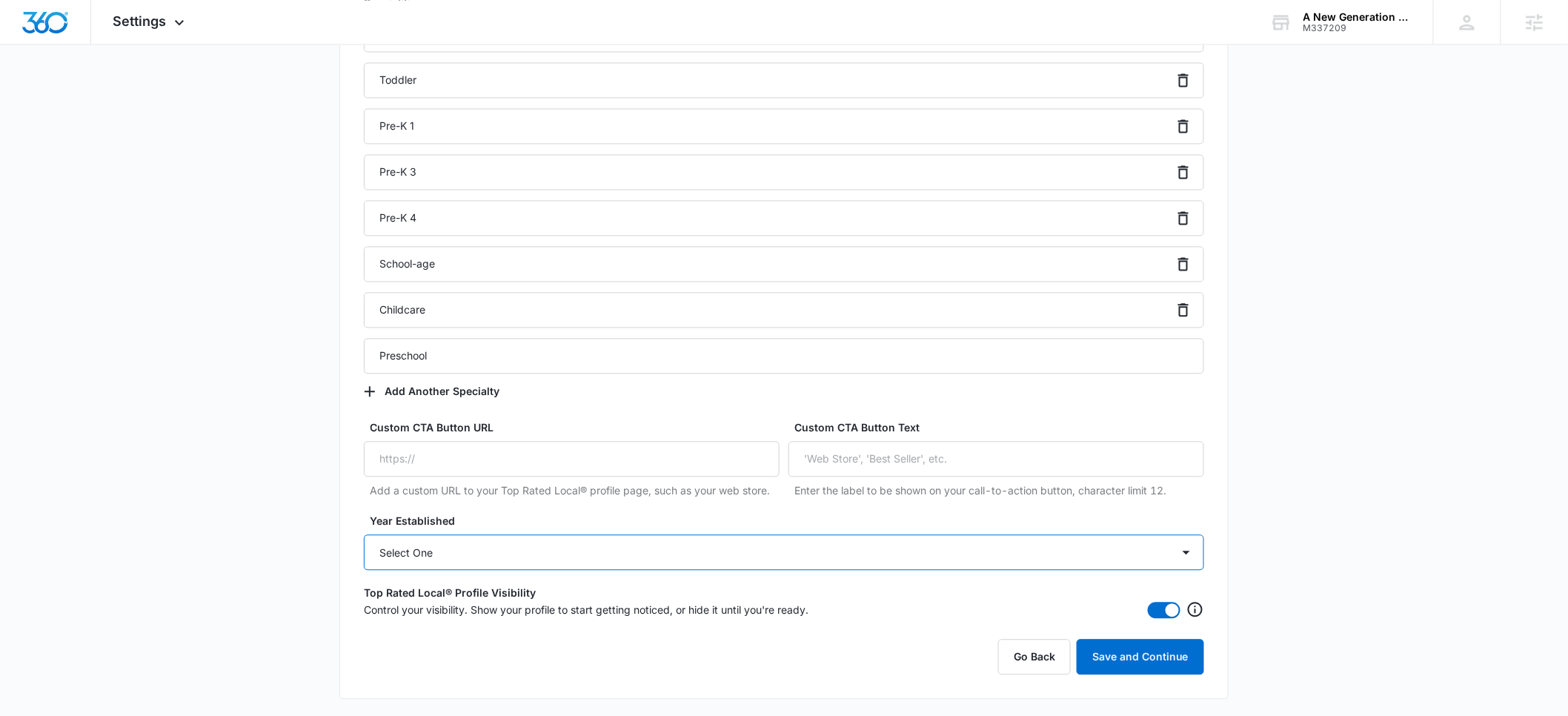
click at [511, 554] on select "Select One 2025 2024 2023 2022 2021 2020 2019 2018 2017 2016 2015 2014 2013 201…" at bounding box center [783, 553] width 840 height 36
select select "1994"
click at [363, 535] on select "Select One 2025 2024 2023 2022 2021 2020 2019 2018 2017 2016 2015 2014 2013 201…" at bounding box center [783, 553] width 840 height 36
click at [1121, 647] on button "Save and Continue" at bounding box center [1140, 657] width 127 height 36
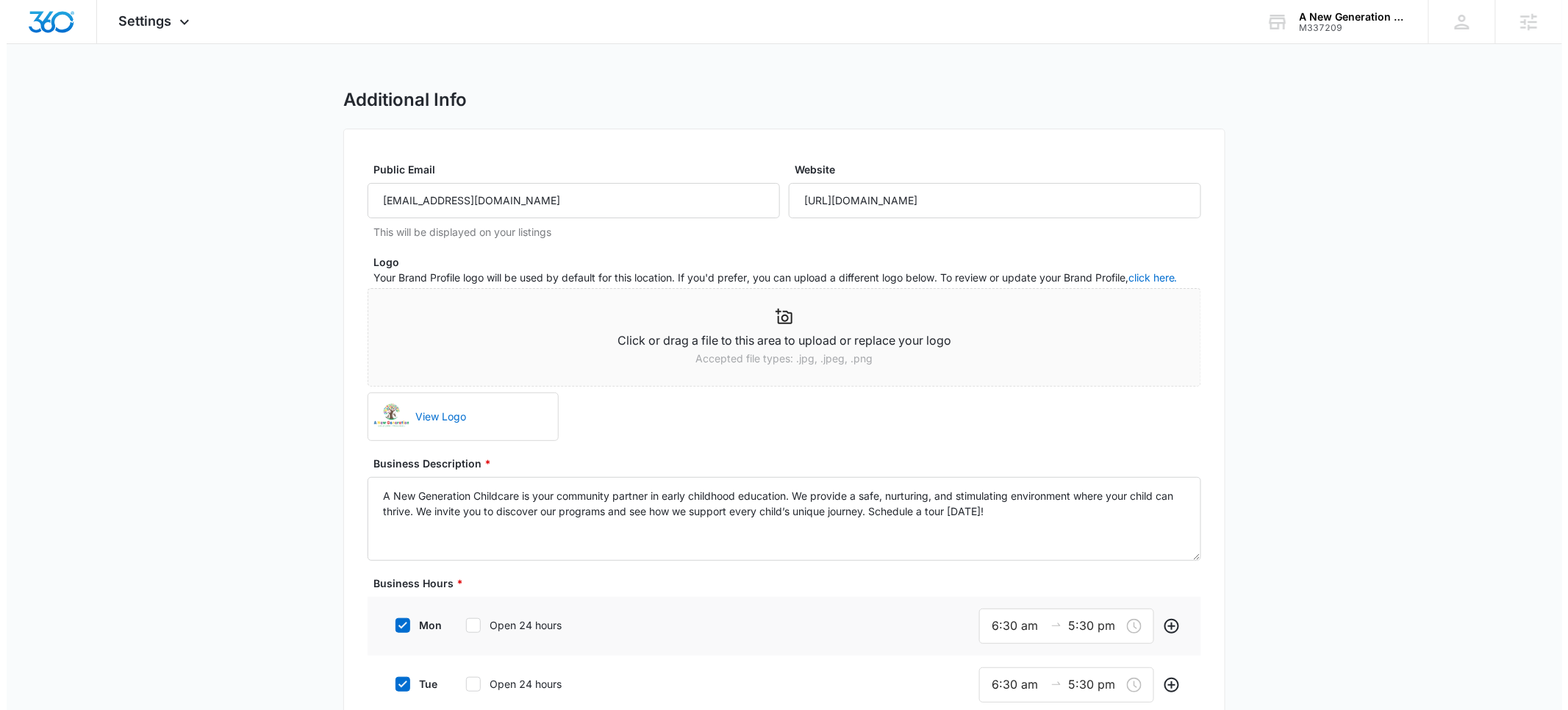
scroll to position [0, 0]
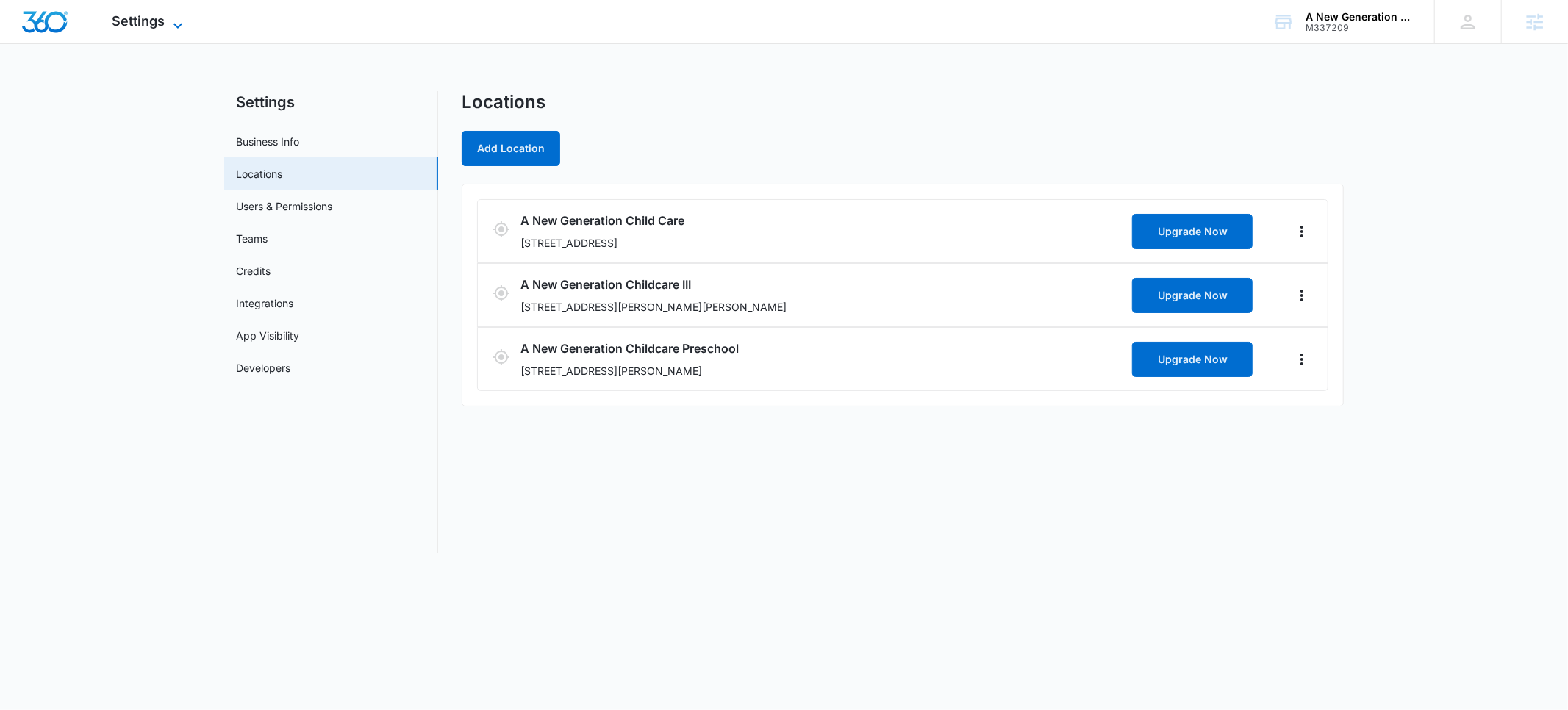
click at [158, 20] on span "Settings" at bounding box center [139, 21] width 53 height 16
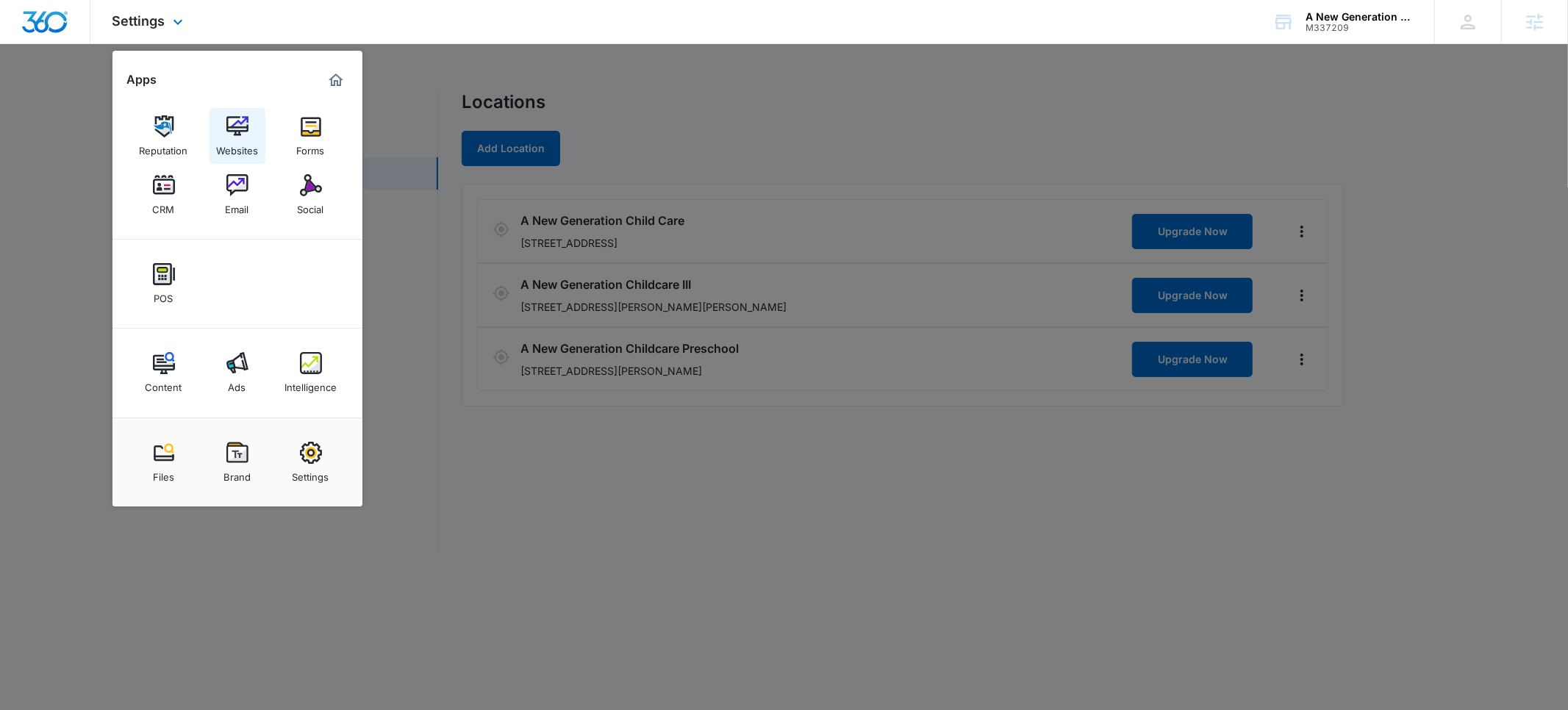
click at [233, 124] on img at bounding box center [237, 126] width 22 height 22
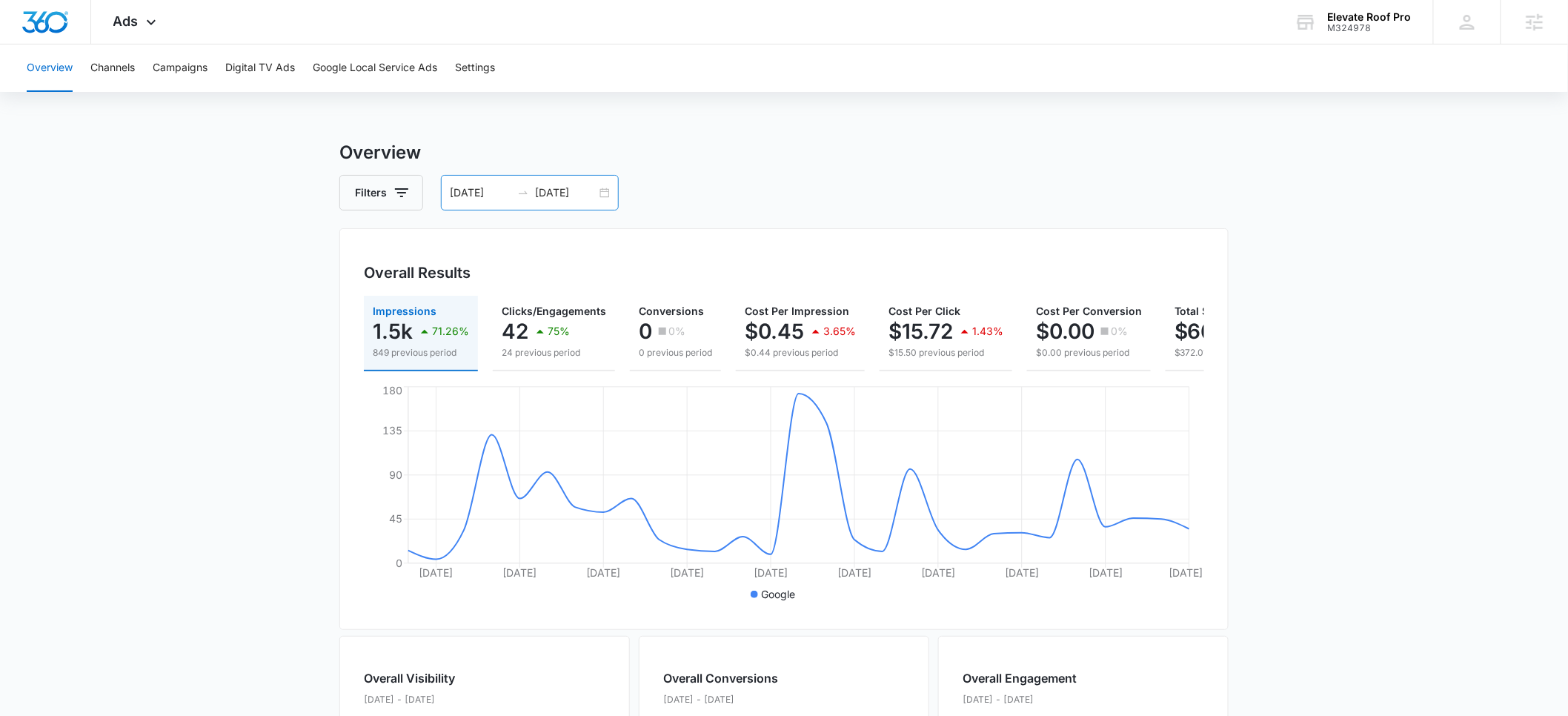
click at [561, 192] on input "08/29/2025" at bounding box center [565, 192] width 61 height 17
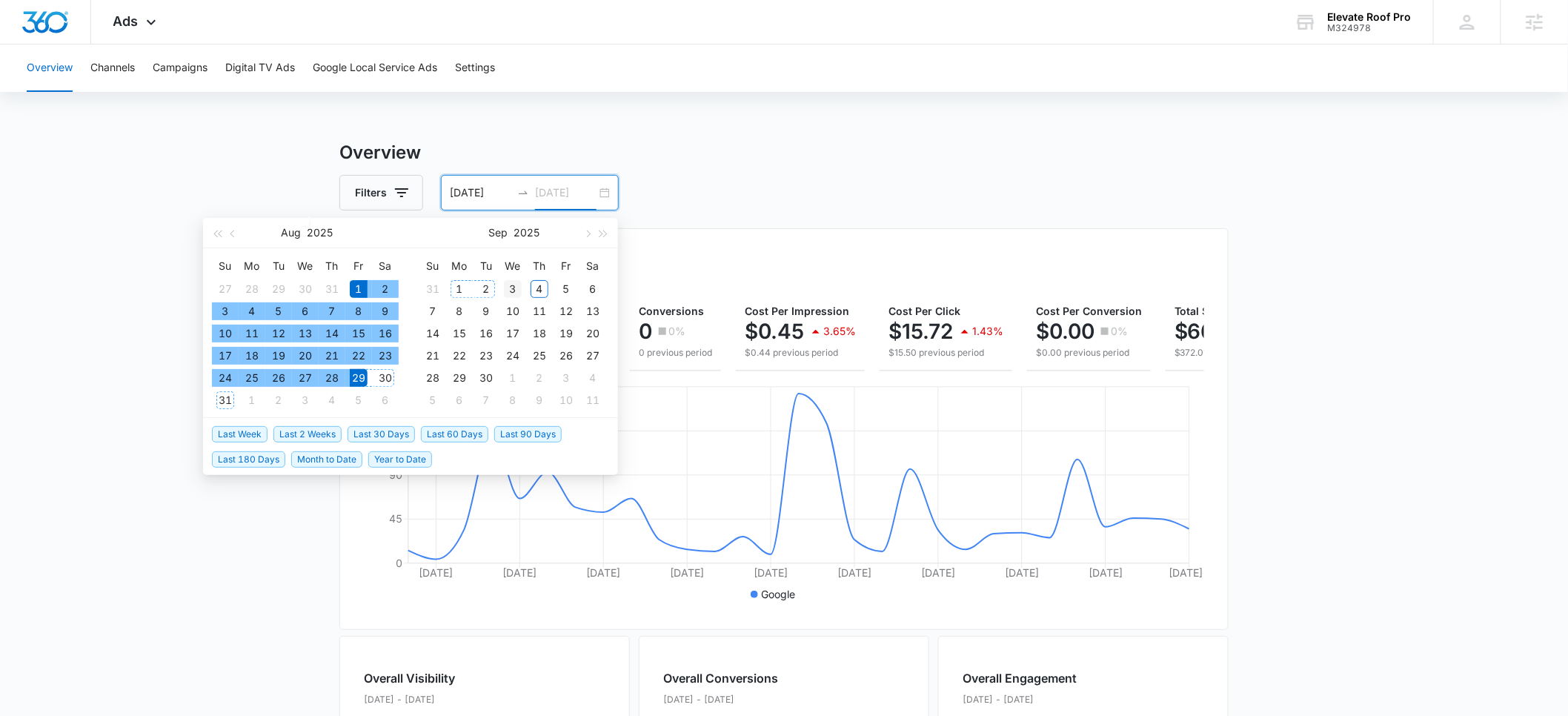
type input "[DATE]"
click at [520, 287] on div "3" at bounding box center [513, 289] width 18 height 18
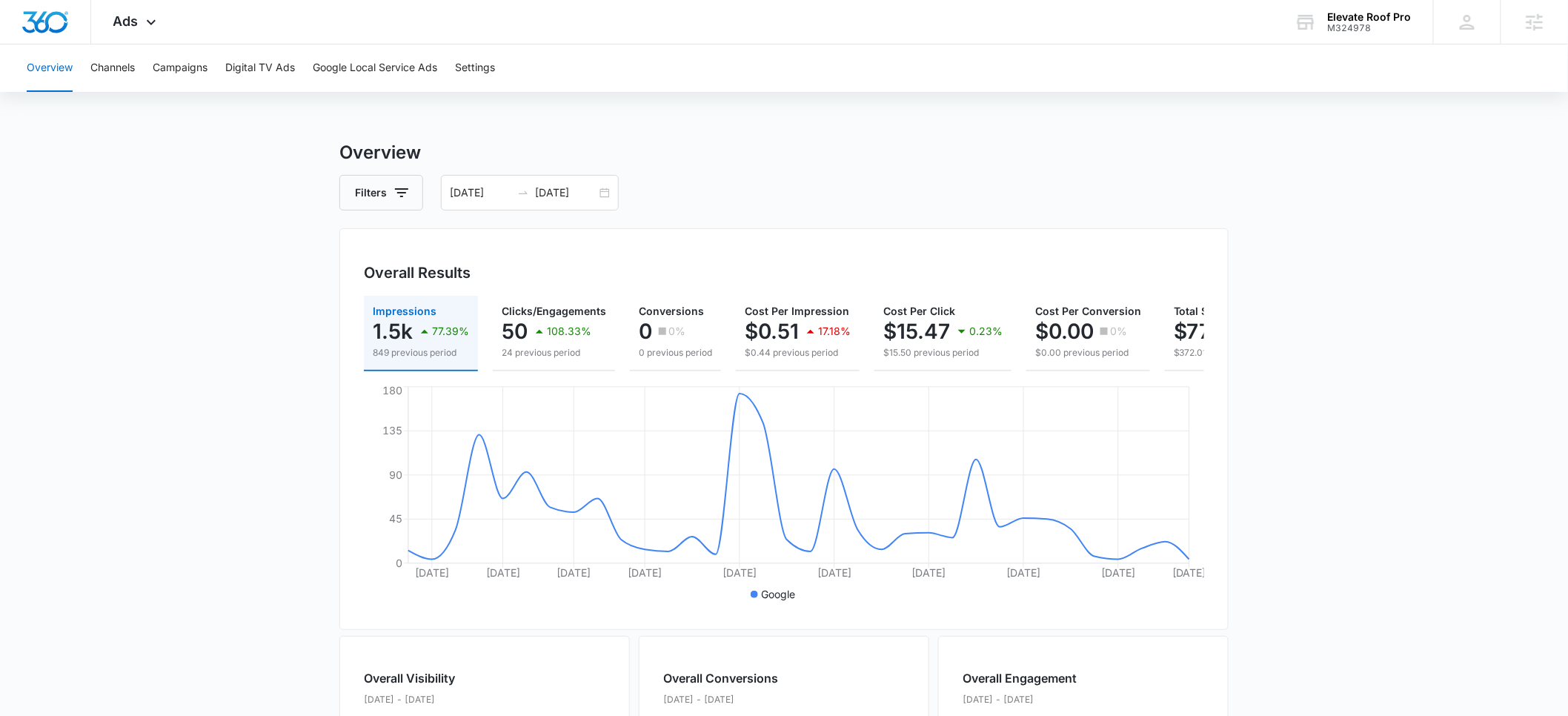
click at [165, 593] on main "Overview Filters 08/01/2025 09/03/2025 Overall Results Impressions 1.5k 77.39% …" at bounding box center [784, 672] width 1568 height 1065
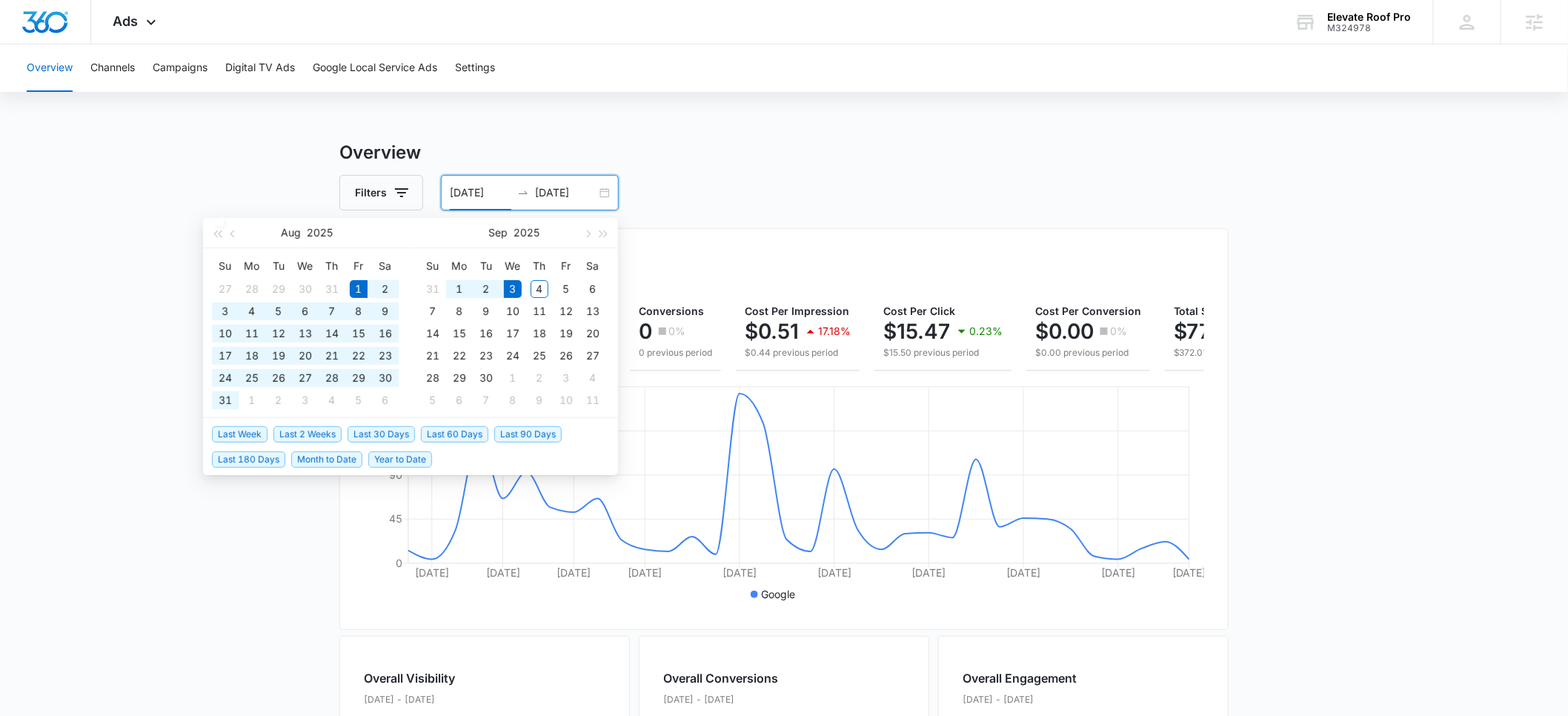
click at [471, 193] on input "08/01/2025" at bounding box center [480, 192] width 61 height 17
type input "08/21/2025"
click at [334, 356] on div "21" at bounding box center [332, 356] width 18 height 18
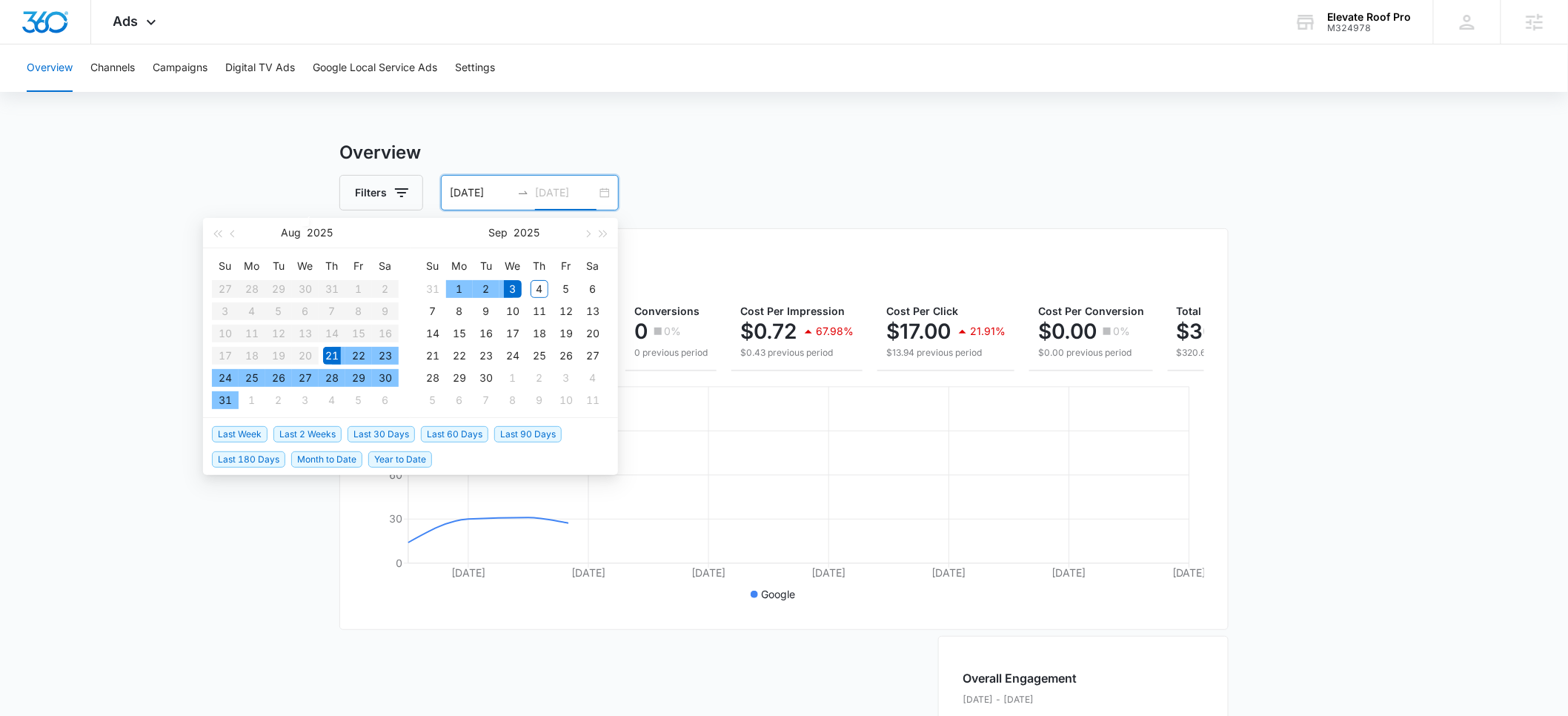
type input "[DATE]"
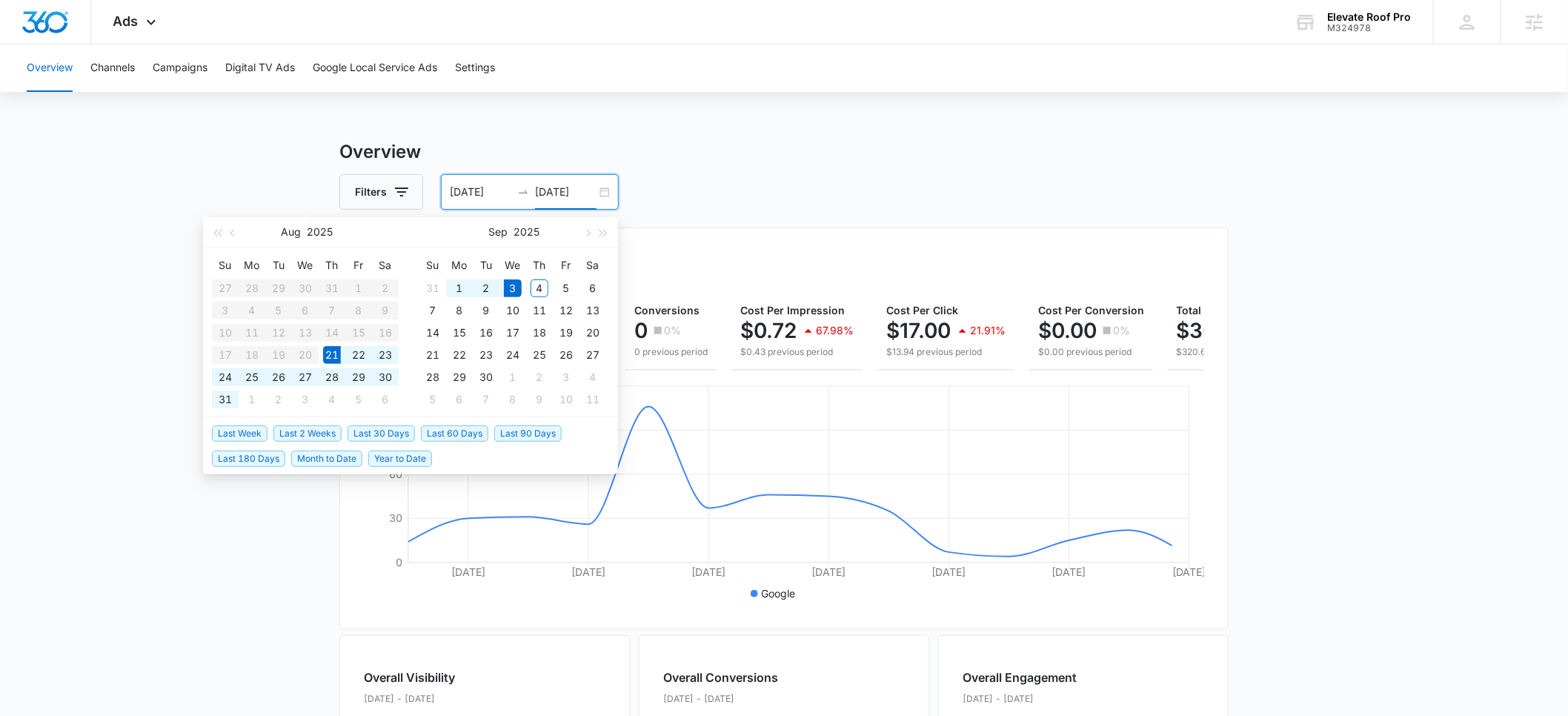
scroll to position [3, 0]
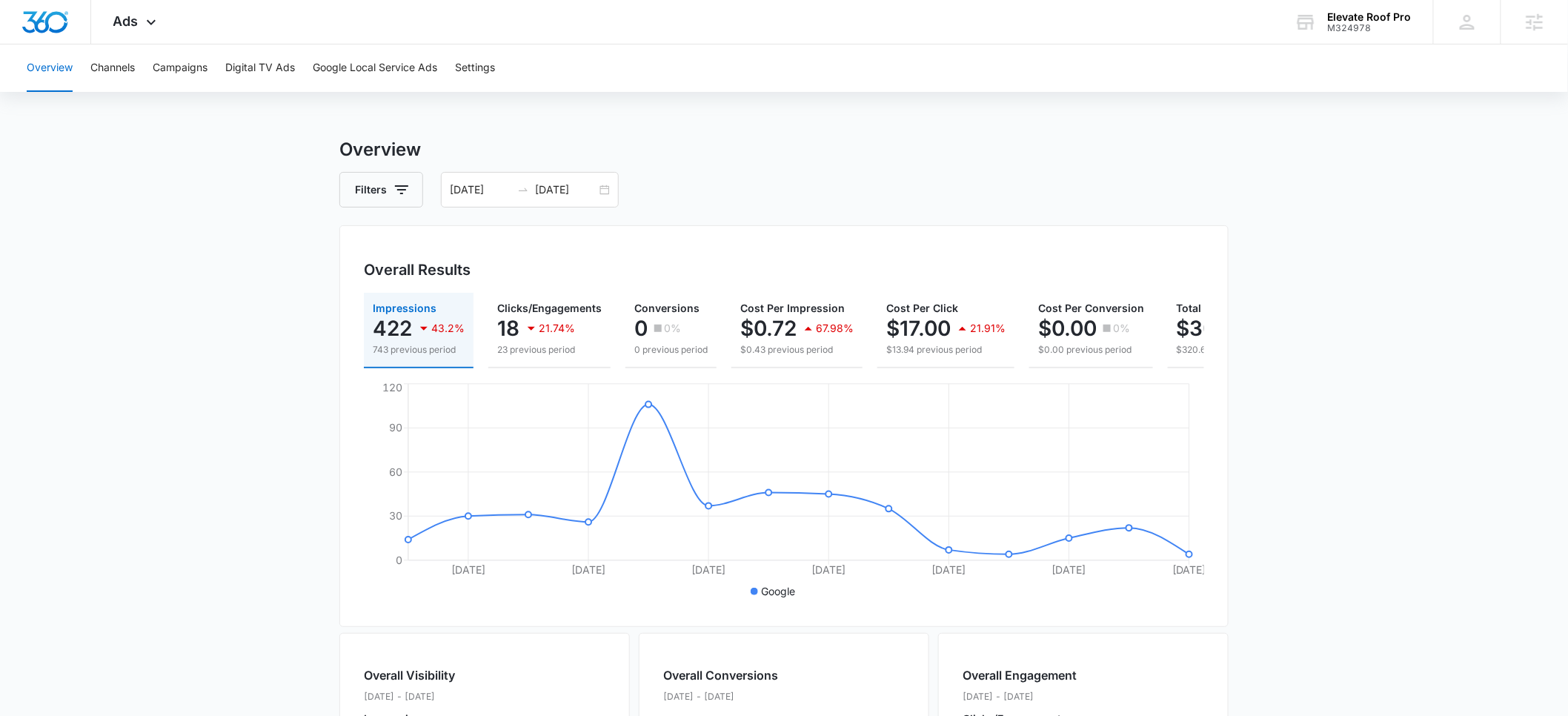
click at [214, 559] on main "Overview Filters 08/21/2025 09/03/2025 Overall Results Impressions 422 43.2% 74…" at bounding box center [784, 669] width 1568 height 1065
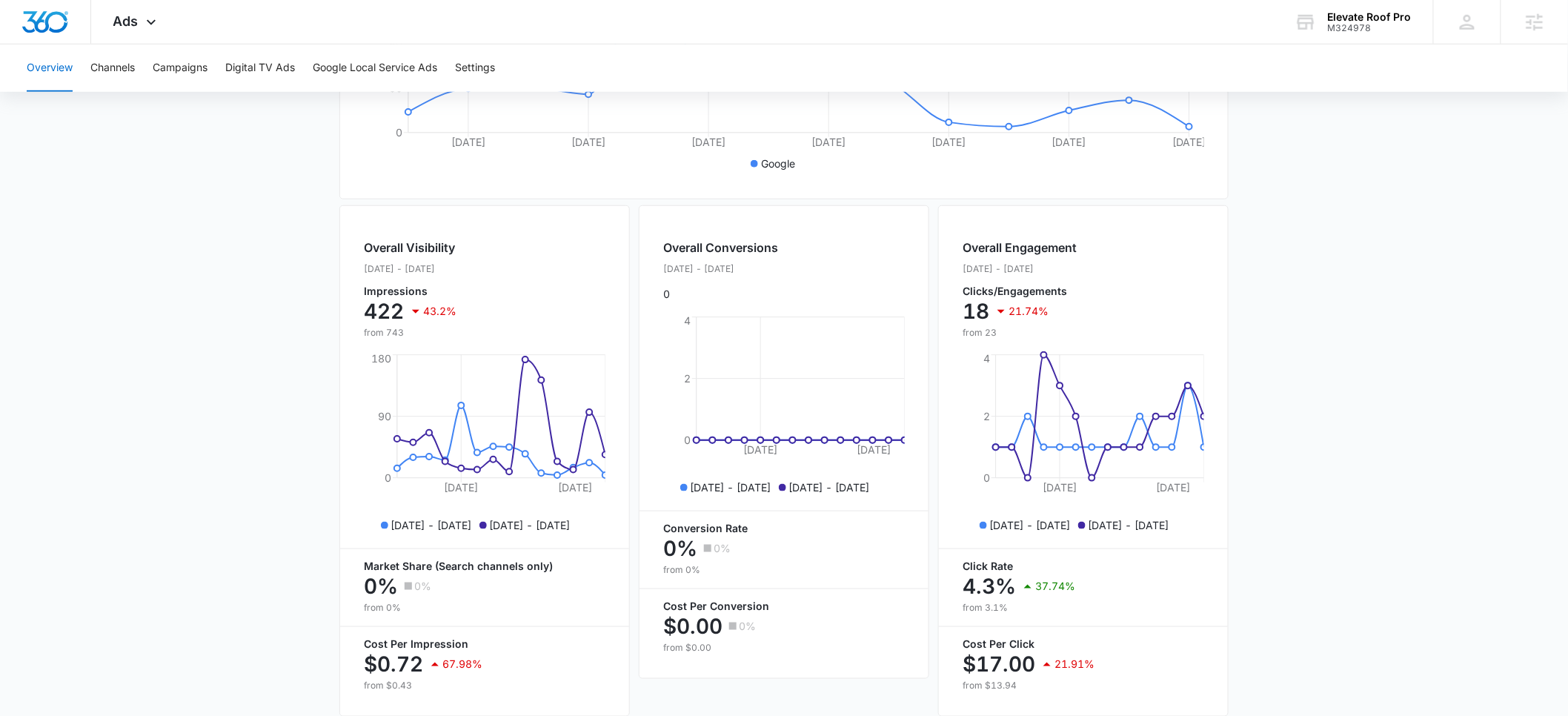
scroll to position [0, 0]
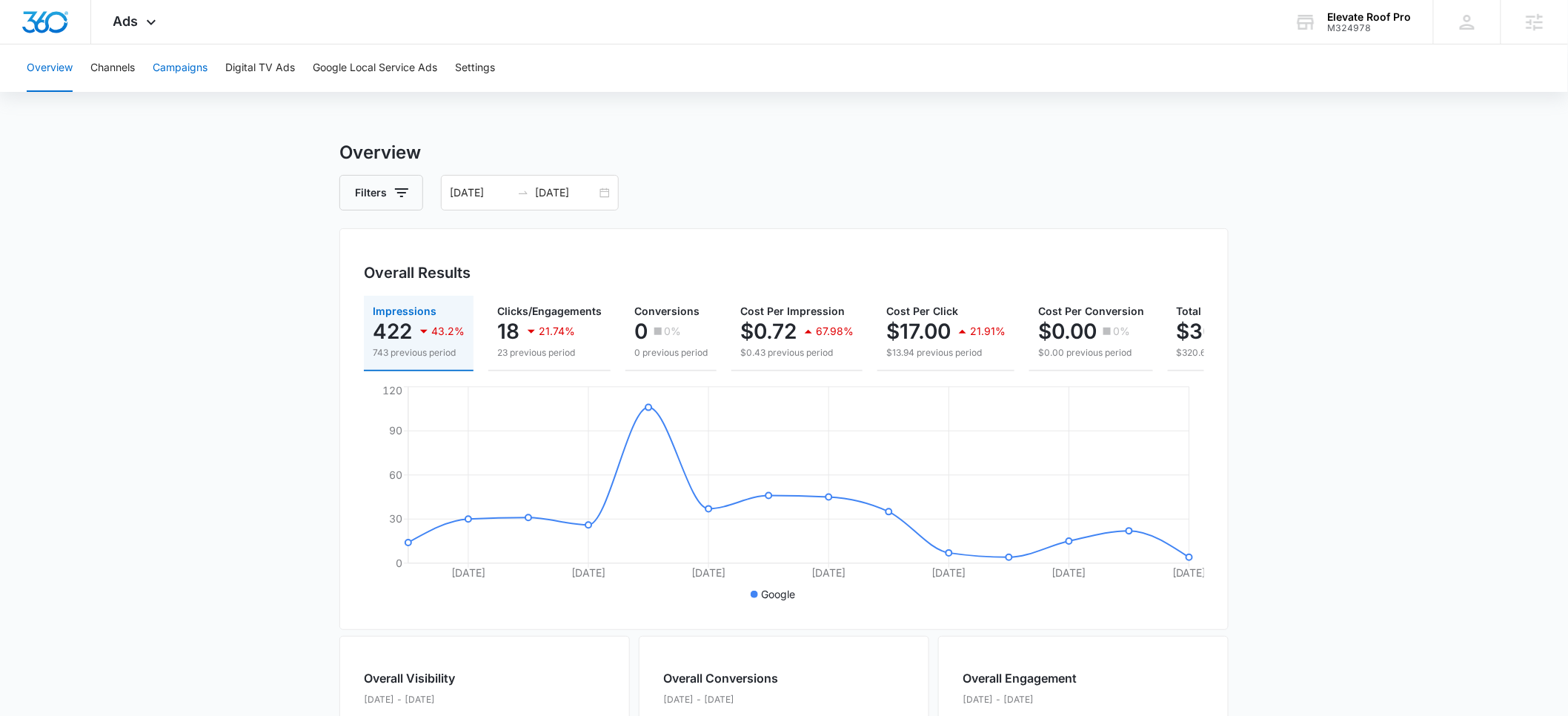
click at [180, 74] on button "Campaigns" at bounding box center [180, 69] width 54 height 47
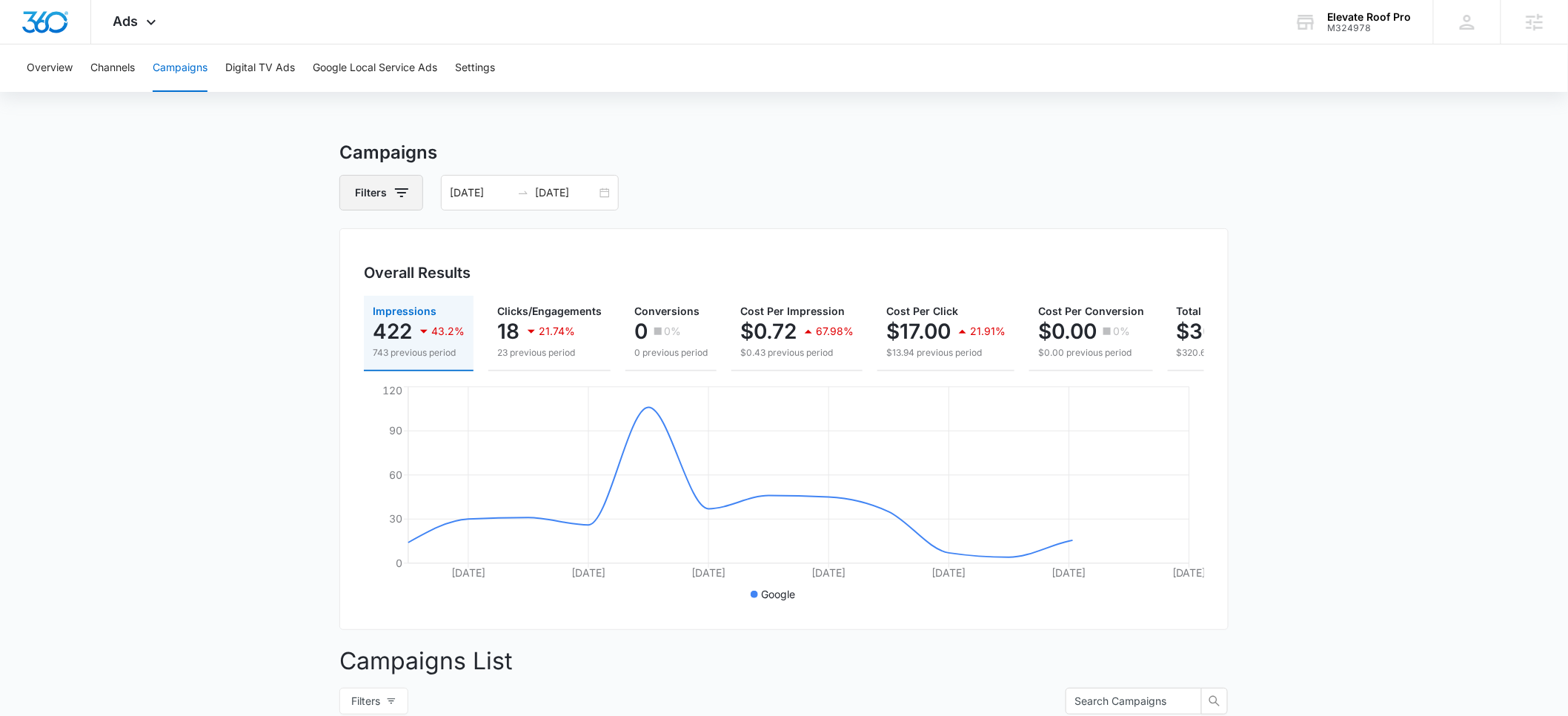
click at [389, 192] on button "Filters" at bounding box center [381, 192] width 83 height 36
click at [519, 250] on icon "Show Channel filters" at bounding box center [516, 247] width 18 height 18
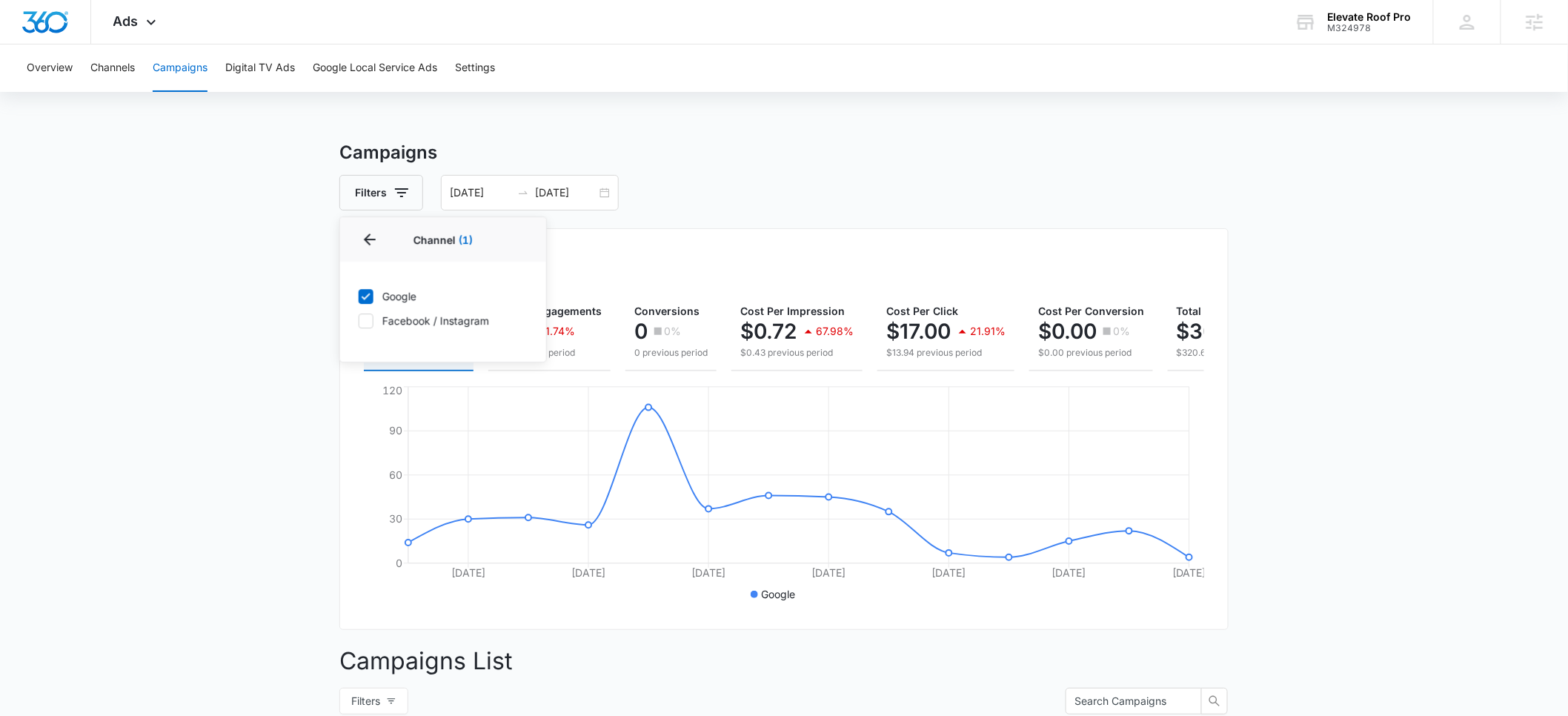
click at [366, 323] on icon at bounding box center [365, 321] width 13 height 13
click at [358, 321] on input "Facebook / Instagram" at bounding box center [358, 321] width 1 height 1
checkbox input "true"
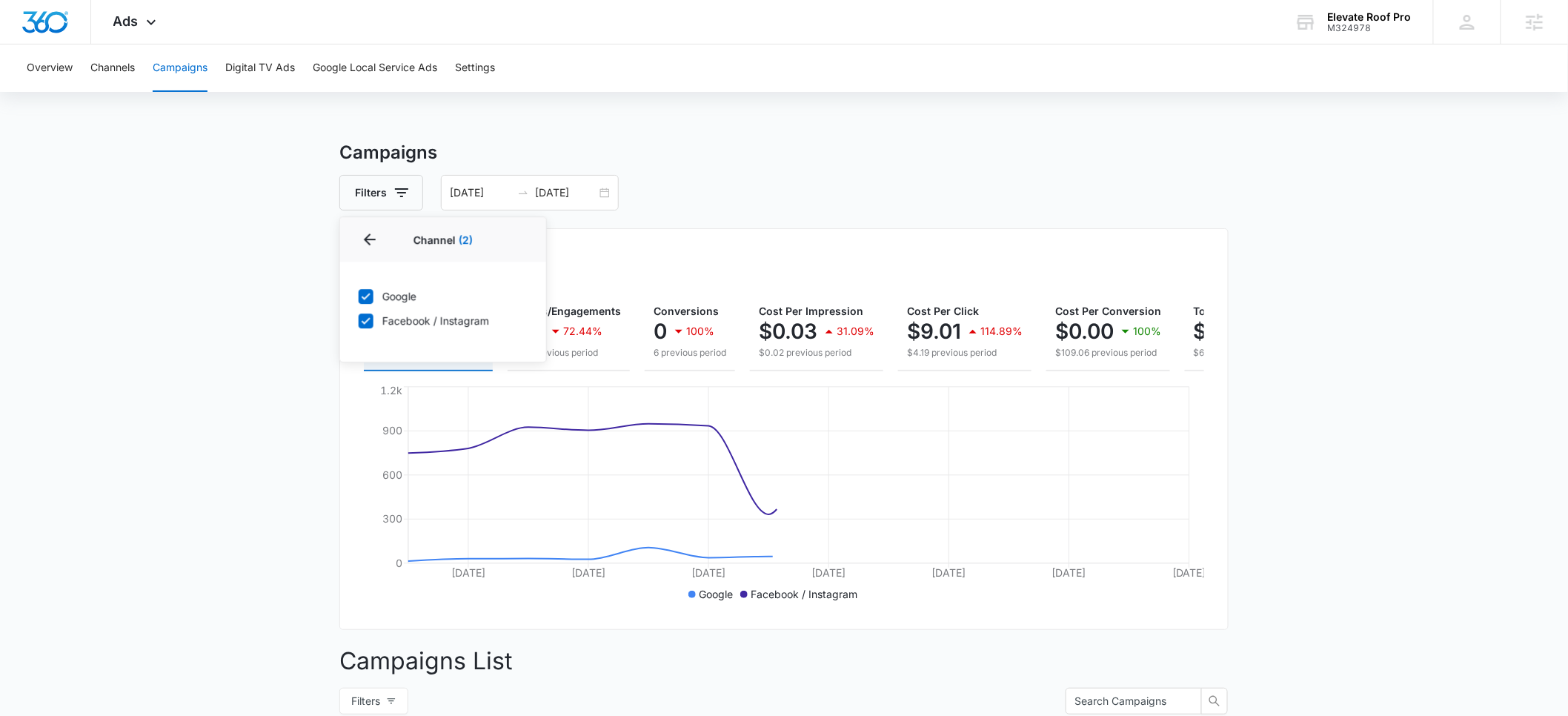
click at [211, 344] on main "Campaigns Filters Channel 2 Channel (2) Google Facebook / Instagram Type Clear …" at bounding box center [784, 629] width 1568 height 980
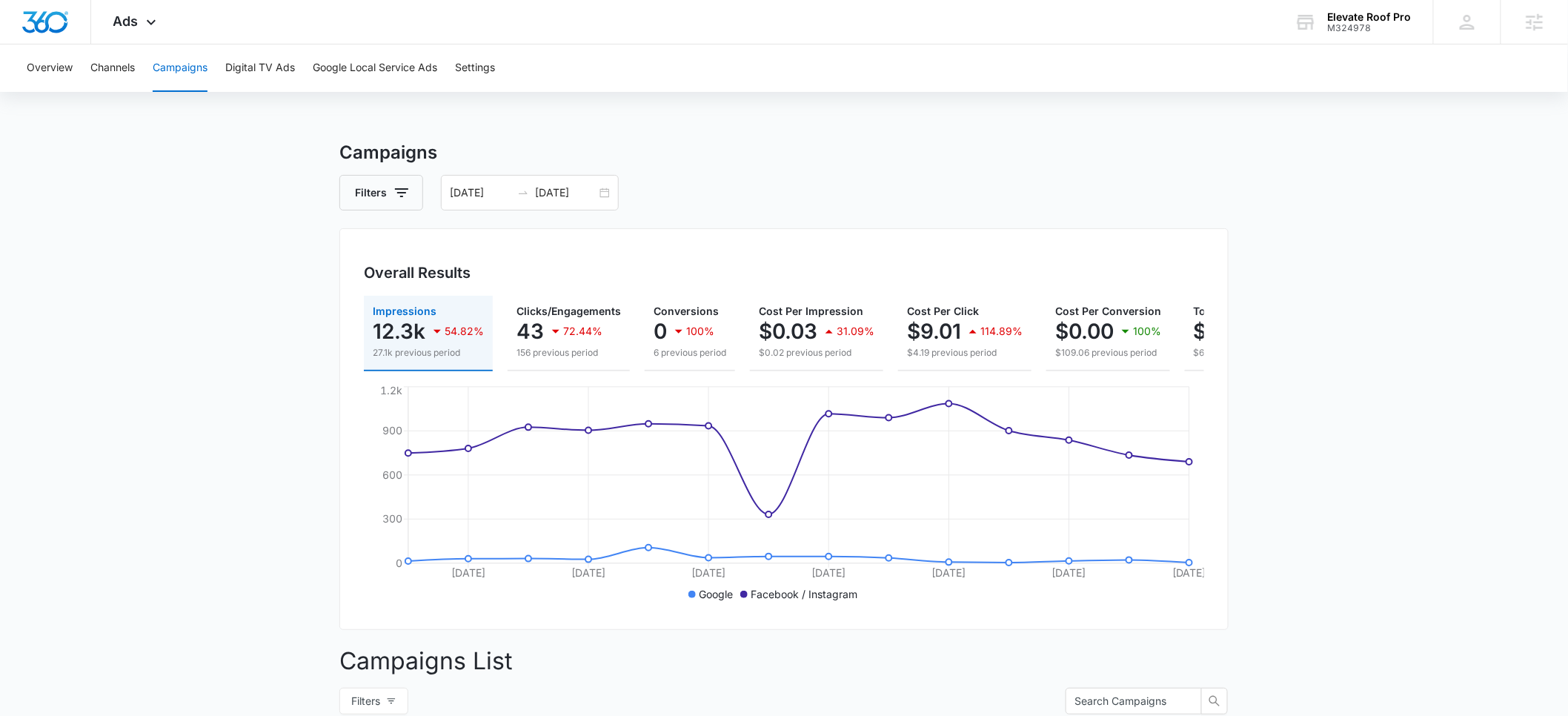
click at [161, 356] on main "Campaigns Filters 08/21/2025 09/03/2025 Overall Results Impressions 12.3k 54.82…" at bounding box center [784, 629] width 1568 height 980
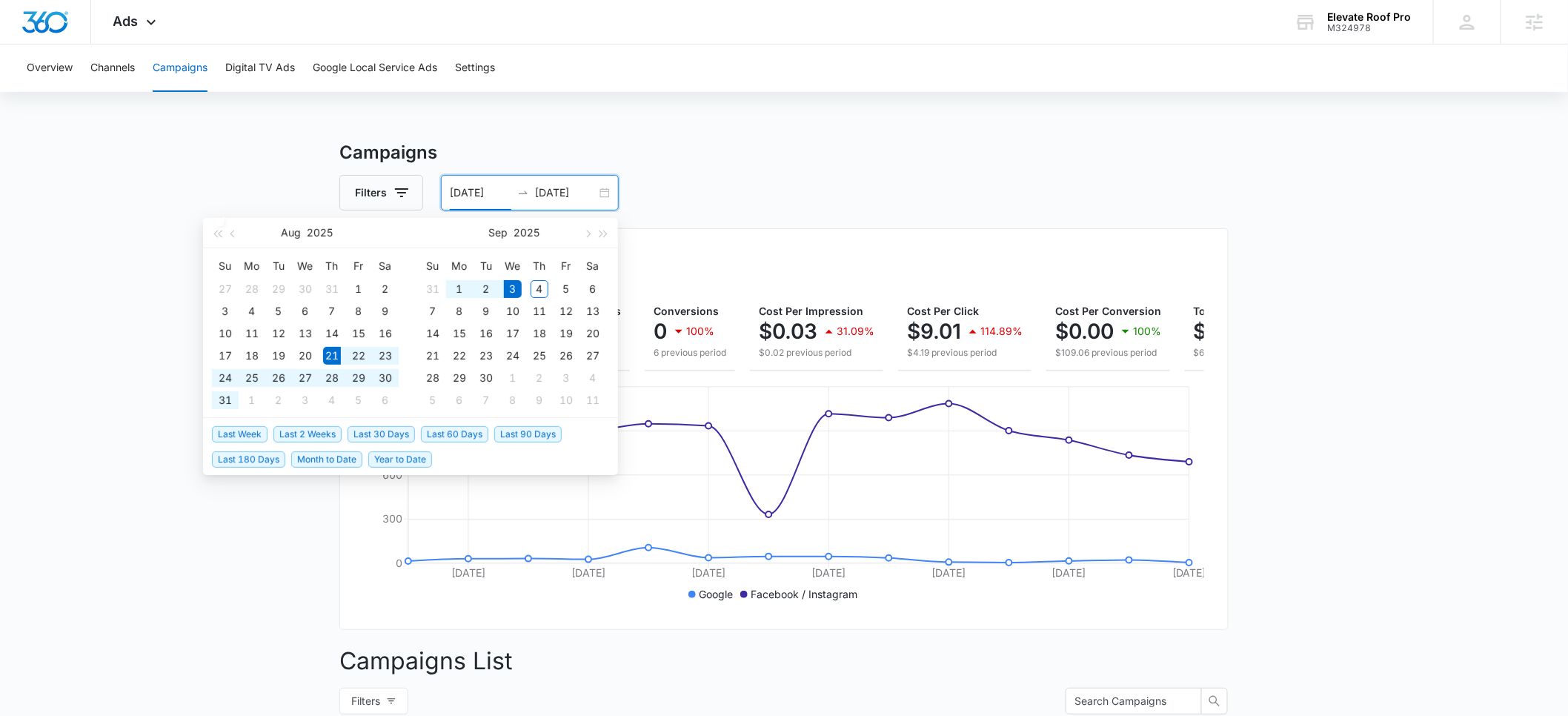
click at [472, 196] on input "08/21/2025" at bounding box center [480, 192] width 61 height 17
click at [363, 439] on span "Last 30 Days" at bounding box center [381, 434] width 68 height 17
type input "08/05/2025"
type input "09/04/2025"
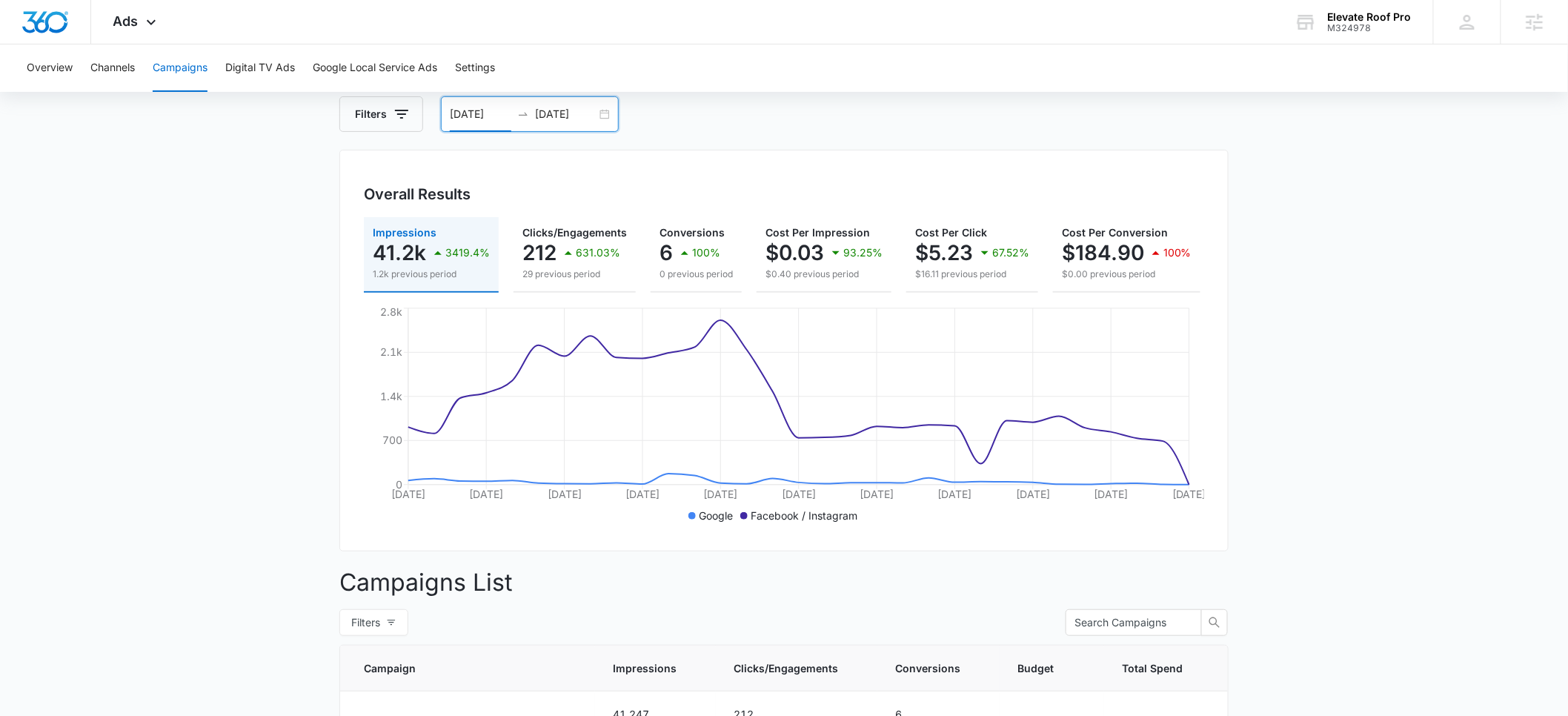
scroll to position [72, 0]
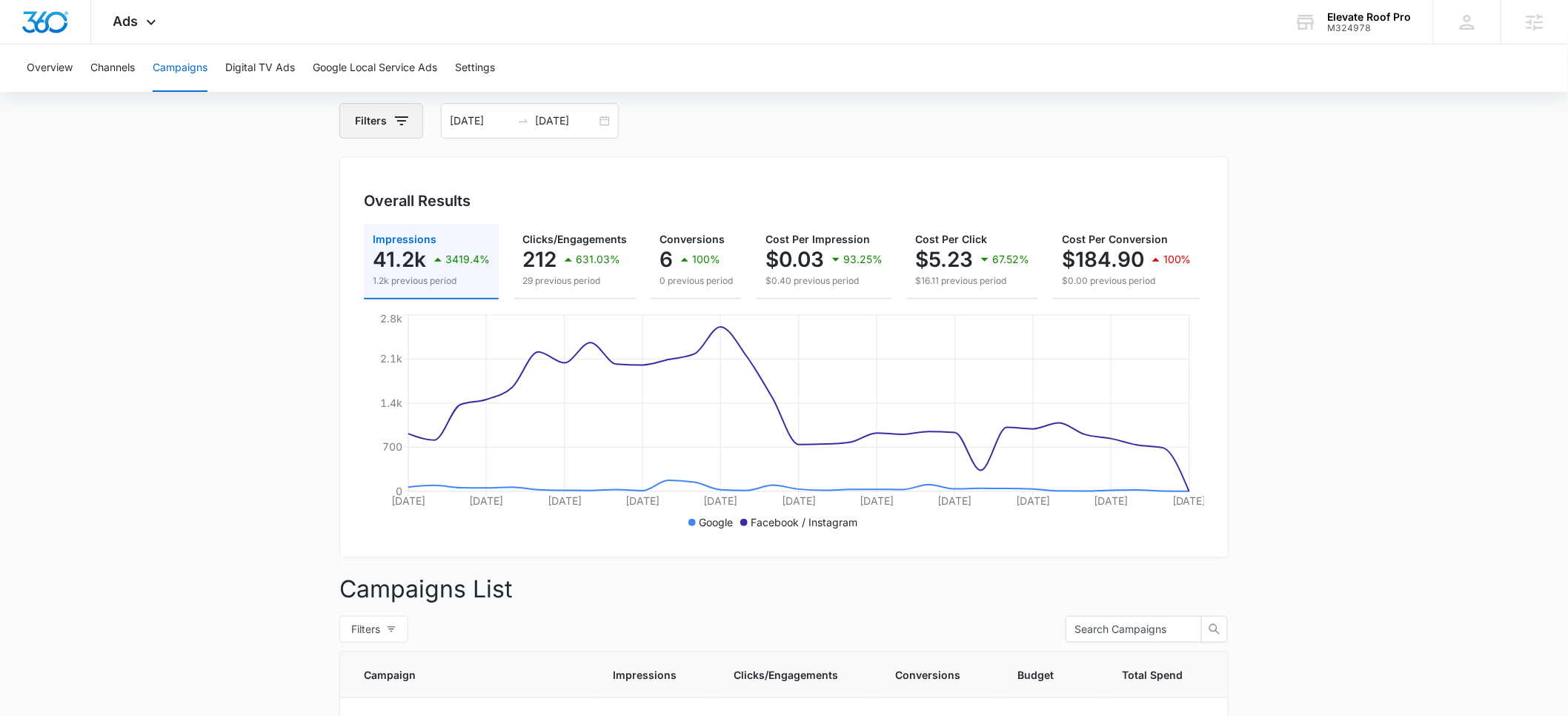
click at [406, 126] on icon "button" at bounding box center [401, 120] width 18 height 18
click at [513, 173] on icon "Show Channel filters" at bounding box center [516, 175] width 18 height 18
click at [360, 255] on div at bounding box center [365, 249] width 15 height 15
click at [358, 250] on input "Facebook / Instagram" at bounding box center [358, 249] width 1 height 1
checkbox input "false"
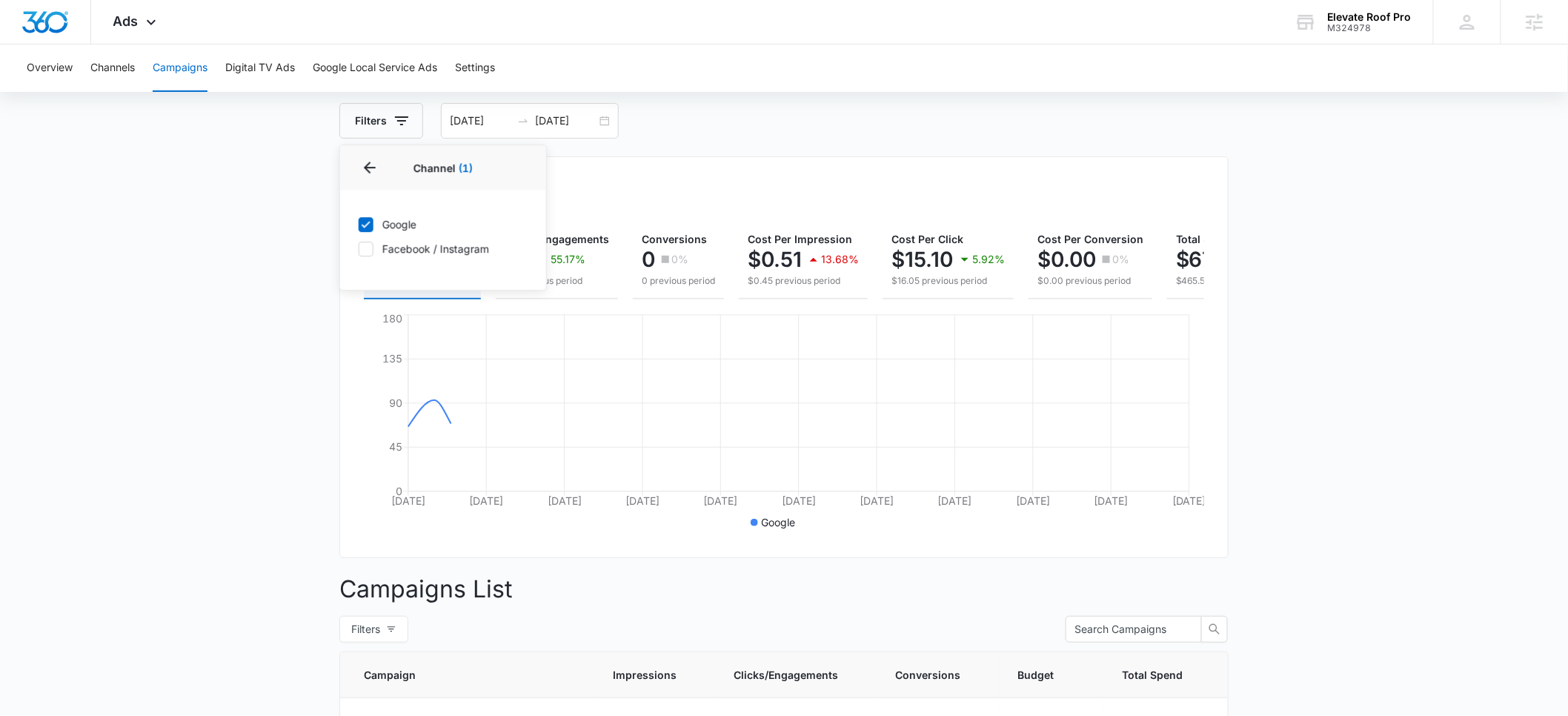
click at [239, 304] on main "Campaigns Filters Channel 1 Channel (1) Google Facebook / Instagram Type Clear …" at bounding box center [784, 526] width 1568 height 918
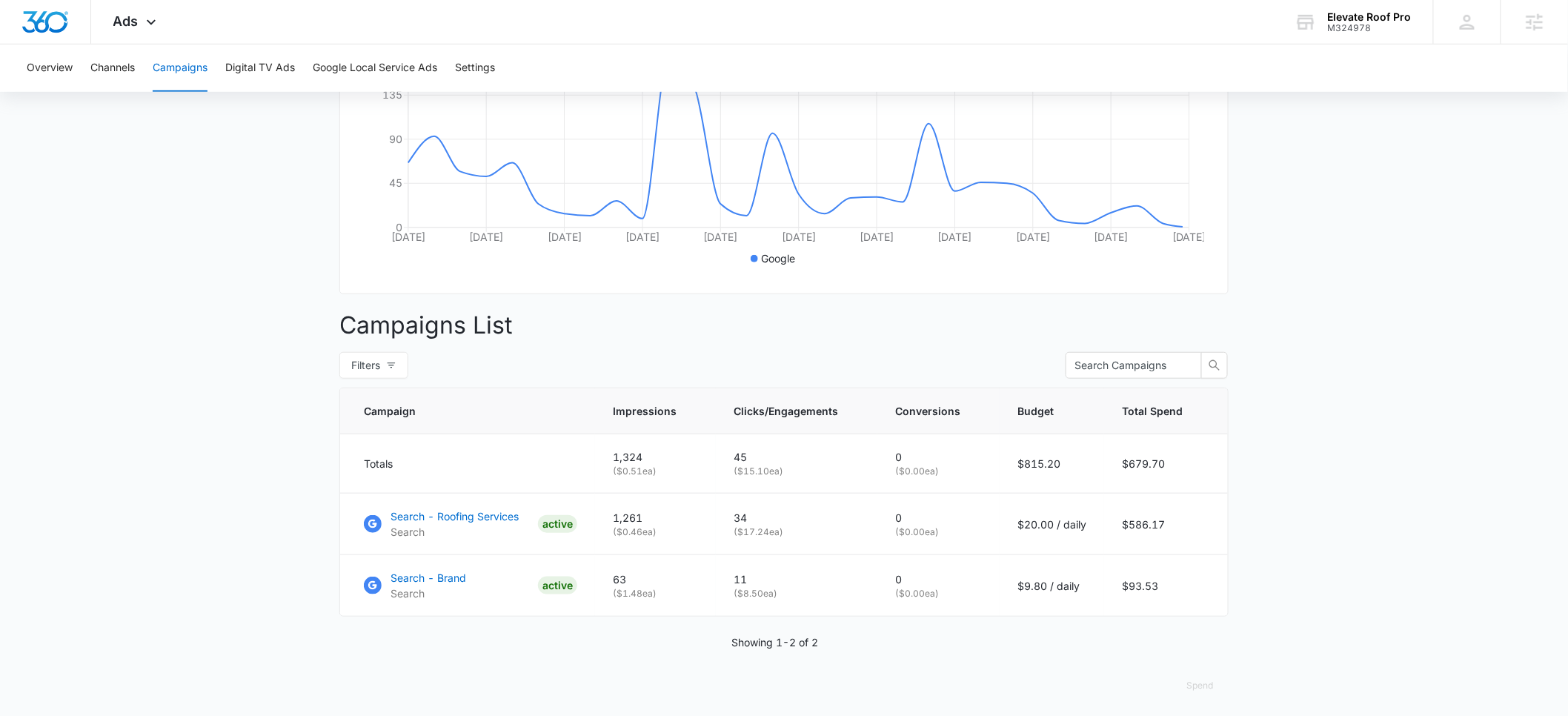
scroll to position [352, 0]
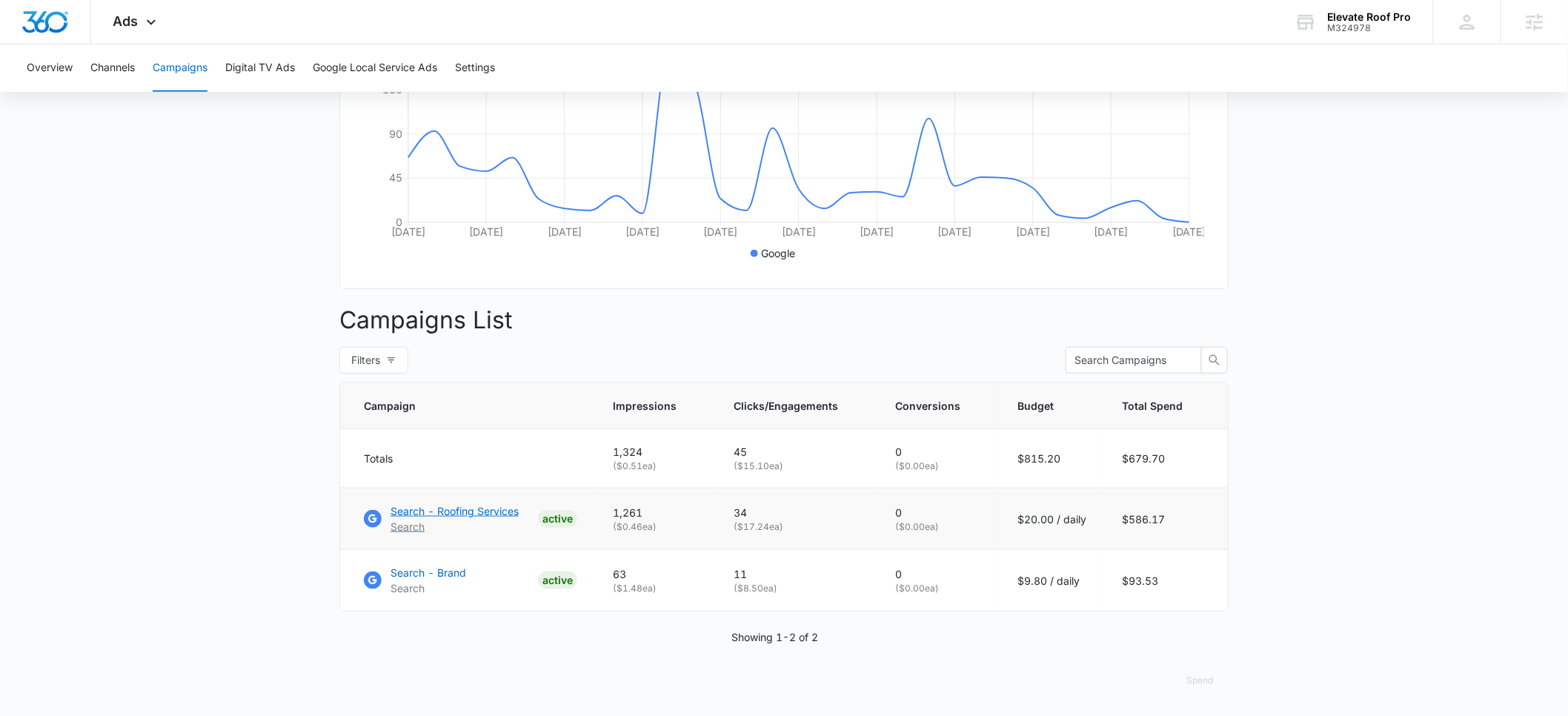
click at [435, 513] on p "Search - Roofing Services" at bounding box center [455, 511] width 128 height 16
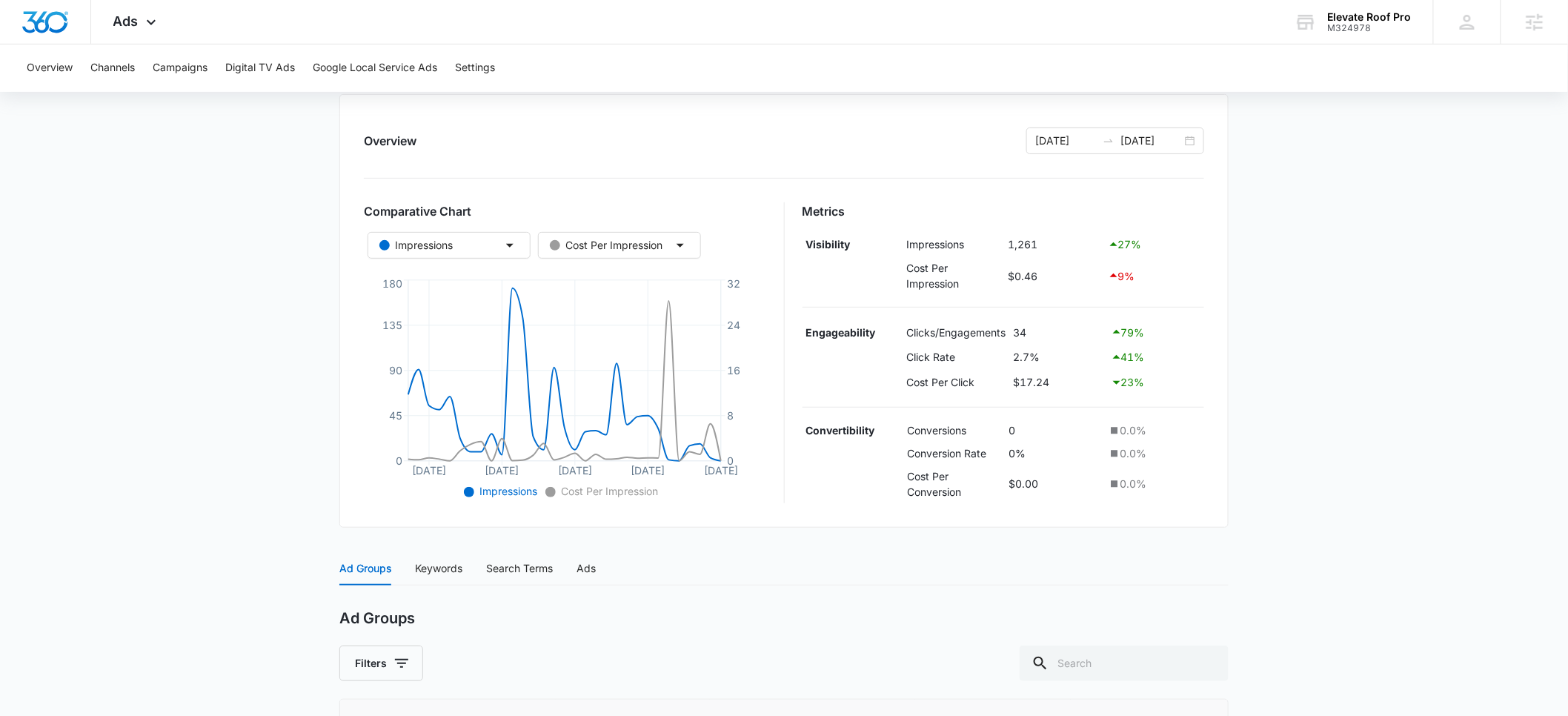
scroll to position [373, 0]
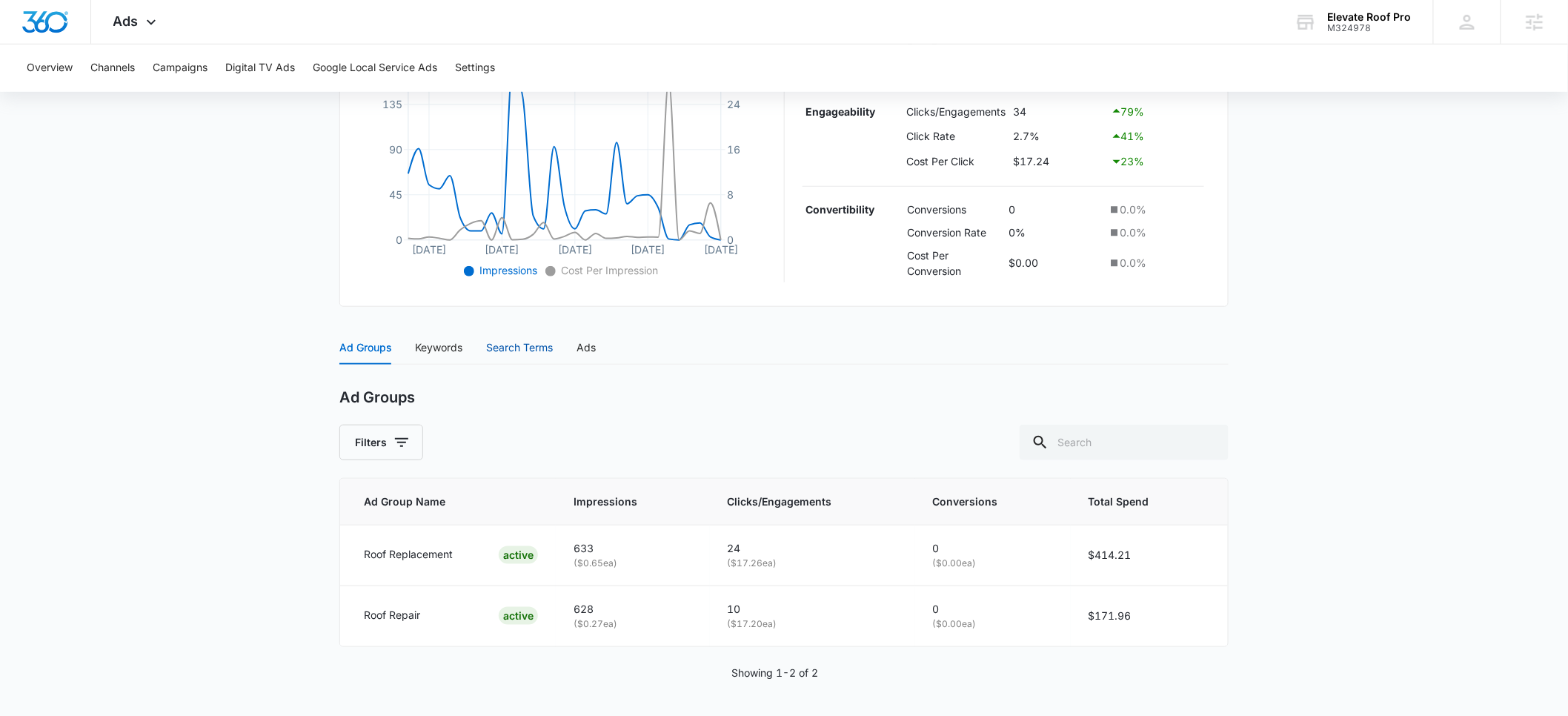
click at [525, 350] on div "Search Terms" at bounding box center [520, 348] width 67 height 17
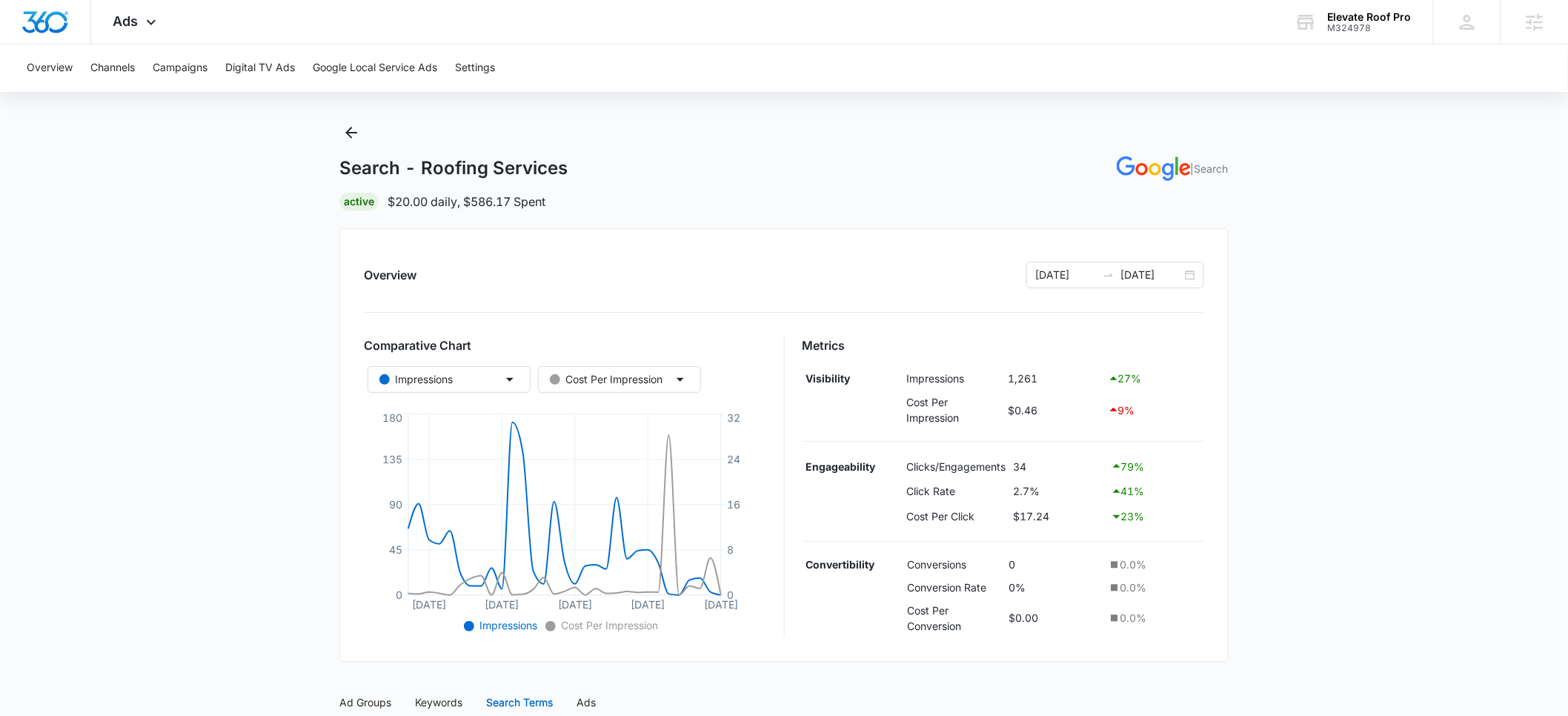
scroll to position [0, 0]
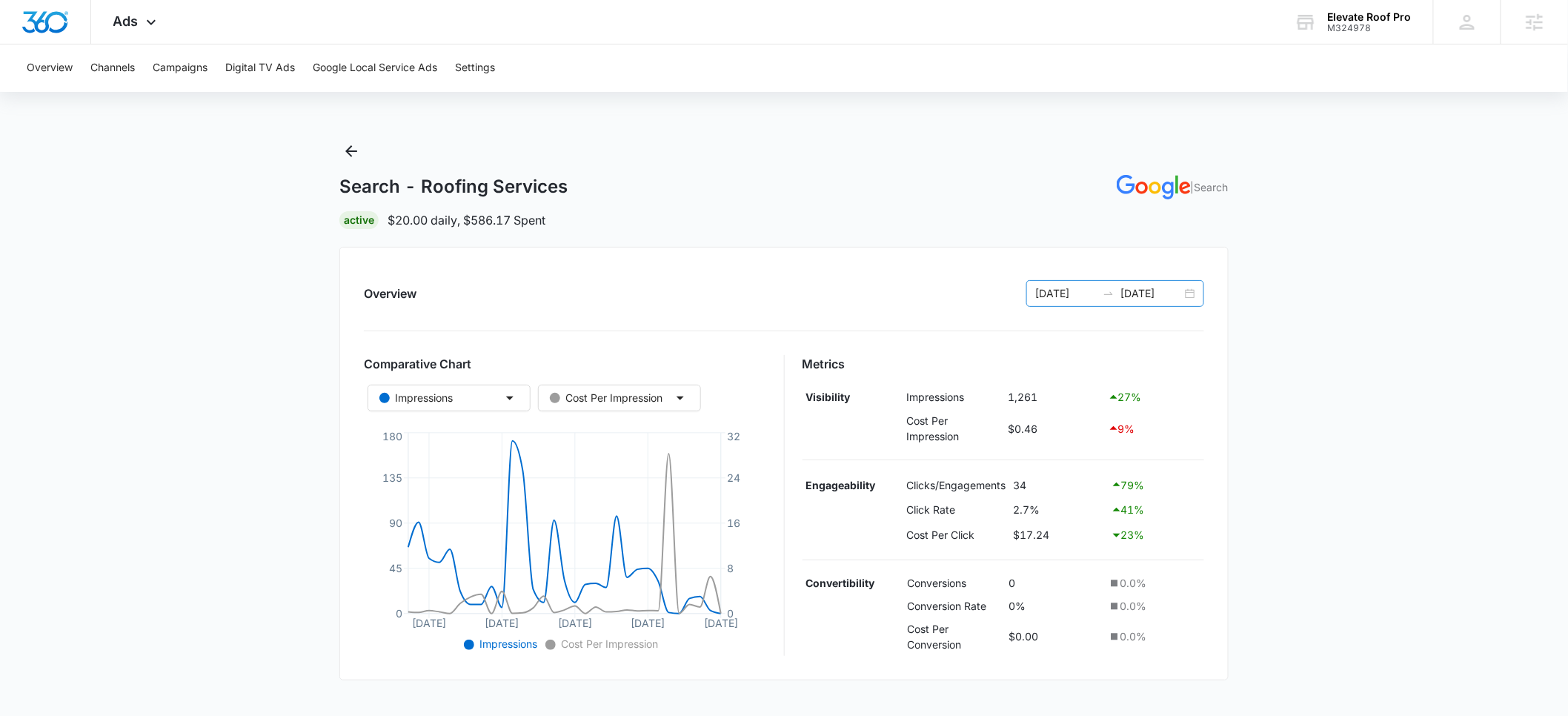
click at [1065, 295] on input "[DATE]" at bounding box center [1066, 293] width 61 height 17
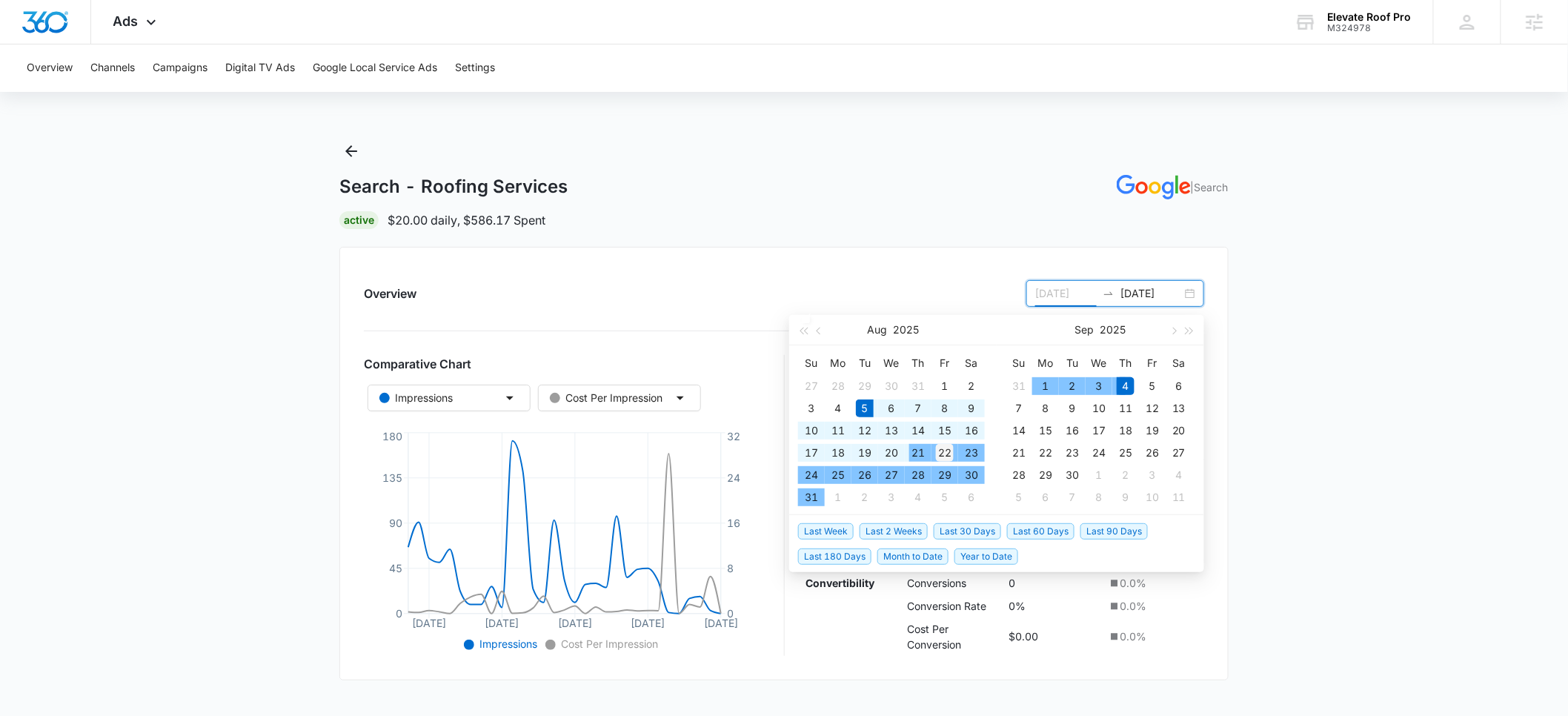
type input "08/22/2025"
click at [943, 452] on div "22" at bounding box center [945, 453] width 18 height 18
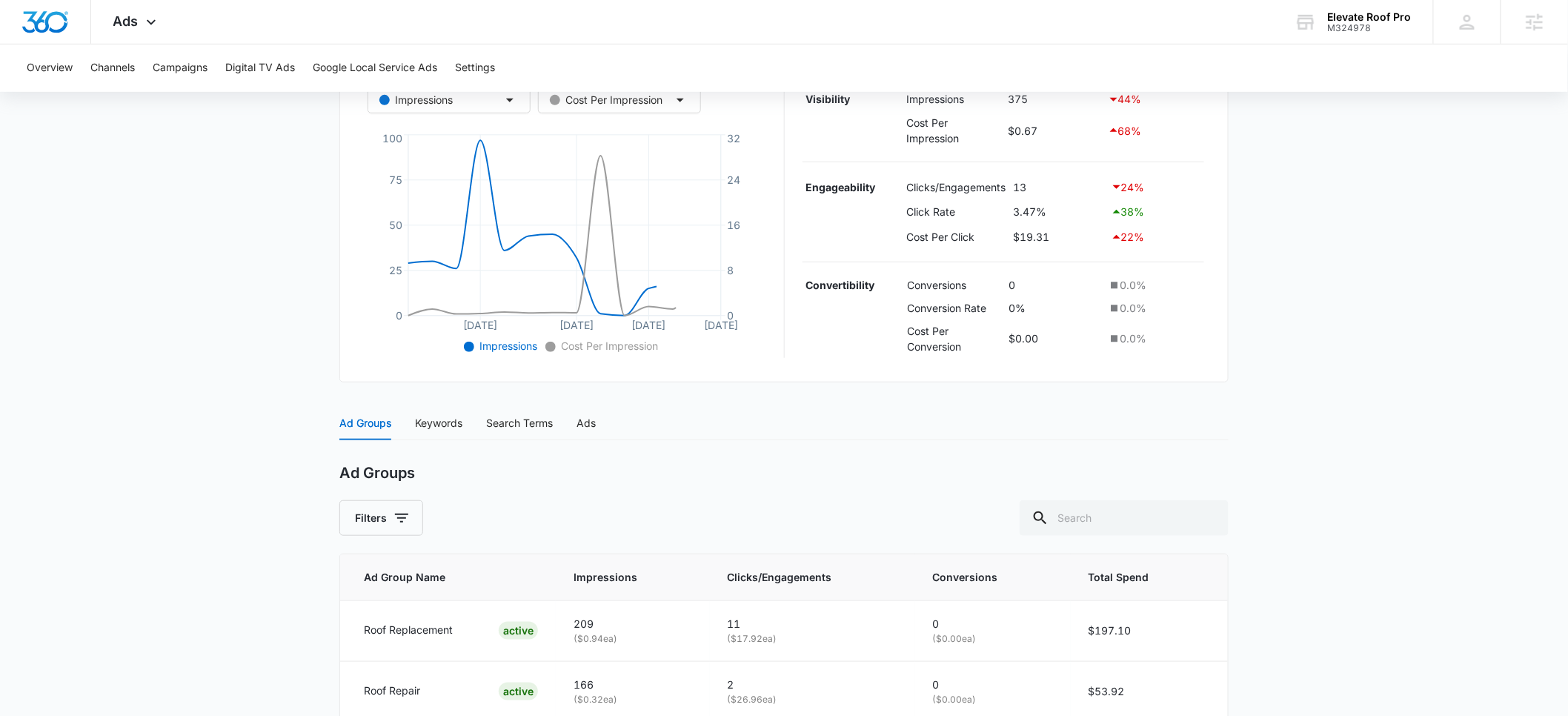
scroll to position [373, 0]
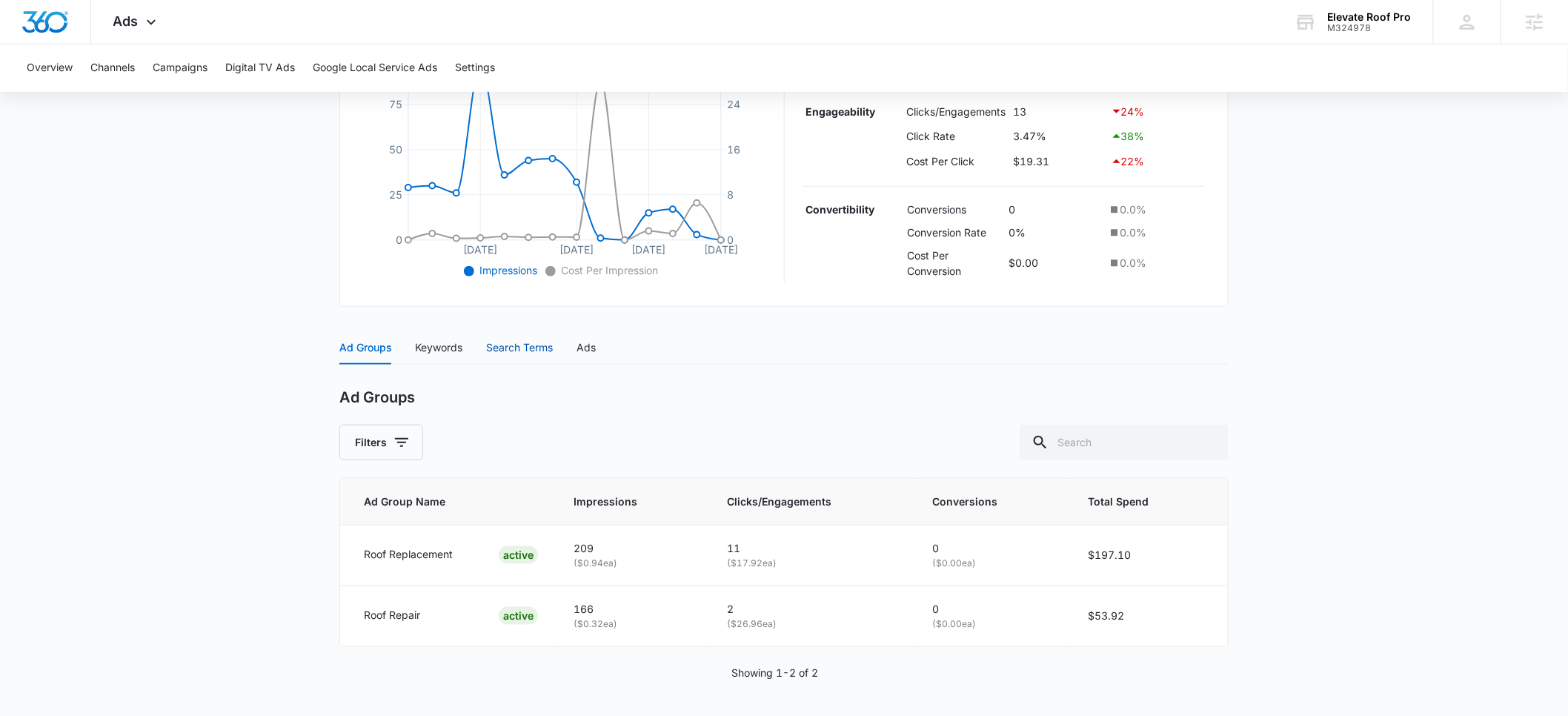
click at [516, 349] on div "Search Terms" at bounding box center [520, 348] width 67 height 17
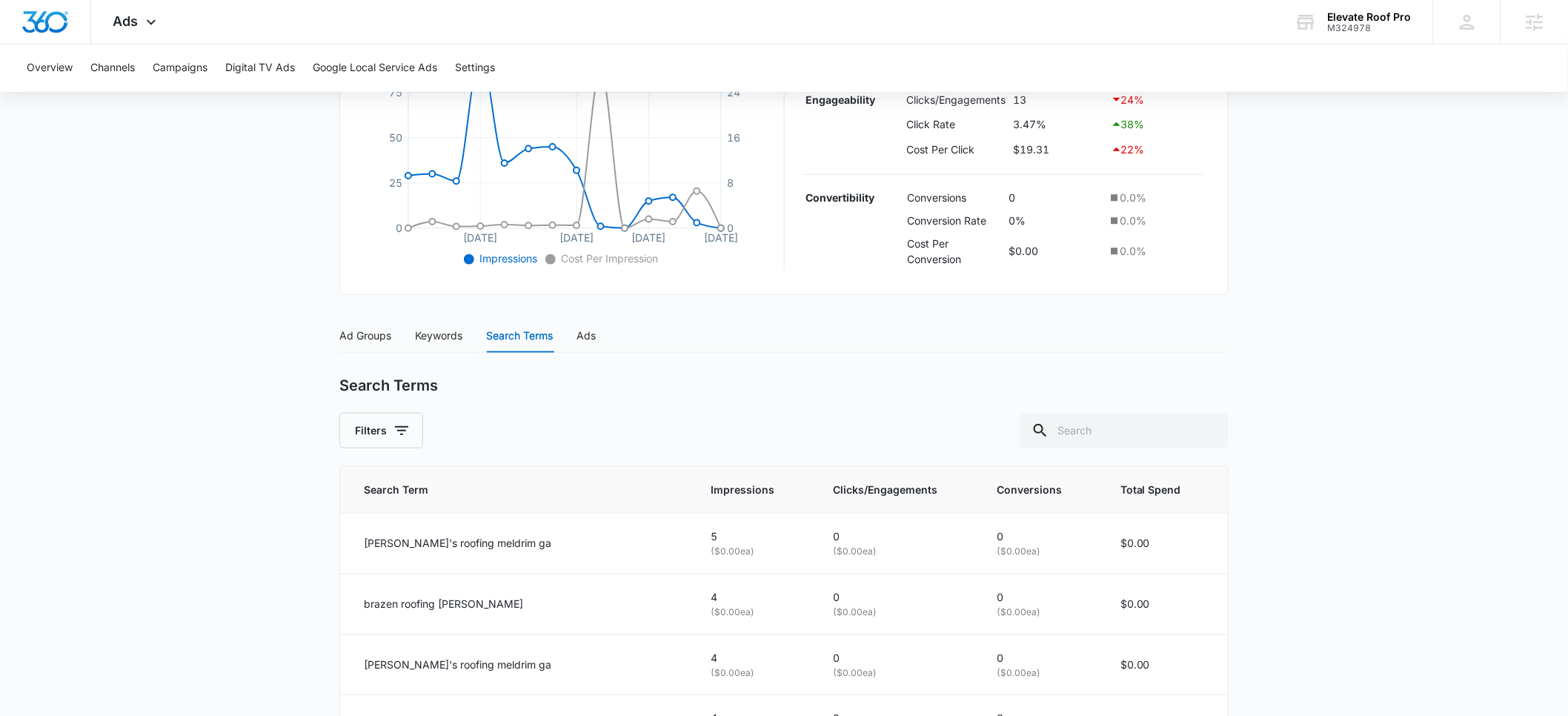
scroll to position [614, 0]
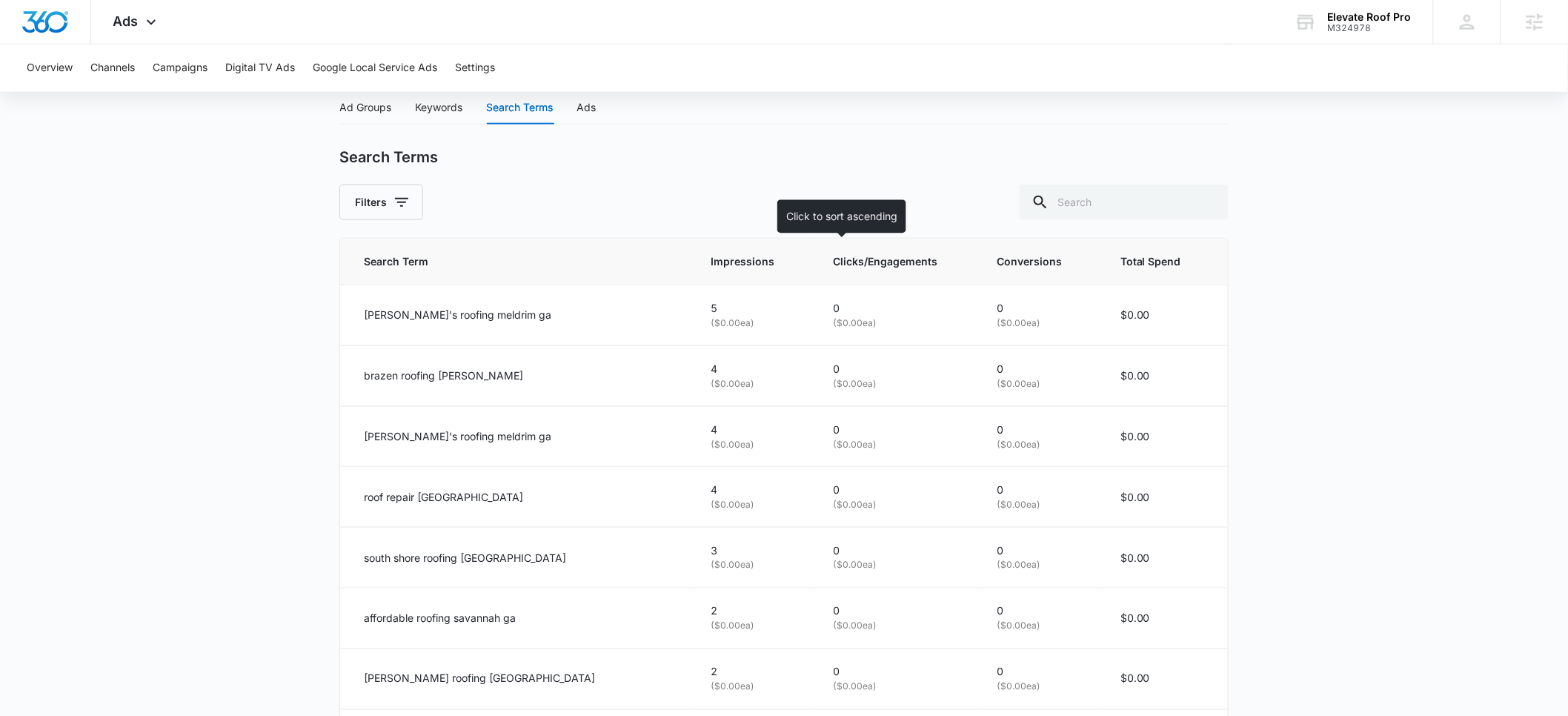
click at [833, 266] on span "Clicks/Engagements" at bounding box center [887, 262] width 107 height 17
click at [849, 264] on span "Clicks/Engagements" at bounding box center [883, 262] width 107 height 17
click at [943, 261] on icon at bounding box center [951, 262] width 16 height 16
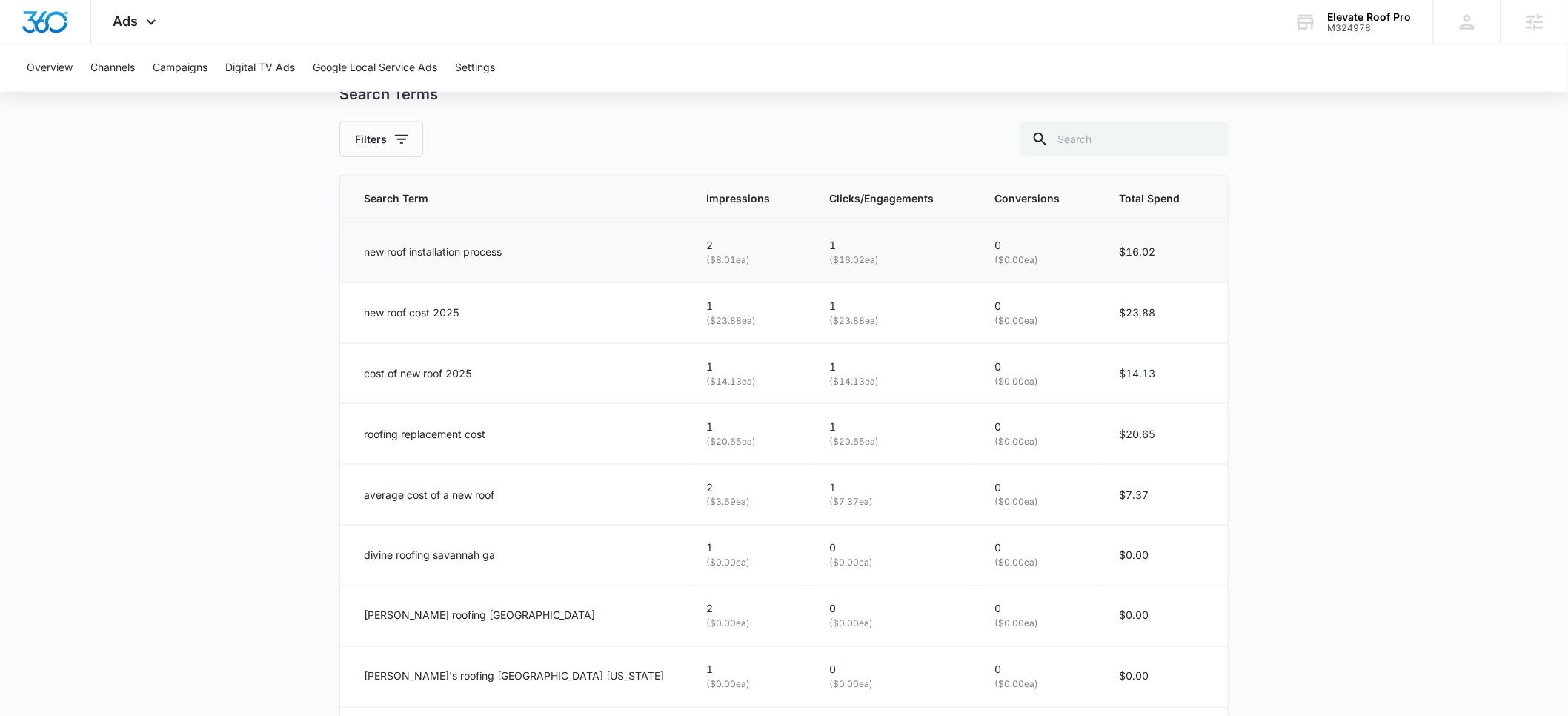
scroll to position [654, 0]
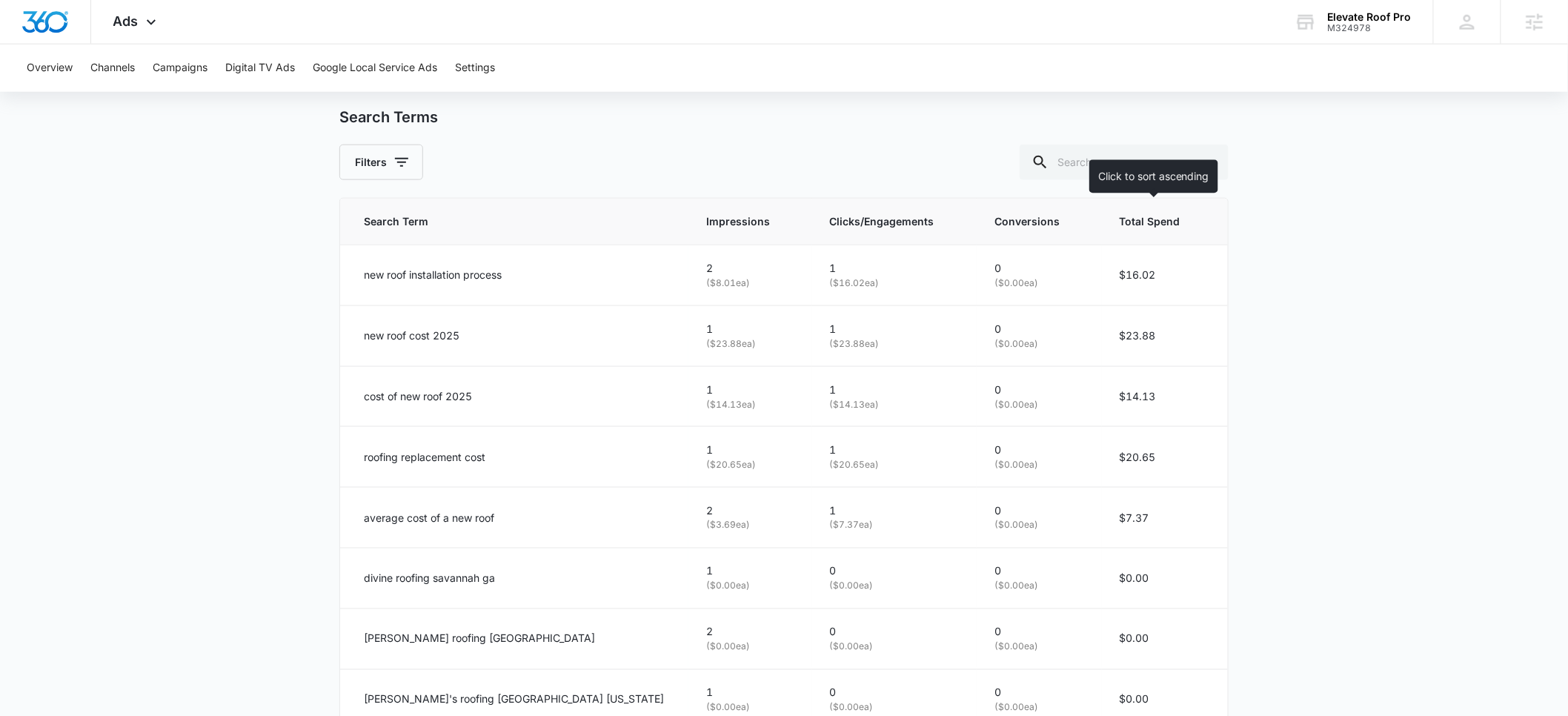
click at [1136, 226] on span "Total Spend" at bounding box center [1151, 221] width 63 height 17
click at [1147, 216] on span "Total Spend" at bounding box center [1151, 221] width 63 height 17
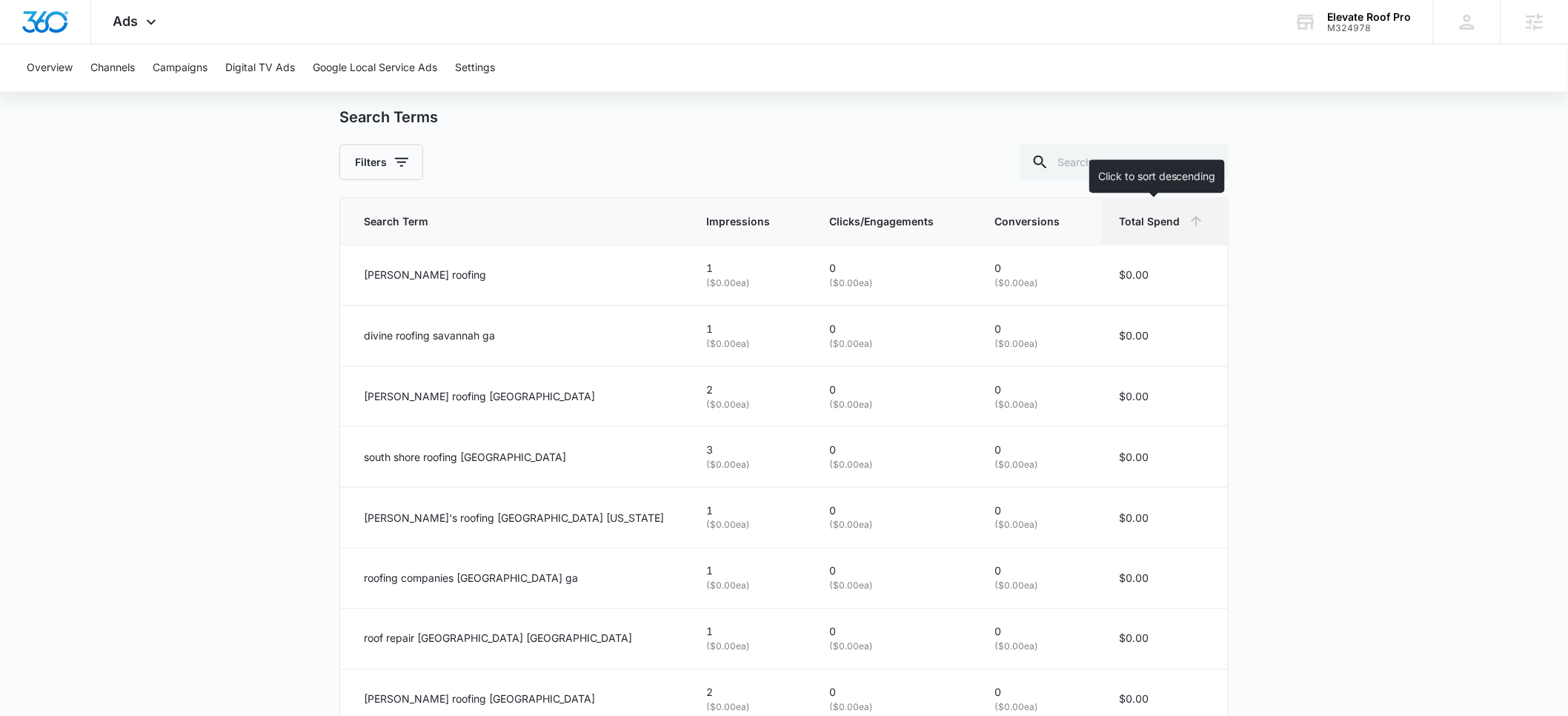
click at [1198, 221] on icon at bounding box center [1197, 221] width 16 height 16
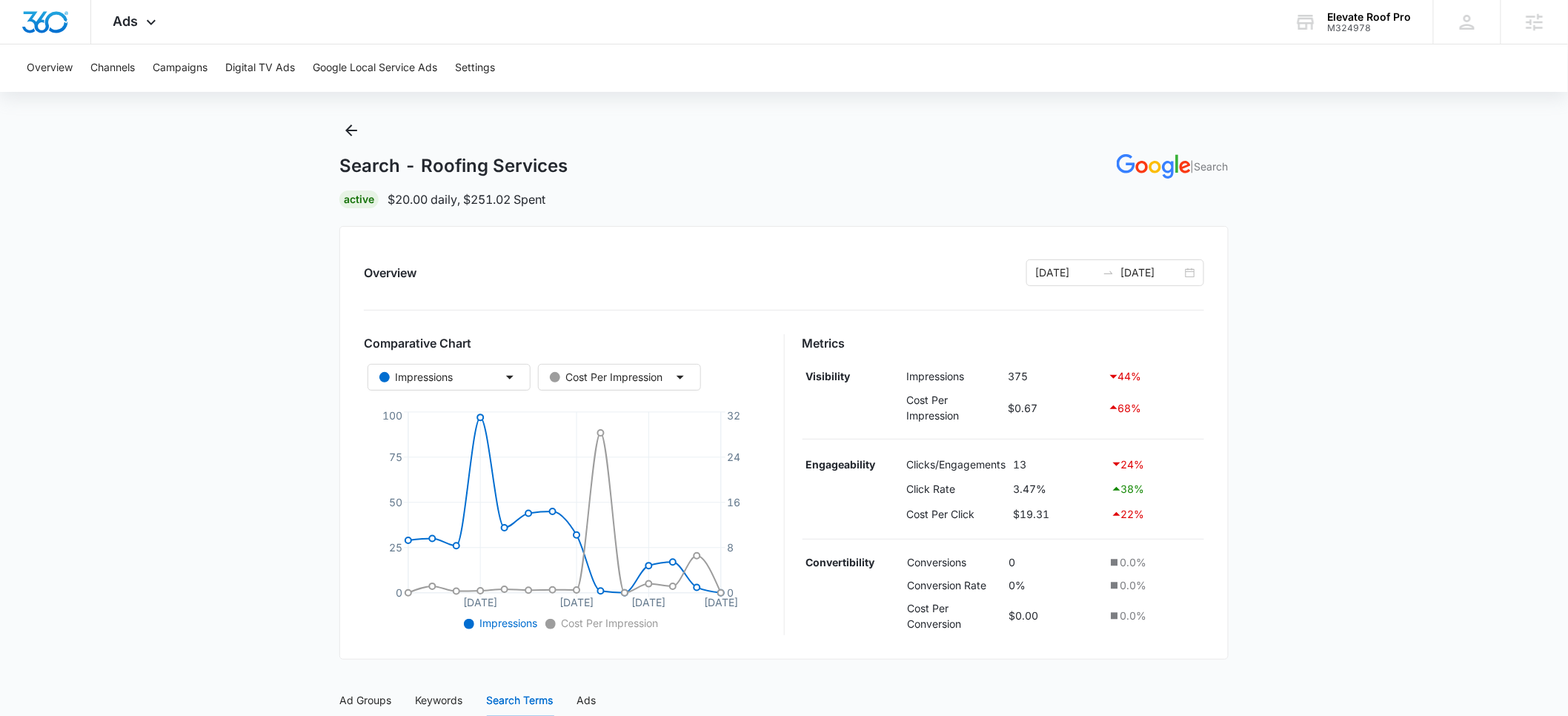
scroll to position [22, 0]
drag, startPoint x: 334, startPoint y: 168, endPoint x: 568, endPoint y: 164, distance: 234.0
copy h1 "Search - Roofing Services"
click at [130, 26] on span "Ads" at bounding box center [126, 21] width 25 height 16
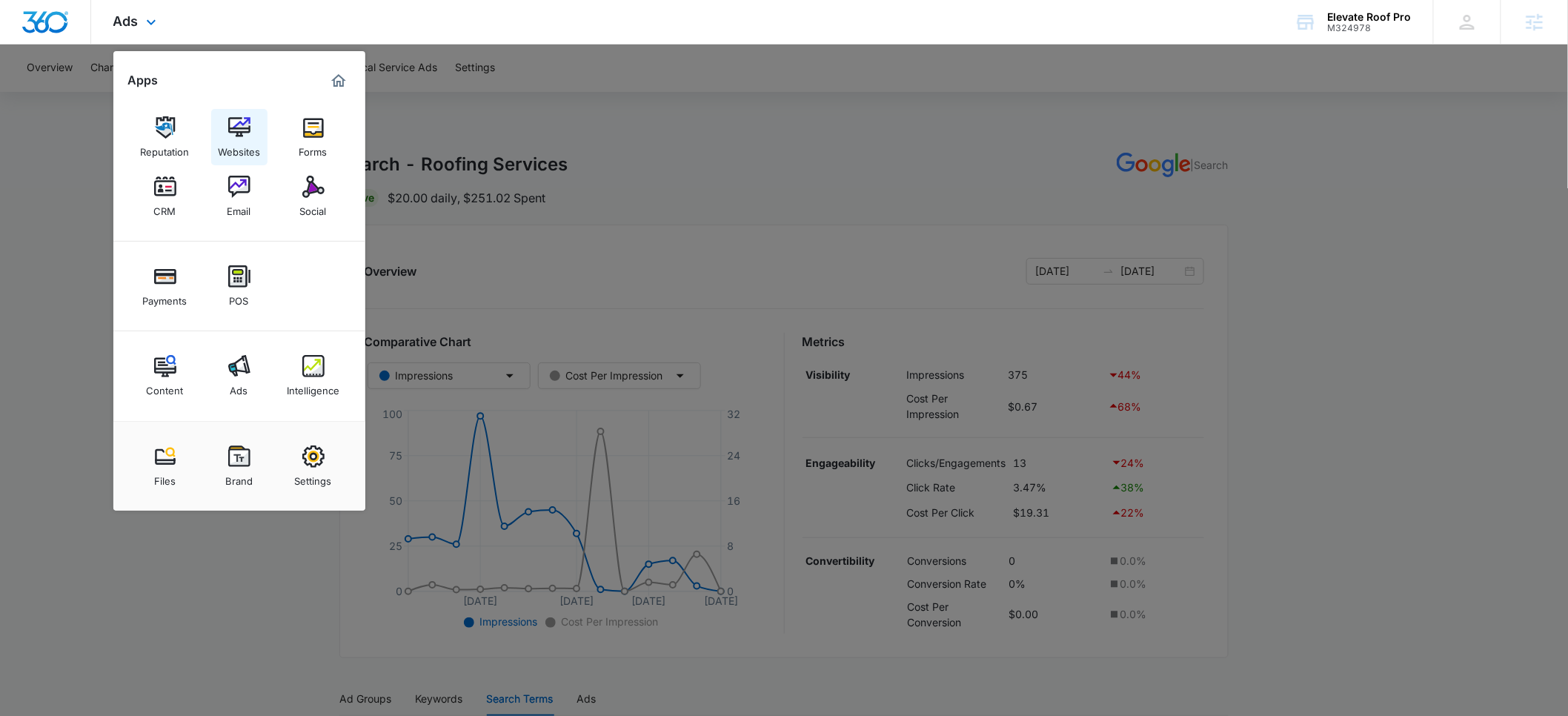
click at [236, 128] on img at bounding box center [239, 127] width 22 height 22
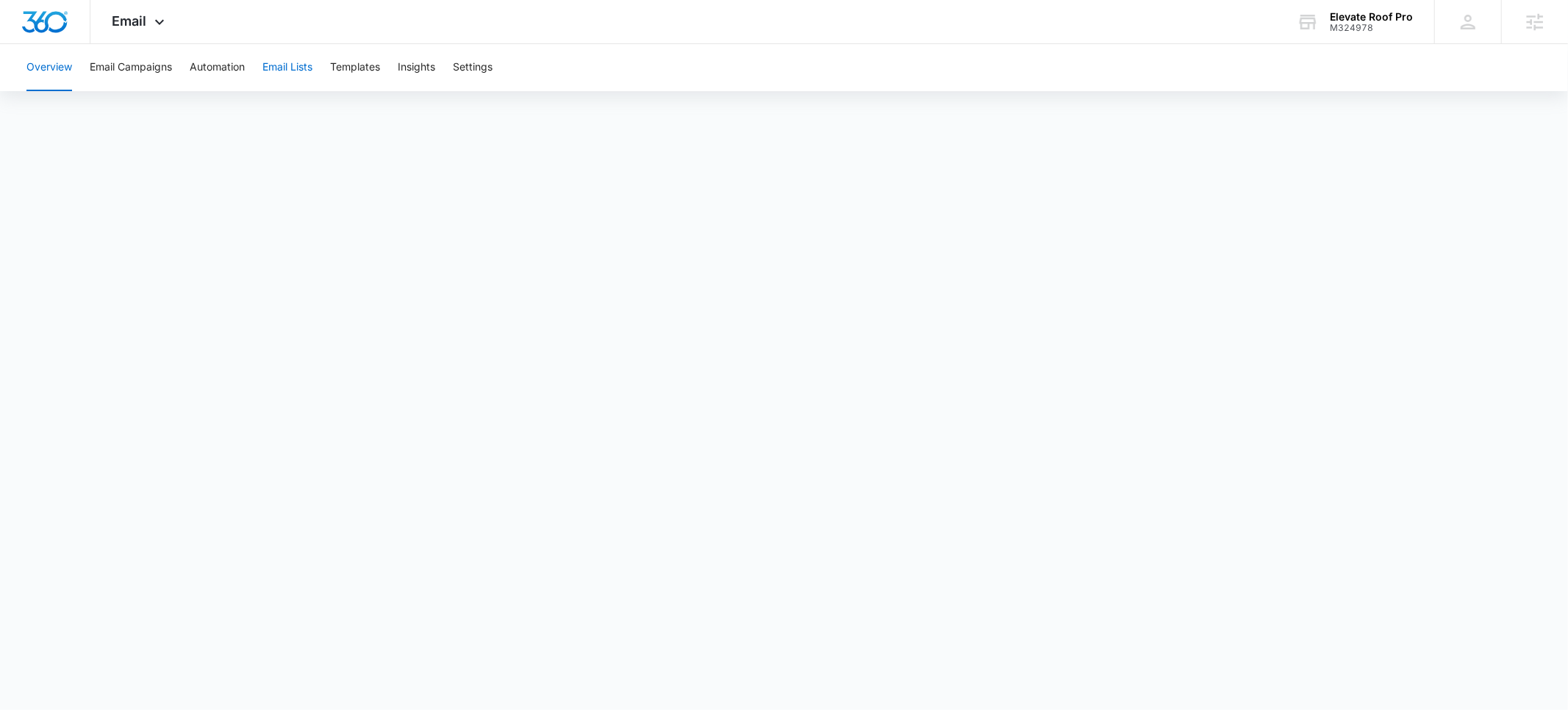
click at [274, 64] on button "Email Lists" at bounding box center [287, 68] width 50 height 47
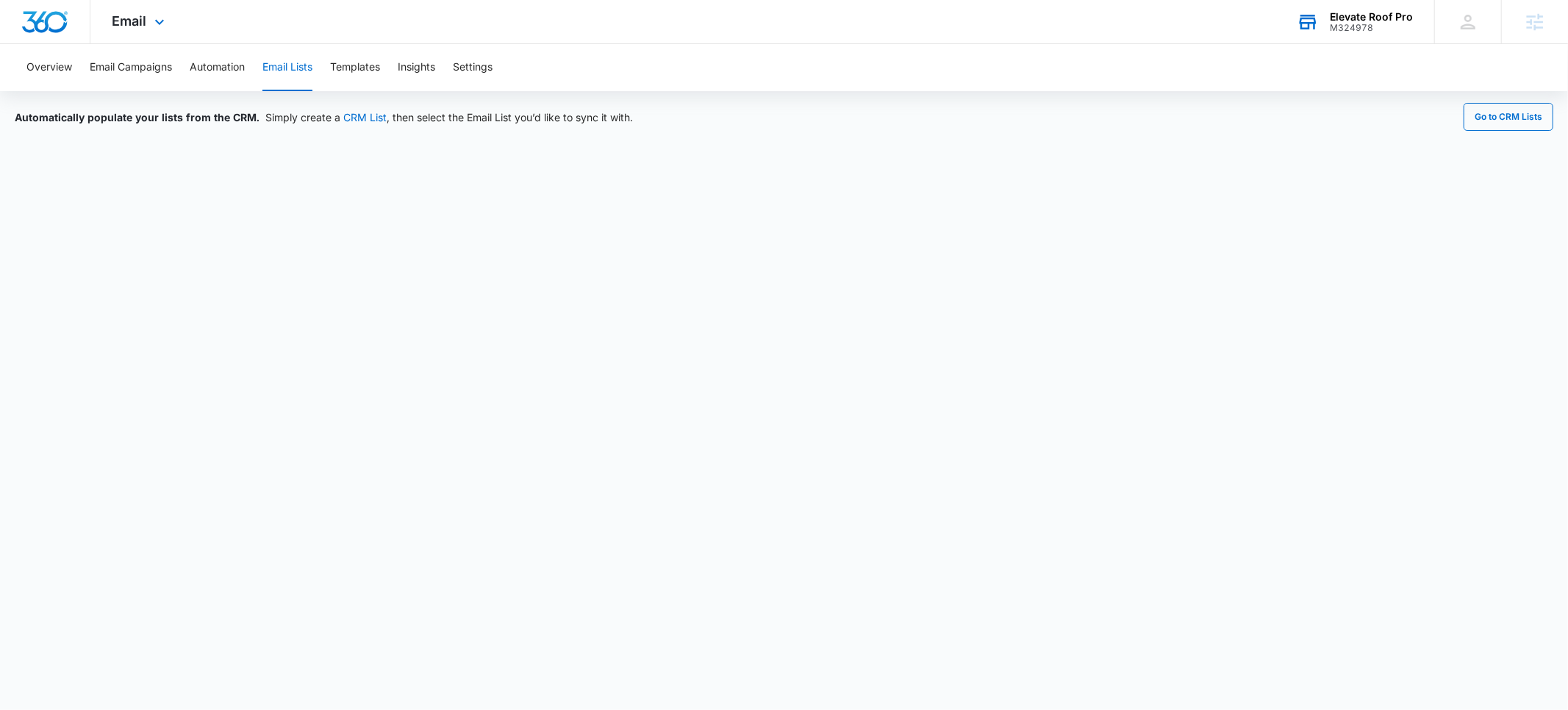
click at [1378, 14] on div "Elevate Roof Pro" at bounding box center [1371, 17] width 83 height 12
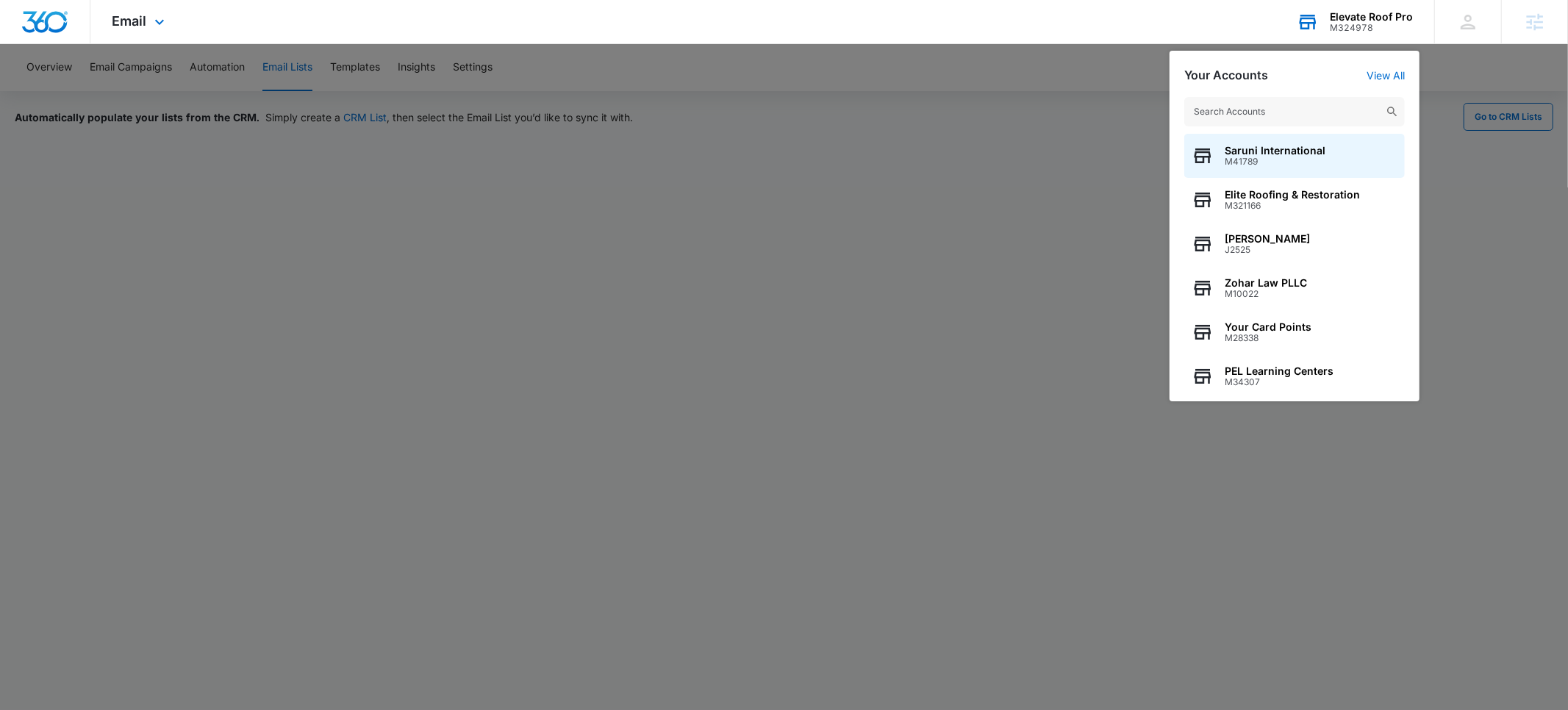
click at [1281, 114] on input "text" at bounding box center [1294, 112] width 220 height 30
type input "mayo"
click at [1258, 161] on span "M26103" at bounding box center [1300, 162] width 150 height 10
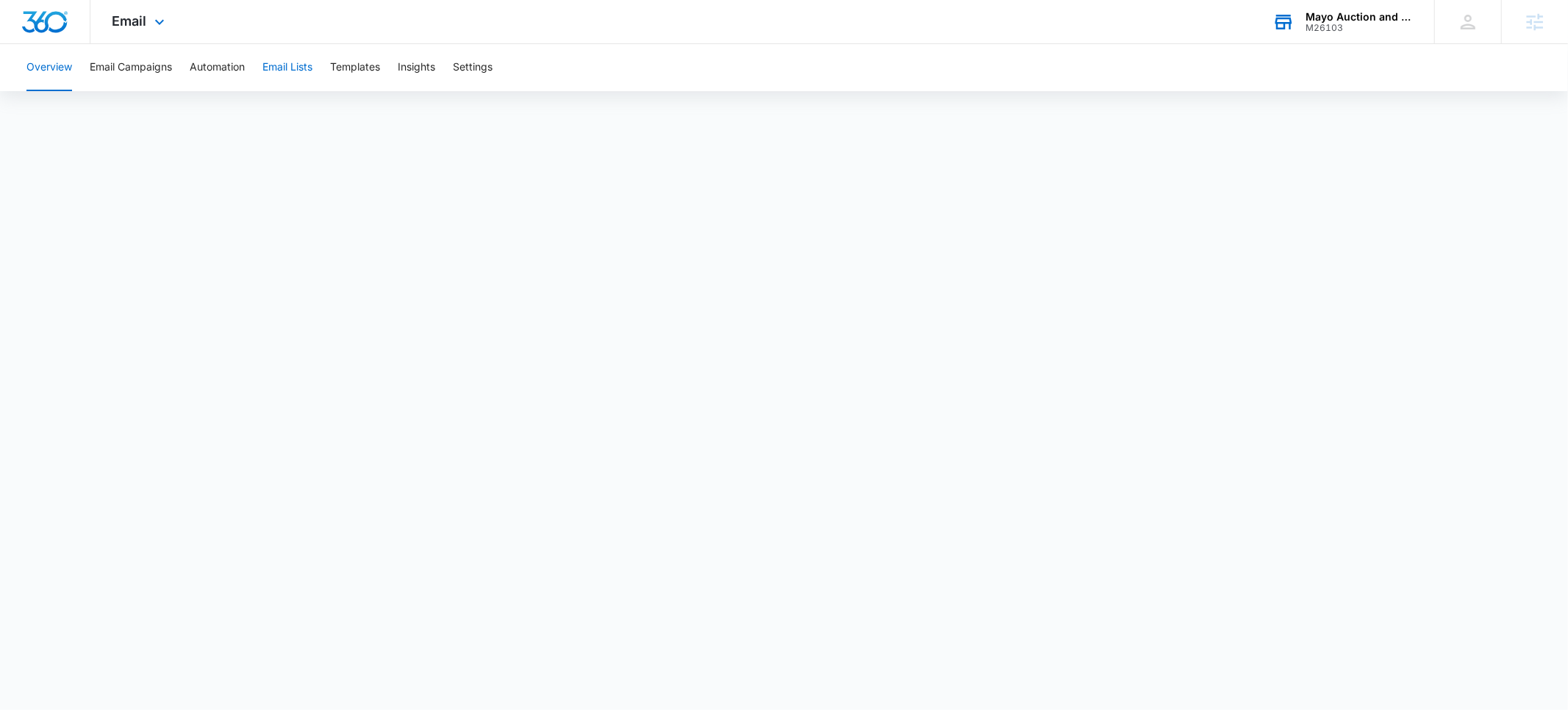
click at [293, 73] on button "Email Lists" at bounding box center [287, 68] width 50 height 47
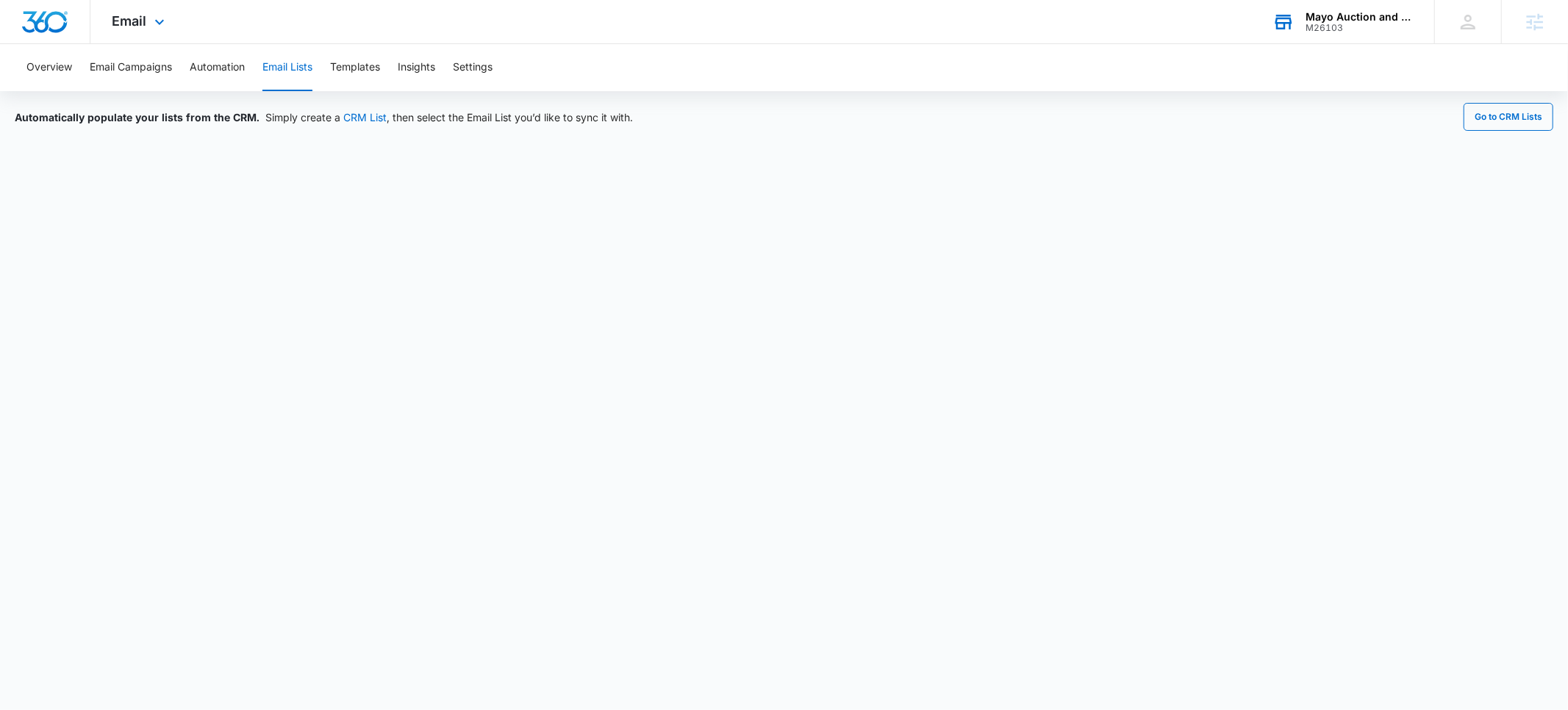
click at [1320, 23] on div "M26103" at bounding box center [1359, 28] width 107 height 10
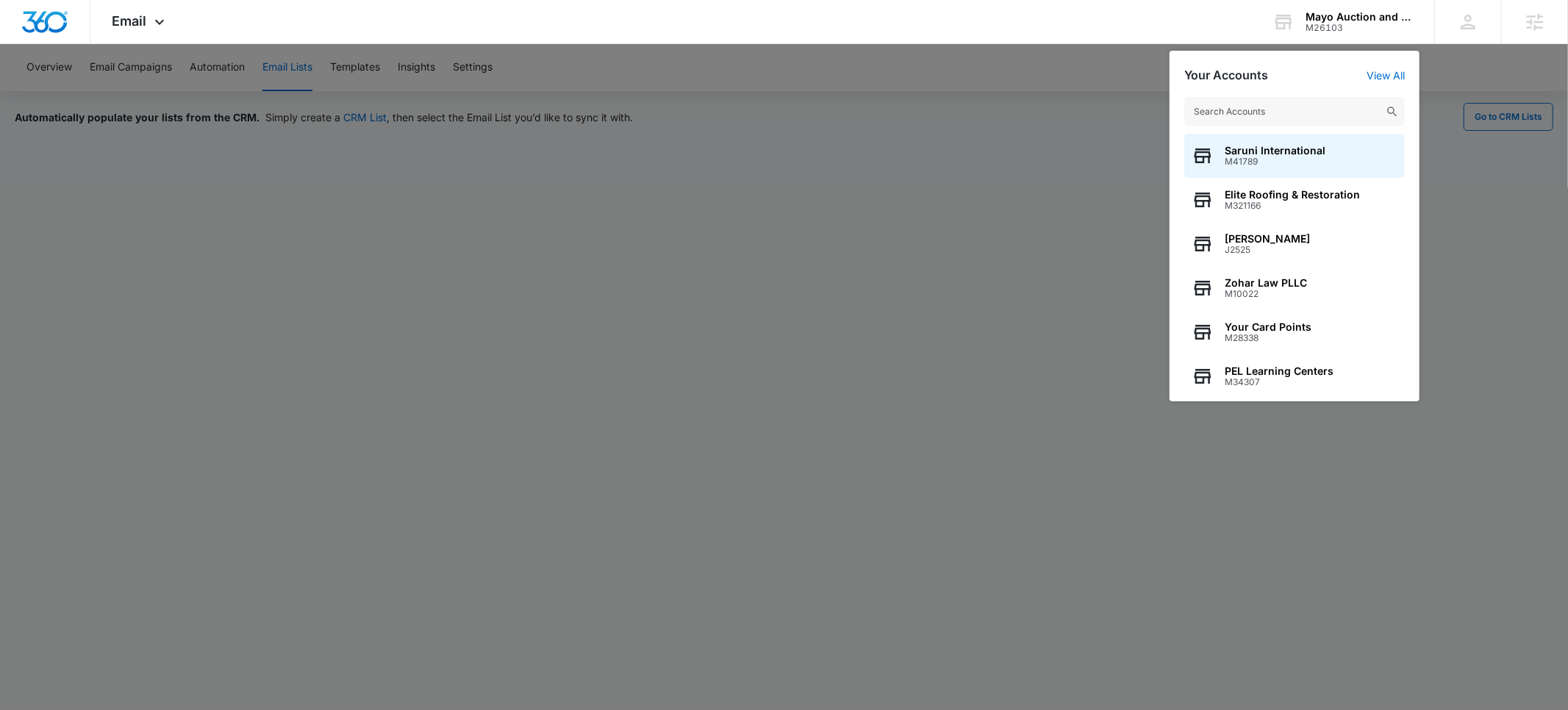
click at [1225, 99] on input "text" at bounding box center [1294, 112] width 220 height 30
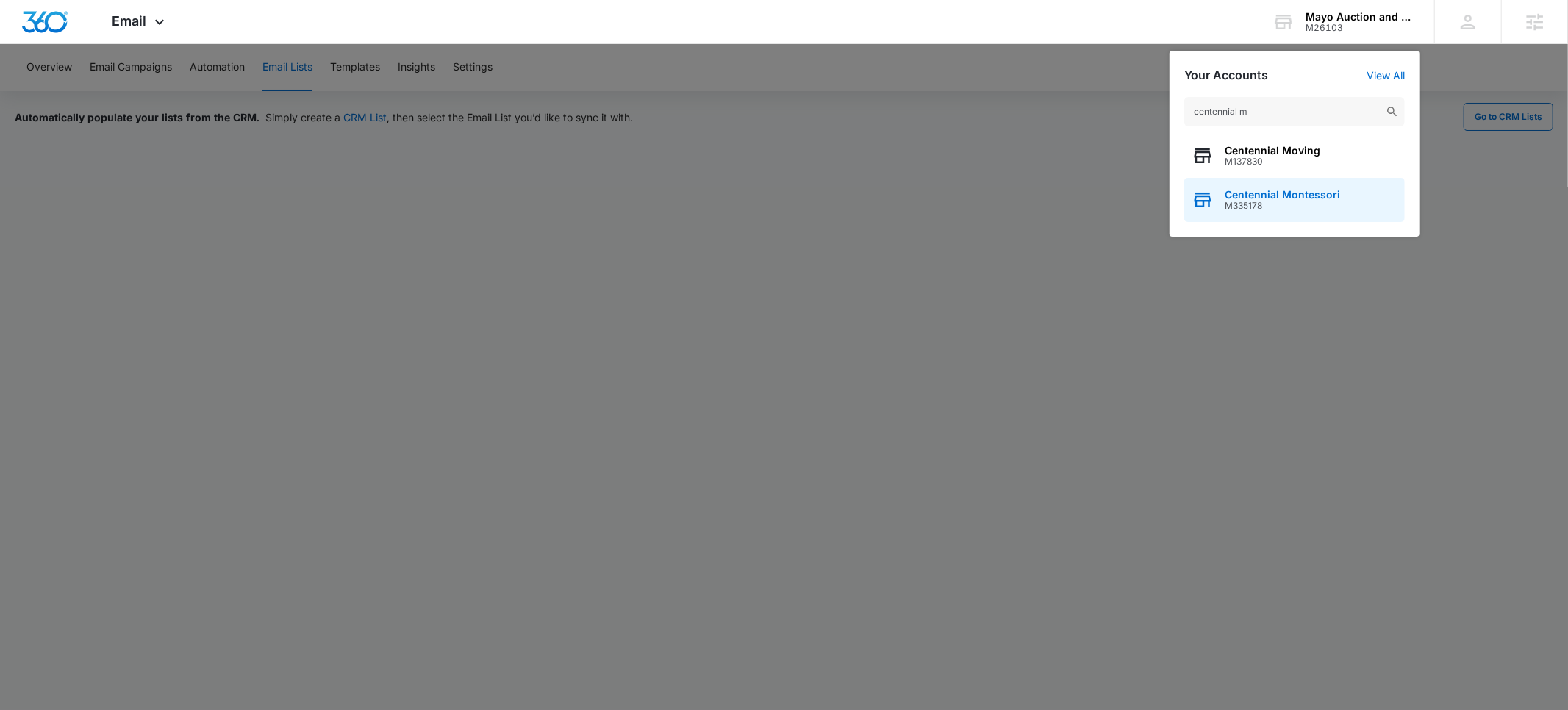
type input "centennial m"
click at [1244, 198] on span "Centennial Montessori" at bounding box center [1282, 195] width 116 height 12
